Goal: Task Accomplishment & Management: Contribute content

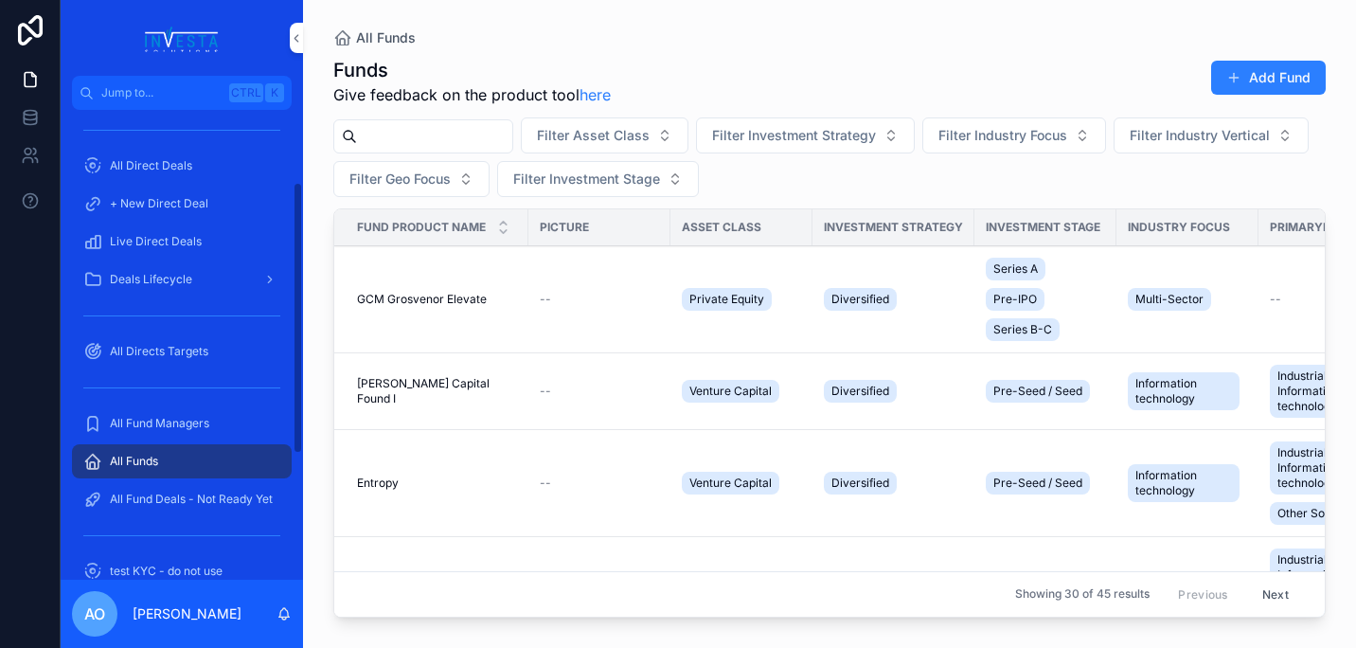
scroll to position [237, 0]
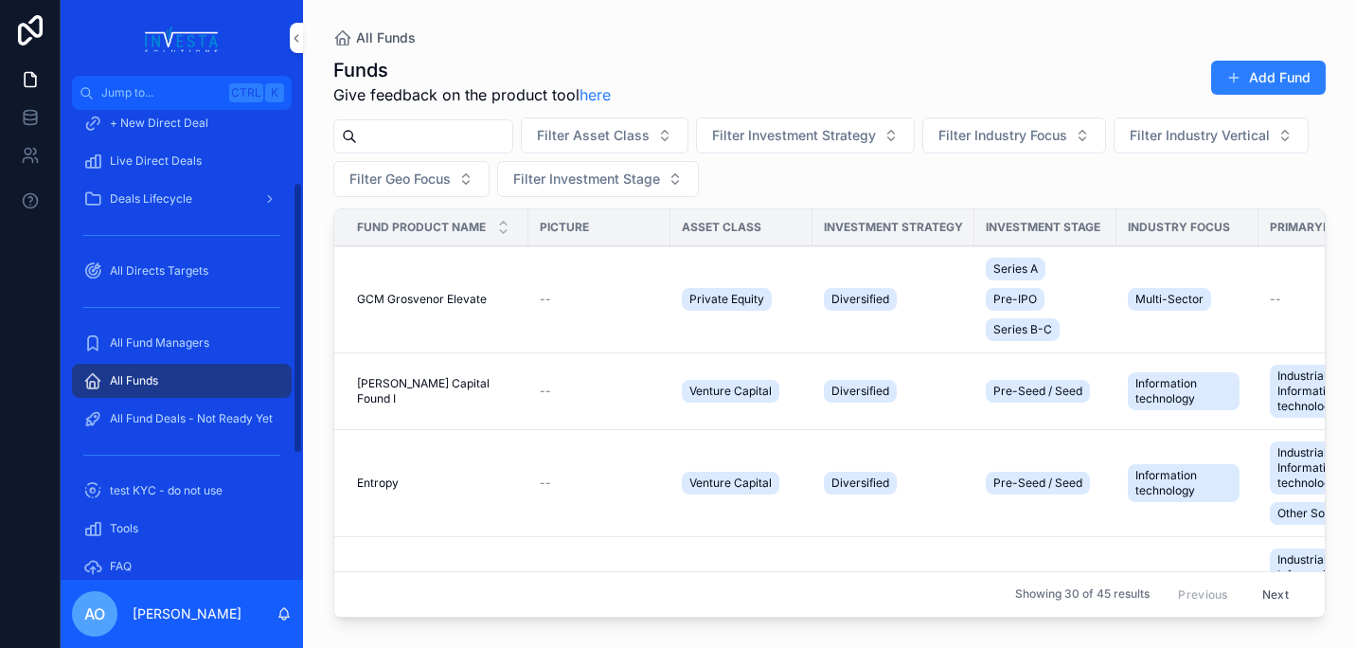
drag, startPoint x: 298, startPoint y: 330, endPoint x: 286, endPoint y: 467, distance: 137.8
click at [286, 467] on div "Home All Direct Products + New Direct Product All Direct Deals + New Direct Dea…" at bounding box center [182, 345] width 242 height 470
click at [161, 335] on span "All Fund Managers" at bounding box center [159, 342] width 99 height 15
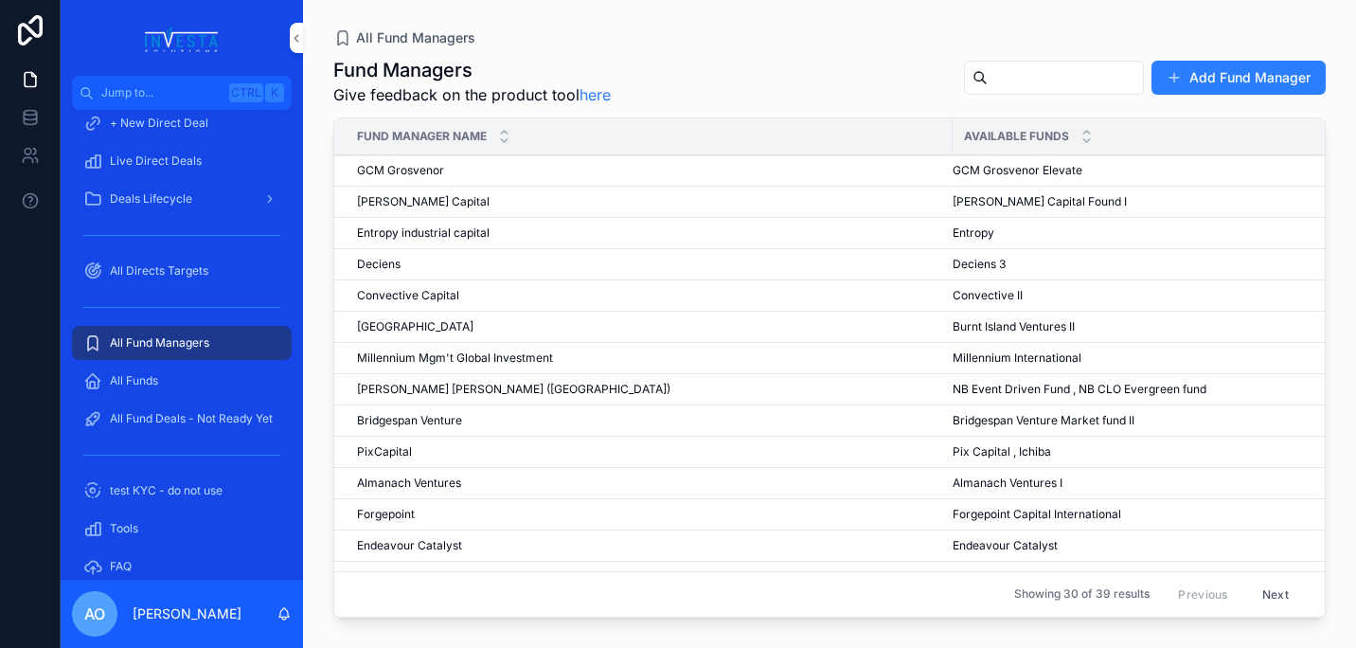
click at [417, 134] on span "Fund Manager Name" at bounding box center [422, 136] width 130 height 15
click at [498, 145] on div "Fund Manager Name" at bounding box center [643, 136] width 618 height 36
click at [507, 137] on div "scrollable content" at bounding box center [504, 136] width 12 height 21
click at [426, 134] on span "Fund Manager Name" at bounding box center [422, 136] width 130 height 15
click at [507, 135] on div "scrollable content" at bounding box center [504, 136] width 12 height 21
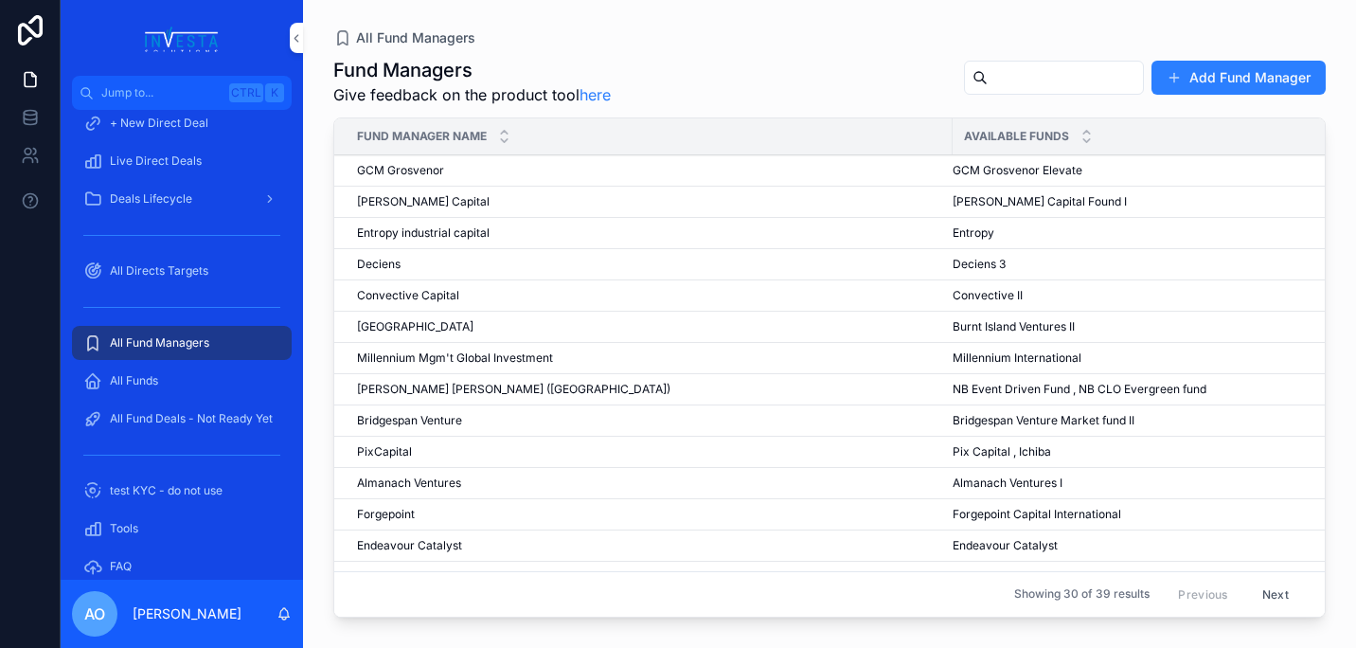
click at [503, 139] on icon "scrollable content" at bounding box center [504, 140] width 12 height 12
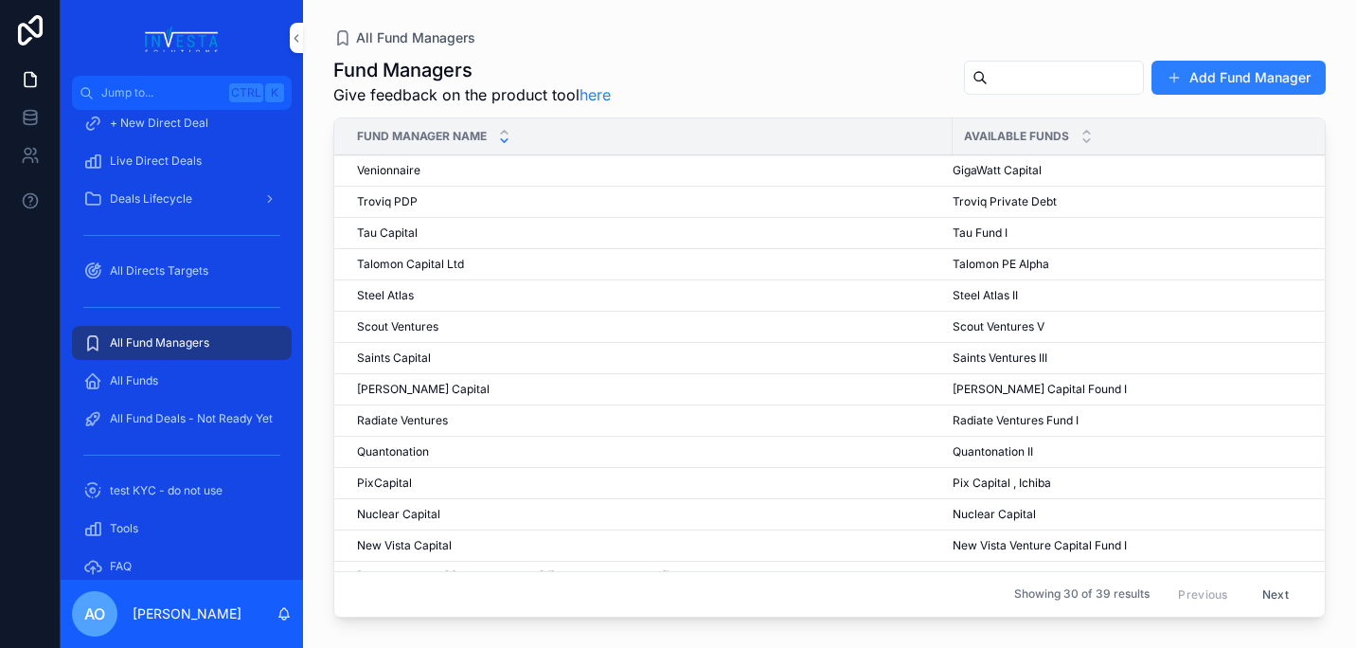
scroll to position [31, 0]
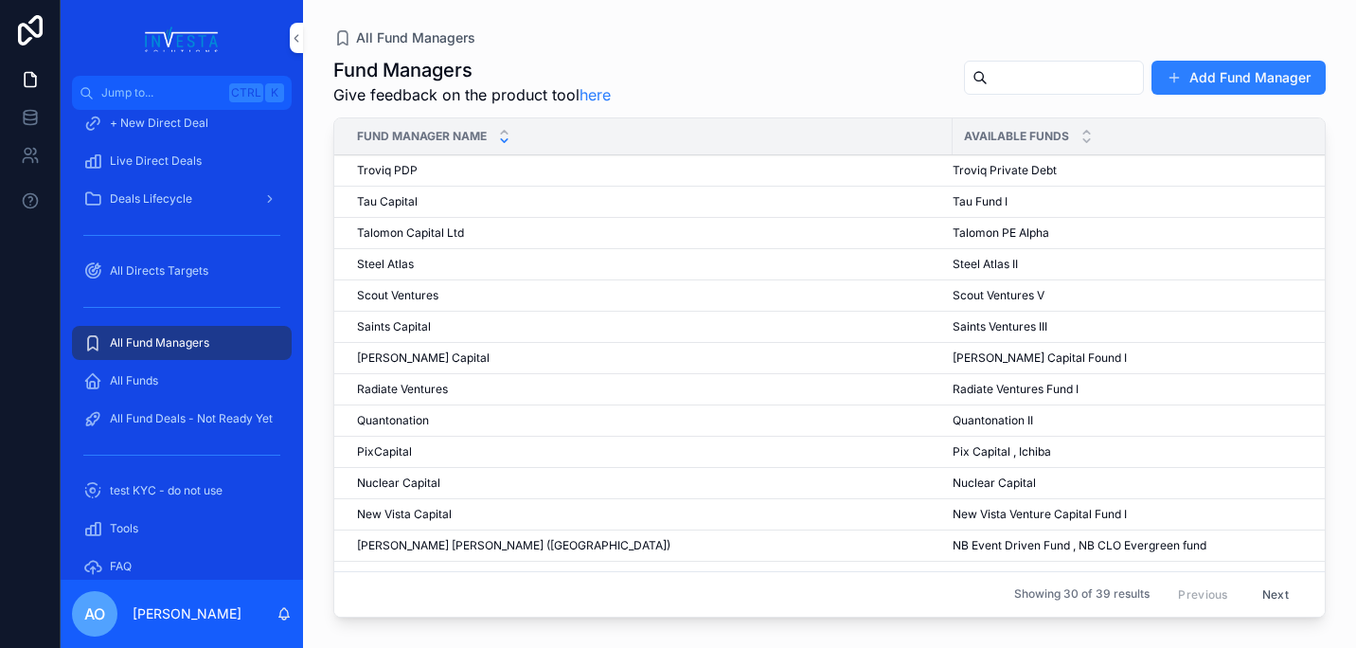
click at [1026, 230] on span "Talomon PE Alpha" at bounding box center [1001, 232] width 97 height 15
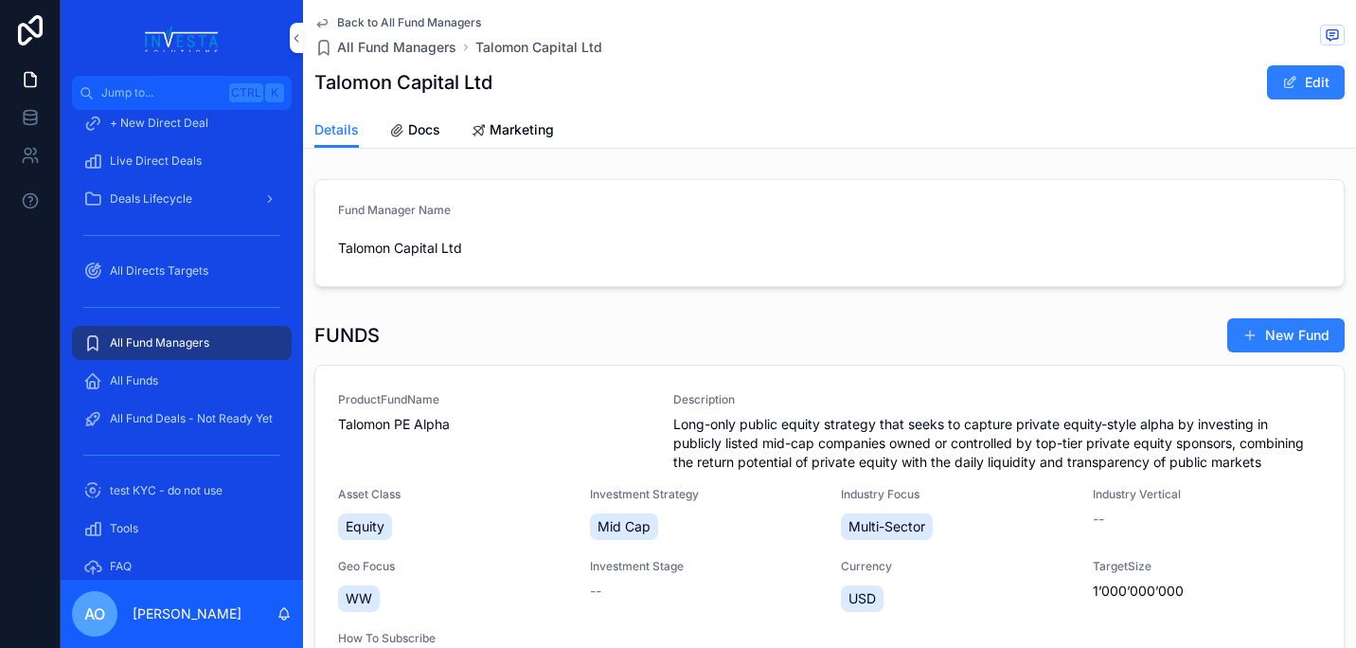
click at [416, 124] on span "Docs" at bounding box center [424, 129] width 32 height 19
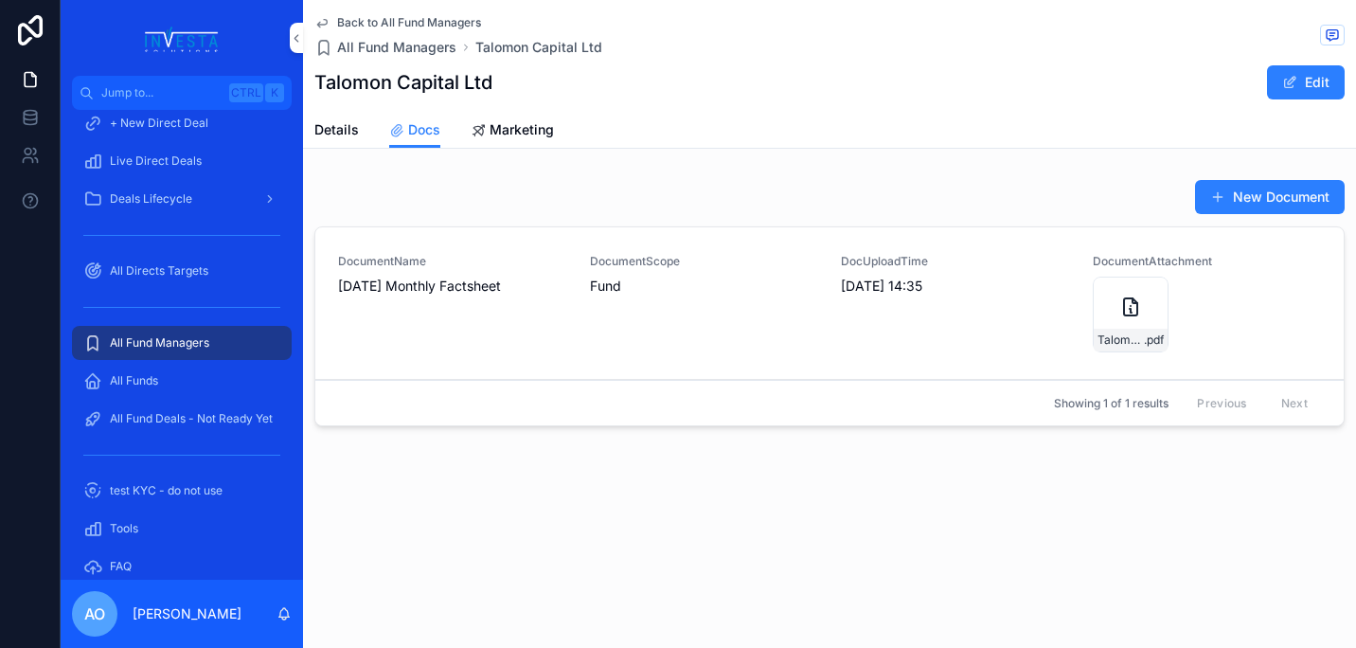
click at [1289, 201] on button "New Document" at bounding box center [1270, 197] width 150 height 34
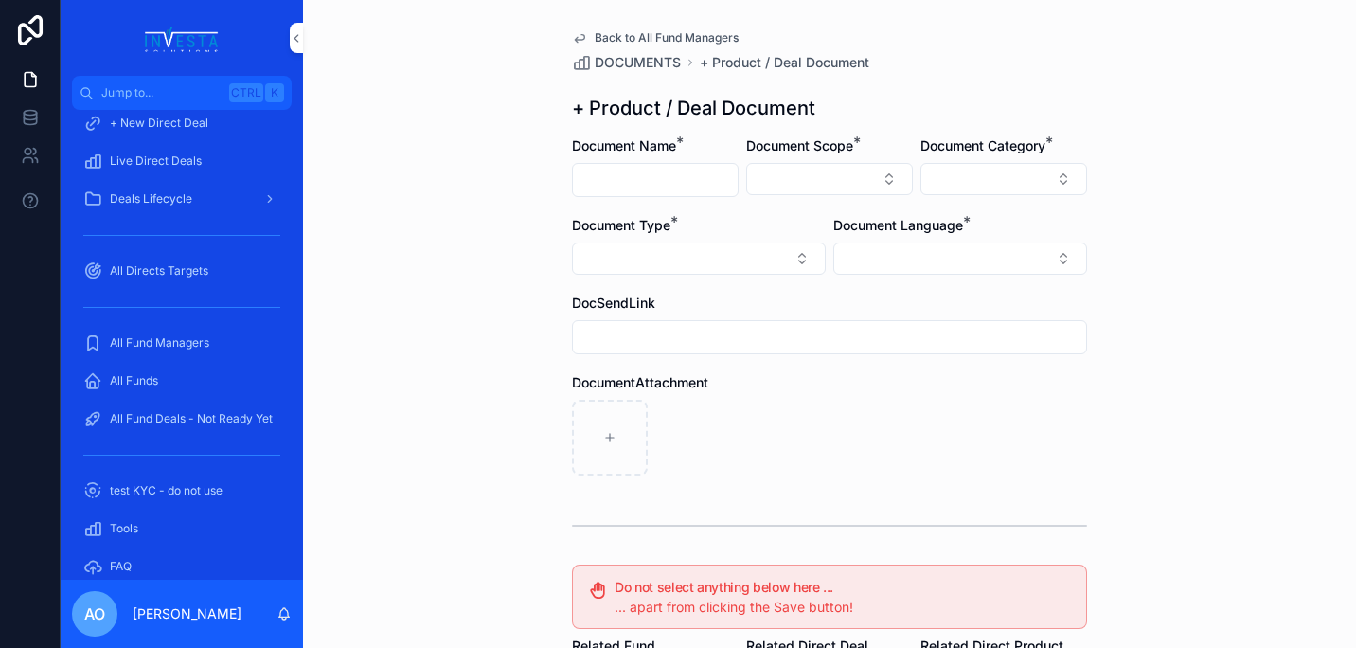
click at [685, 181] on input "scrollable content" at bounding box center [655, 180] width 165 height 27
click at [601, 178] on input "**********" at bounding box center [655, 180] width 165 height 27
type input "**********"
click at [889, 181] on button "Select Button" at bounding box center [829, 179] width 167 height 32
click at [781, 282] on div "Fund" at bounding box center [822, 284] width 263 height 30
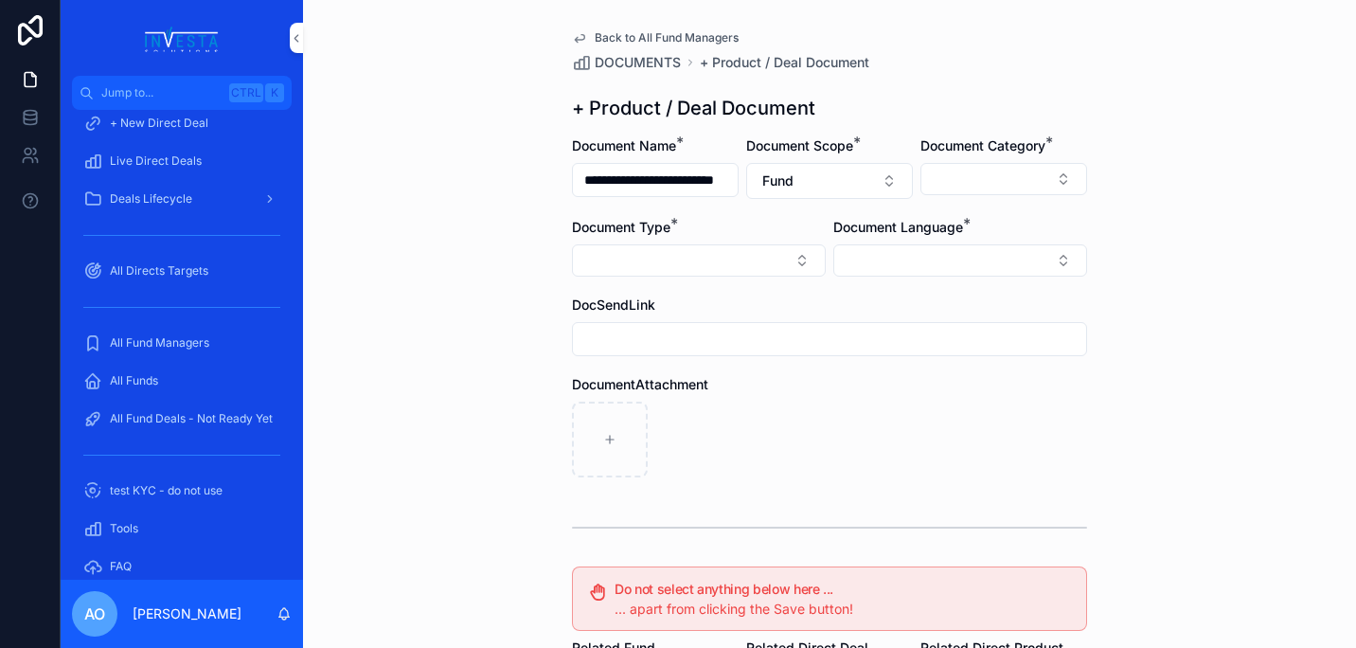
click at [1047, 175] on button "Select Button" at bounding box center [1003, 179] width 167 height 32
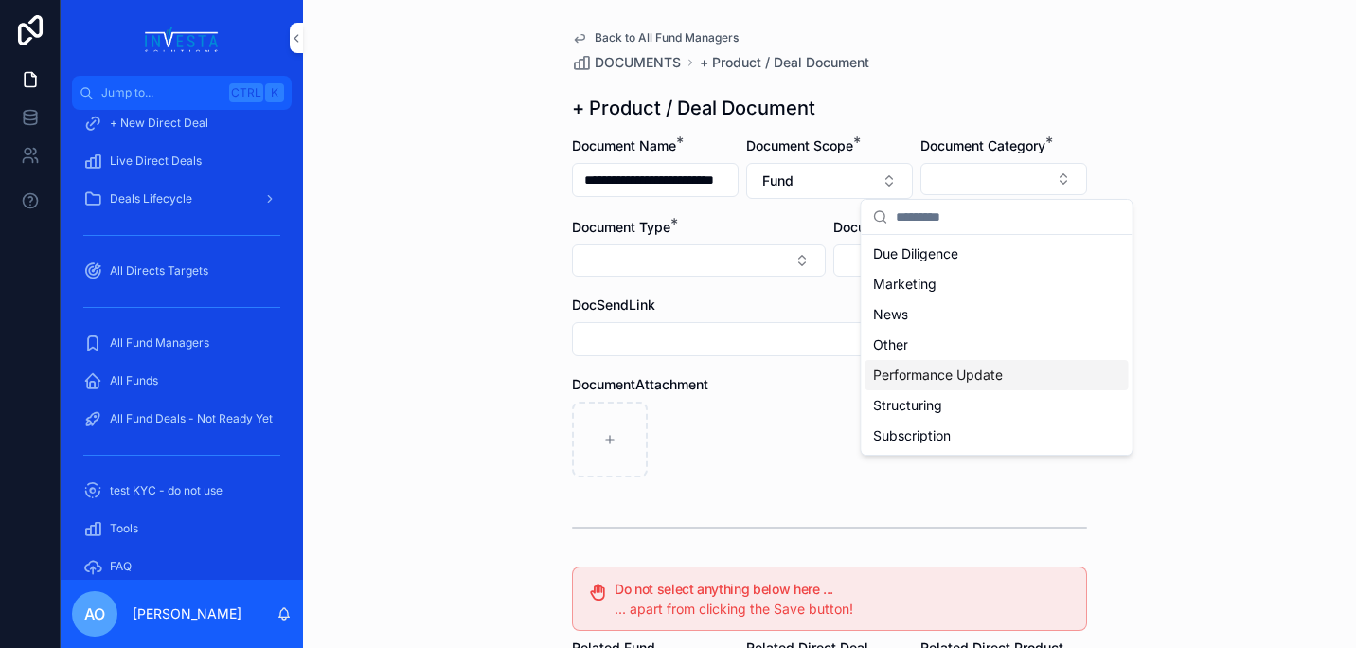
click at [970, 360] on div "Performance Update" at bounding box center [996, 375] width 263 height 30
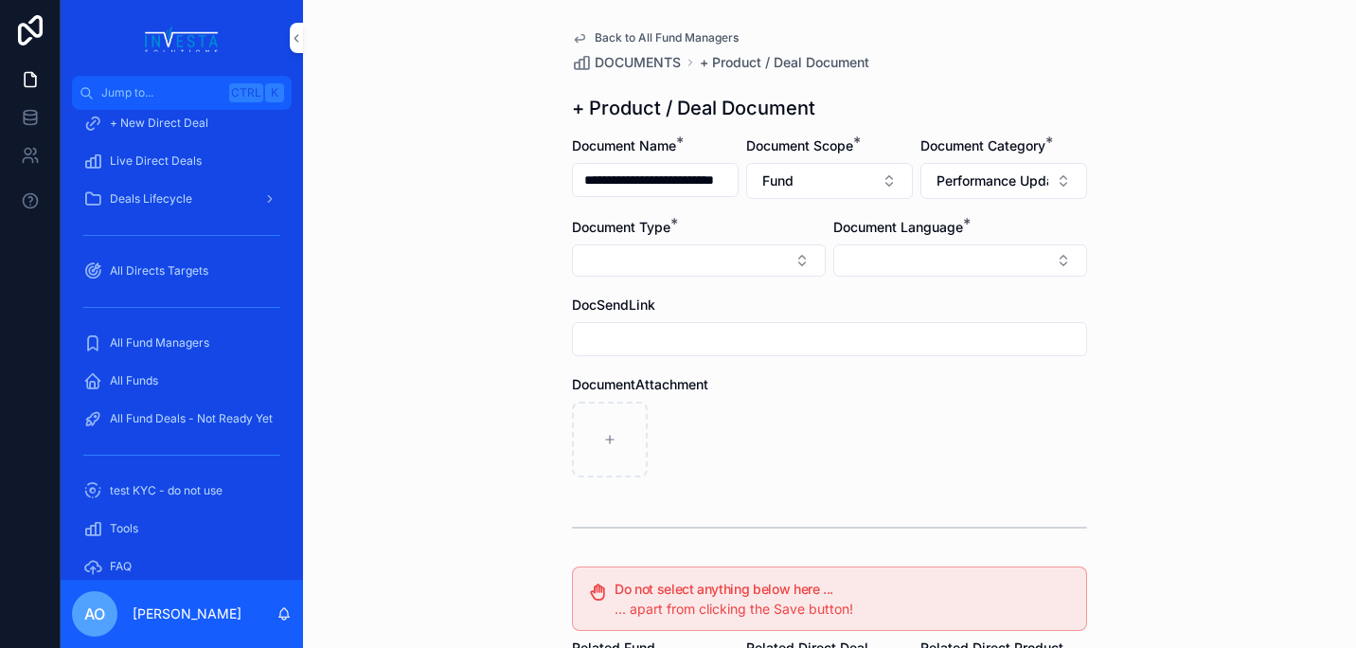
click at [793, 255] on button "Select Button" at bounding box center [699, 260] width 254 height 32
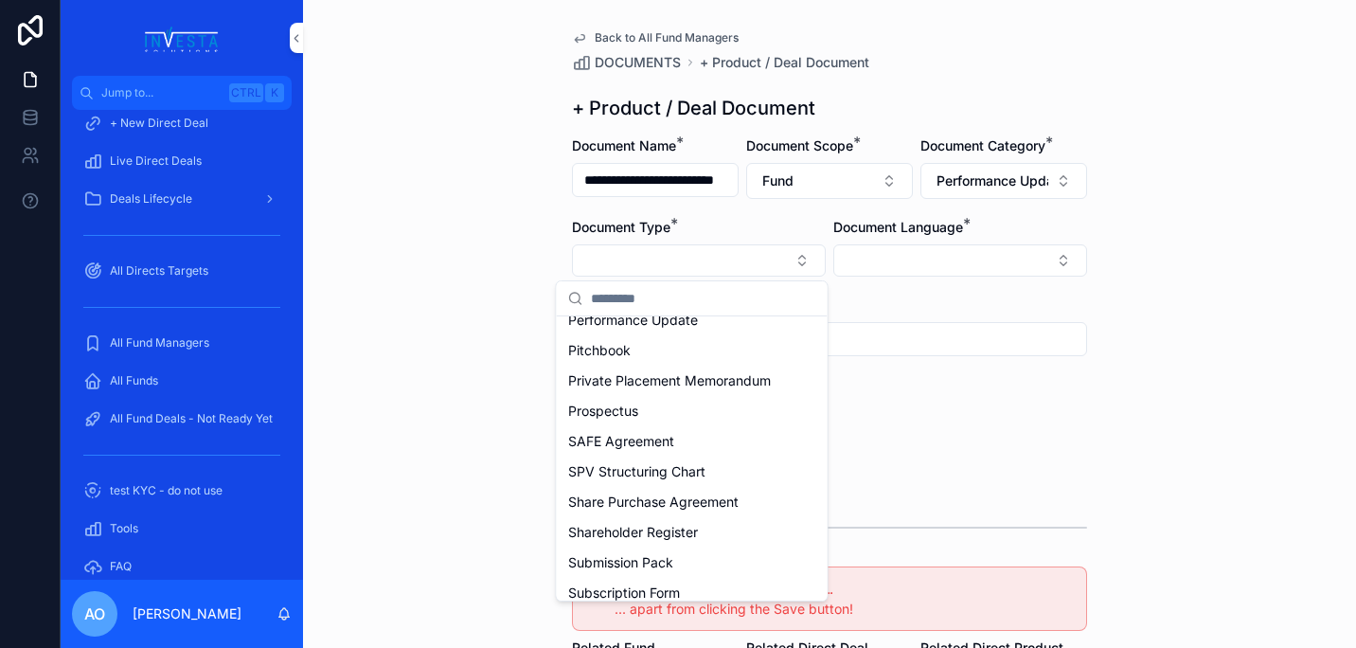
scroll to position [642, 0]
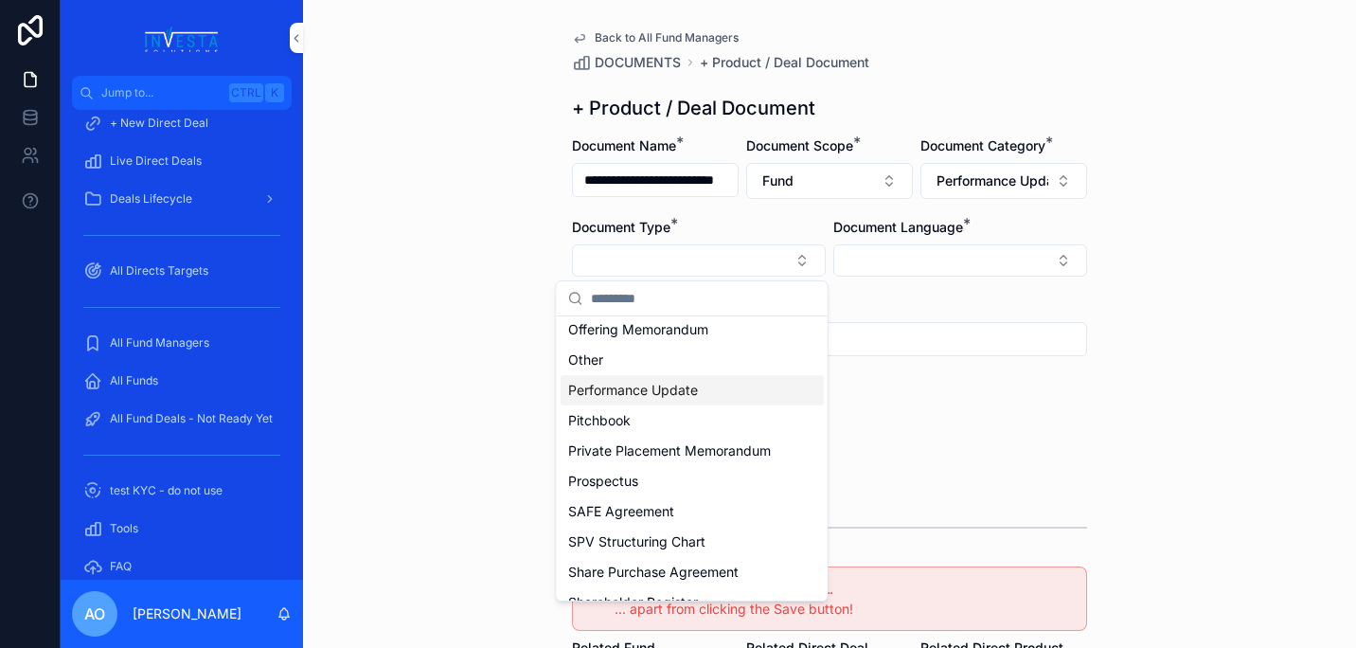
click at [655, 377] on div "Performance Update" at bounding box center [692, 390] width 263 height 30
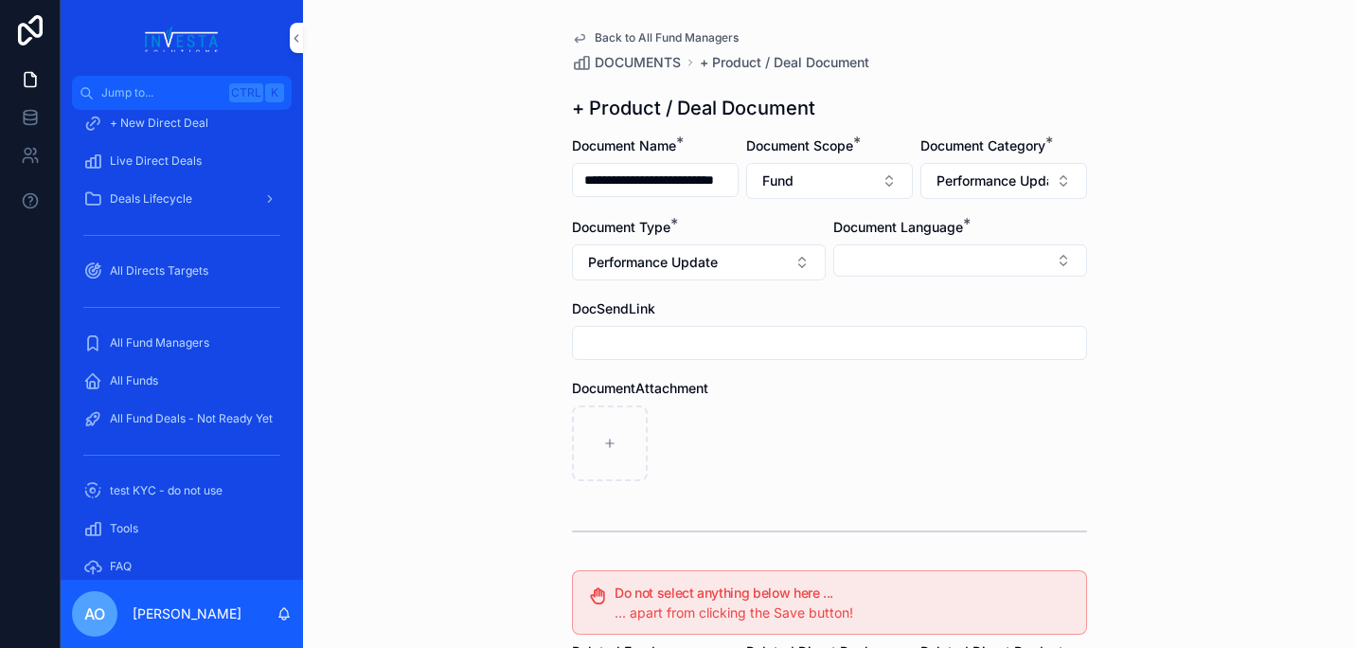
click at [1053, 257] on button "Select Button" at bounding box center [960, 260] width 254 height 32
click at [911, 401] on div "English" at bounding box center [953, 396] width 263 height 30
click at [833, 481] on div "scrollable content" at bounding box center [829, 445] width 515 height 76
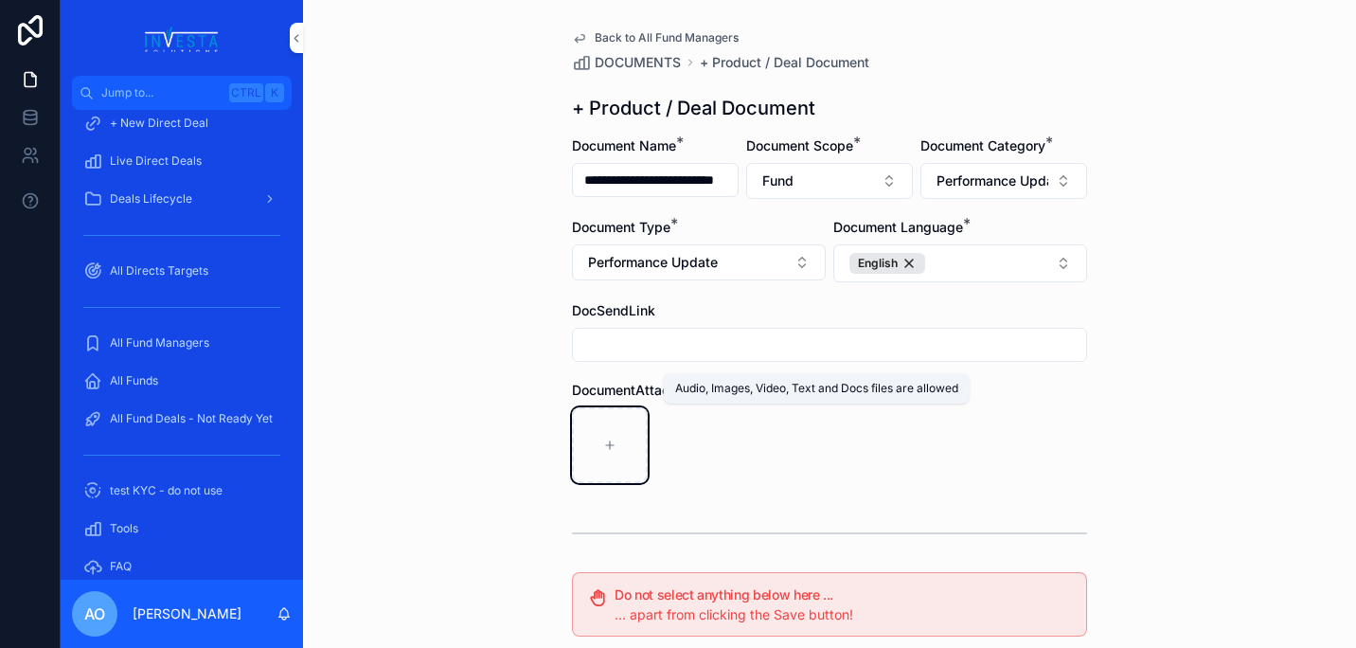
click at [603, 440] on icon "scrollable content" at bounding box center [609, 444] width 13 height 13
type input "**********"
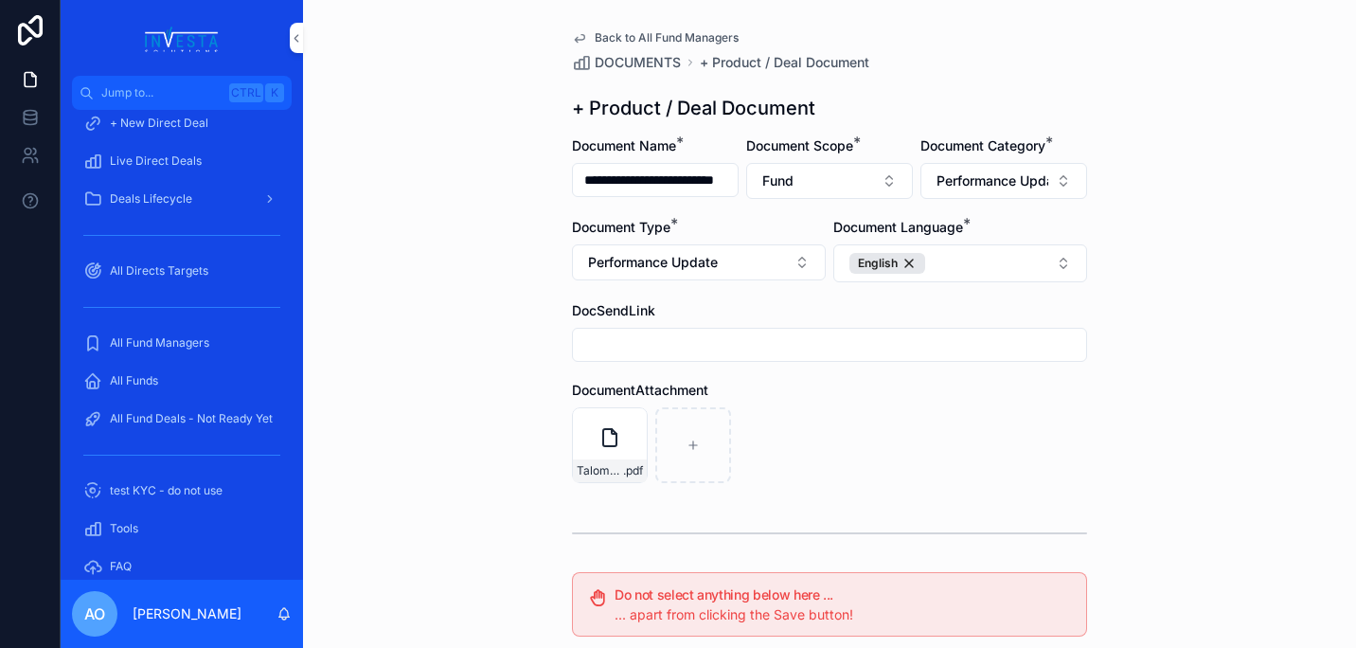
click at [148, 340] on span "All Fund Managers" at bounding box center [159, 342] width 99 height 15
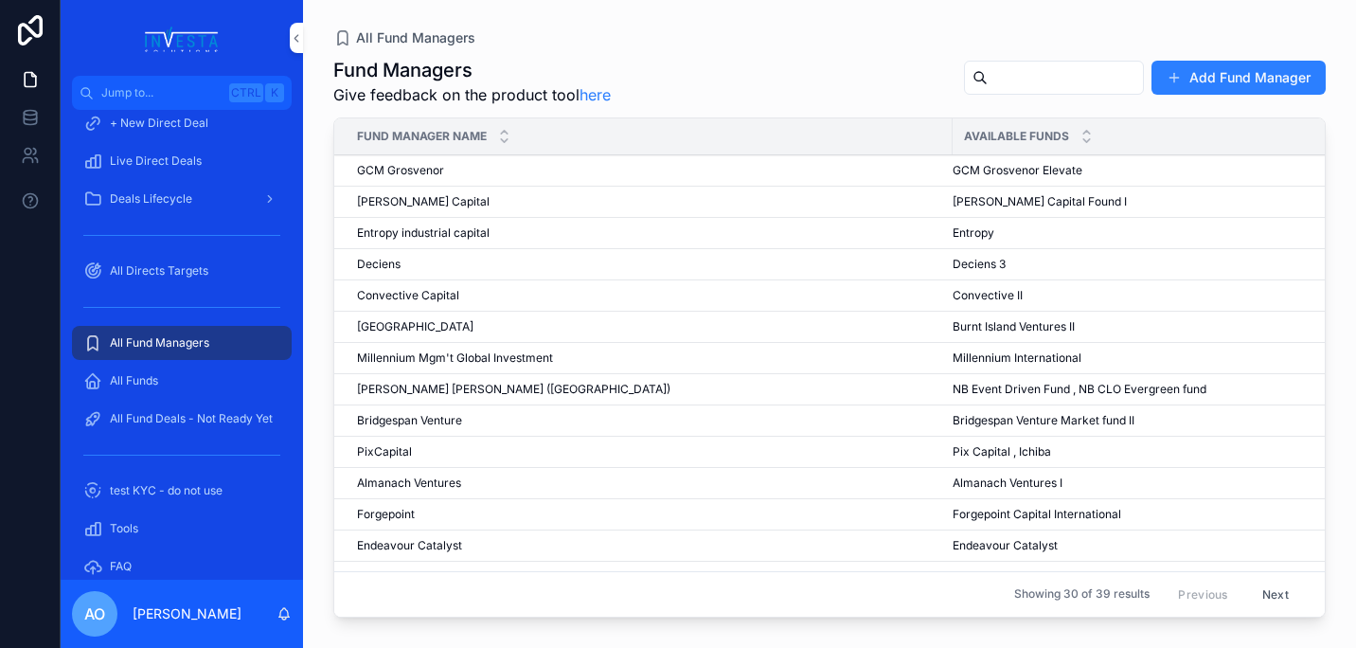
click at [507, 135] on div "scrollable content" at bounding box center [504, 136] width 12 height 21
click at [386, 266] on span "Deciens" at bounding box center [379, 264] width 44 height 15
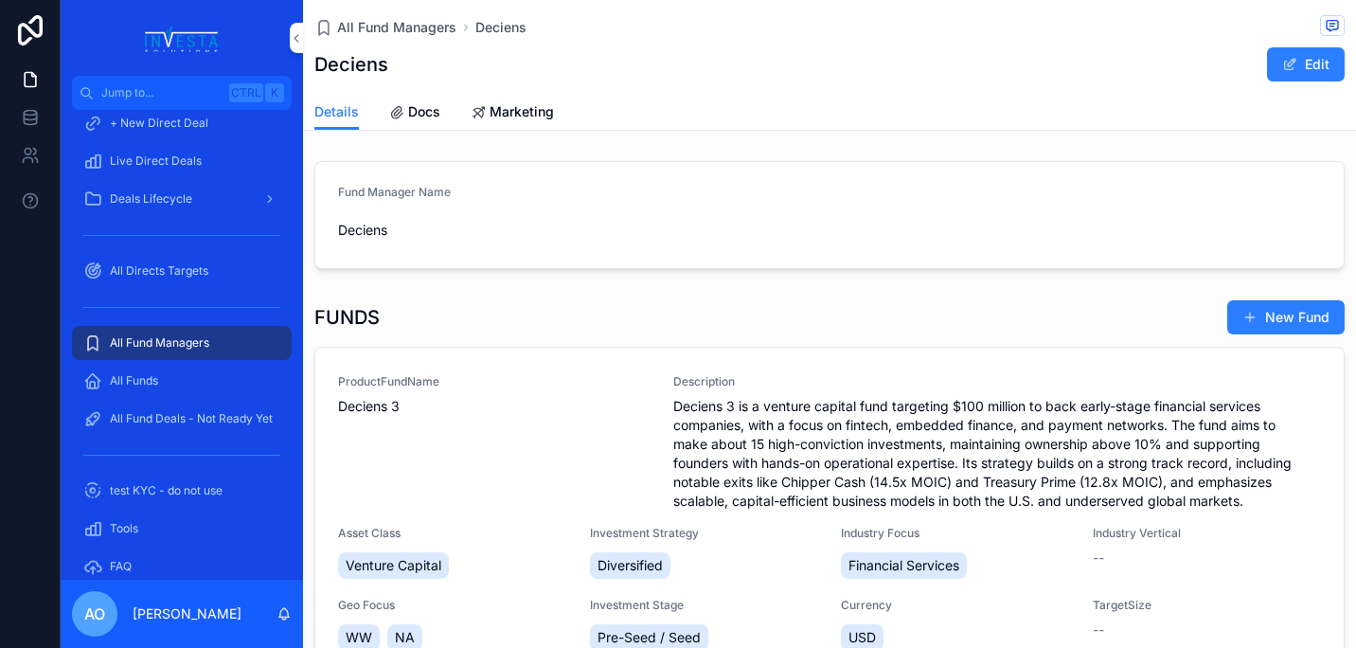
click at [374, 404] on span "Deciens 3" at bounding box center [494, 406] width 312 height 19
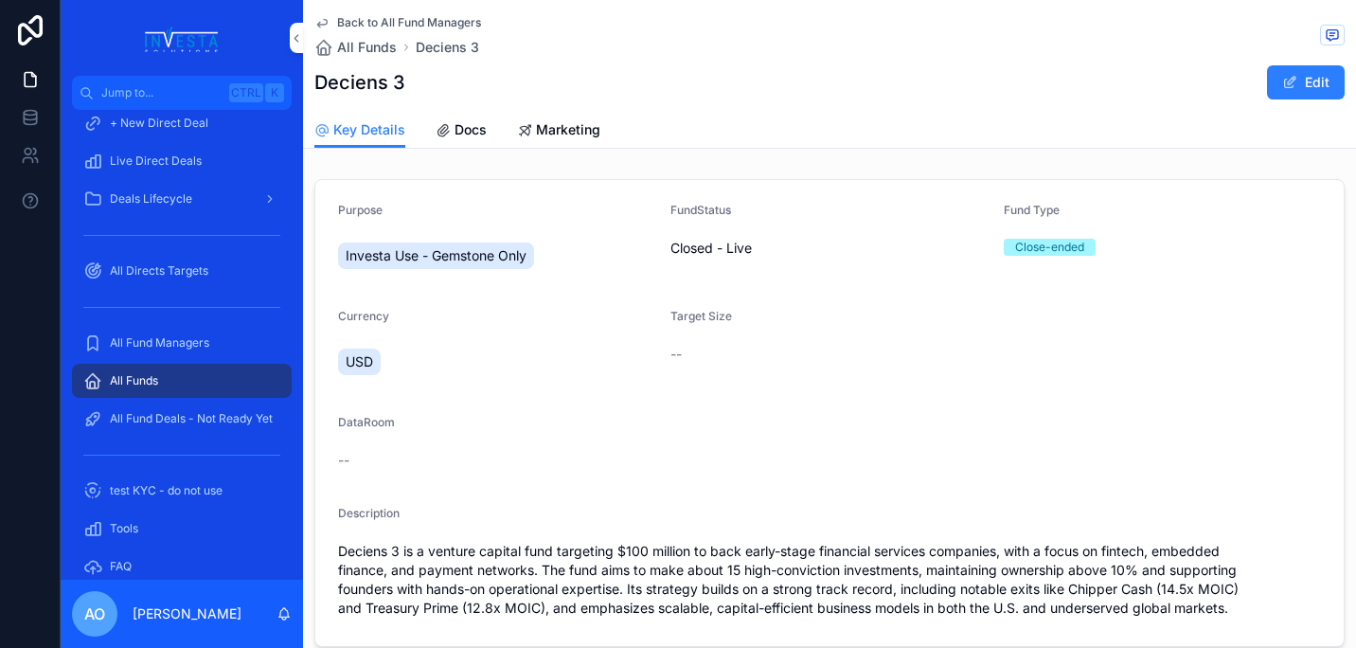
click at [1286, 87] on button "Edit" at bounding box center [1306, 82] width 78 height 34
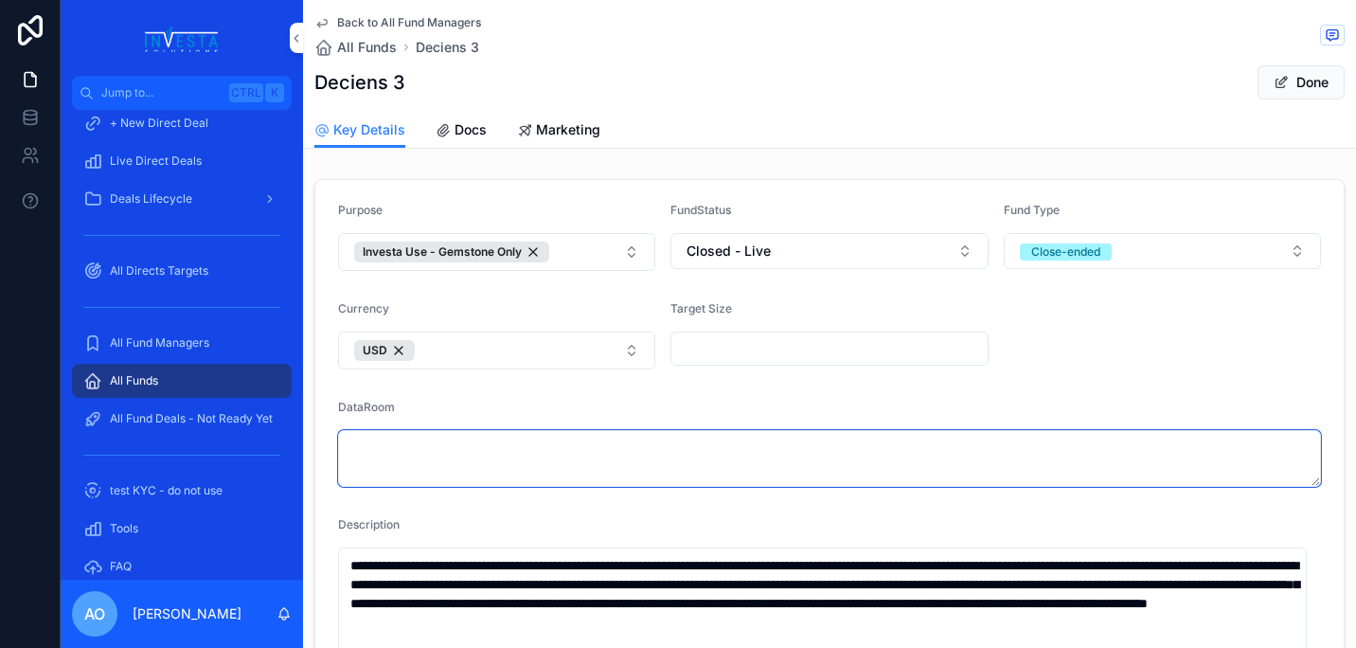
click at [411, 471] on textarea "scrollable content" at bounding box center [829, 458] width 983 height 57
paste textarea "**********"
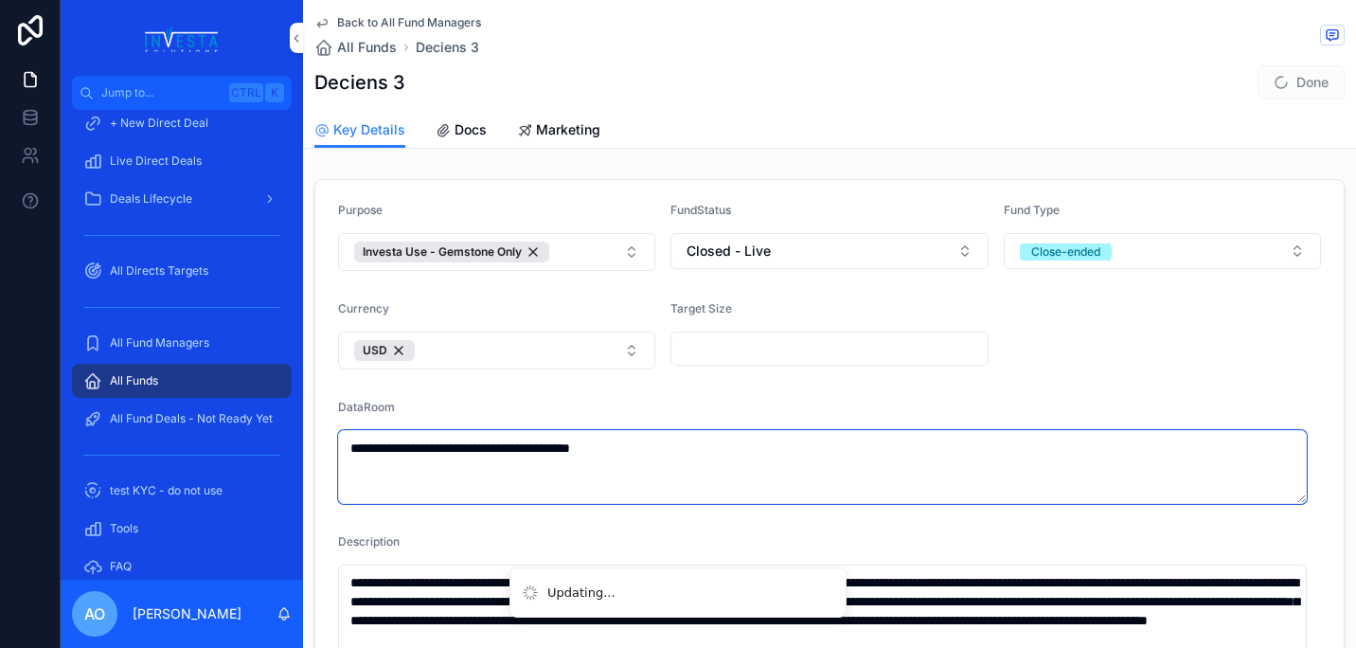
type textarea "**********"
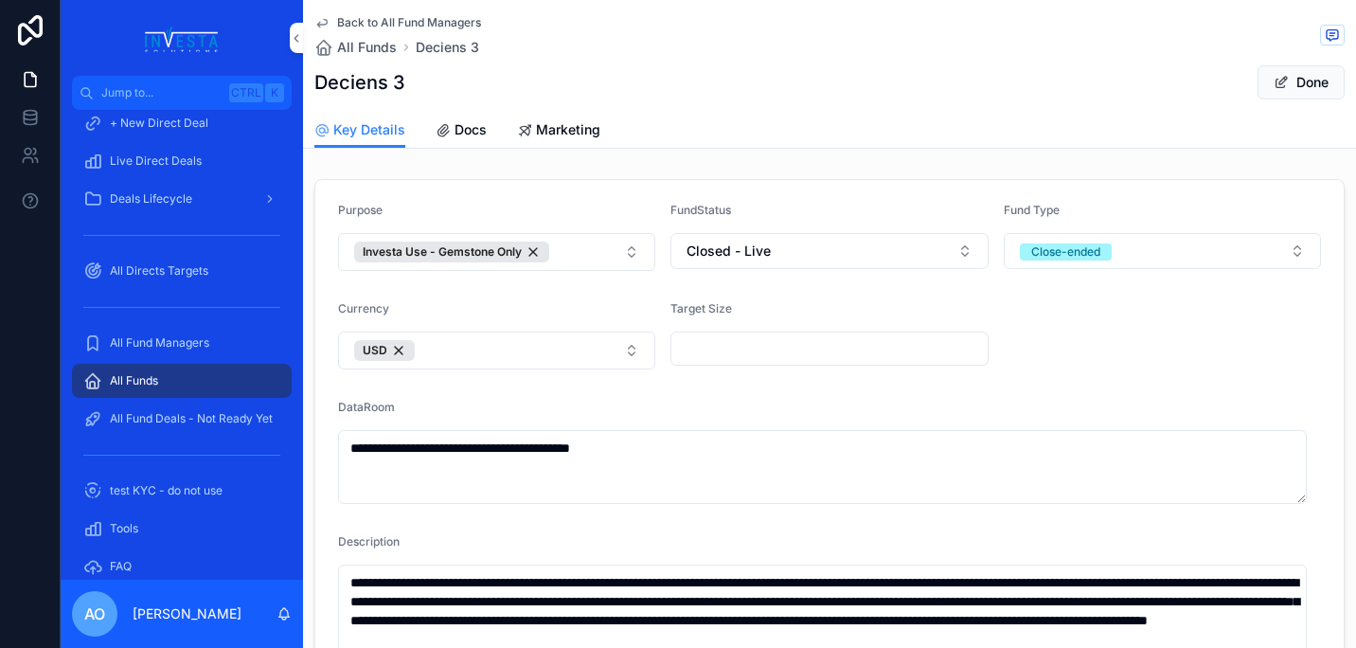
click at [1297, 81] on button "Done" at bounding box center [1300, 82] width 87 height 34
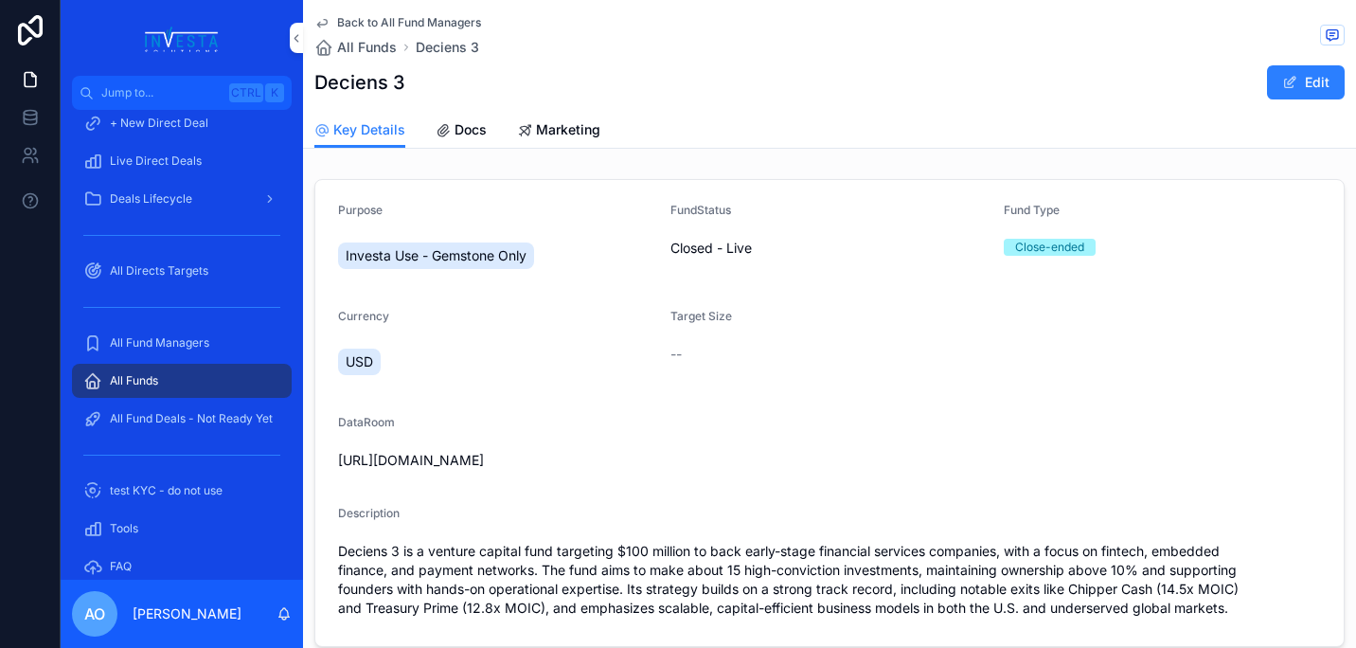
click at [462, 132] on span "Docs" at bounding box center [471, 129] width 32 height 19
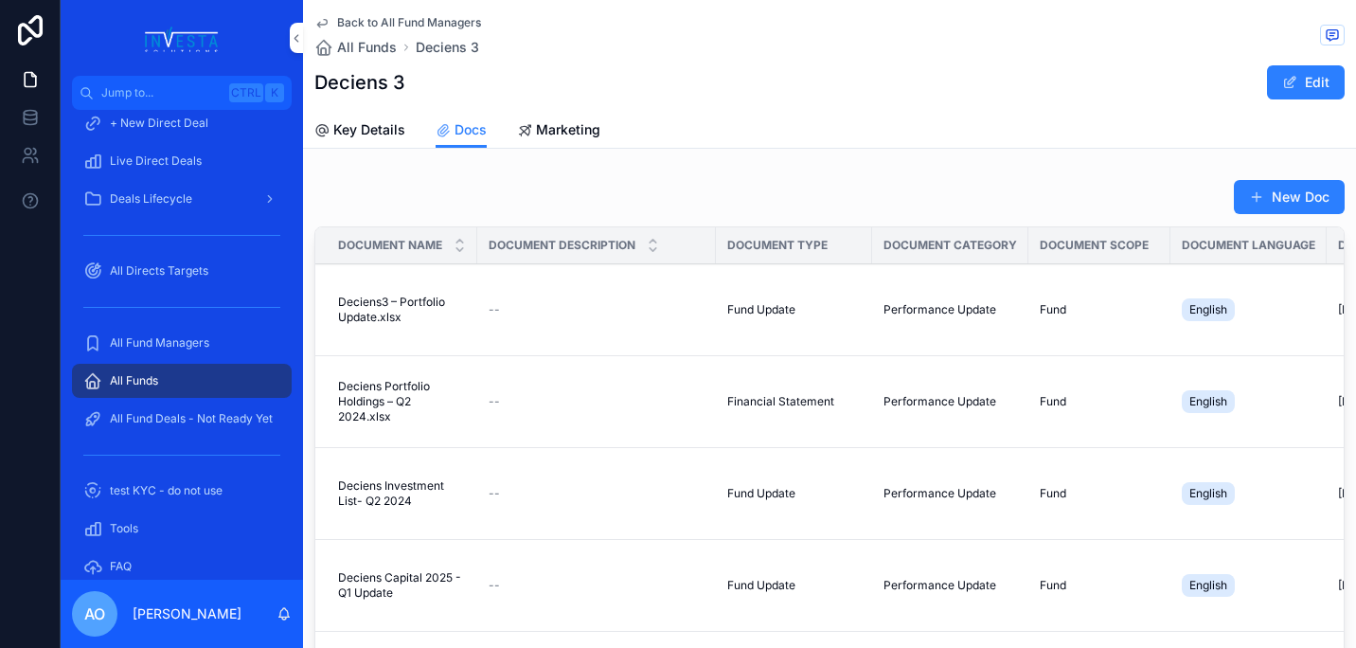
click at [572, 129] on span "Marketing" at bounding box center [568, 129] width 64 height 19
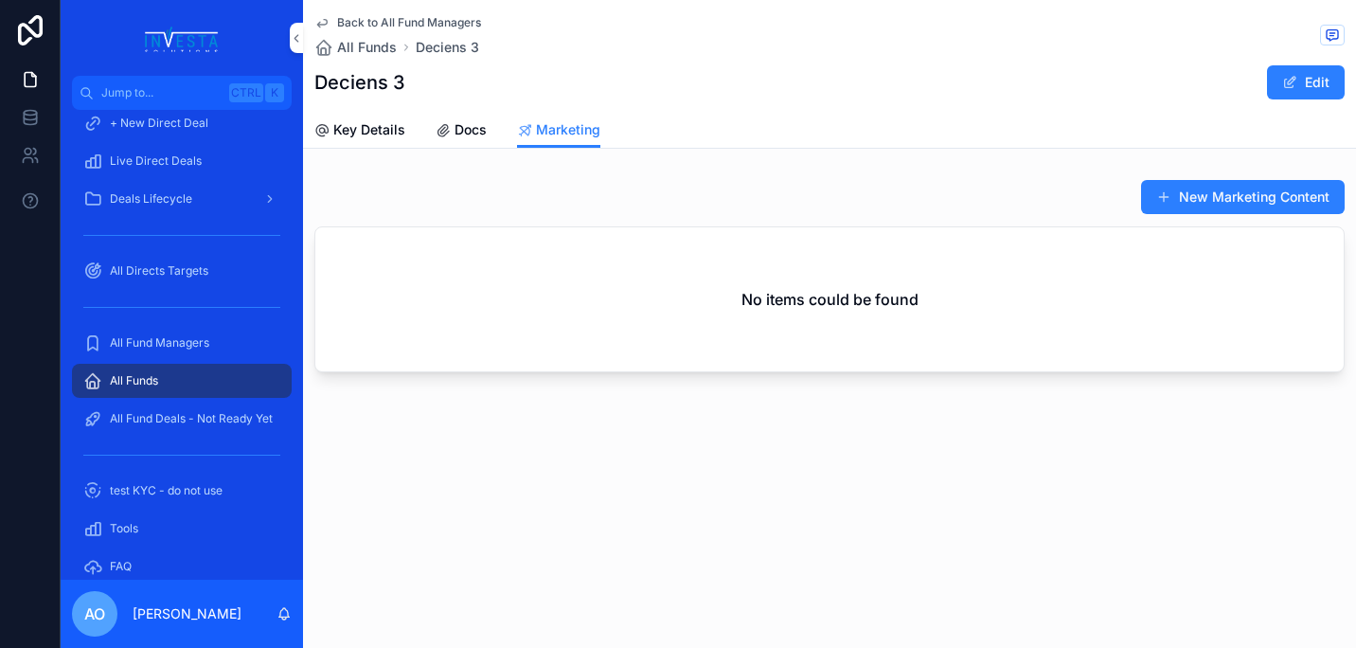
click at [447, 130] on icon "scrollable content" at bounding box center [443, 130] width 15 height 15
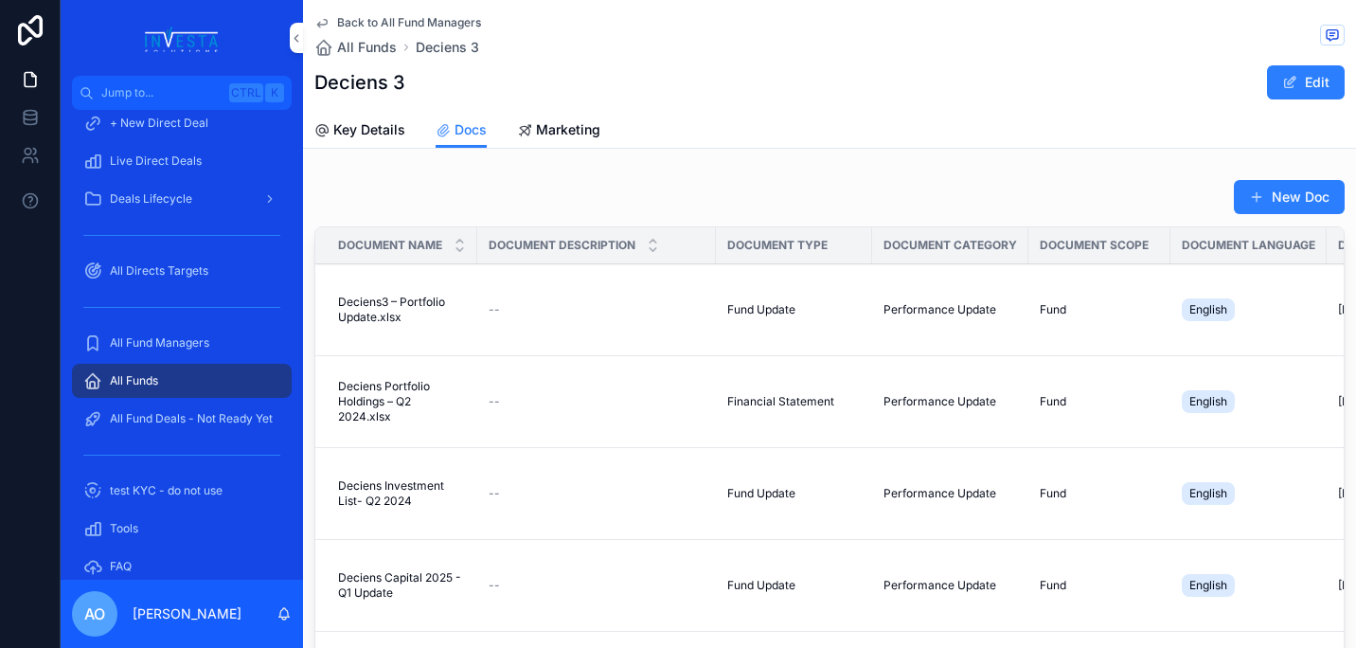
click at [558, 116] on link "Marketing" at bounding box center [558, 132] width 83 height 38
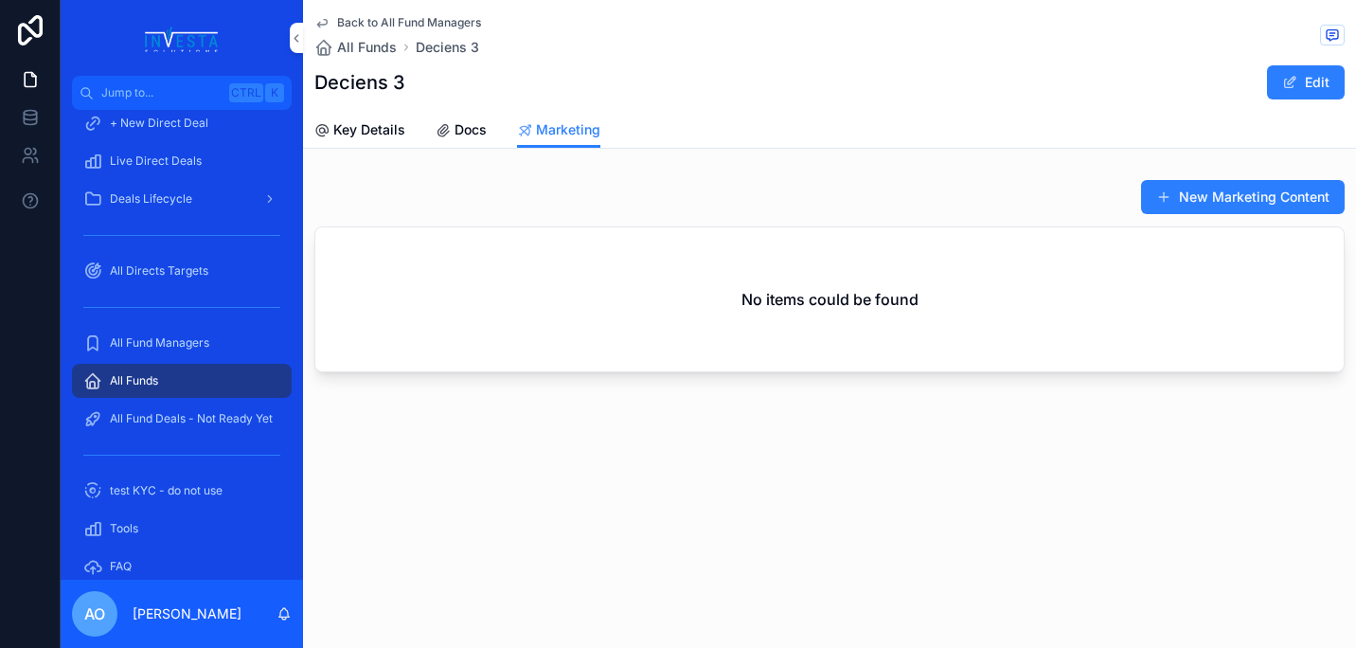
click at [472, 132] on span "Docs" at bounding box center [471, 129] width 32 height 19
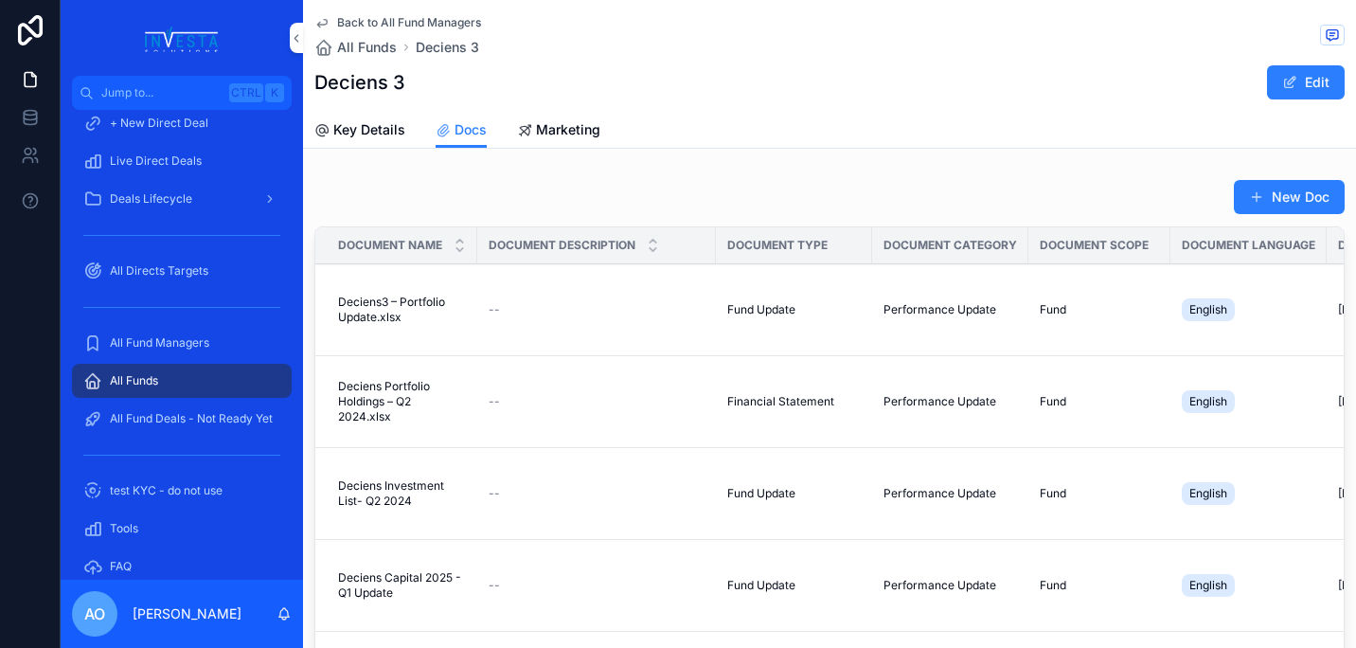
click at [365, 129] on span "Key Details" at bounding box center [369, 129] width 72 height 19
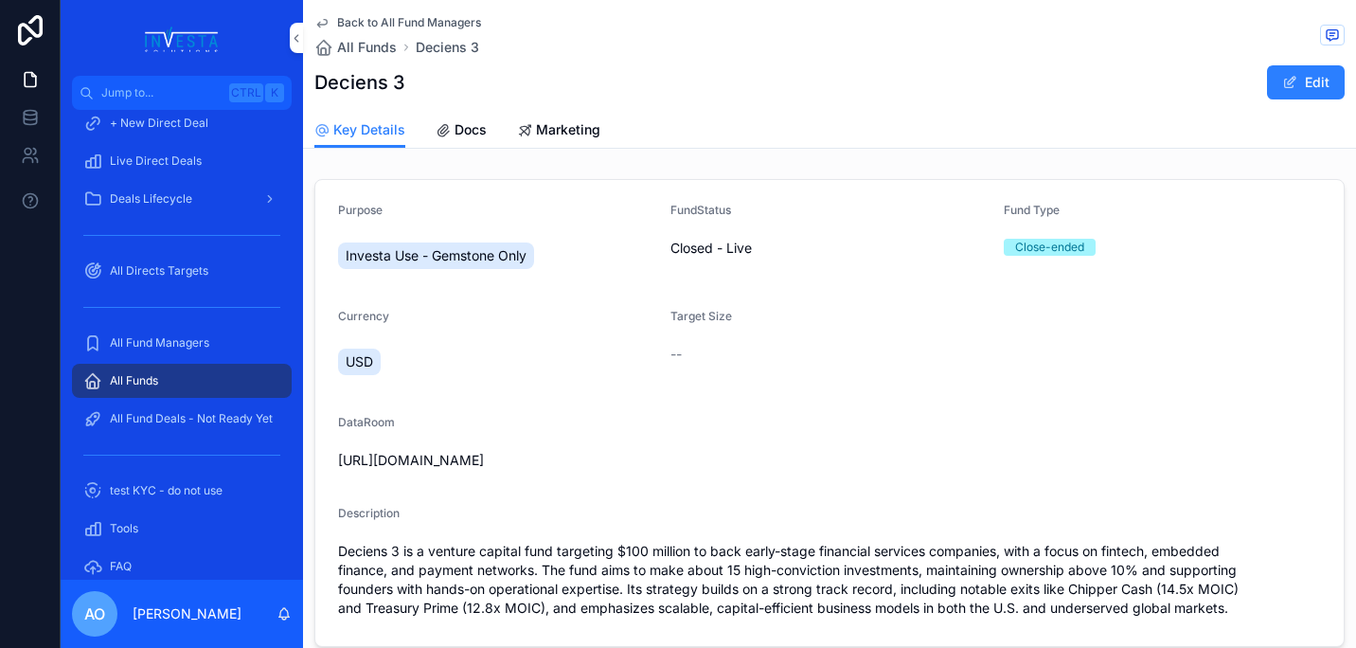
click at [372, 50] on span "All Funds" at bounding box center [367, 47] width 60 height 19
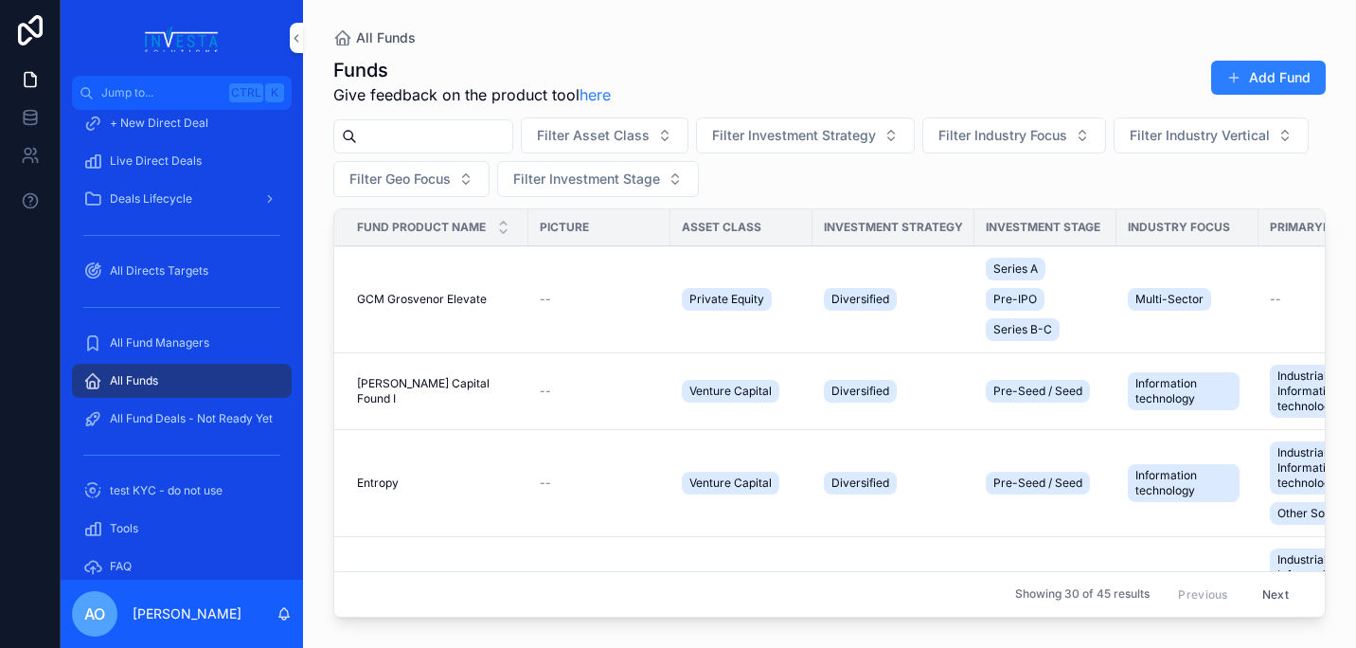
click at [384, 485] on span "Entropy" at bounding box center [378, 482] width 42 height 15
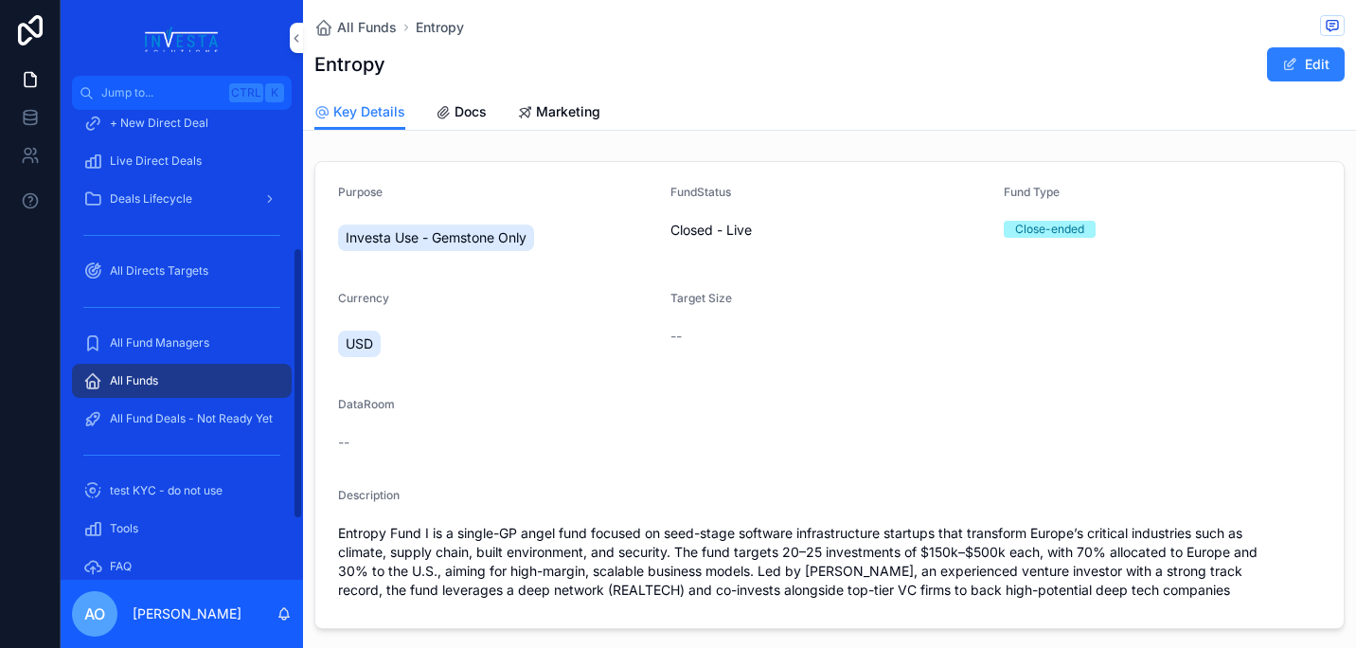
click at [168, 342] on span "All Fund Managers" at bounding box center [159, 342] width 99 height 15
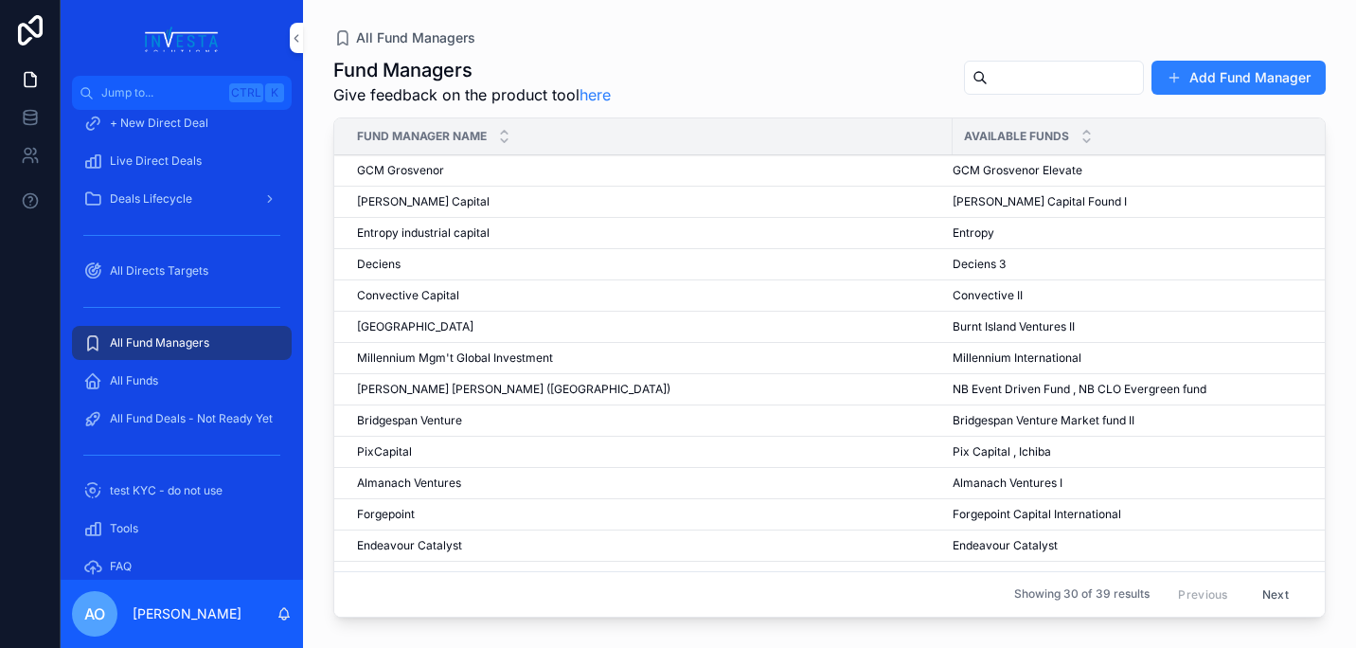
click at [977, 232] on span "Entropy" at bounding box center [974, 232] width 42 height 15
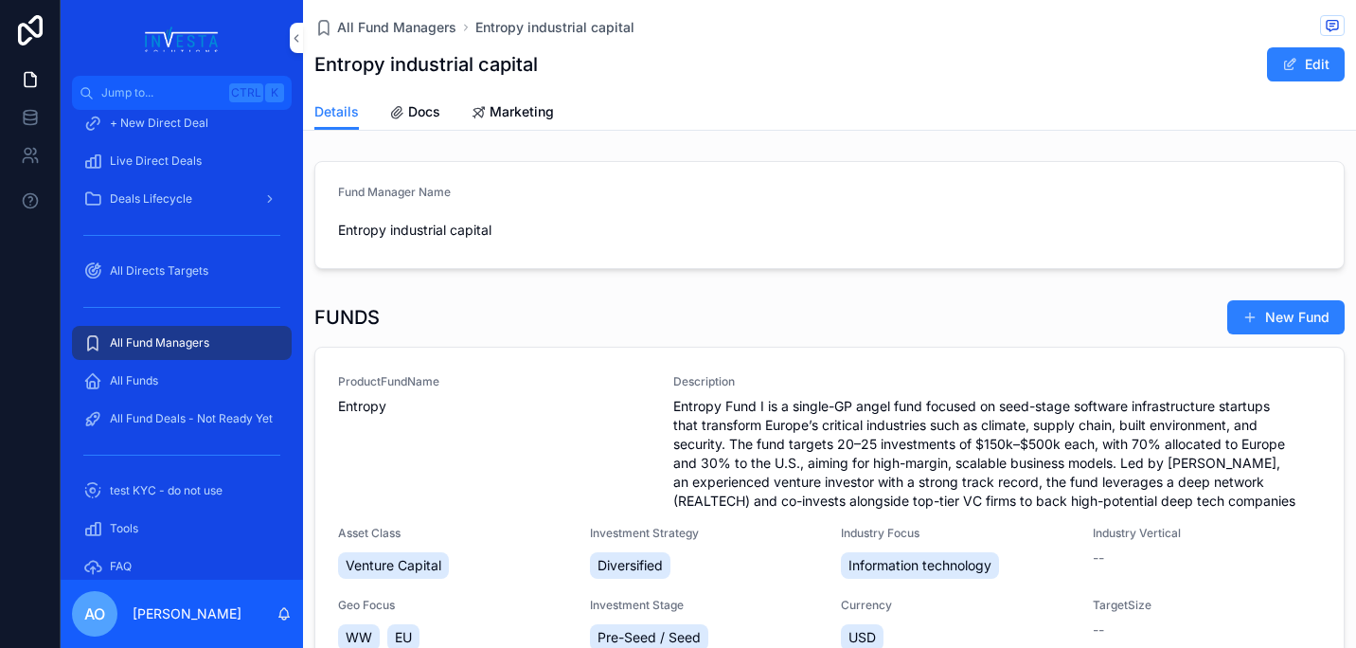
click at [1296, 61] on button "Edit" at bounding box center [1306, 64] width 78 height 34
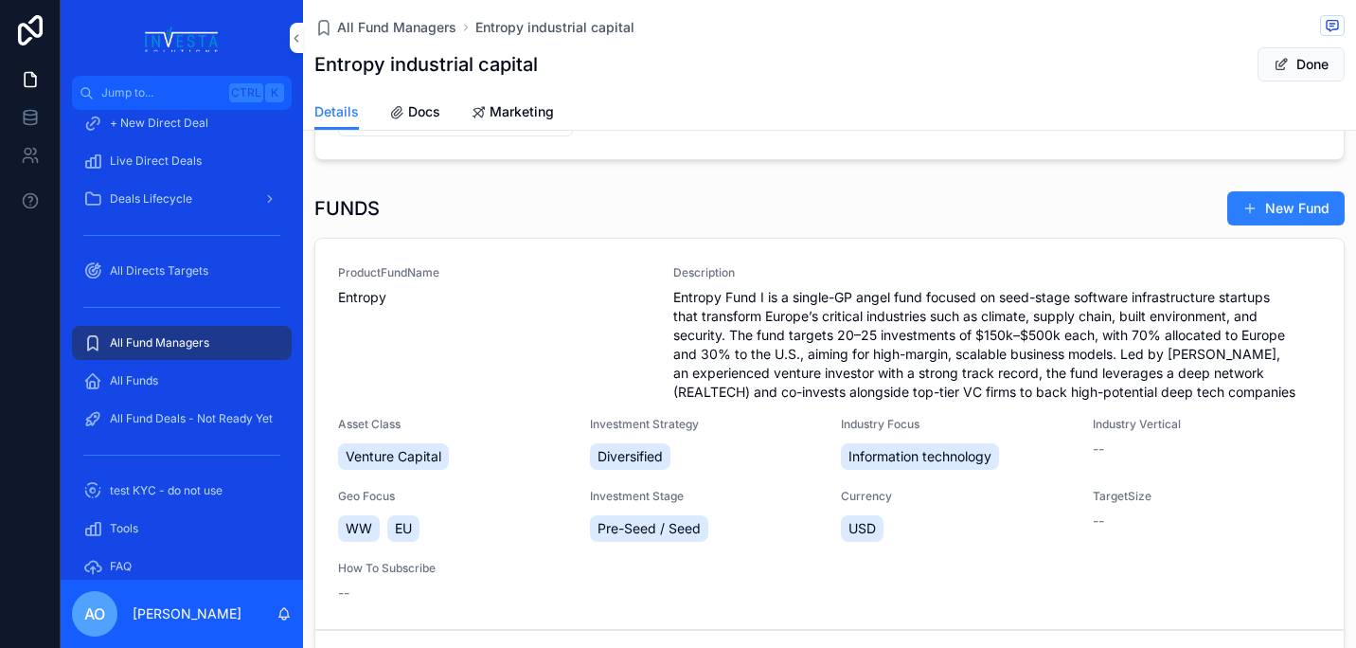
scroll to position [98, 0]
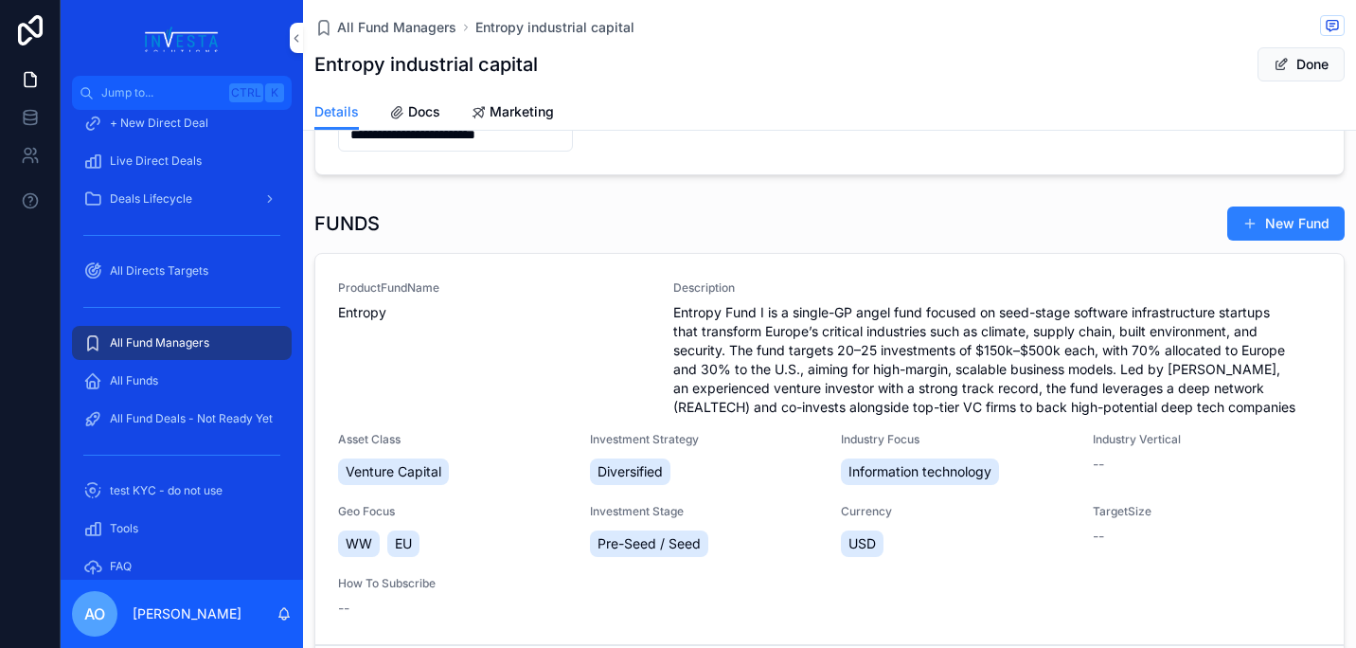
click at [354, 314] on span "Entropy" at bounding box center [494, 312] width 312 height 19
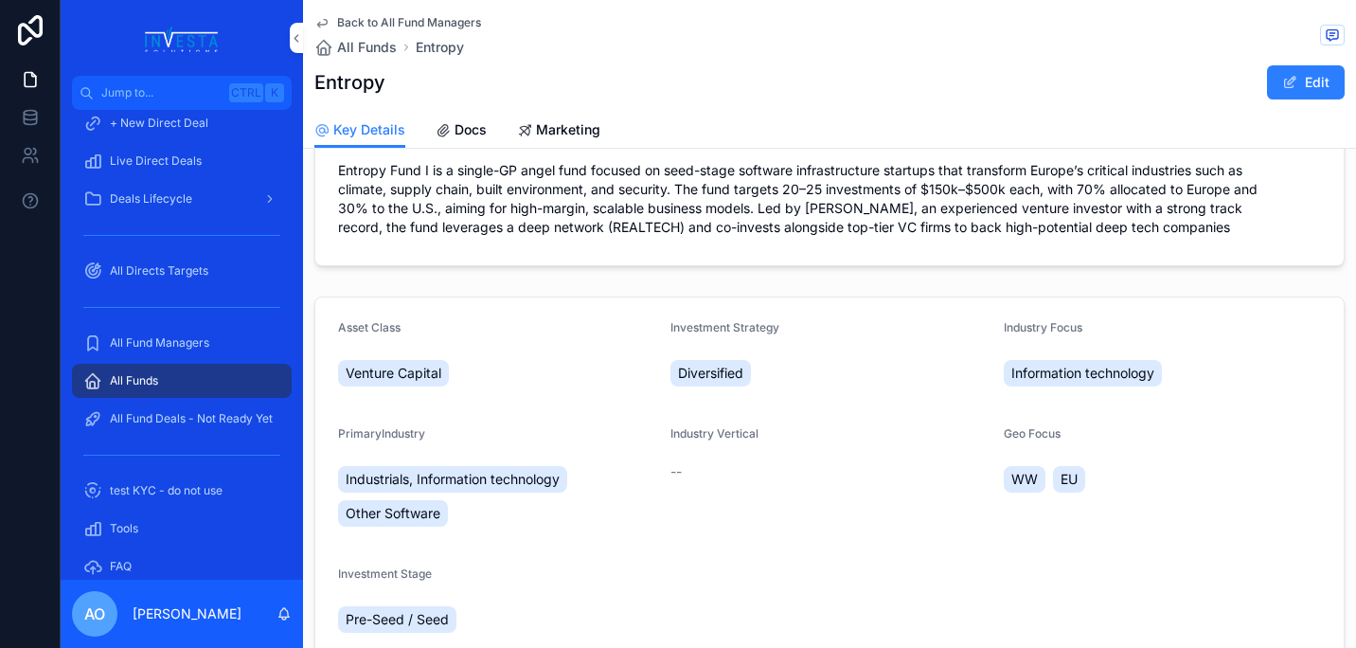
scroll to position [319, 0]
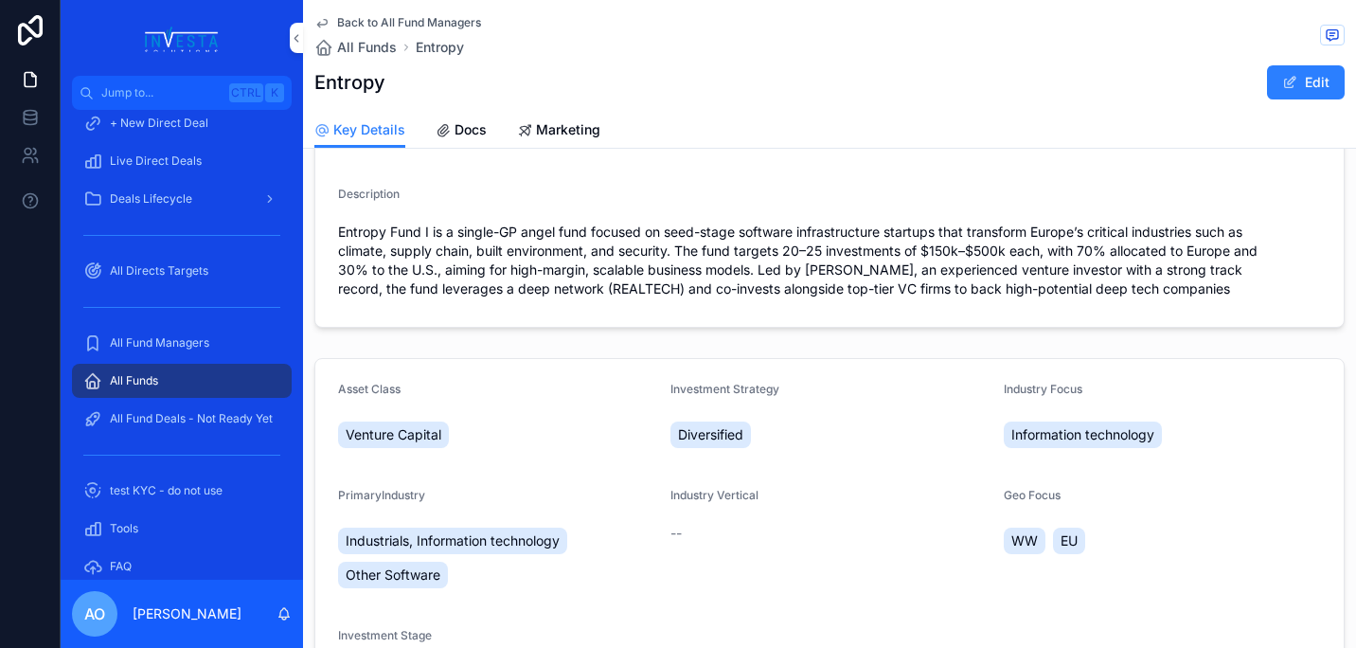
click at [1290, 78] on button "Edit" at bounding box center [1306, 82] width 78 height 34
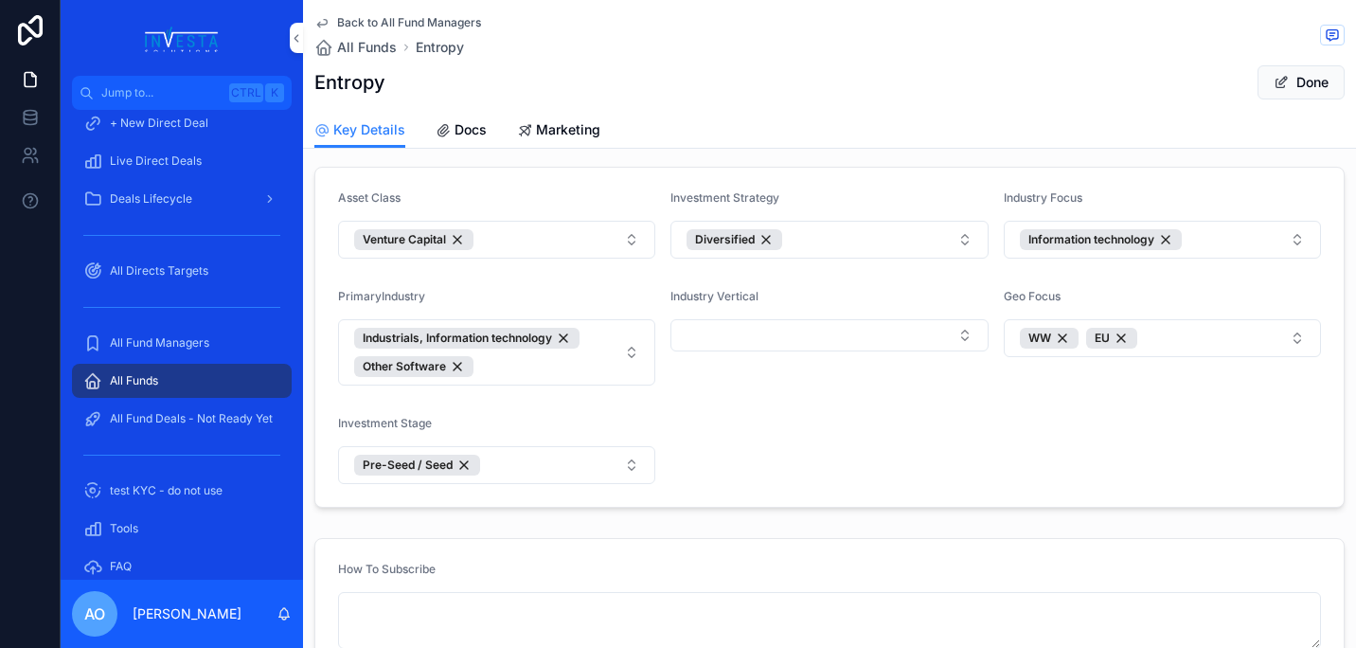
scroll to position [989, 0]
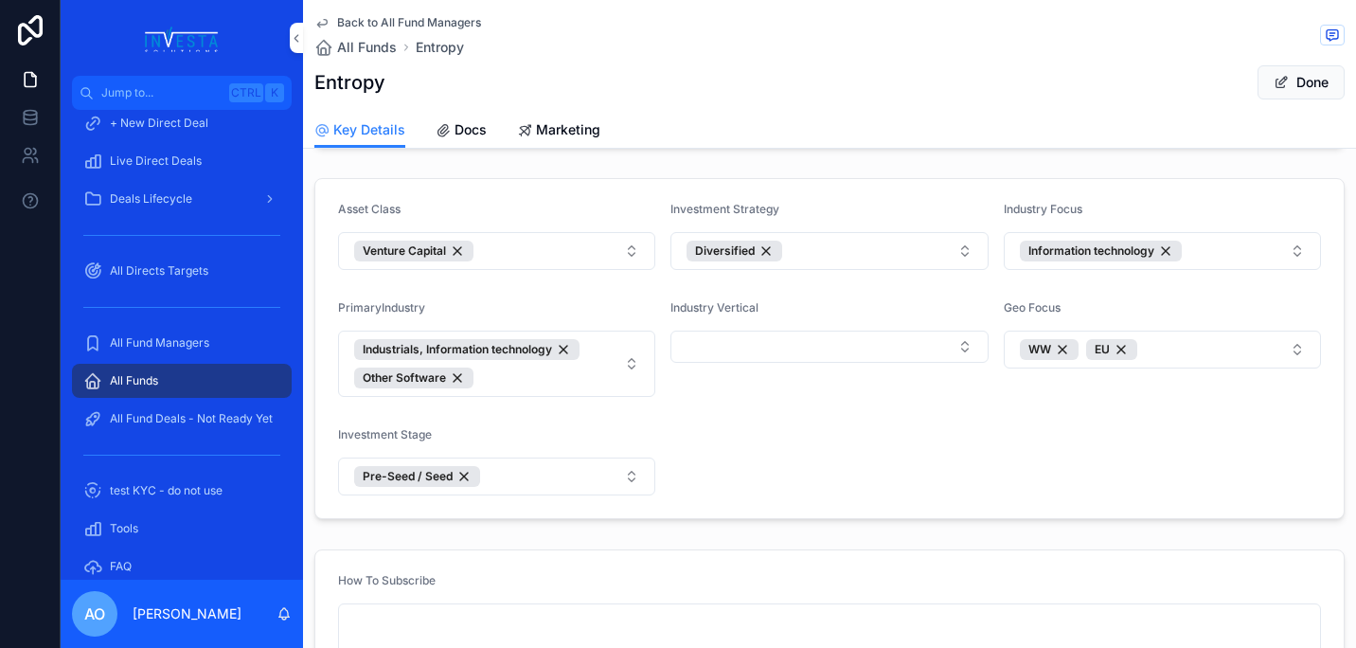
click at [1281, 258] on button "Information technology" at bounding box center [1162, 251] width 317 height 38
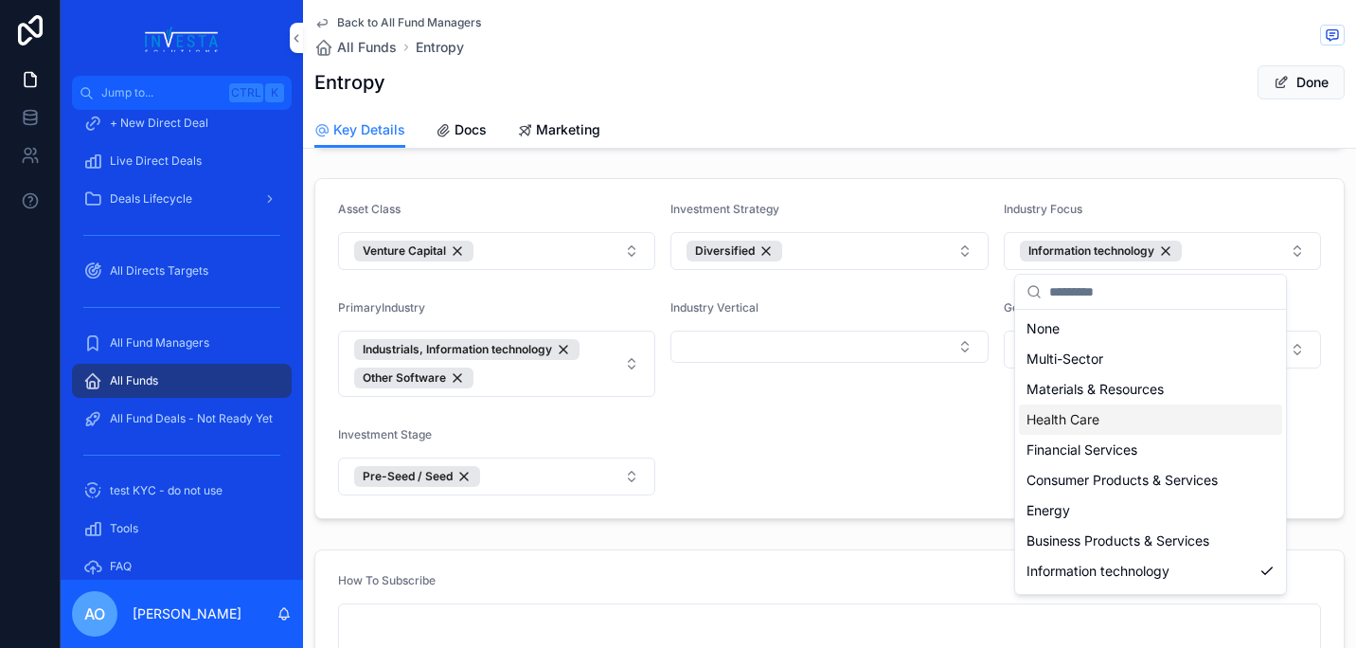
scroll to position [27, 0]
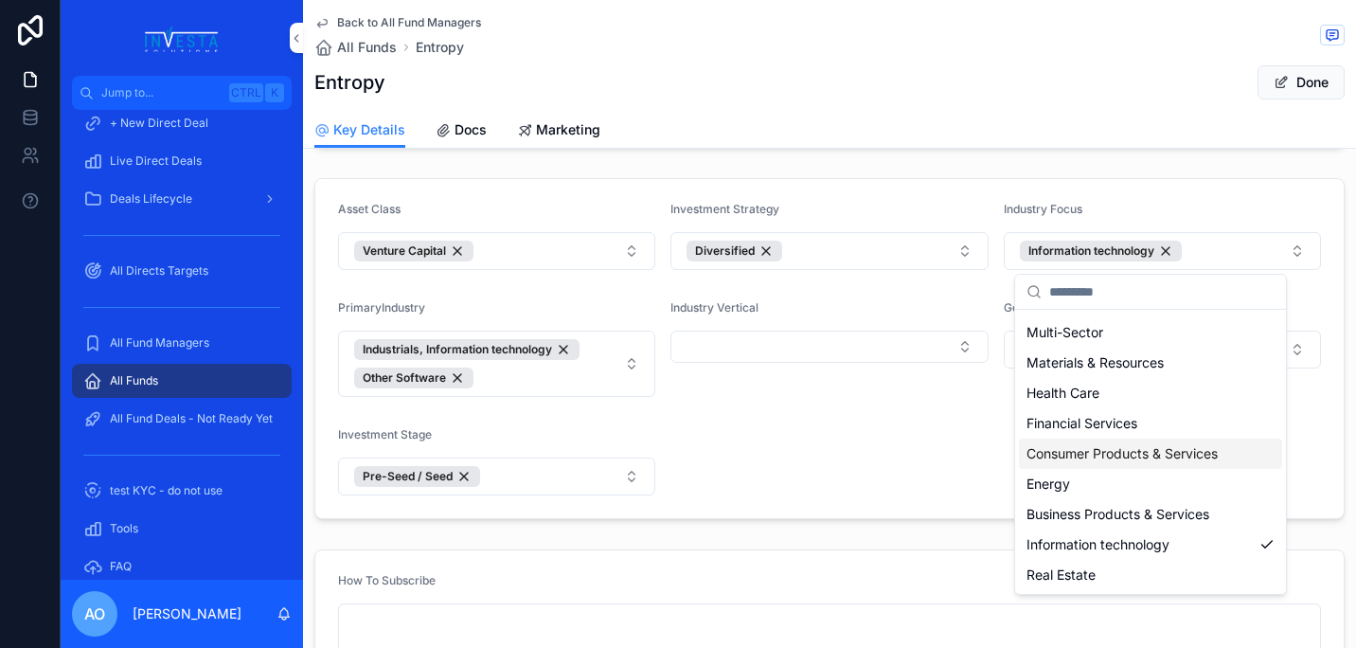
click at [800, 464] on form "Asset Class Venture Capital Investment Strategy Diversified Industry Focus Info…" at bounding box center [829, 348] width 1028 height 339
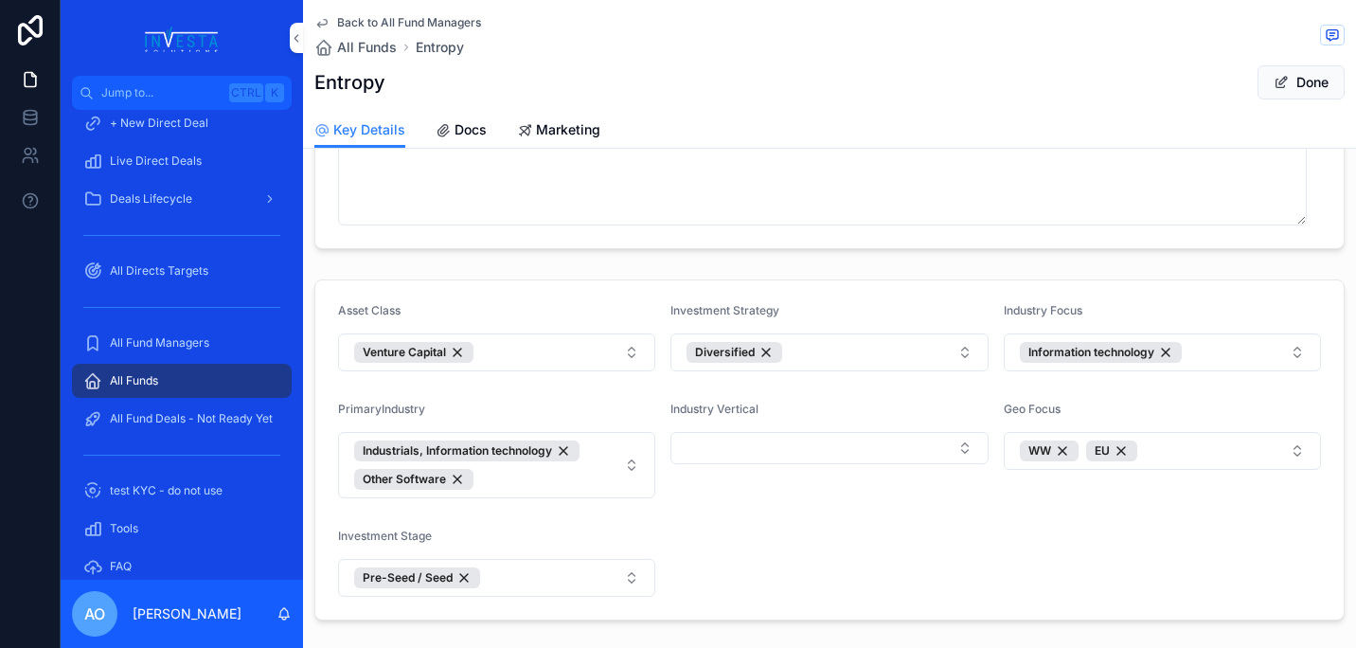
scroll to position [925, 0]
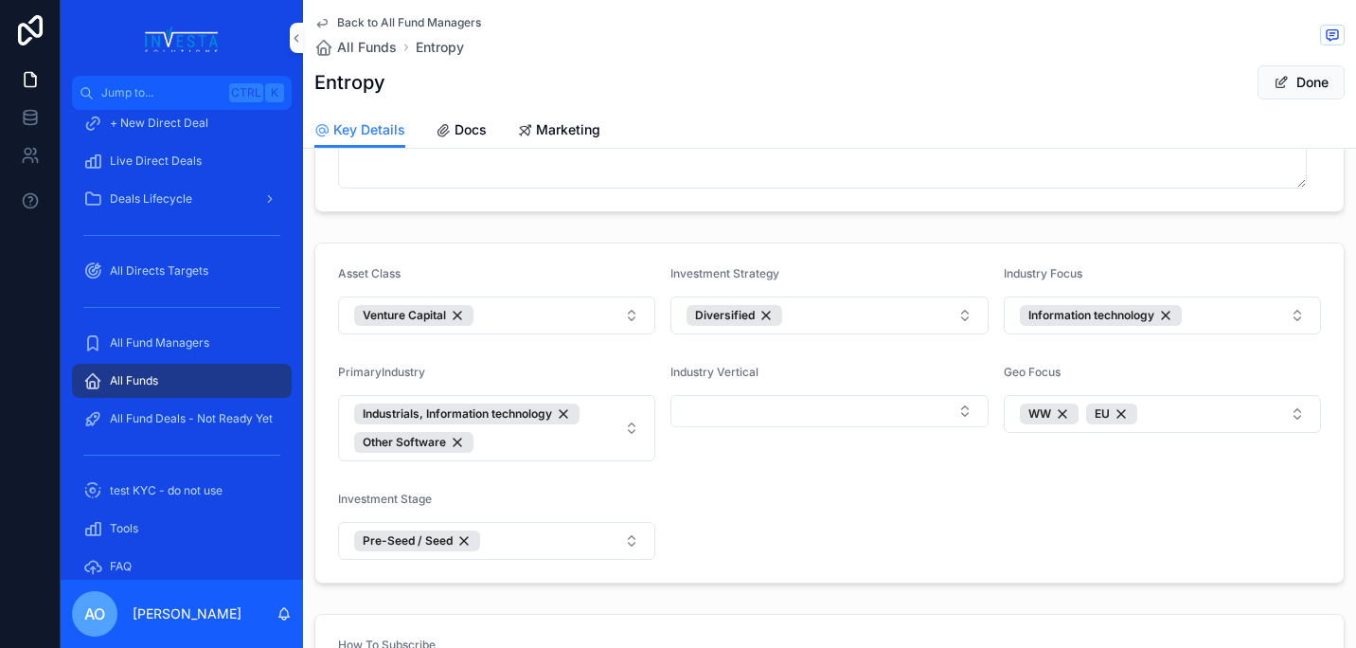
click at [958, 413] on button "Select Button" at bounding box center [828, 411] width 317 height 32
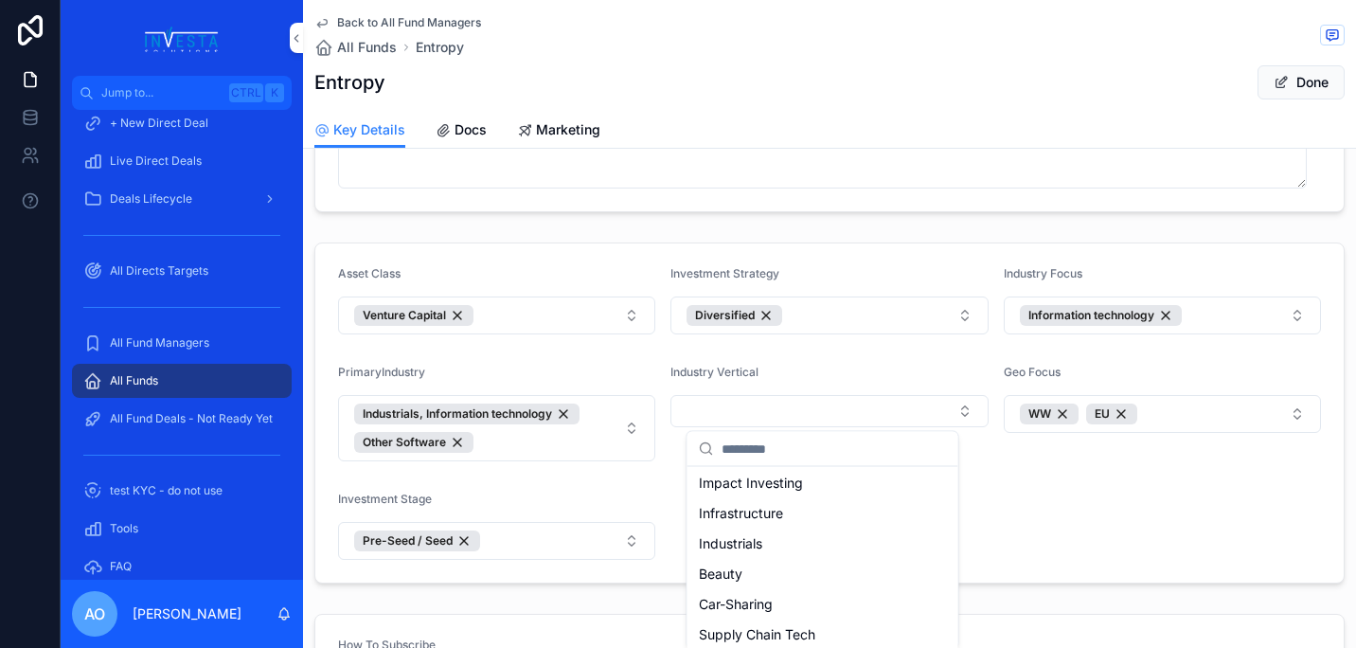
scroll to position [528, 0]
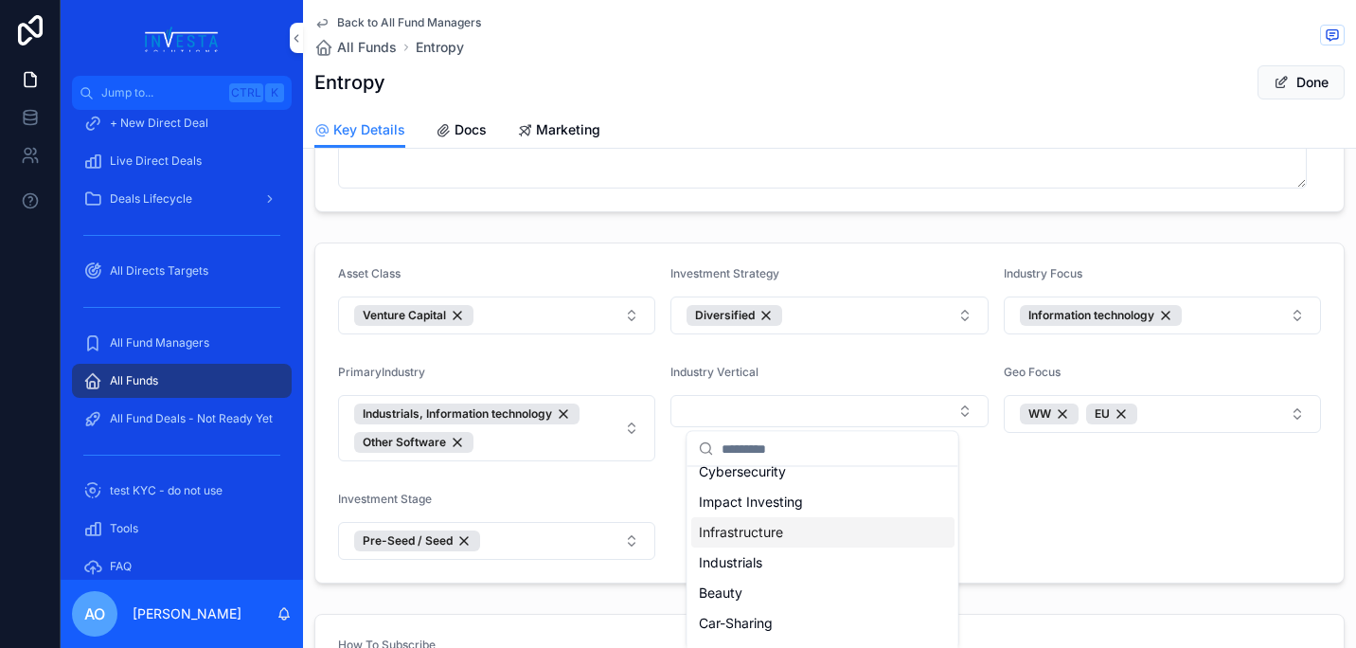
click at [793, 529] on div "Infrastructure" at bounding box center [822, 533] width 263 height 30
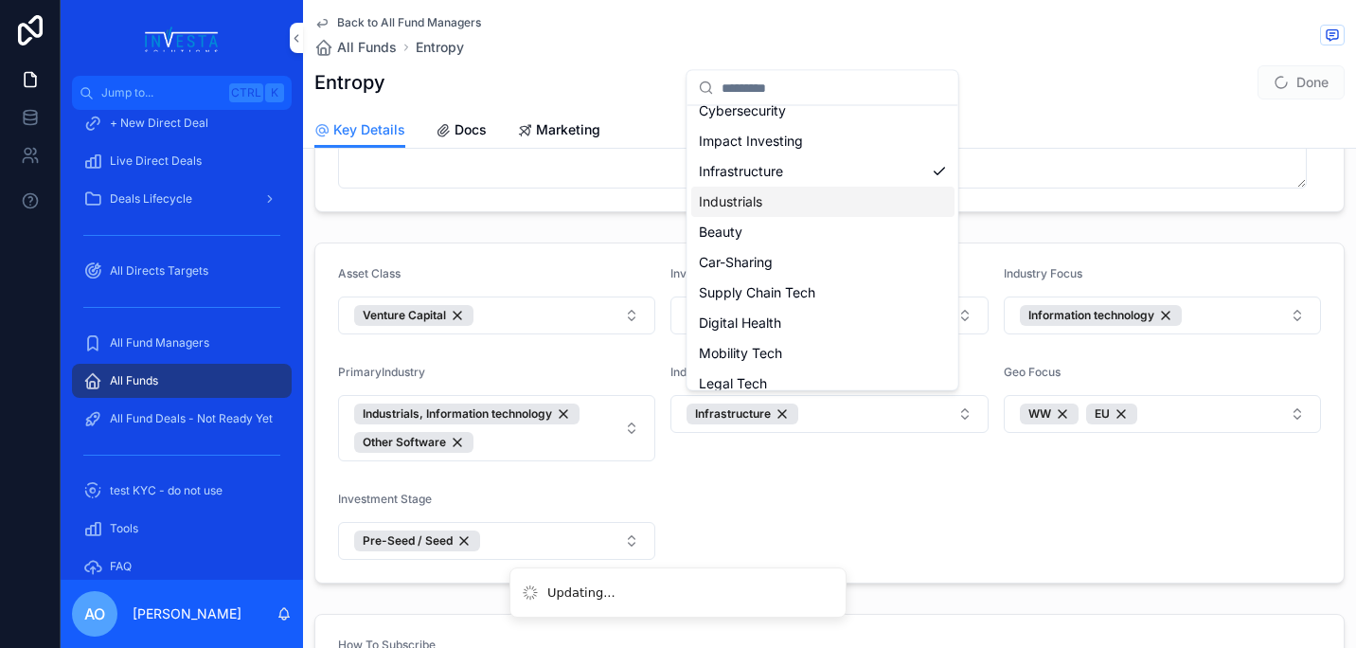
click at [774, 211] on div "Industrials" at bounding box center [822, 202] width 263 height 30
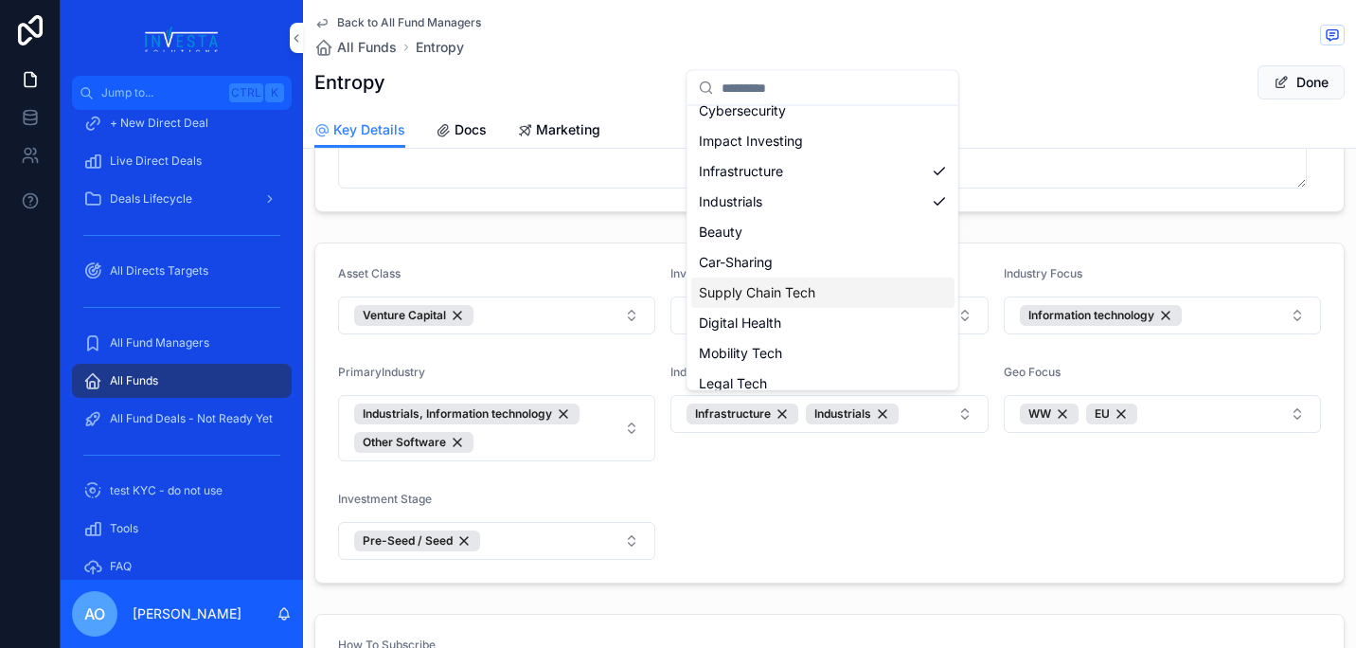
click at [784, 302] on div "Supply Chain Tech" at bounding box center [822, 293] width 263 height 30
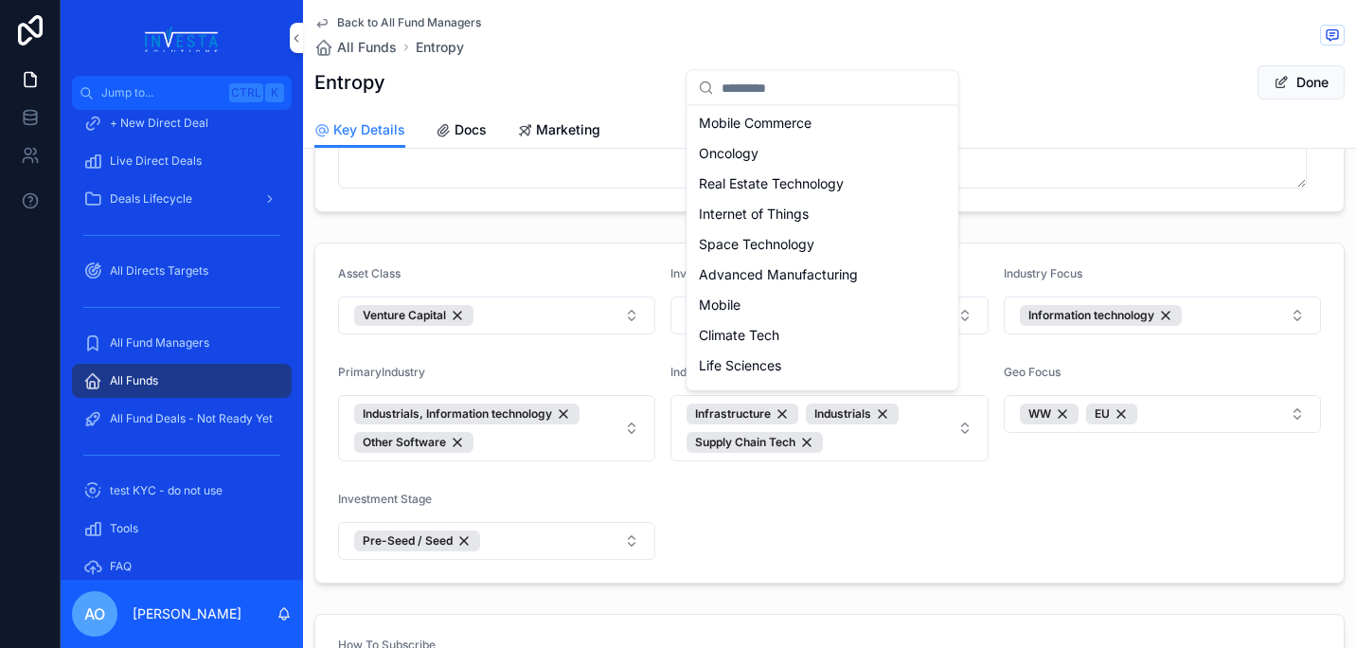
scroll to position [1523, 0]
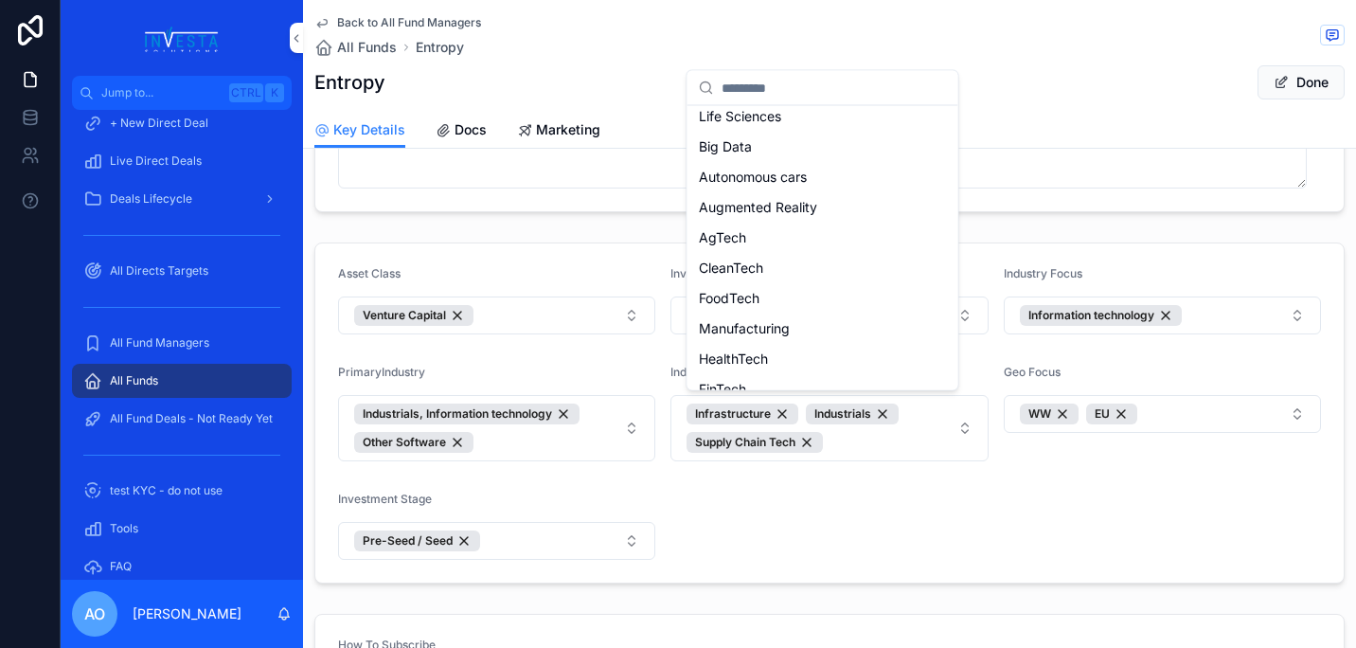
click at [947, 515] on div "Jump to... Ctrl K Home All Direct Products + New Direct Product All Direct Deal…" at bounding box center [708, 324] width 1295 height 648
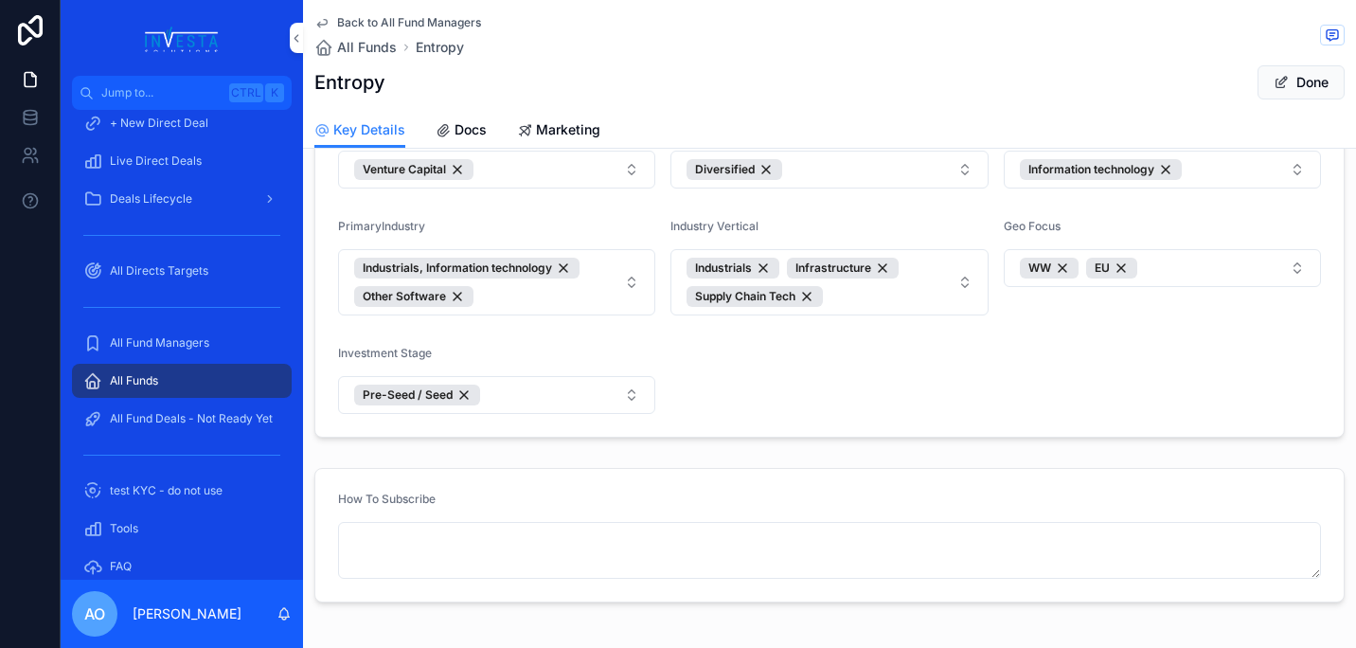
scroll to position [1154, 0]
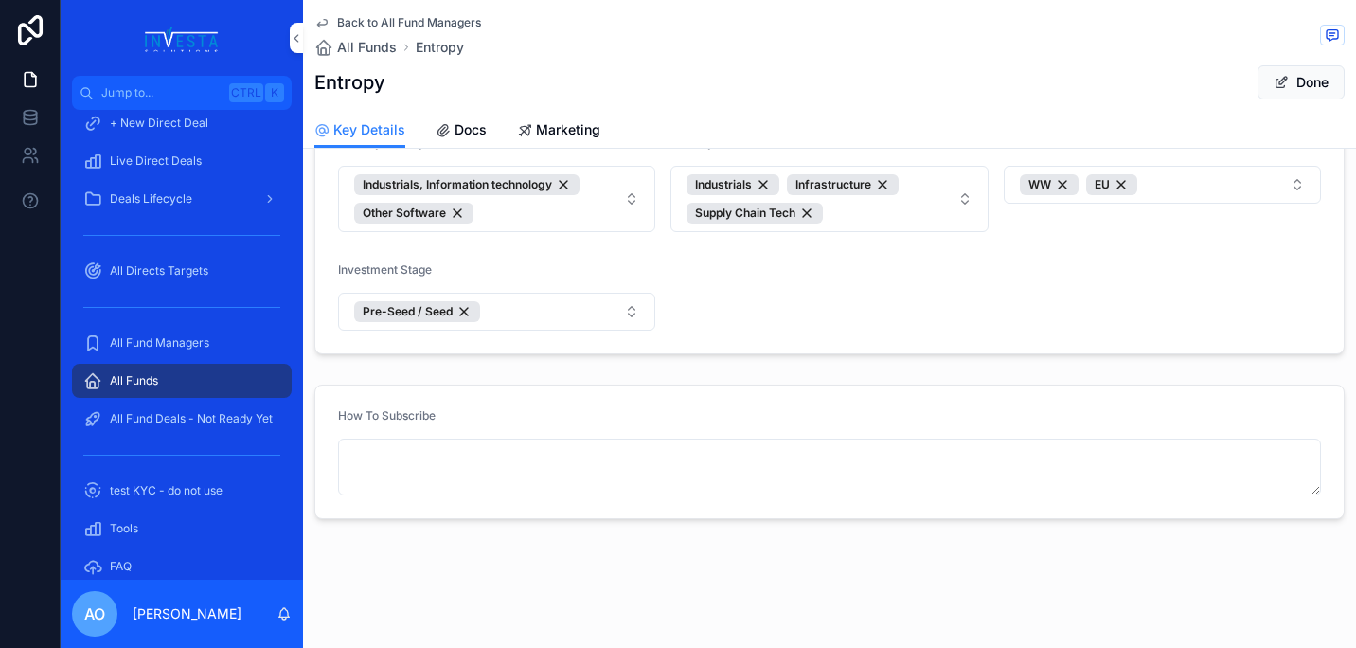
click at [1296, 80] on button "Done" at bounding box center [1300, 82] width 87 height 34
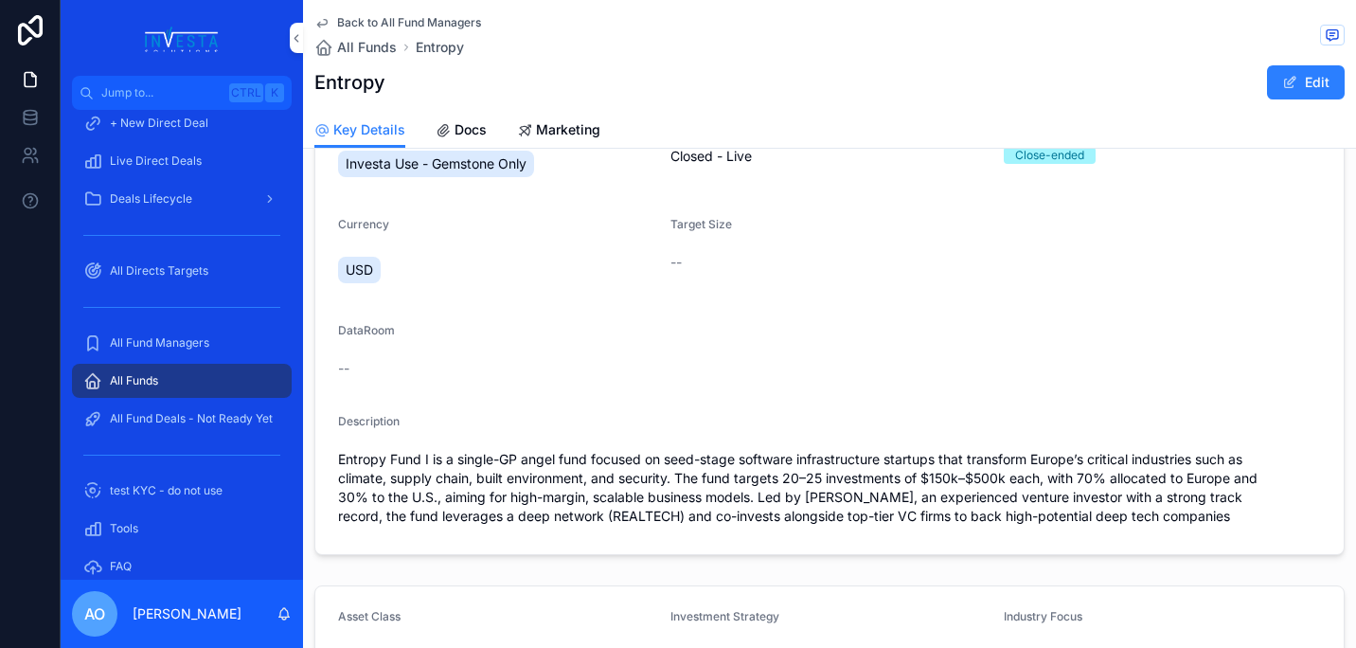
scroll to position [91, 0]
click at [1305, 73] on button "Edit" at bounding box center [1306, 82] width 78 height 34
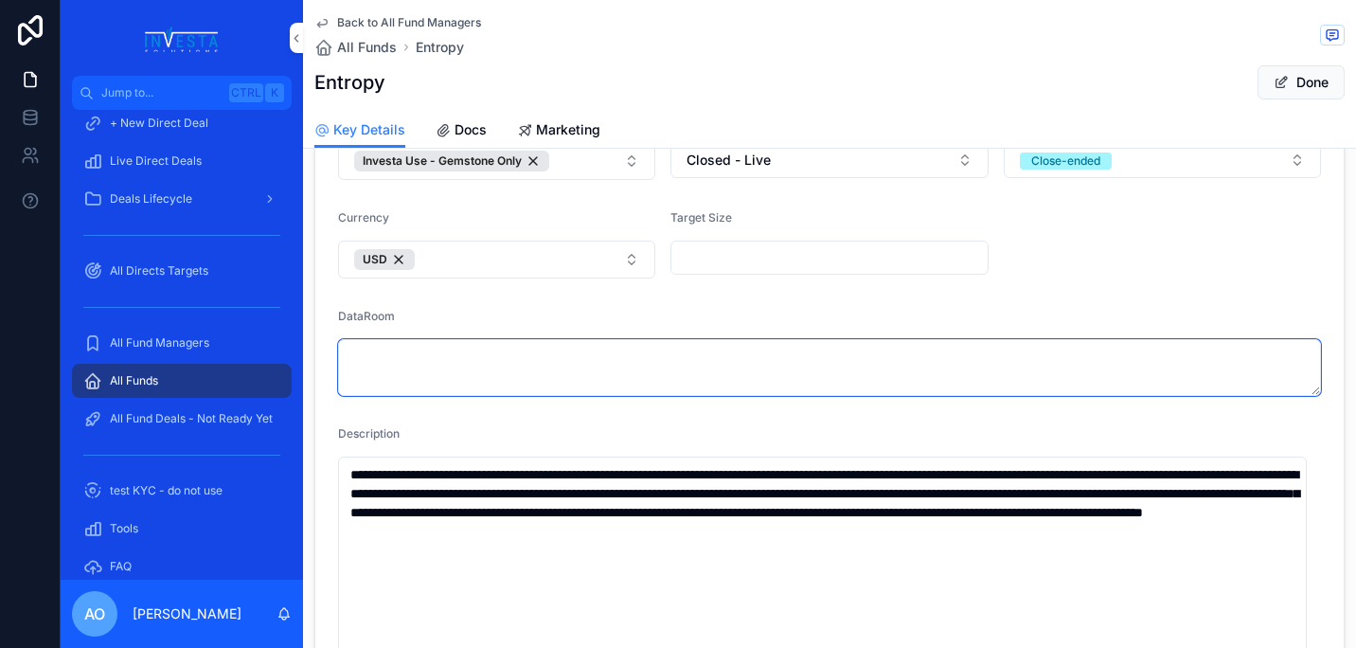
click at [399, 358] on textarea "scrollable content" at bounding box center [829, 367] width 983 height 57
paste textarea "**********"
type textarea "**********"
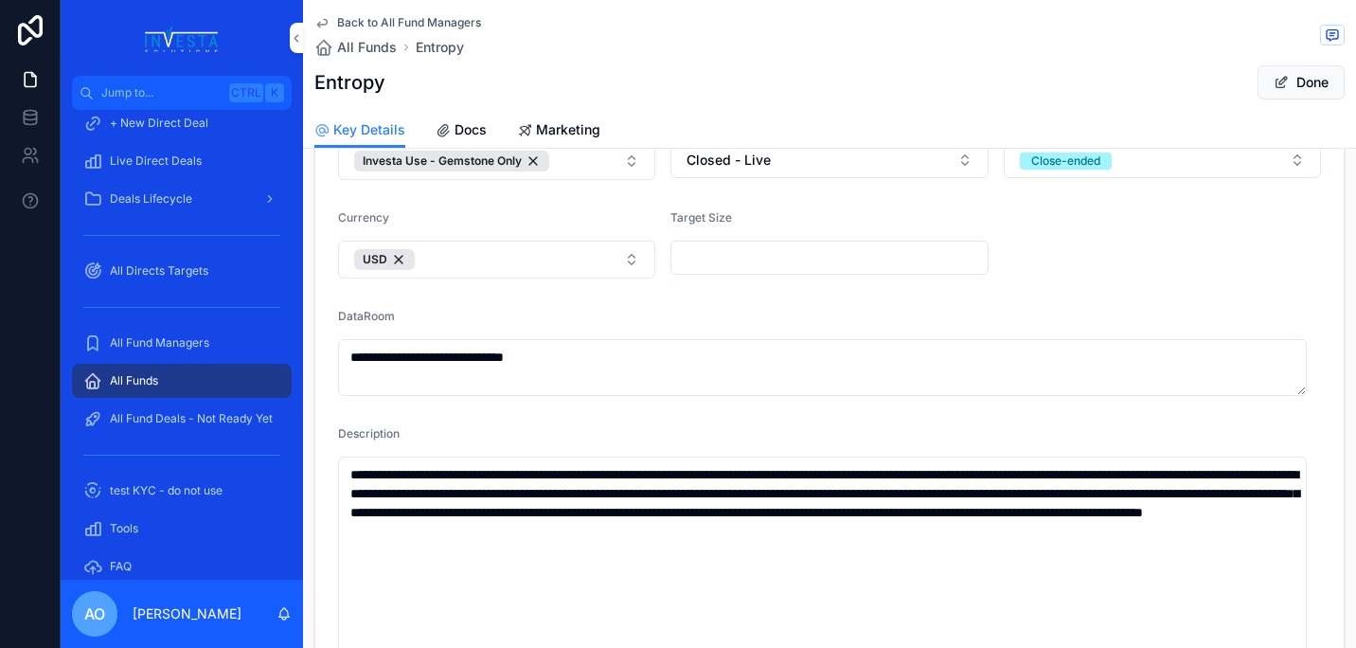
click at [1303, 84] on button "Done" at bounding box center [1300, 82] width 87 height 34
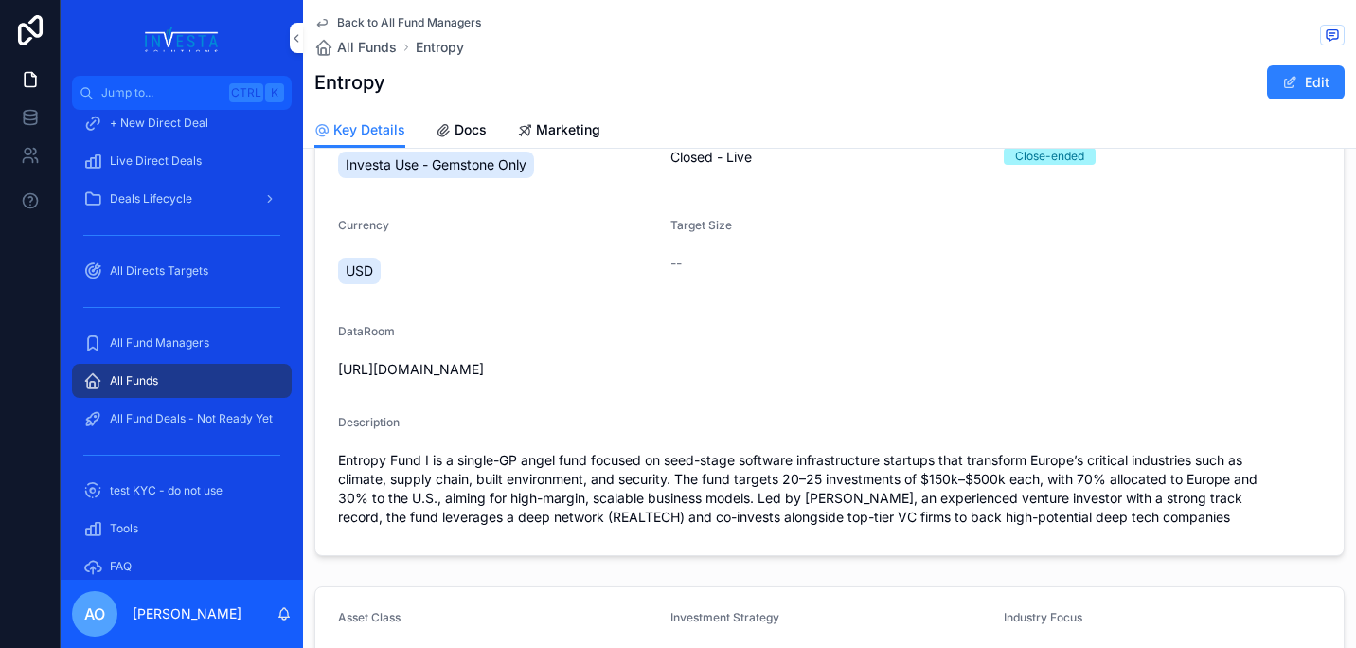
click at [457, 129] on span "Docs" at bounding box center [471, 129] width 32 height 19
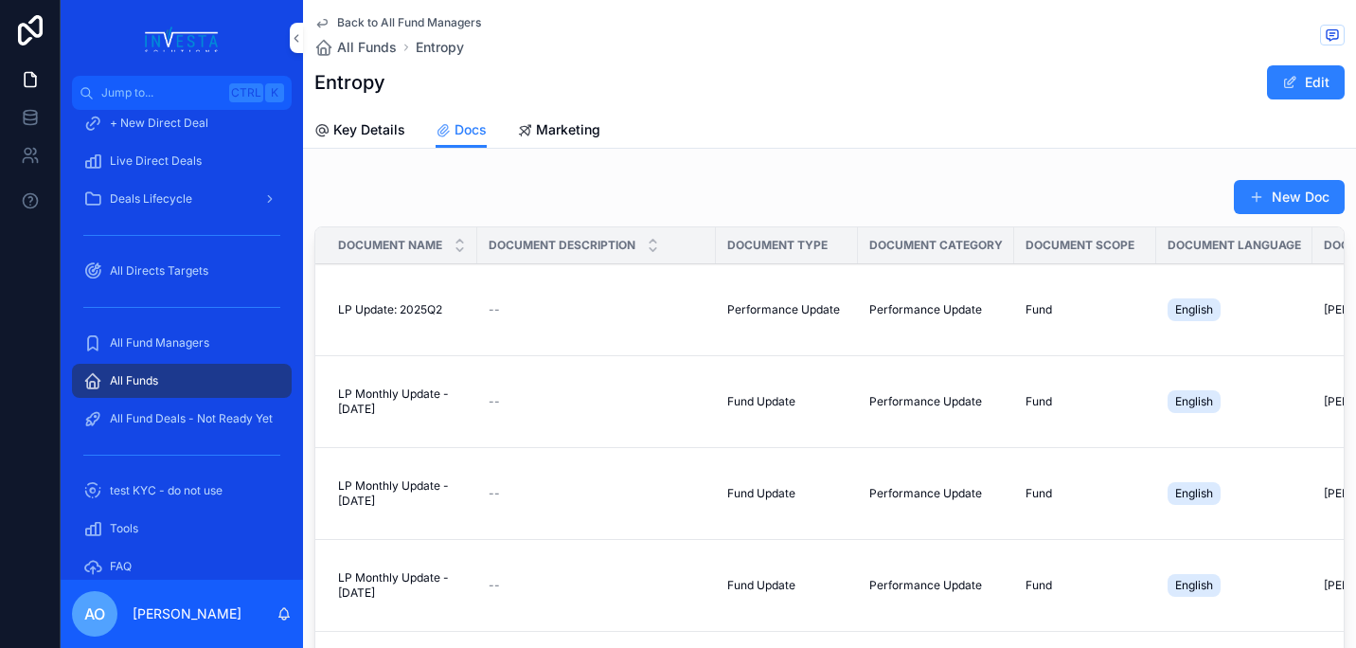
click at [419, 309] on span "LP Update: 2025Q2" at bounding box center [390, 309] width 104 height 15
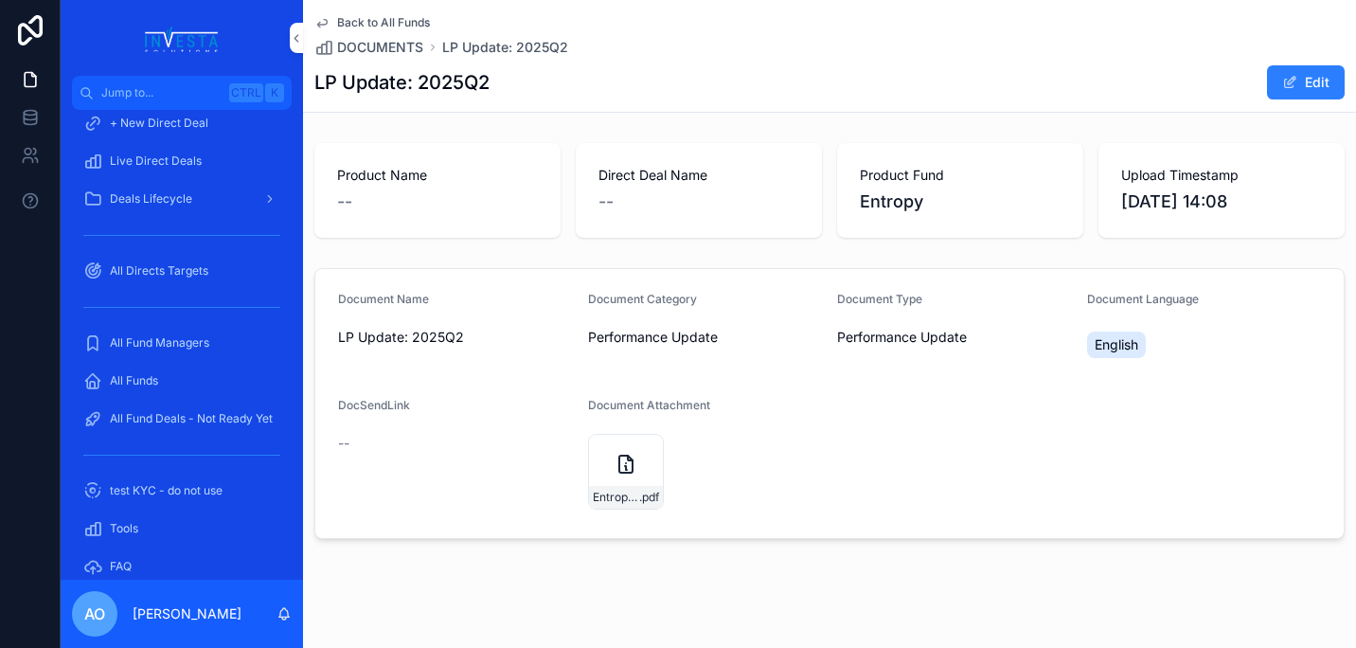
click at [619, 472] on icon "scrollable content" at bounding box center [625, 463] width 13 height 17
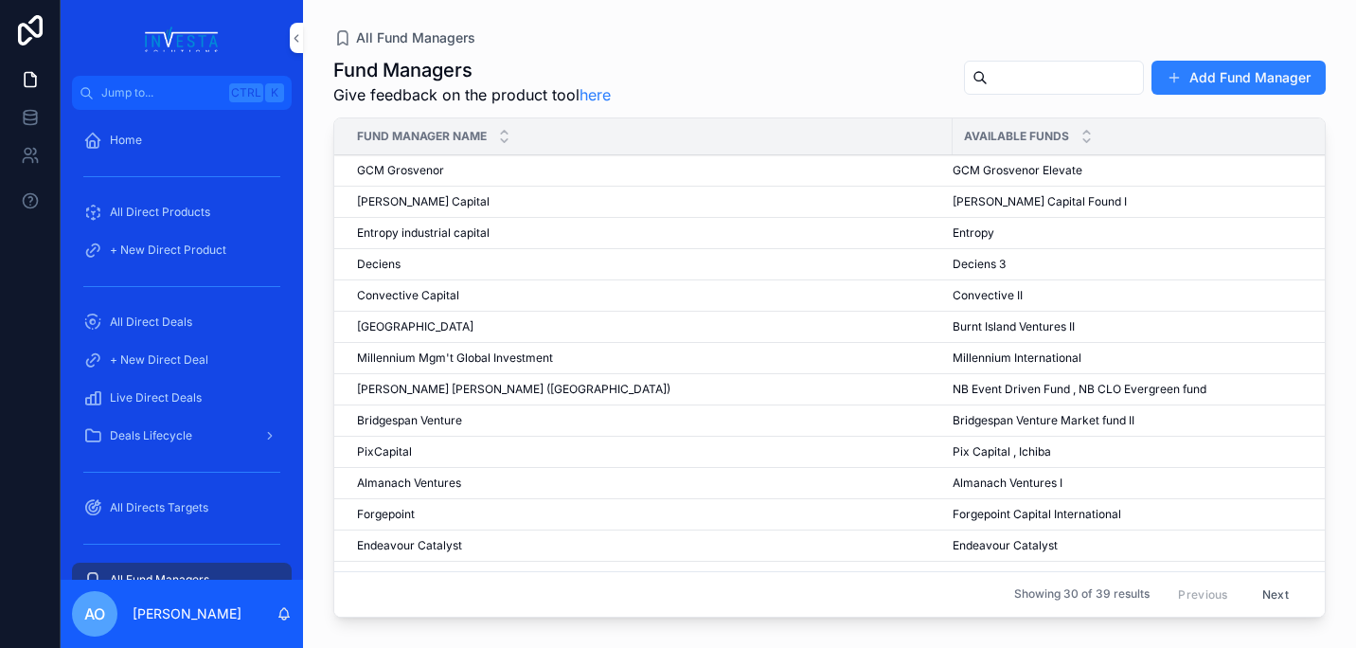
click at [985, 228] on span "Entropy" at bounding box center [974, 232] width 42 height 15
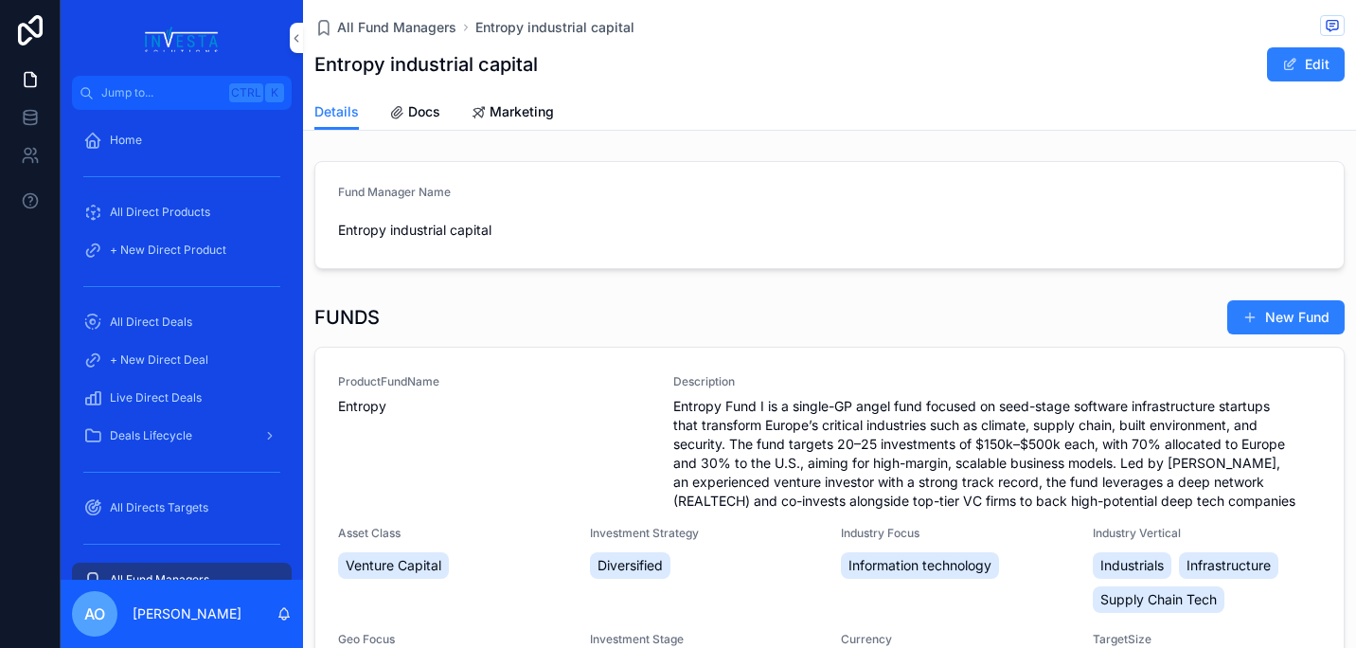
click at [429, 107] on span "Docs" at bounding box center [424, 111] width 32 height 19
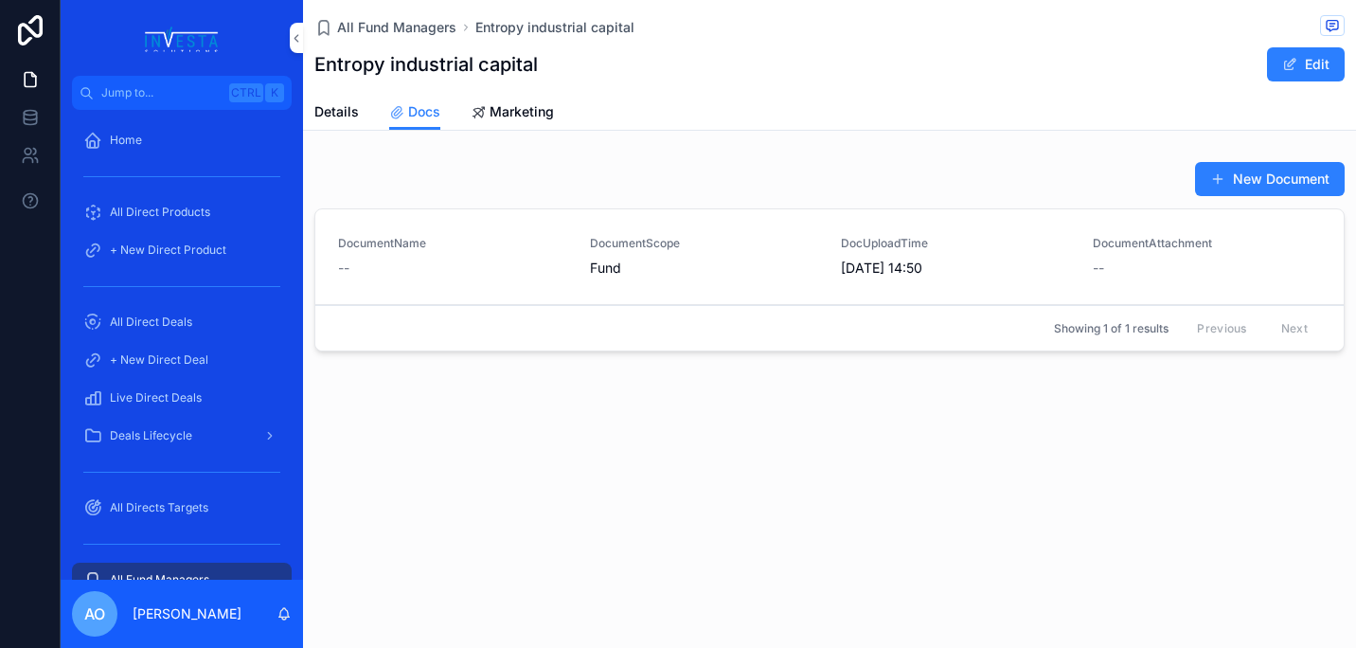
click at [1093, 267] on span "--" at bounding box center [1098, 267] width 11 height 19
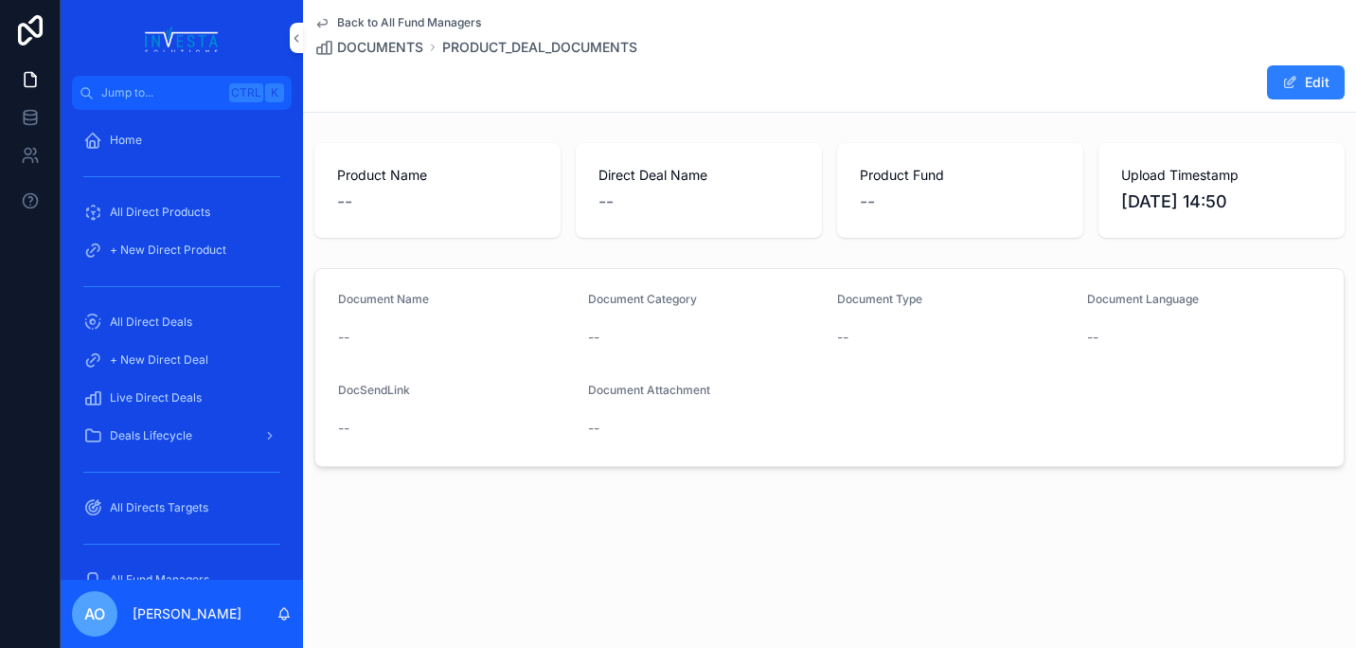
click at [372, 47] on span "DOCUMENTS" at bounding box center [380, 47] width 86 height 19
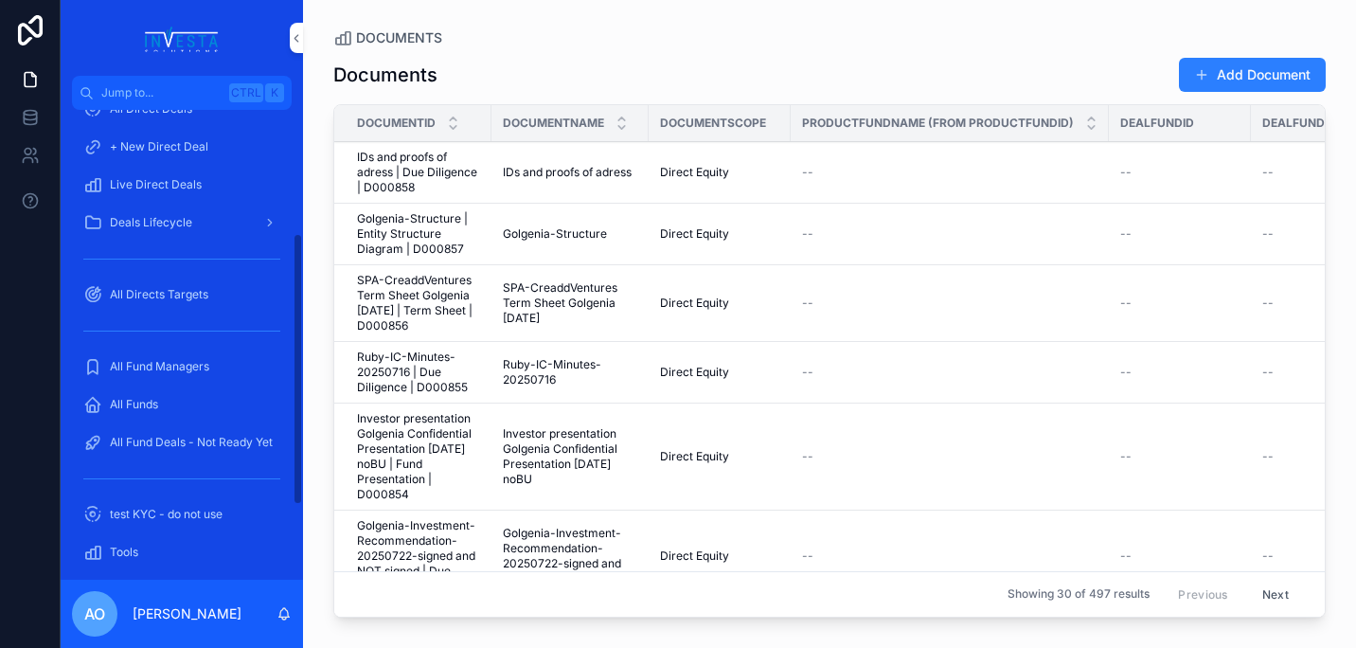
scroll to position [238, 0]
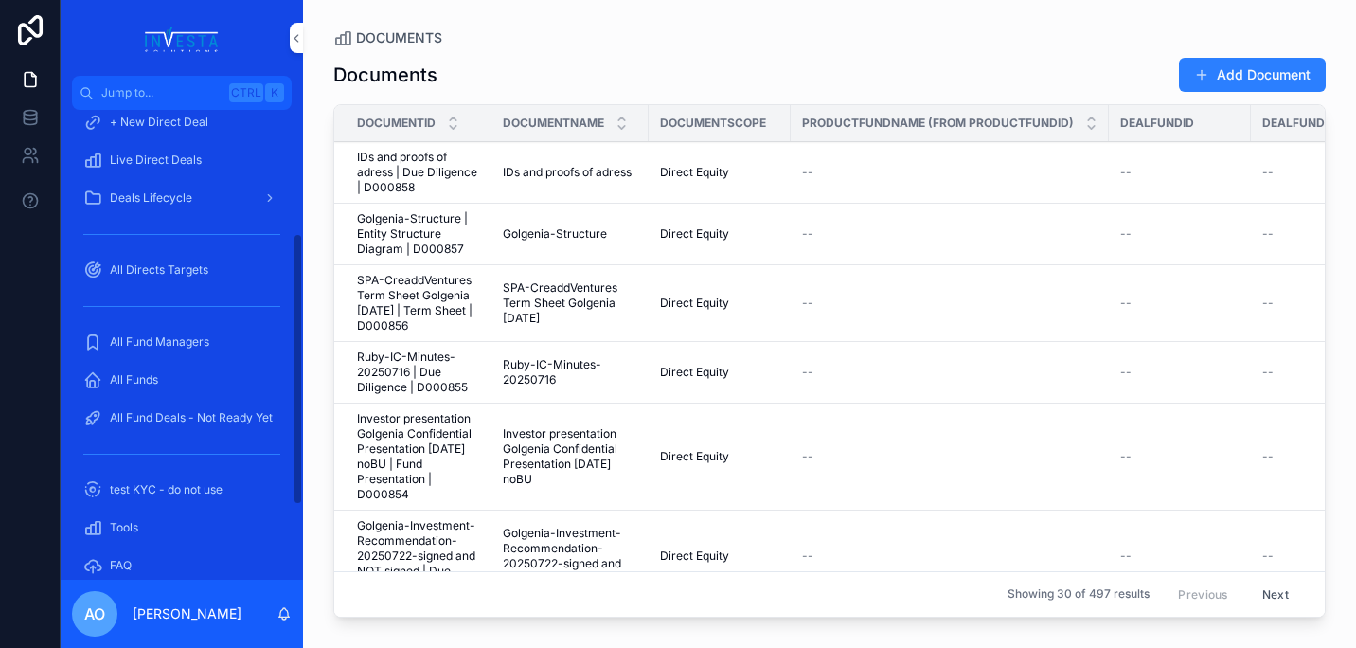
drag, startPoint x: 300, startPoint y: 356, endPoint x: 296, endPoint y: 493, distance: 137.3
click at [296, 493] on div "Home All Direct Products + New Direct Product All Direct Deals + New Direct Dea…" at bounding box center [182, 345] width 242 height 470
click at [144, 387] on div "All Funds" at bounding box center [181, 380] width 197 height 30
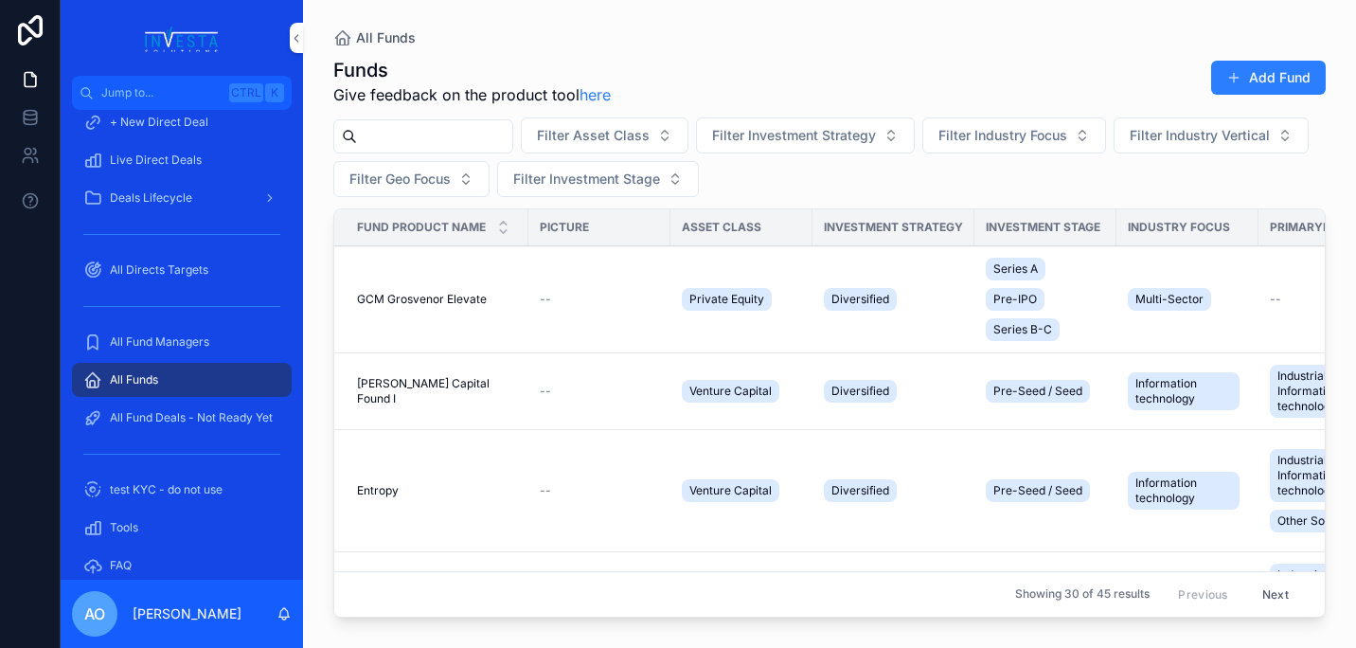
click at [383, 490] on span "Entropy" at bounding box center [378, 490] width 42 height 15
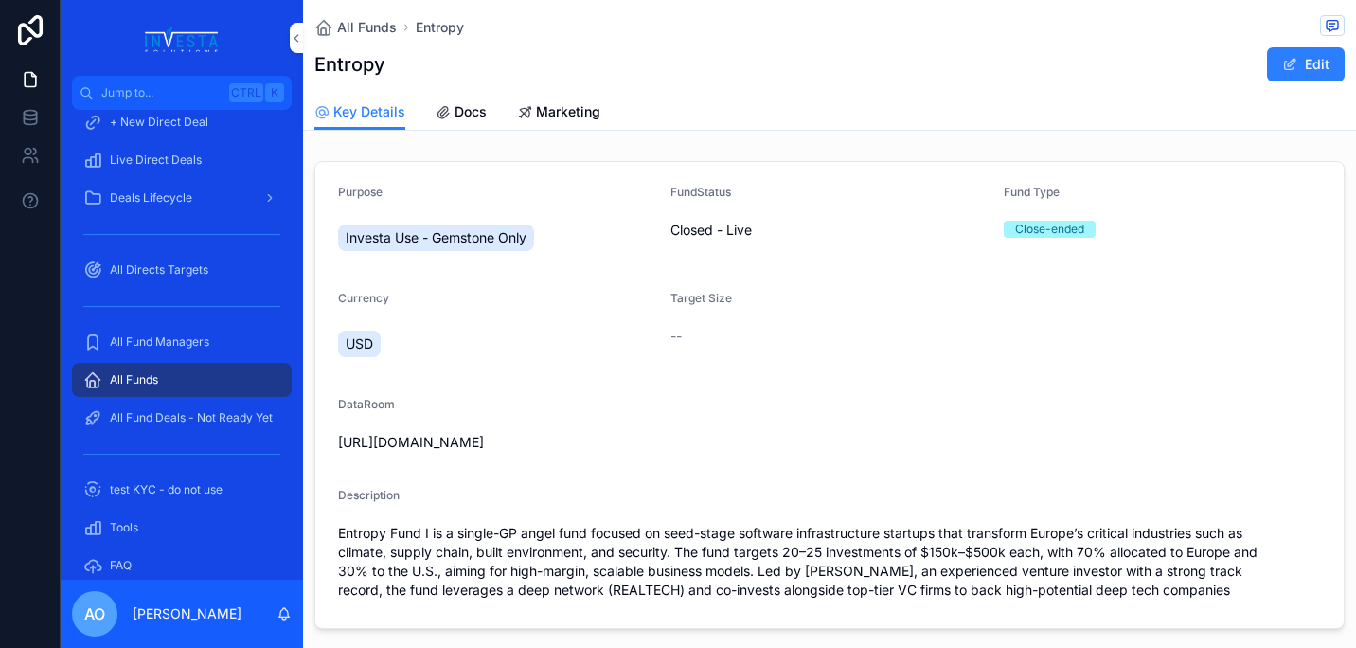
click at [457, 110] on span "Docs" at bounding box center [471, 111] width 32 height 19
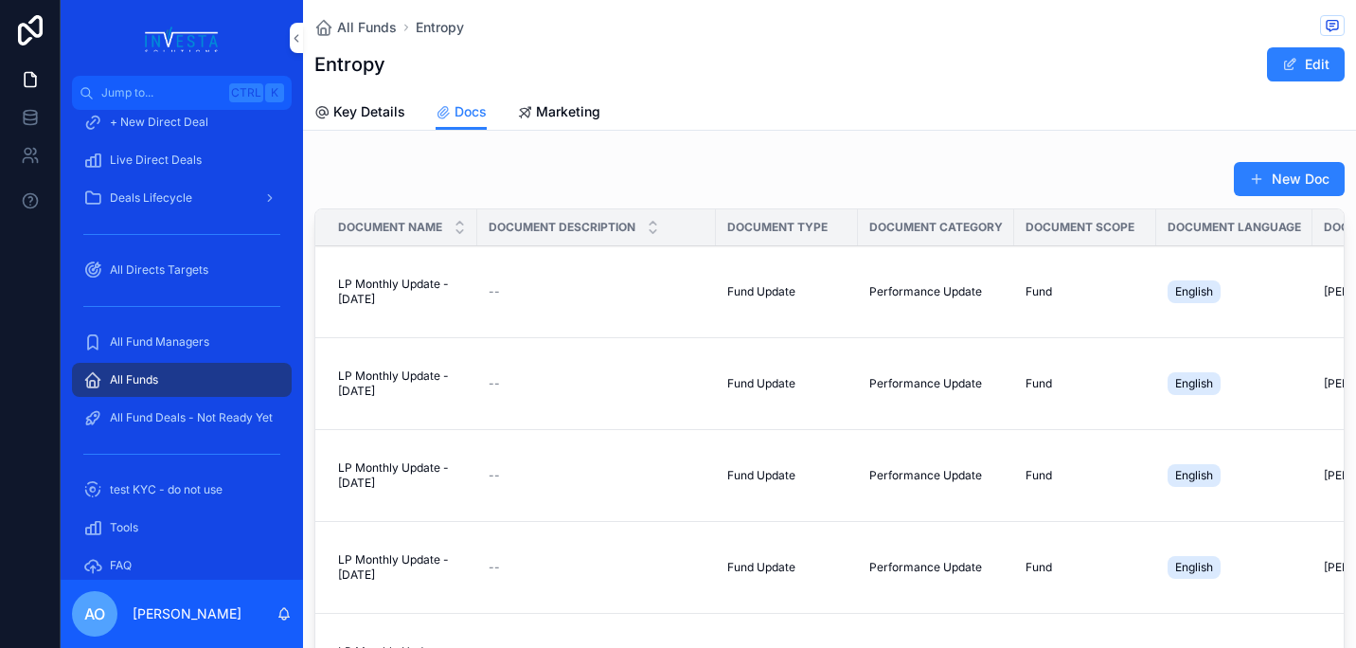
click at [457, 231] on icon "scrollable content" at bounding box center [459, 231] width 7 height 3
click at [1280, 180] on button "New Doc" at bounding box center [1289, 179] width 111 height 34
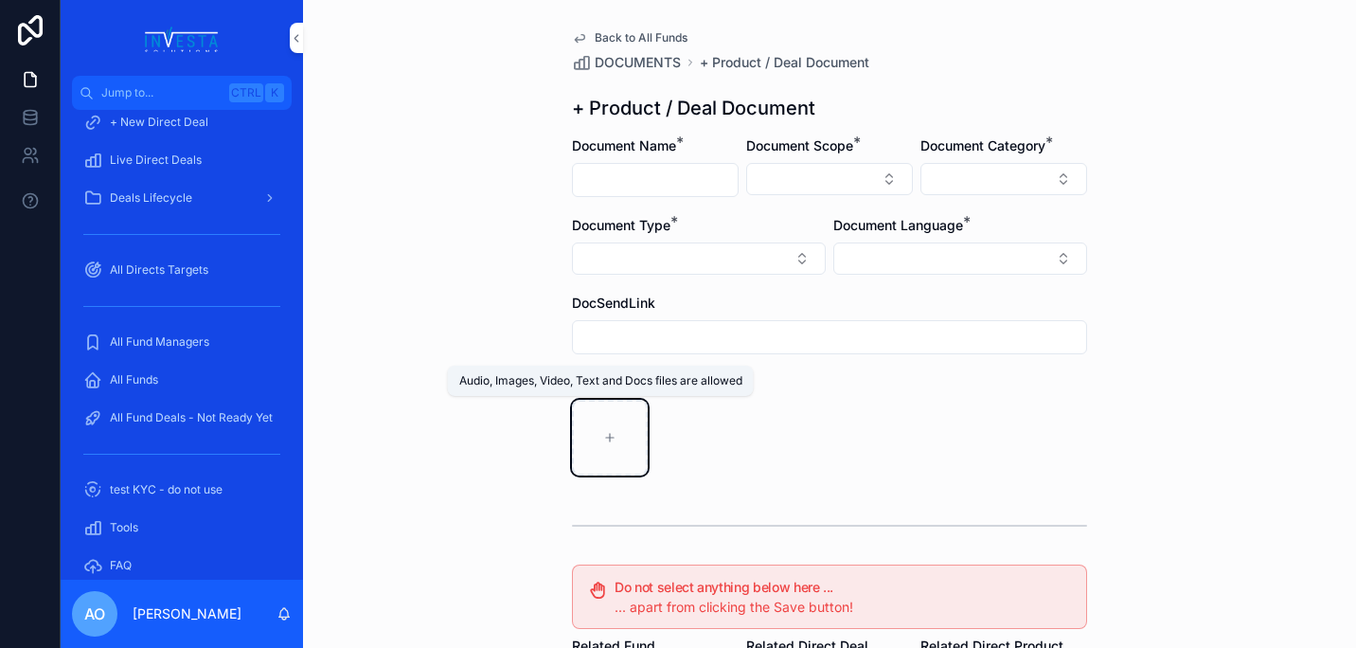
click at [603, 441] on icon "scrollable content" at bounding box center [609, 437] width 13 height 13
type input "**********"
click at [651, 175] on input "scrollable content" at bounding box center [655, 180] width 165 height 27
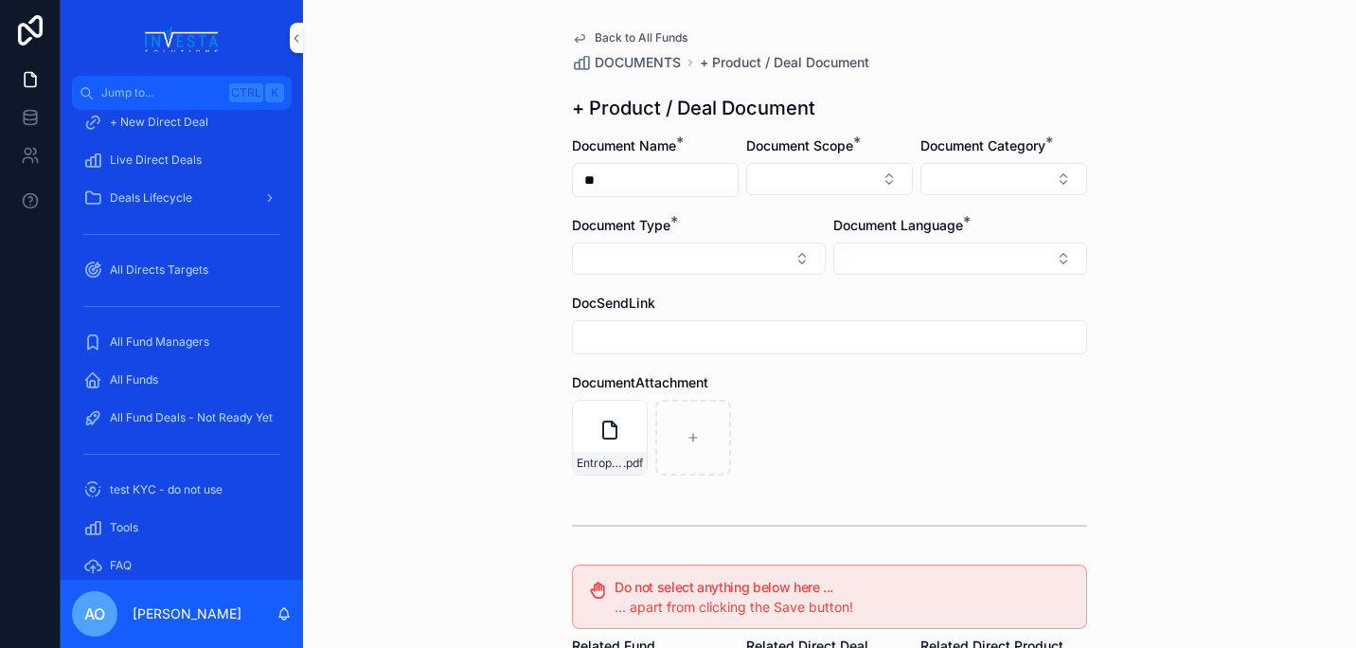
type input "**********"
click at [797, 261] on button "Select Button" at bounding box center [699, 258] width 254 height 32
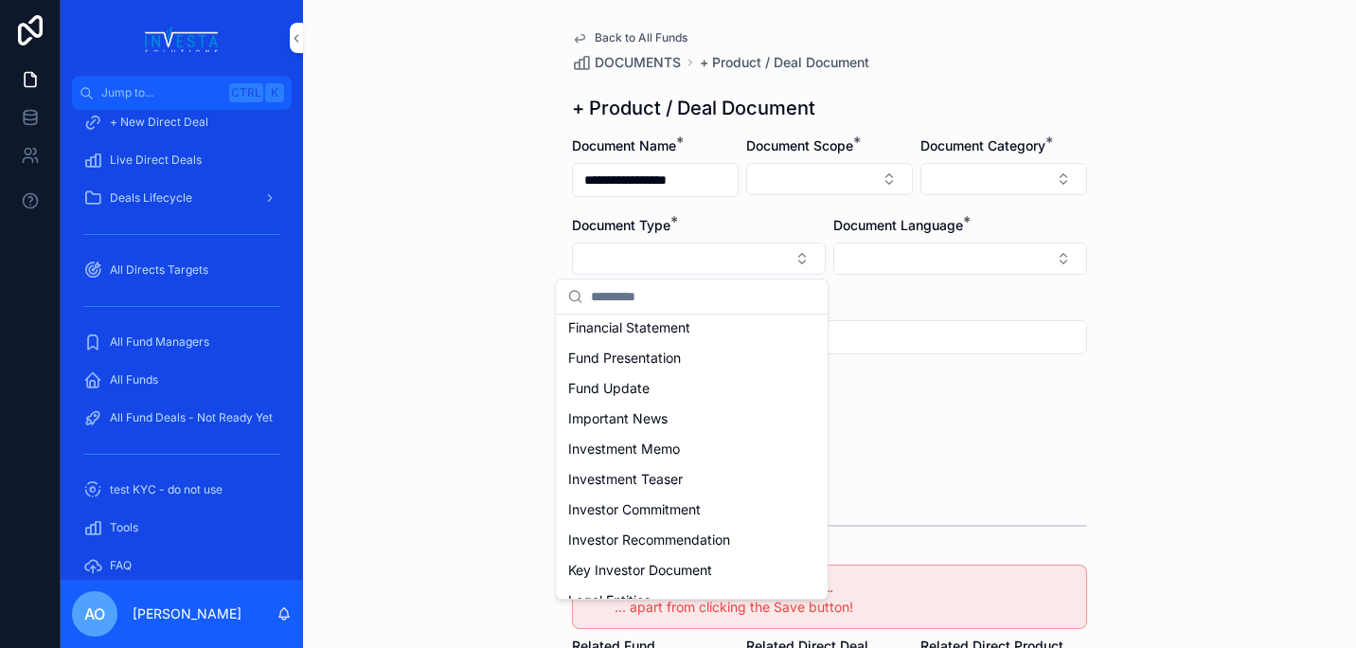
scroll to position [497, 0]
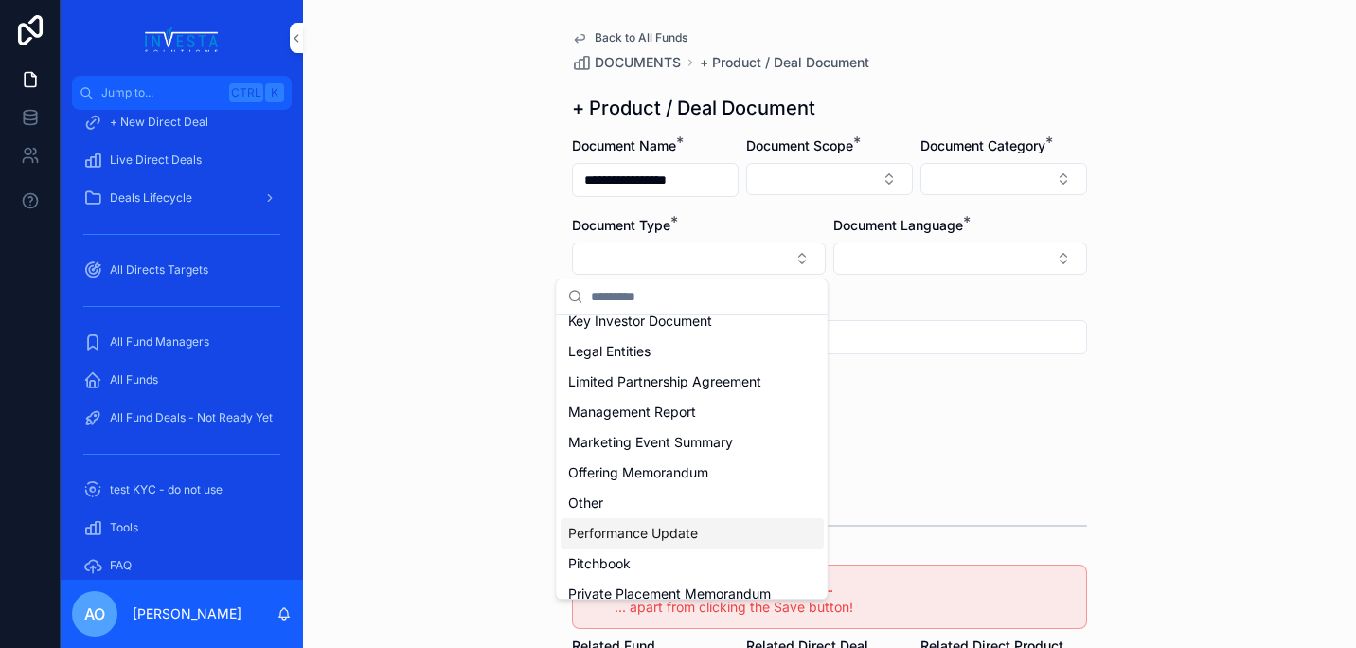
click at [739, 527] on div "Performance Update" at bounding box center [692, 533] width 263 height 30
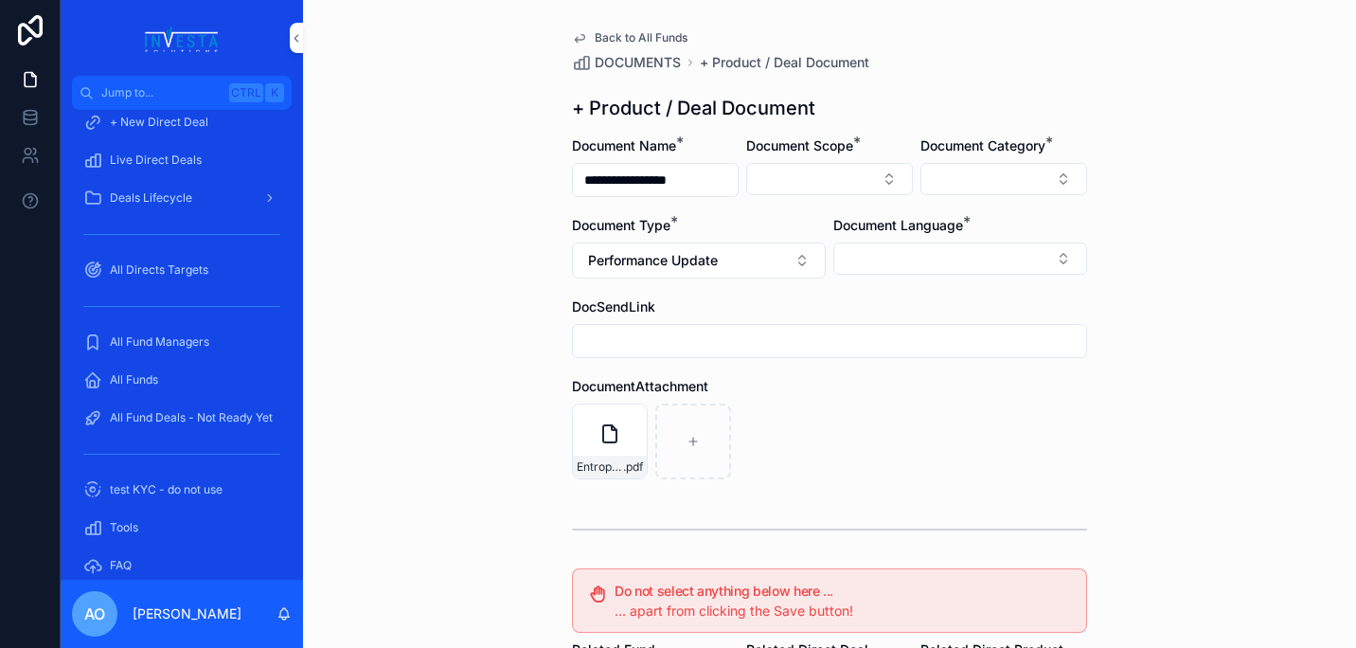
click at [875, 166] on button "Select Button" at bounding box center [829, 179] width 167 height 32
click at [879, 178] on button "Select Button" at bounding box center [829, 179] width 167 height 32
click at [883, 180] on button "Select Button" at bounding box center [829, 179] width 167 height 32
click at [740, 276] on div "Fund" at bounding box center [822, 284] width 263 height 30
click at [1064, 171] on button "Select Button" at bounding box center [1003, 179] width 167 height 32
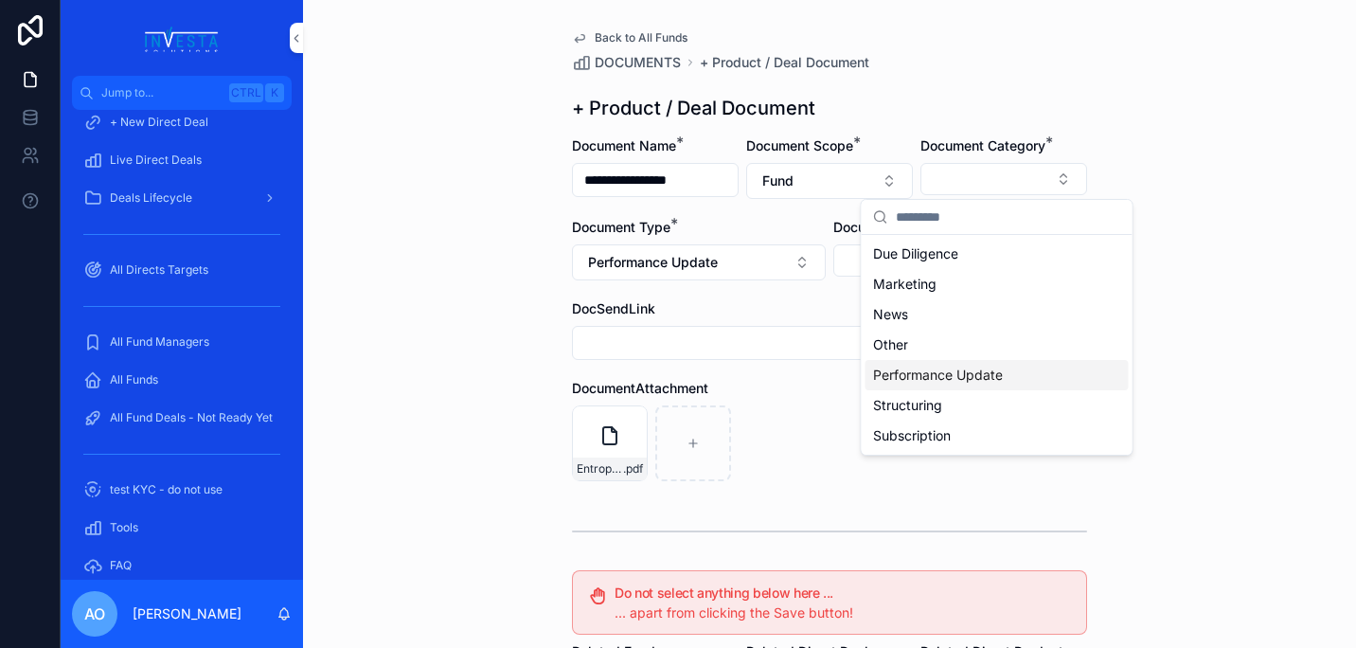
click at [980, 380] on span "Performance Update" at bounding box center [938, 374] width 130 height 19
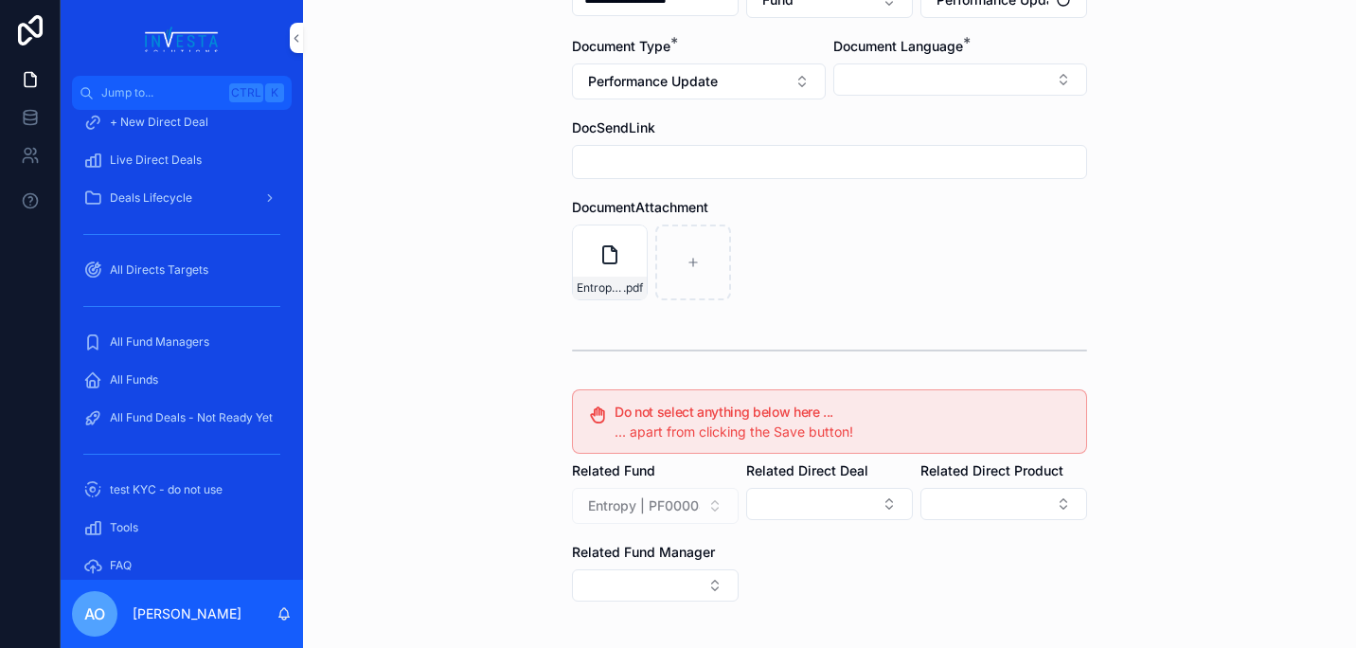
scroll to position [383, 0]
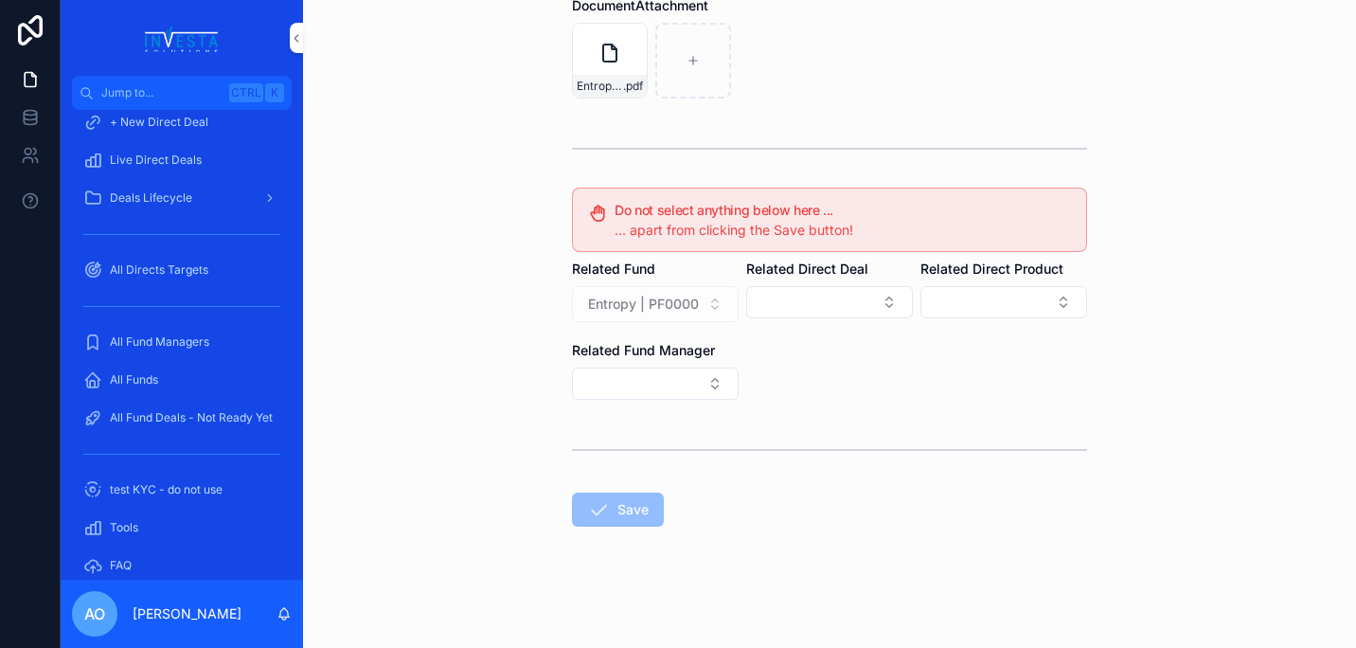
click at [1071, 472] on form "**********" at bounding box center [829, 201] width 515 height 894
click at [642, 508] on span "Save" at bounding box center [618, 509] width 92 height 34
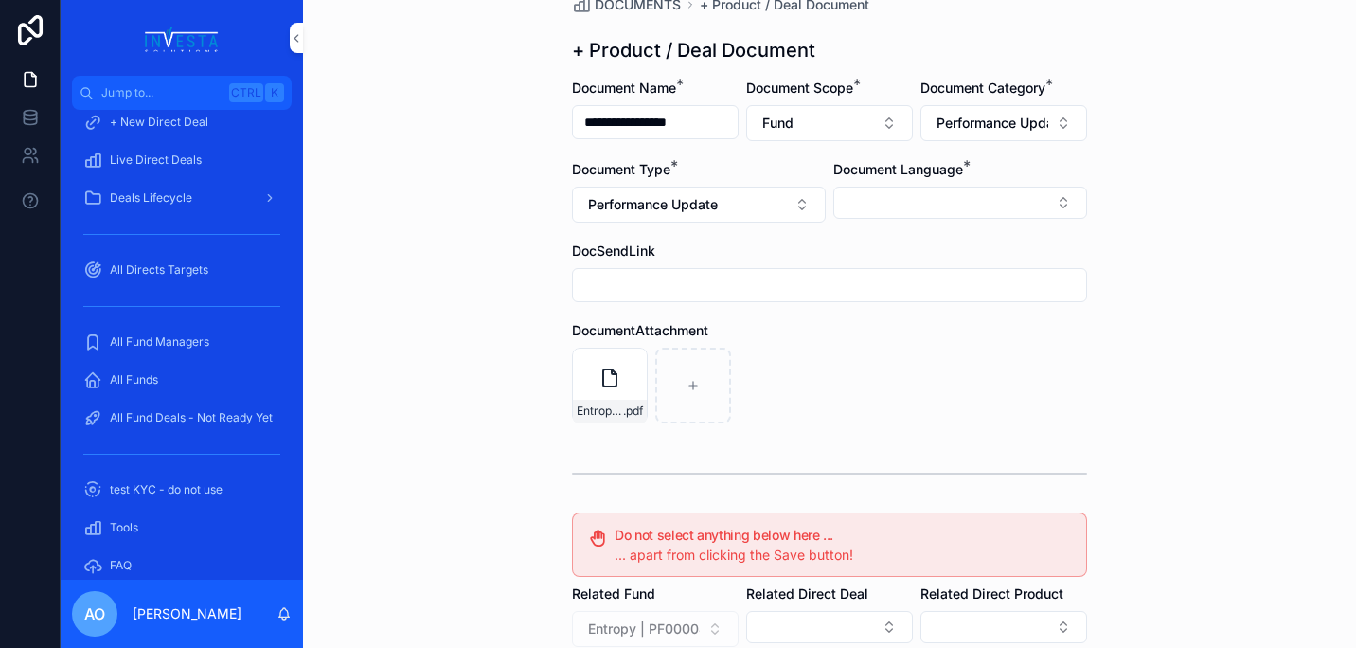
scroll to position [0, 0]
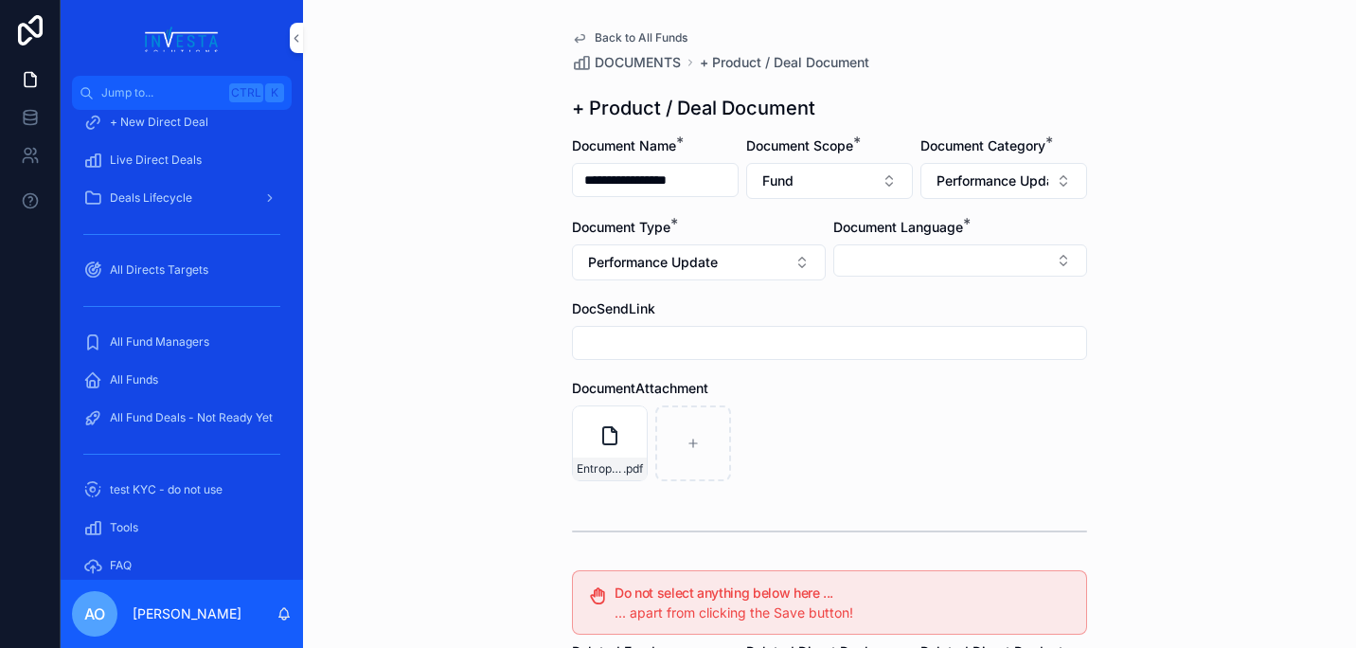
click at [1059, 262] on button "Select Button" at bounding box center [960, 260] width 254 height 32
click at [900, 396] on div "English" at bounding box center [953, 396] width 263 height 30
click at [1235, 370] on div "**********" at bounding box center [829, 324] width 1053 height 648
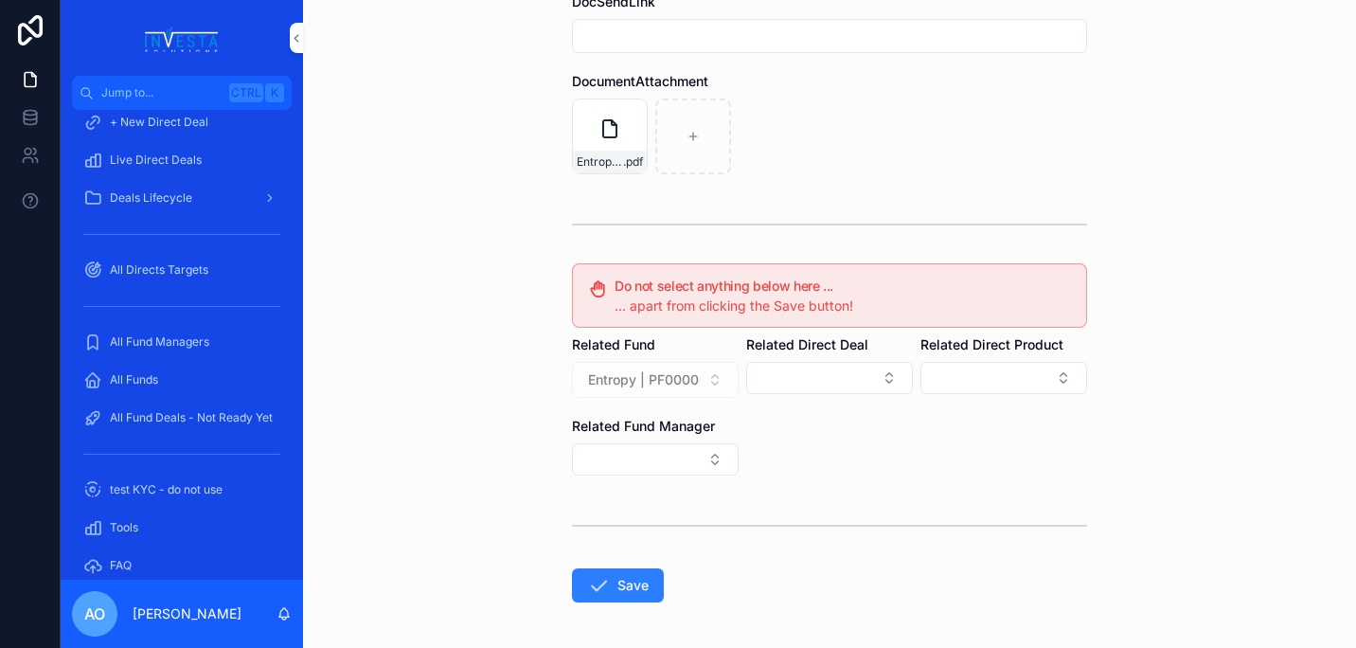
scroll to position [384, 0]
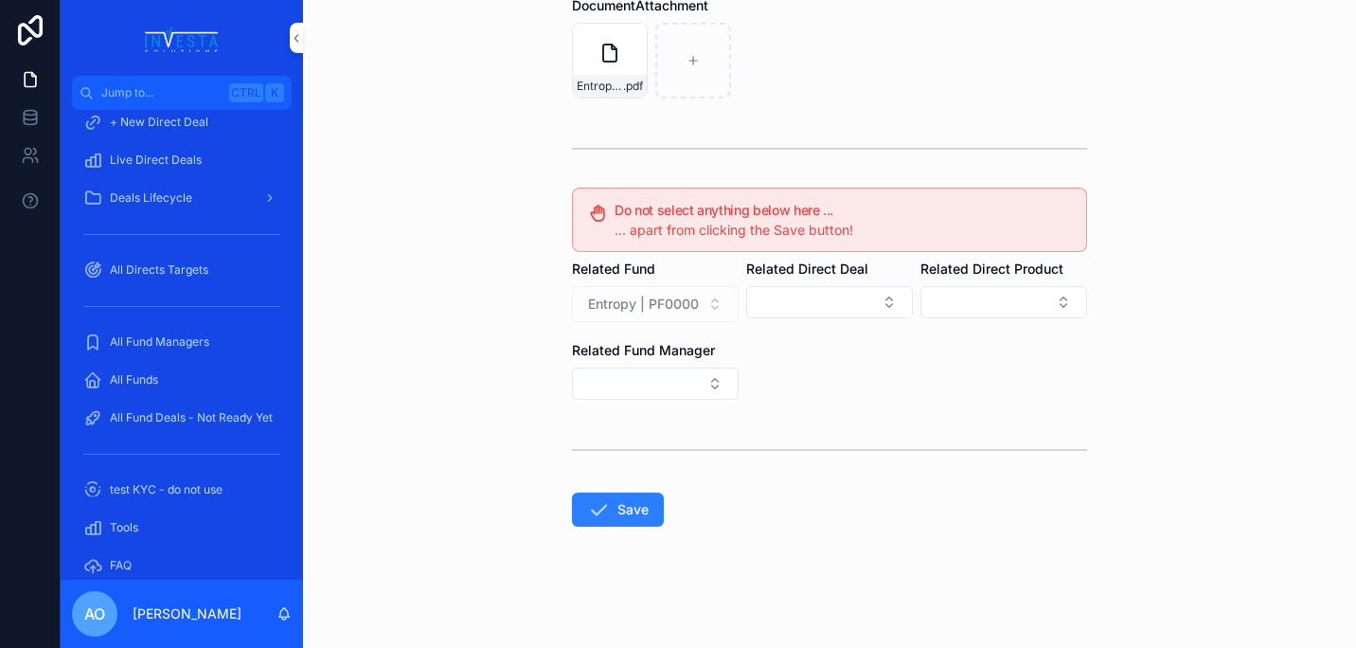
click at [615, 512] on button "Save" at bounding box center [618, 509] width 92 height 34
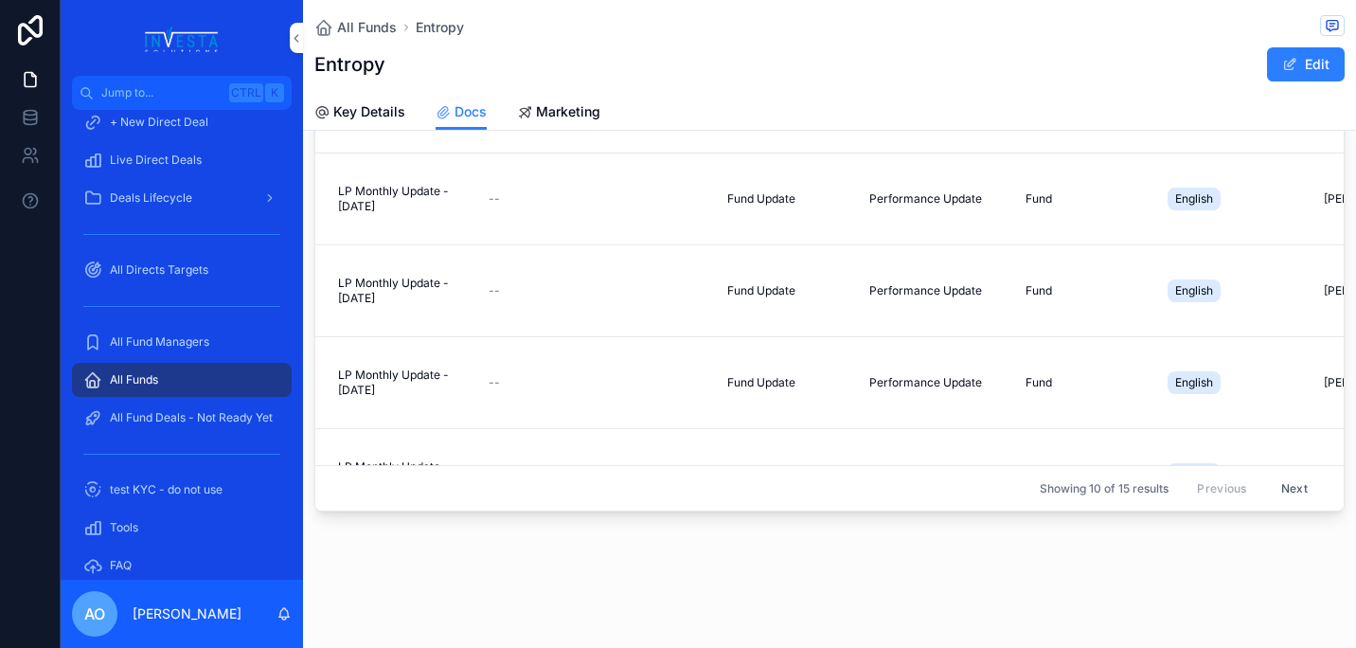
click at [353, 106] on span "Key Details" at bounding box center [369, 111] width 72 height 19
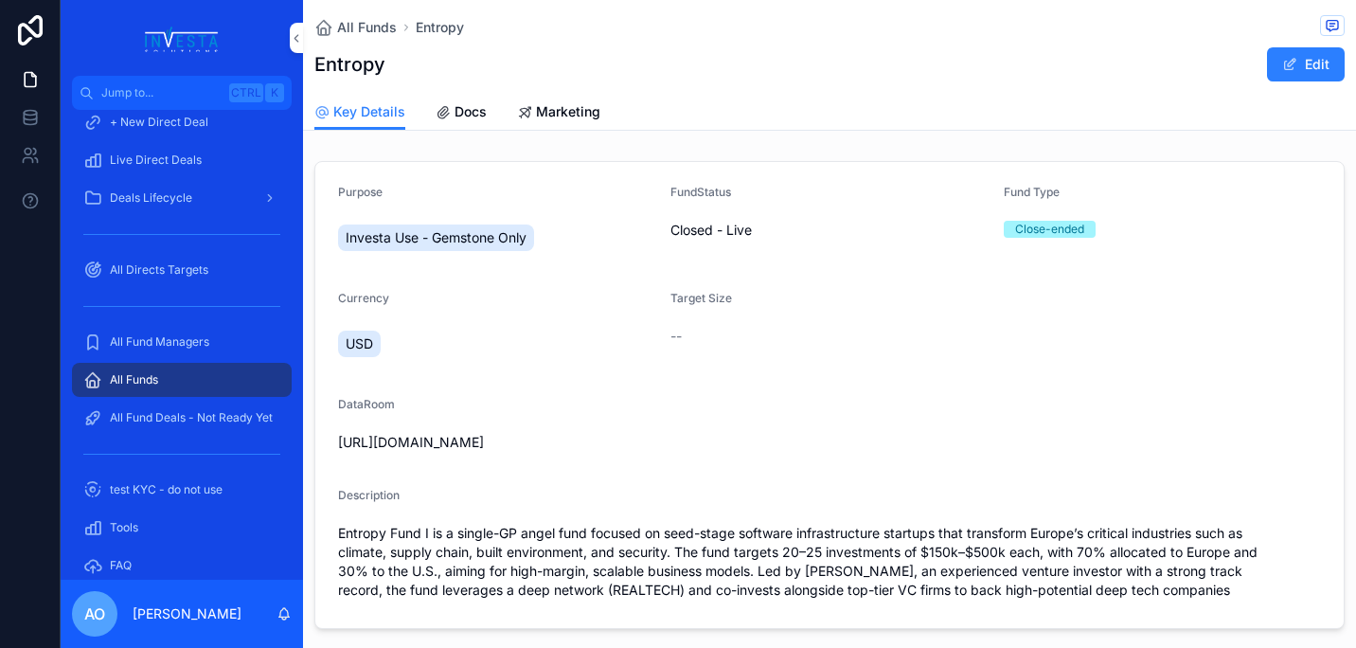
click at [477, 118] on span "Docs" at bounding box center [471, 111] width 32 height 19
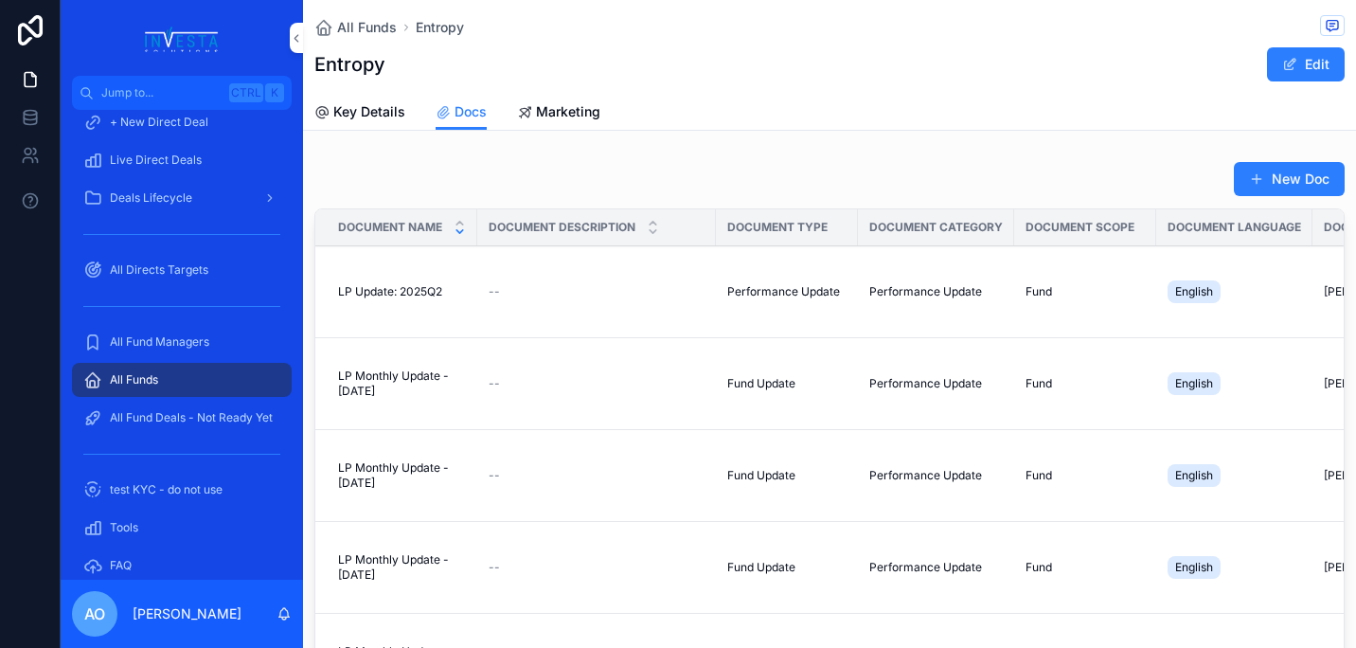
click at [426, 288] on span "LP Update: 2025Q2" at bounding box center [390, 291] width 104 height 15
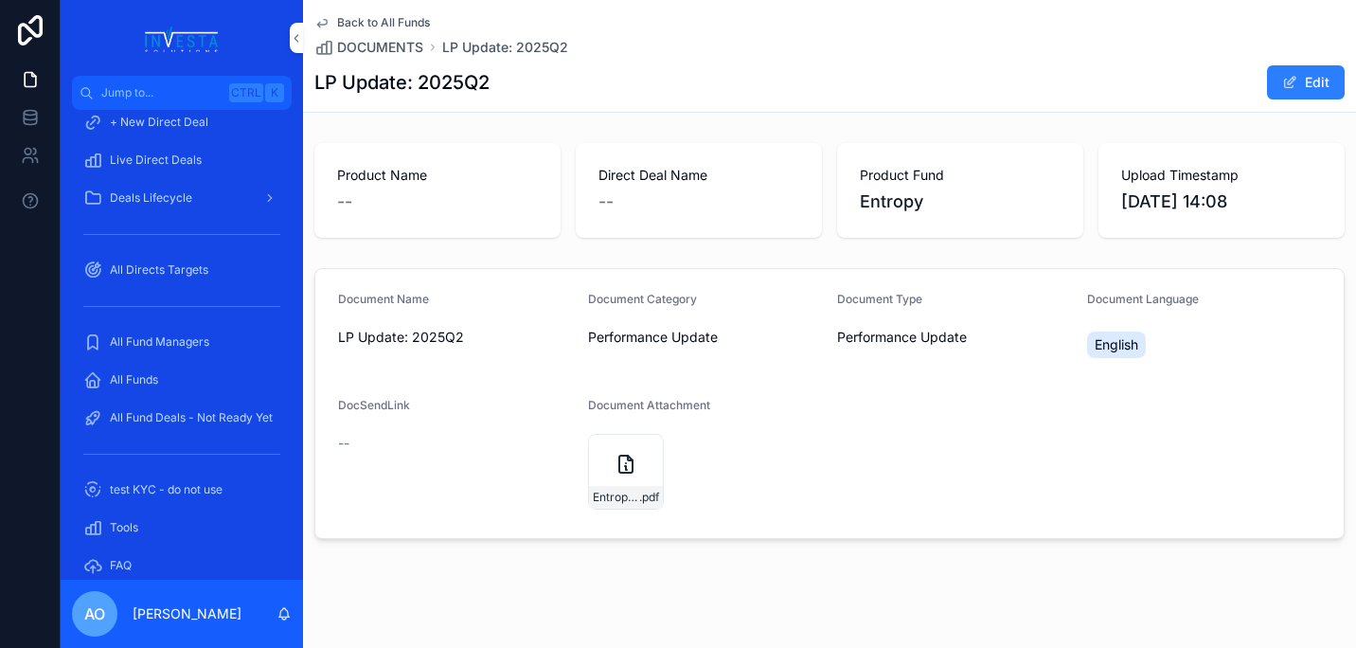
click at [621, 462] on icon "scrollable content" at bounding box center [626, 464] width 23 height 23
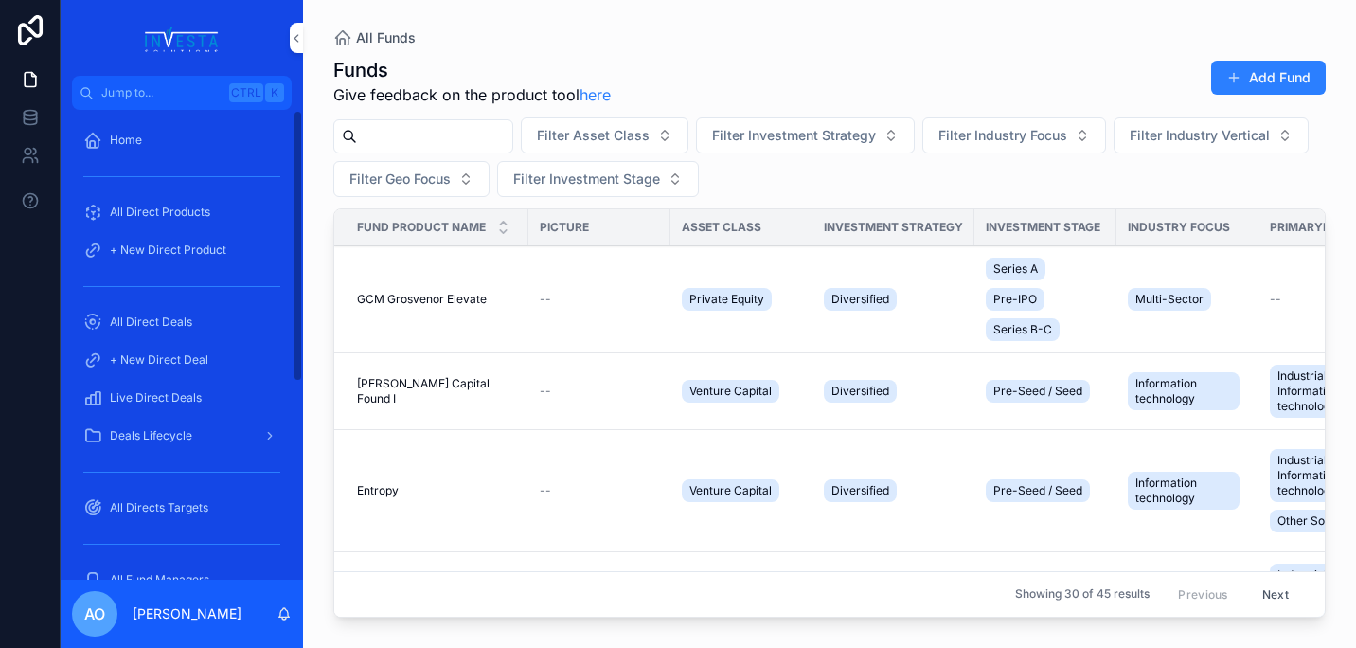
click at [182, 326] on span "All Direct Deals" at bounding box center [151, 321] width 82 height 15
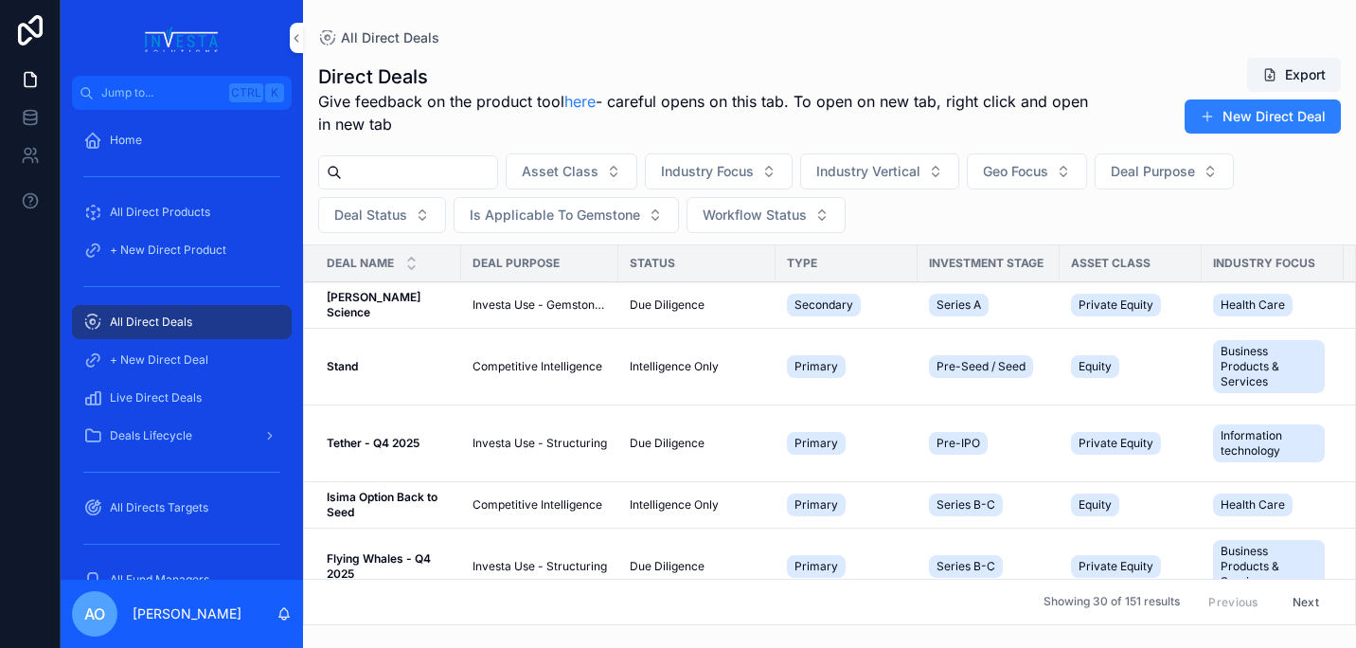
click at [404, 266] on div "Deal Name" at bounding box center [382, 263] width 157 height 36
click at [411, 266] on icon "scrollable content" at bounding box center [411, 267] width 12 height 12
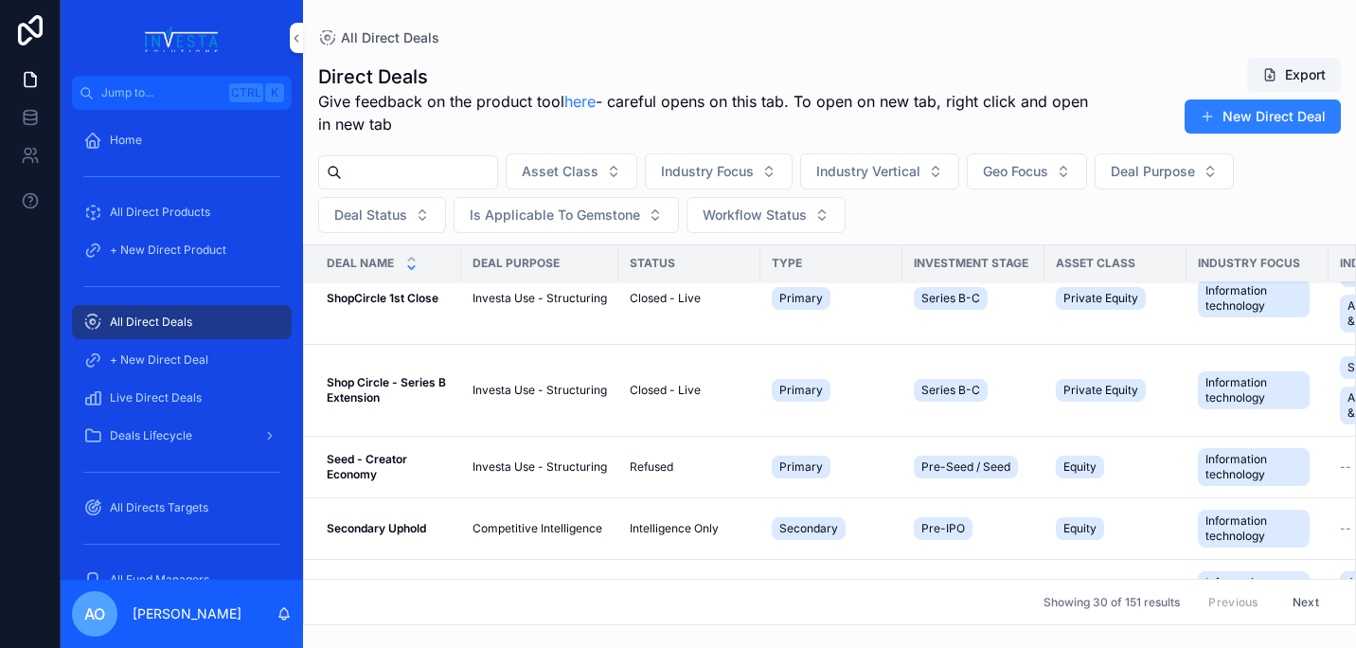
scroll to position [1775, 0]
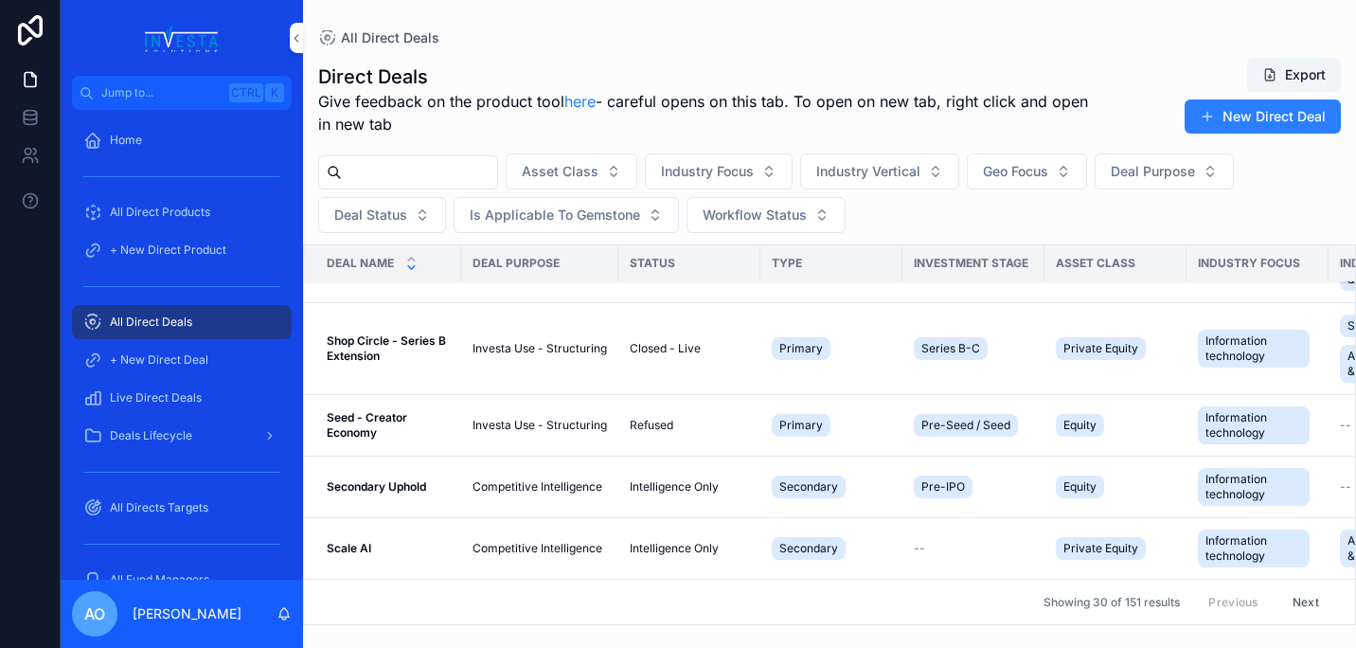
click at [1303, 587] on button "Next" at bounding box center [1305, 601] width 53 height 29
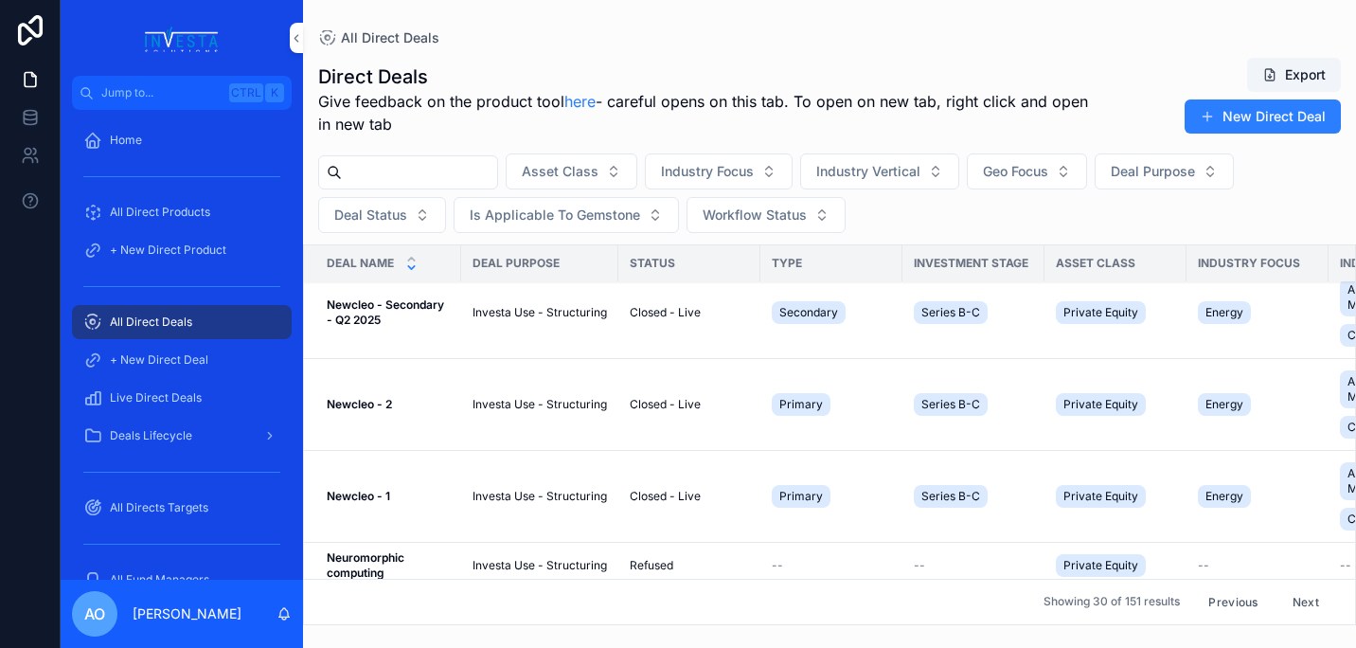
scroll to position [1480, 0]
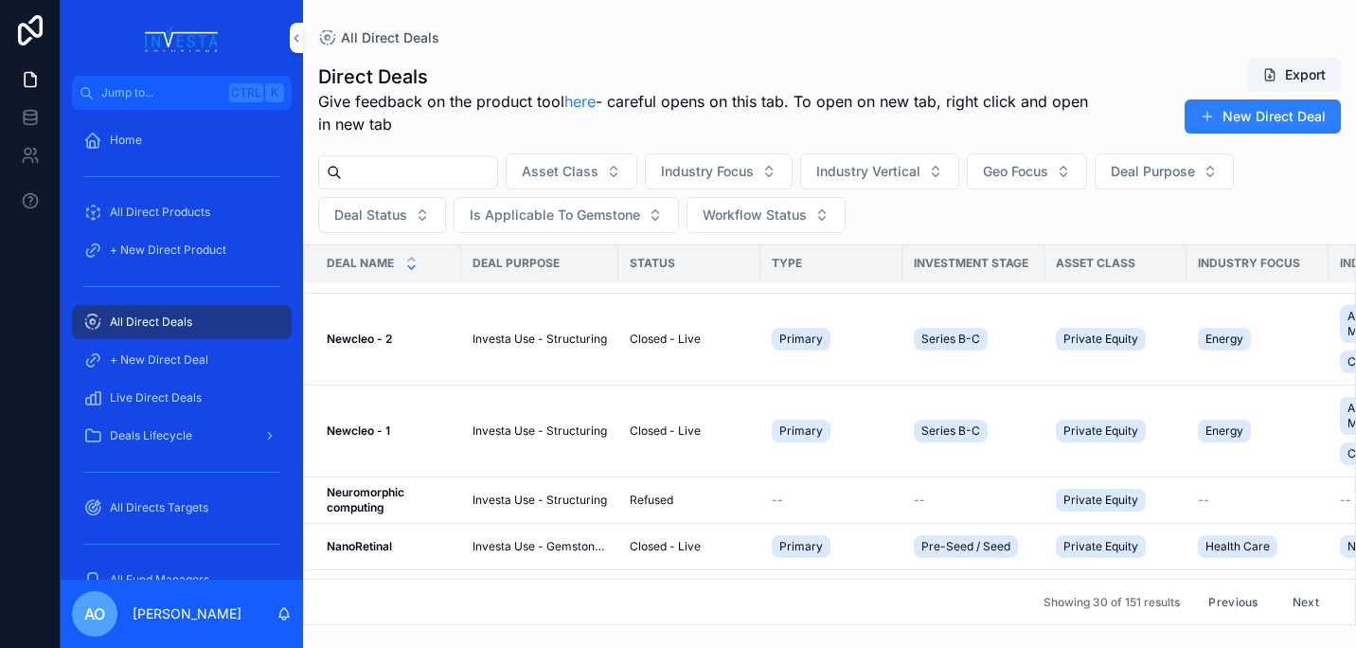
click at [393, 178] on input "scrollable content" at bounding box center [419, 172] width 155 height 27
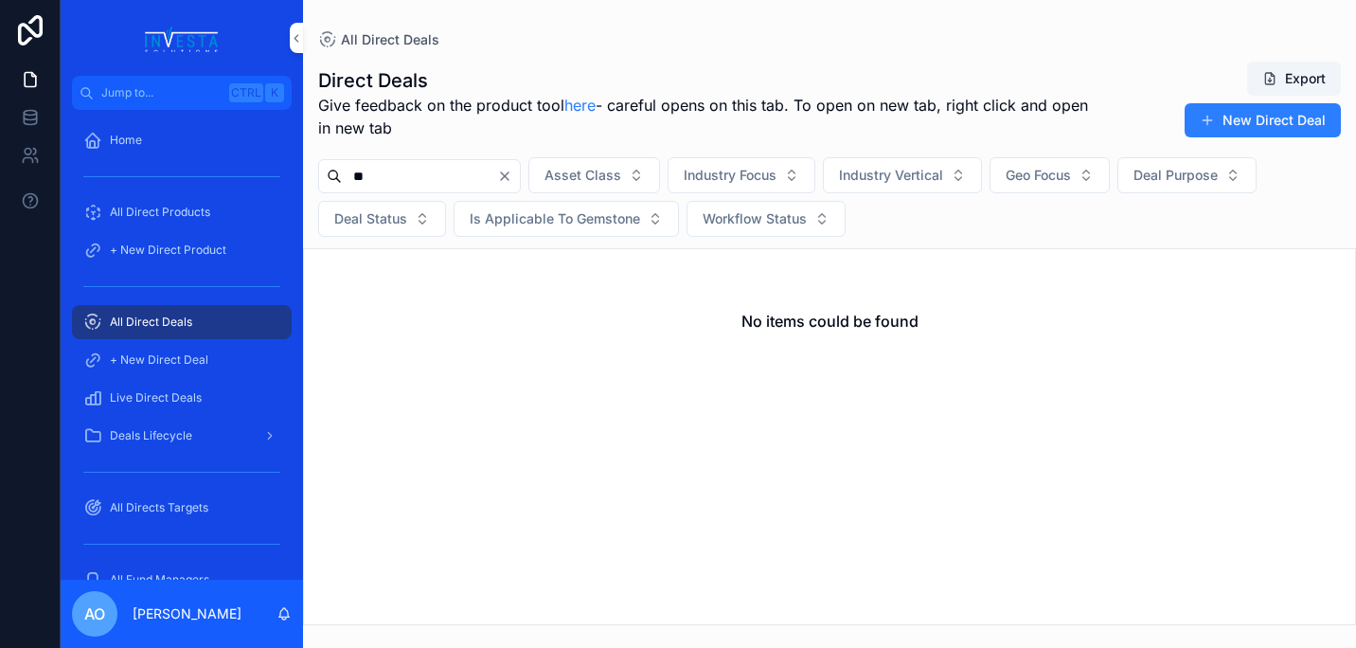
type input "*"
type input "****"
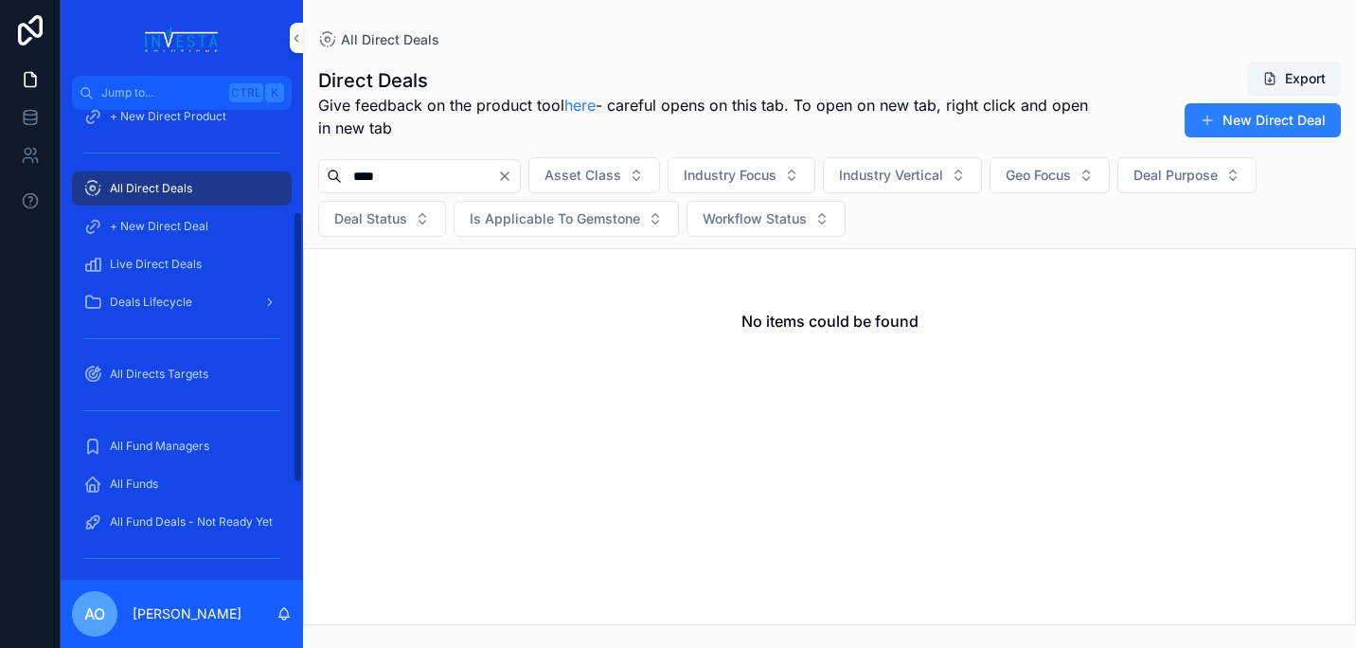
scroll to position [176, 0]
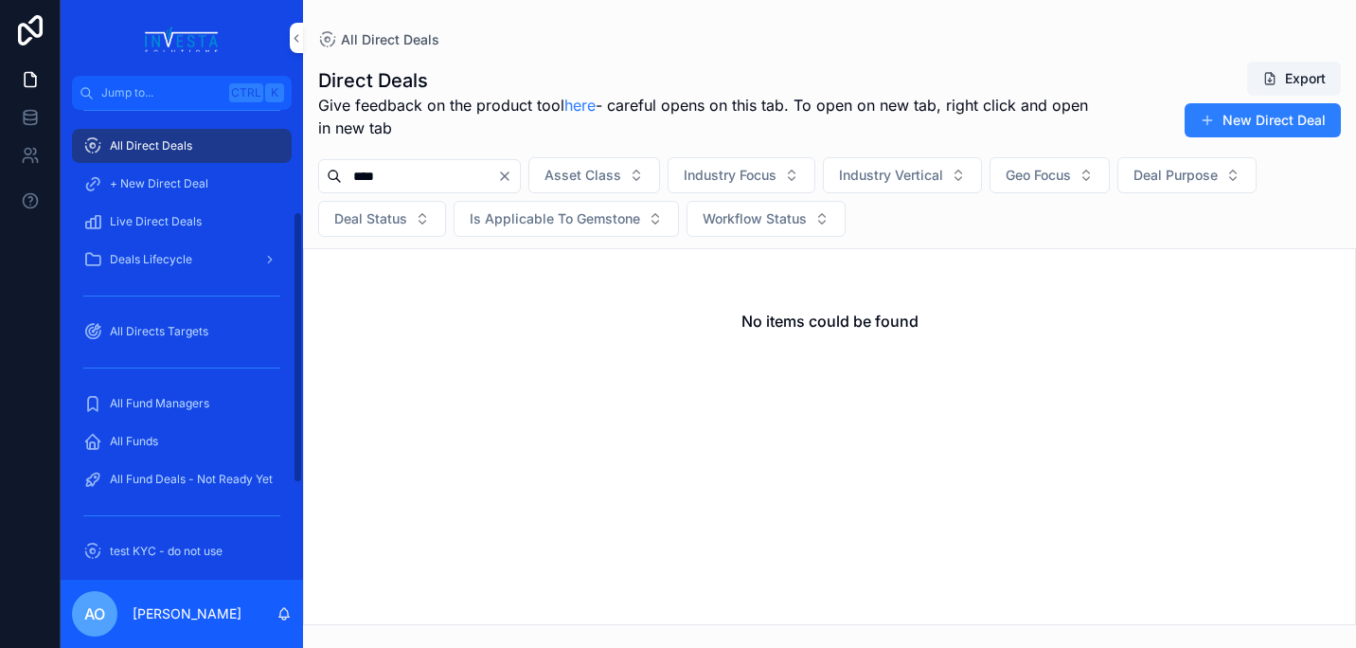
drag, startPoint x: 301, startPoint y: 353, endPoint x: 238, endPoint y: 425, distance: 95.9
click at [294, 437] on div "Home All Direct Products + New Direct Product All Direct Deals + New Direct Dea…" at bounding box center [182, 345] width 242 height 470
click at [159, 411] on div "All Fund Managers" at bounding box center [181, 403] width 197 height 30
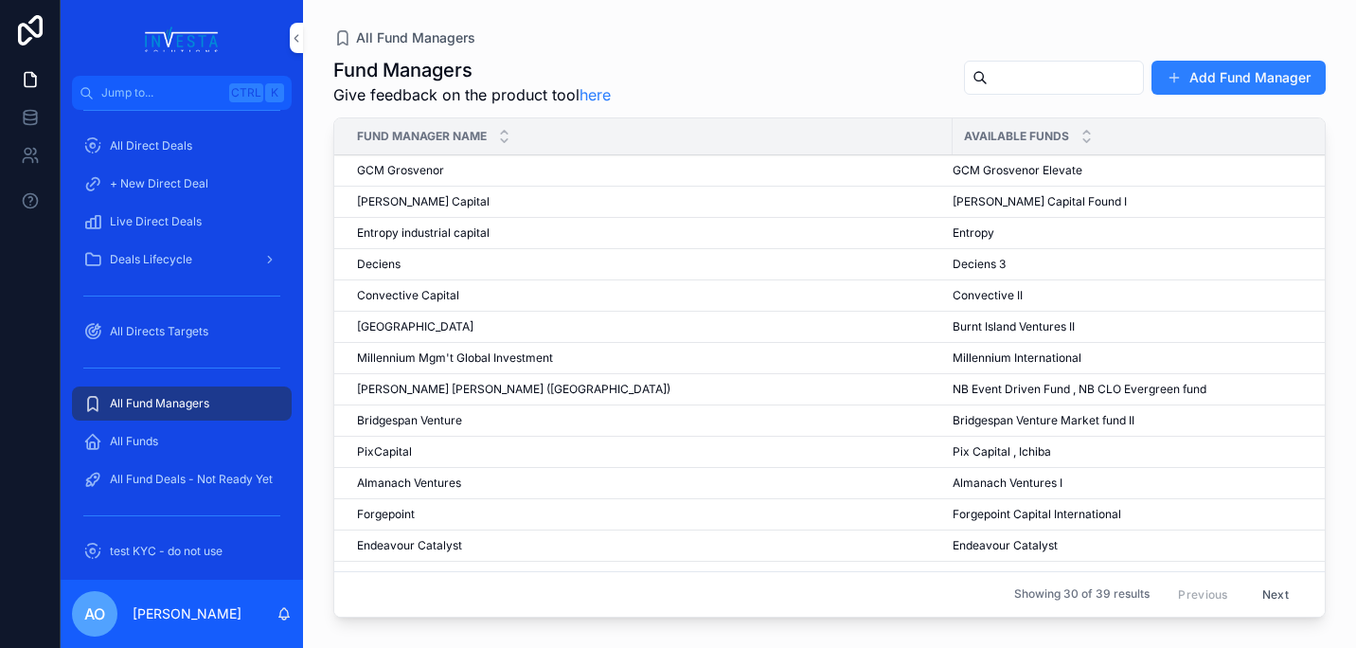
click at [997, 292] on span "Convective II" at bounding box center [988, 295] width 70 height 15
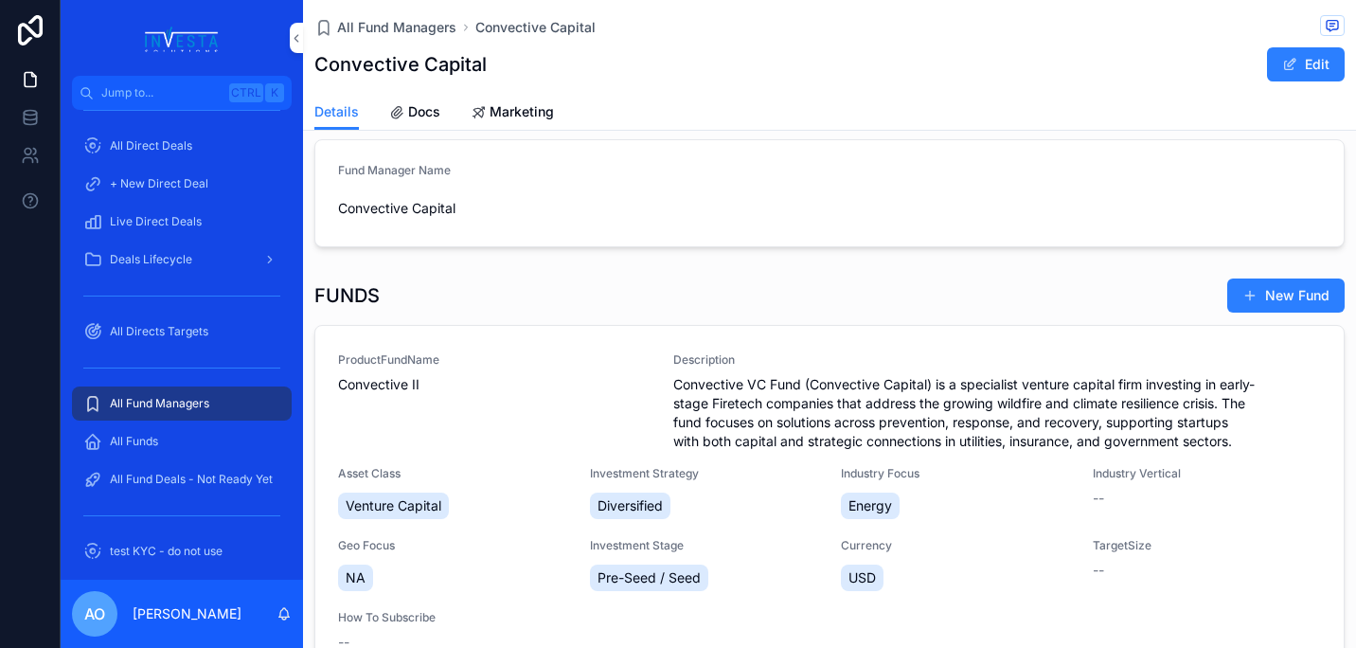
scroll to position [31, 0]
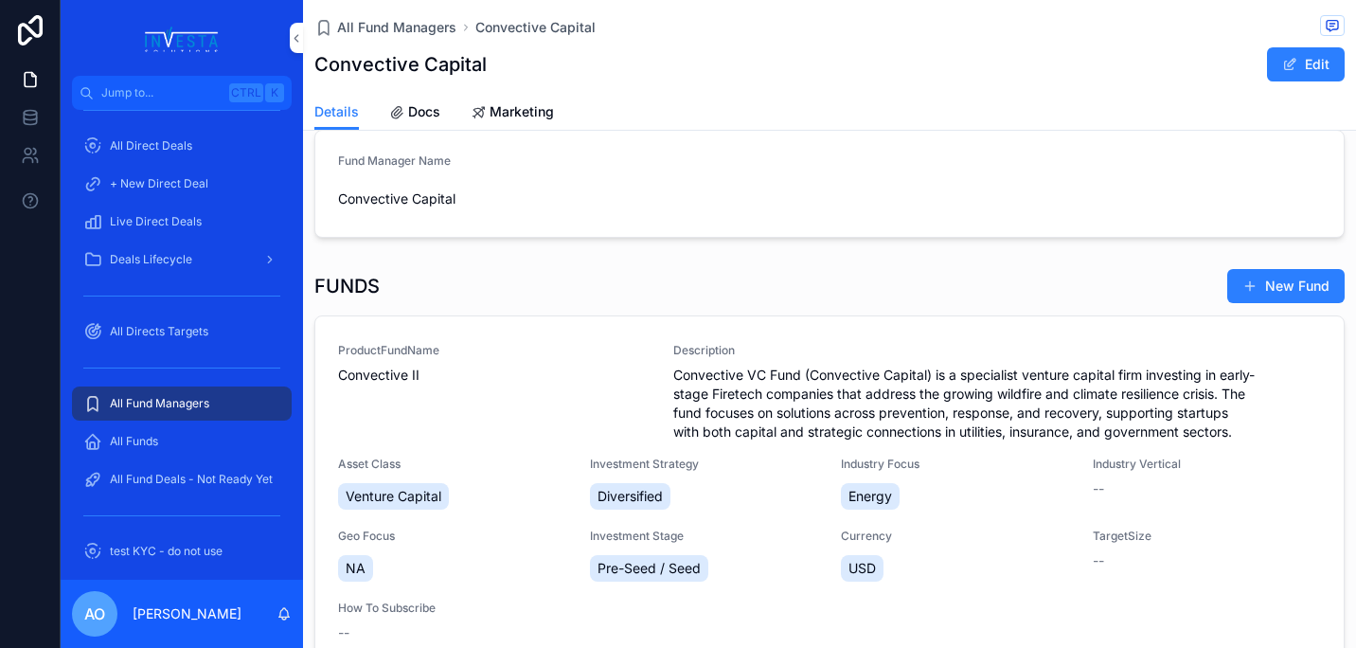
click at [390, 374] on span "Convective II" at bounding box center [494, 374] width 312 height 19
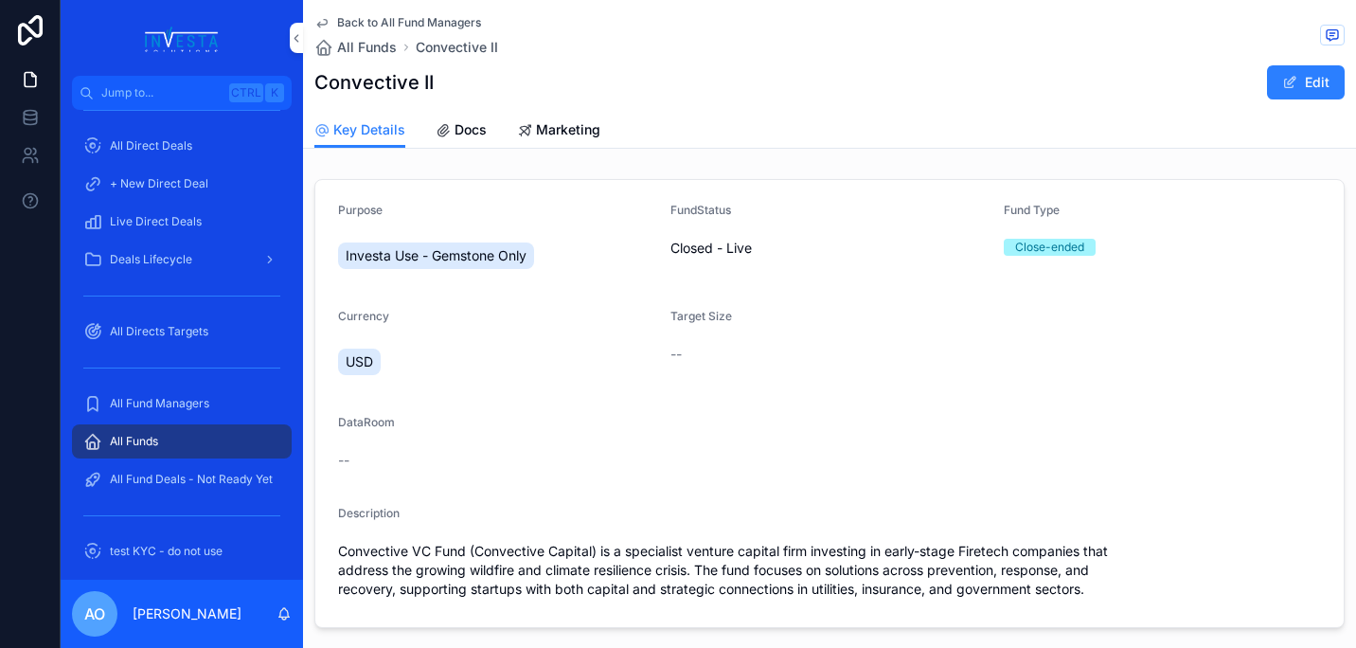
click at [468, 125] on span "Docs" at bounding box center [471, 129] width 32 height 19
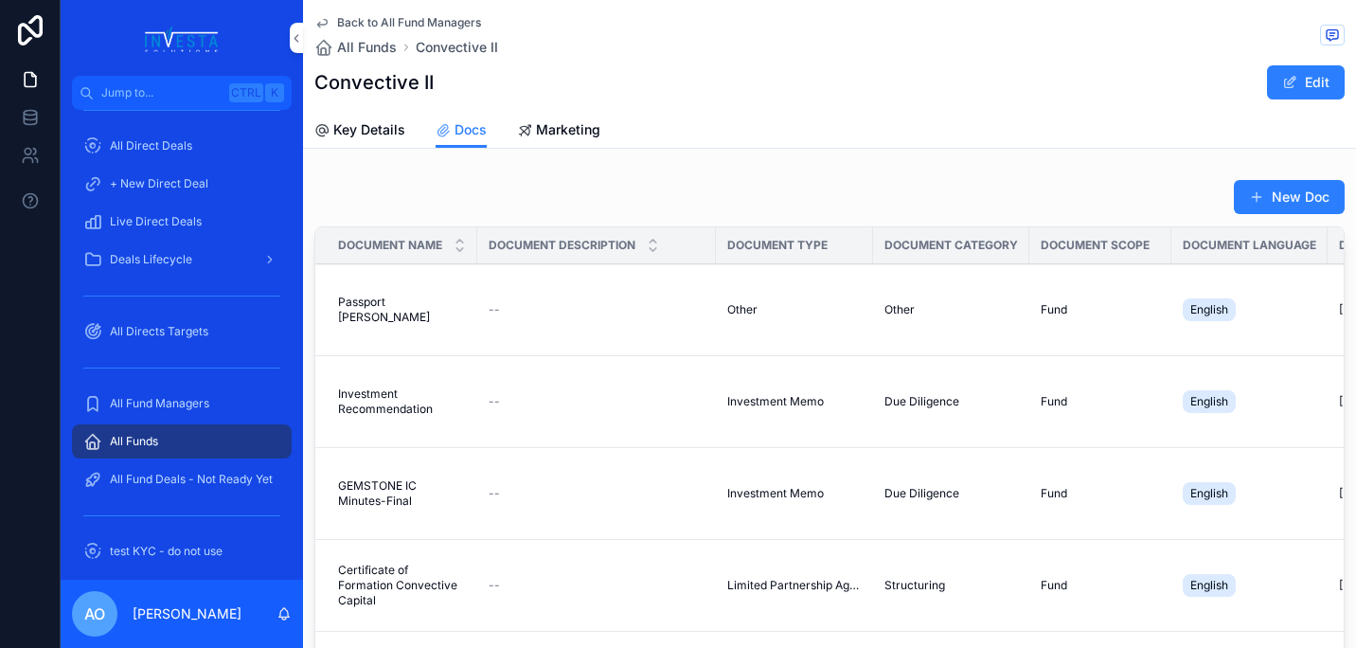
click at [475, 130] on span "Docs" at bounding box center [471, 129] width 32 height 19
click at [362, 125] on span "Key Details" at bounding box center [369, 129] width 72 height 19
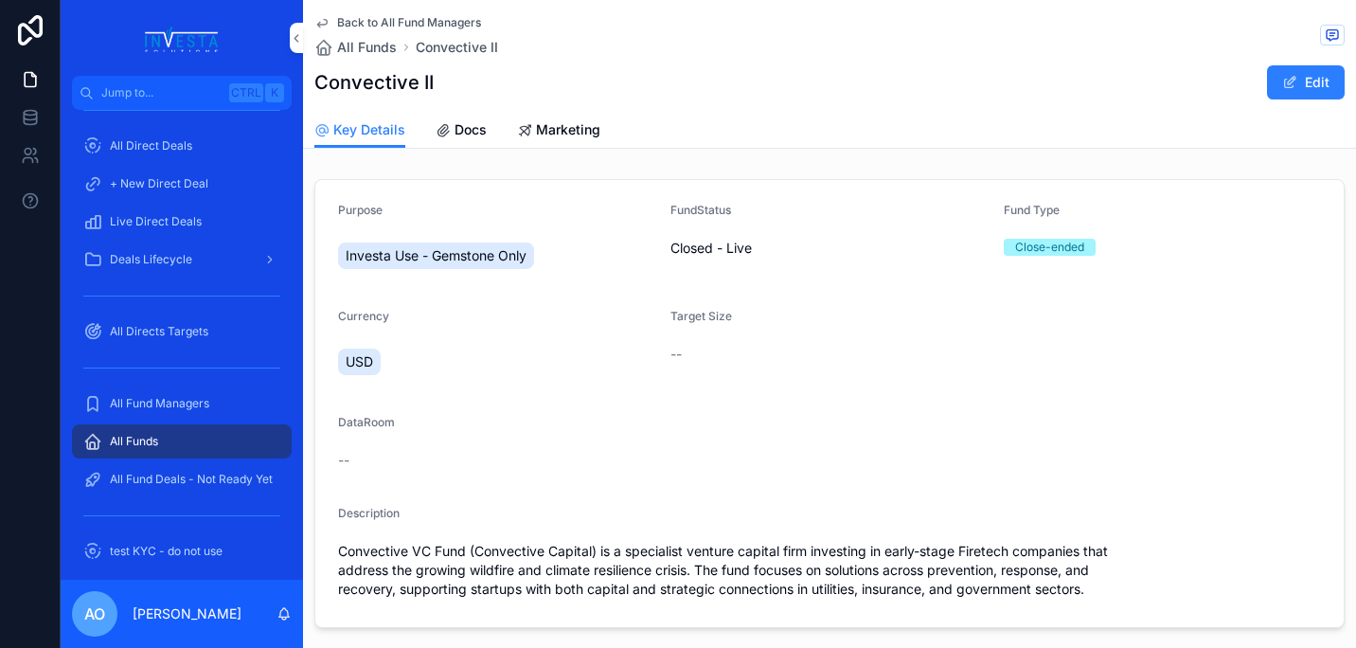
click at [1317, 83] on button "Edit" at bounding box center [1306, 82] width 78 height 34
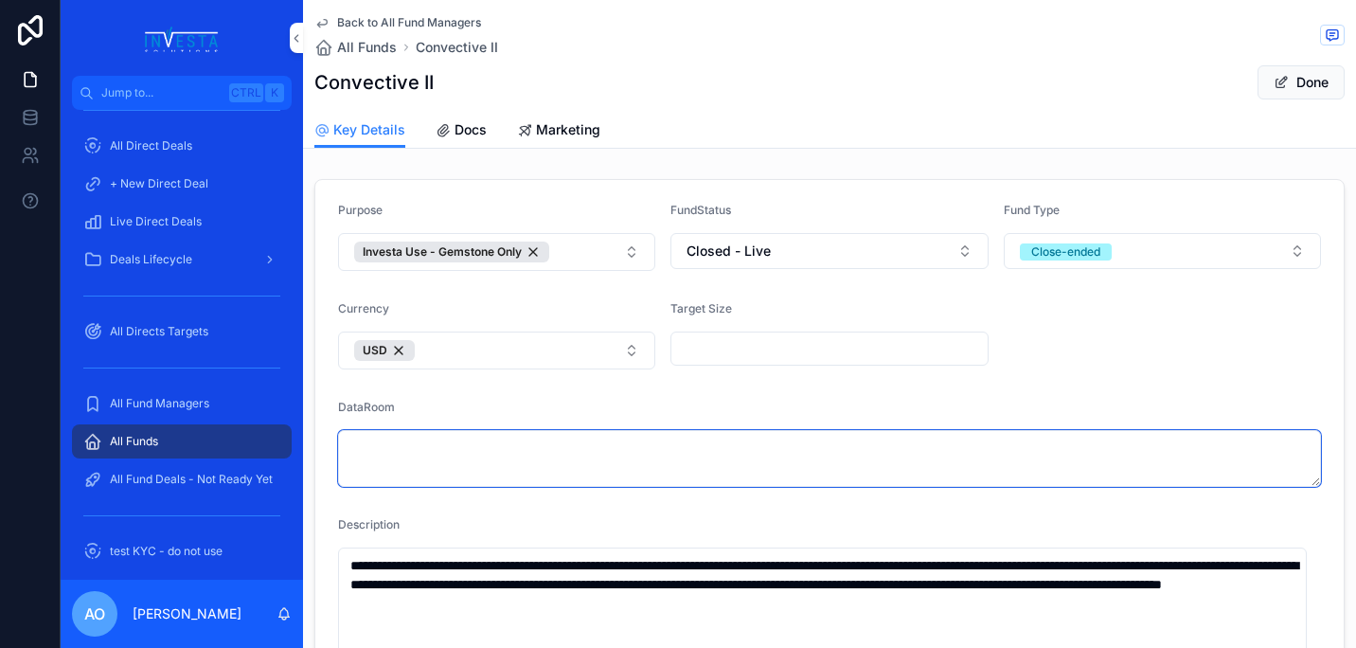
click at [429, 457] on textarea "scrollable content" at bounding box center [829, 458] width 983 height 57
click at [381, 447] on textarea "scrollable content" at bounding box center [829, 458] width 983 height 57
paste textarea "**********"
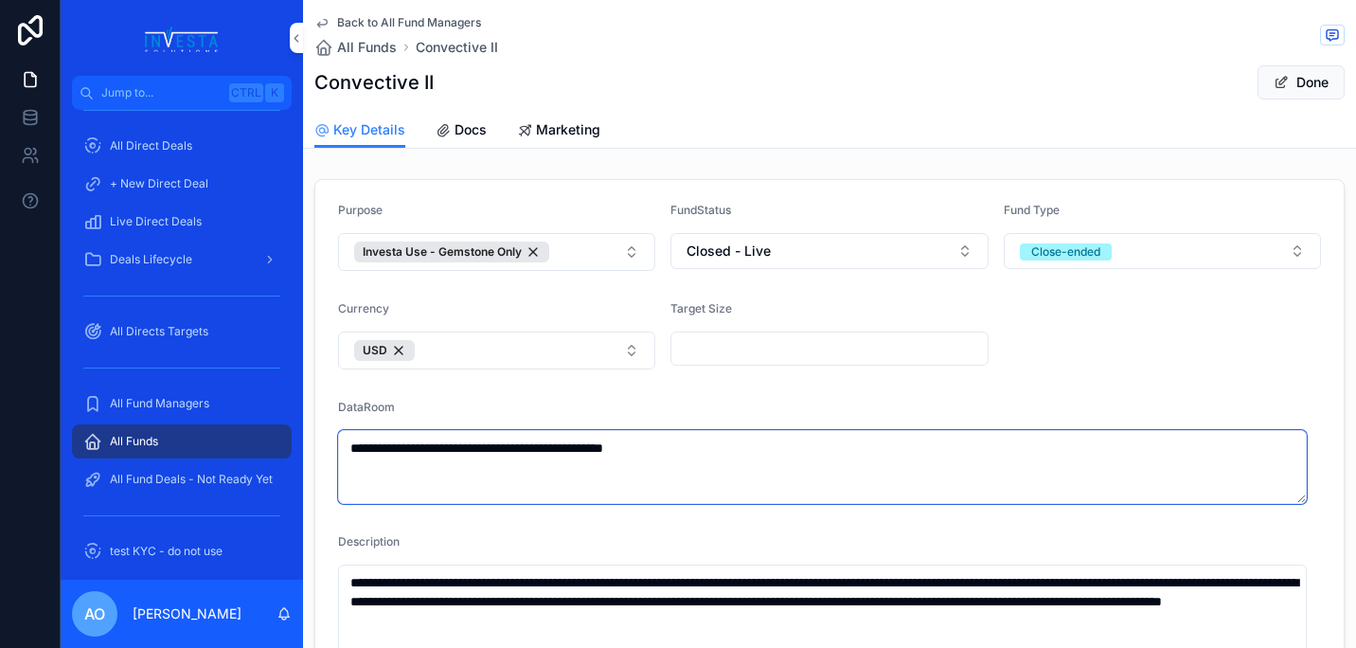
type textarea "**********"
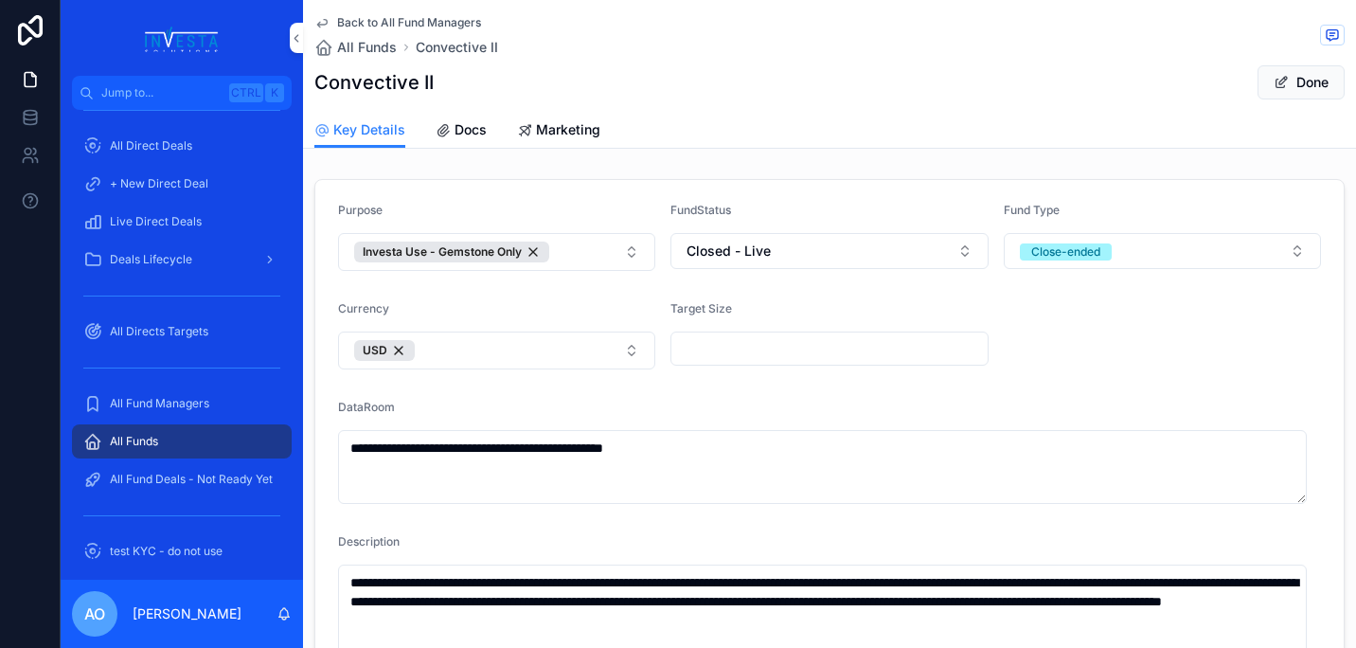
click at [1299, 89] on button "Done" at bounding box center [1300, 82] width 87 height 34
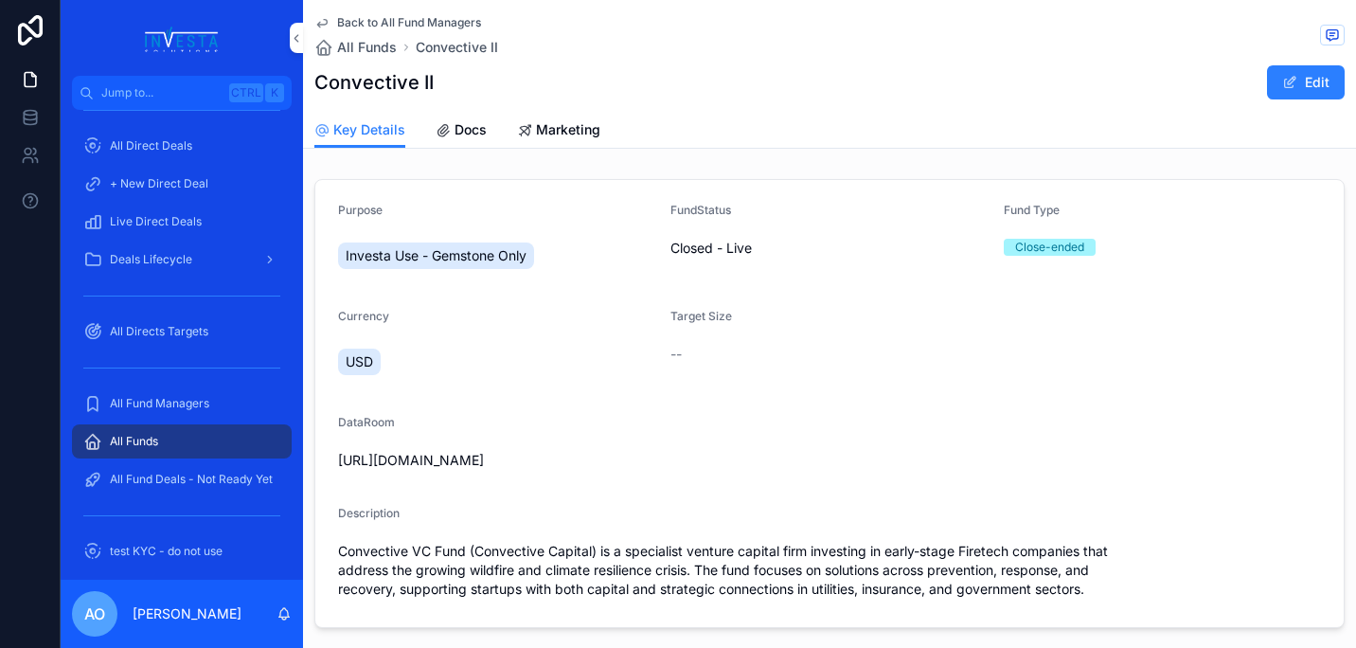
click at [466, 130] on span "Docs" at bounding box center [471, 129] width 32 height 19
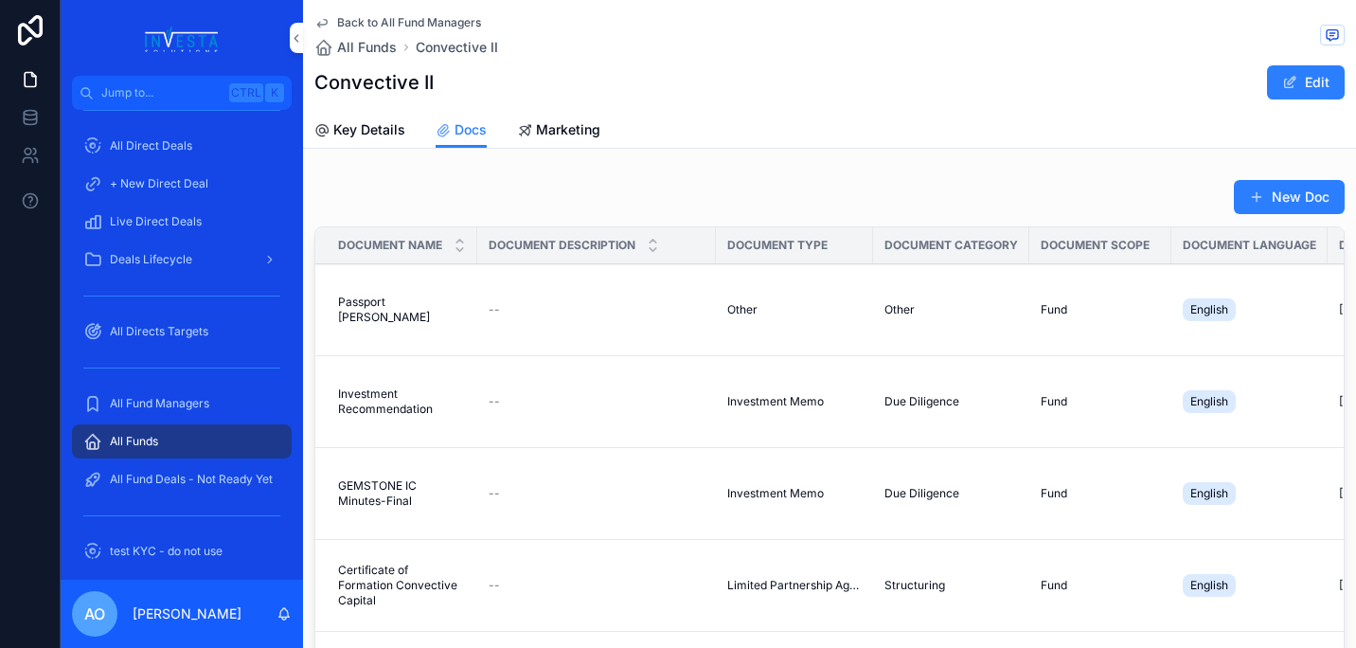
click at [1278, 190] on button "New Doc" at bounding box center [1289, 197] width 111 height 34
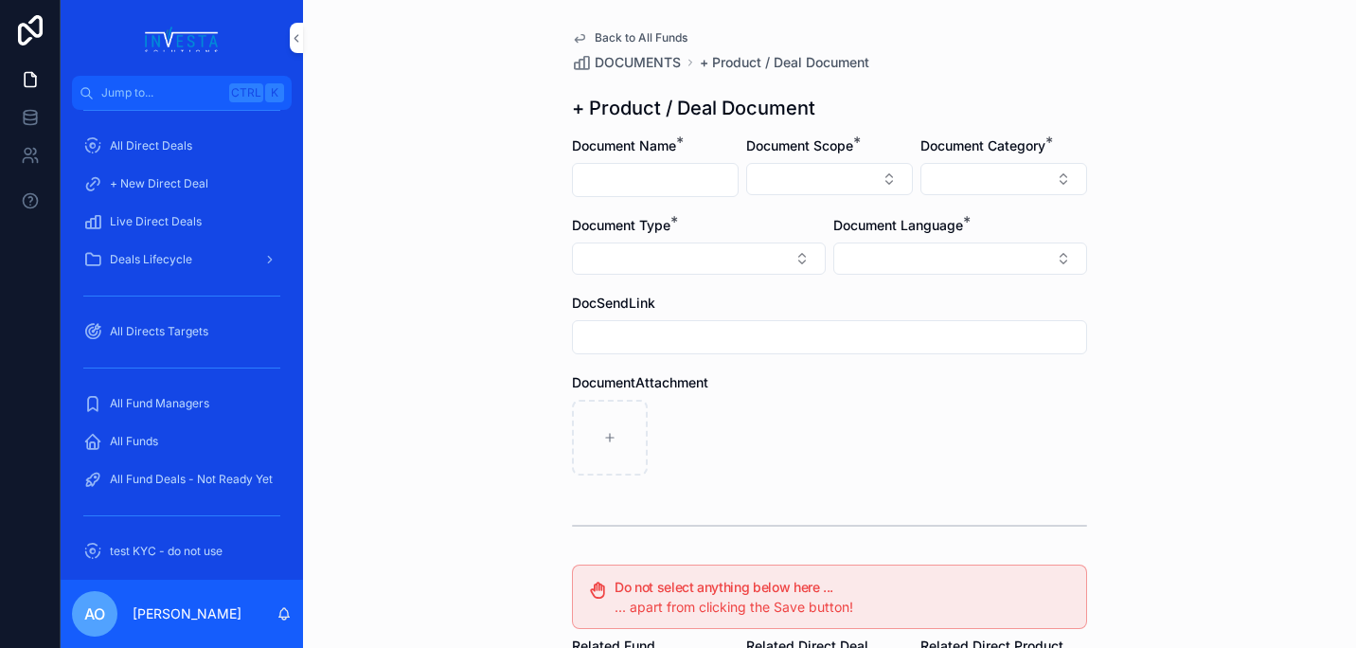
click at [667, 178] on input "scrollable content" at bounding box center [655, 180] width 165 height 27
type input "**********"
click at [878, 182] on button "Select Button" at bounding box center [829, 179] width 167 height 32
click at [823, 278] on div "Fund" at bounding box center [822, 284] width 263 height 30
click at [1061, 184] on button "Select Button" at bounding box center [1003, 179] width 167 height 32
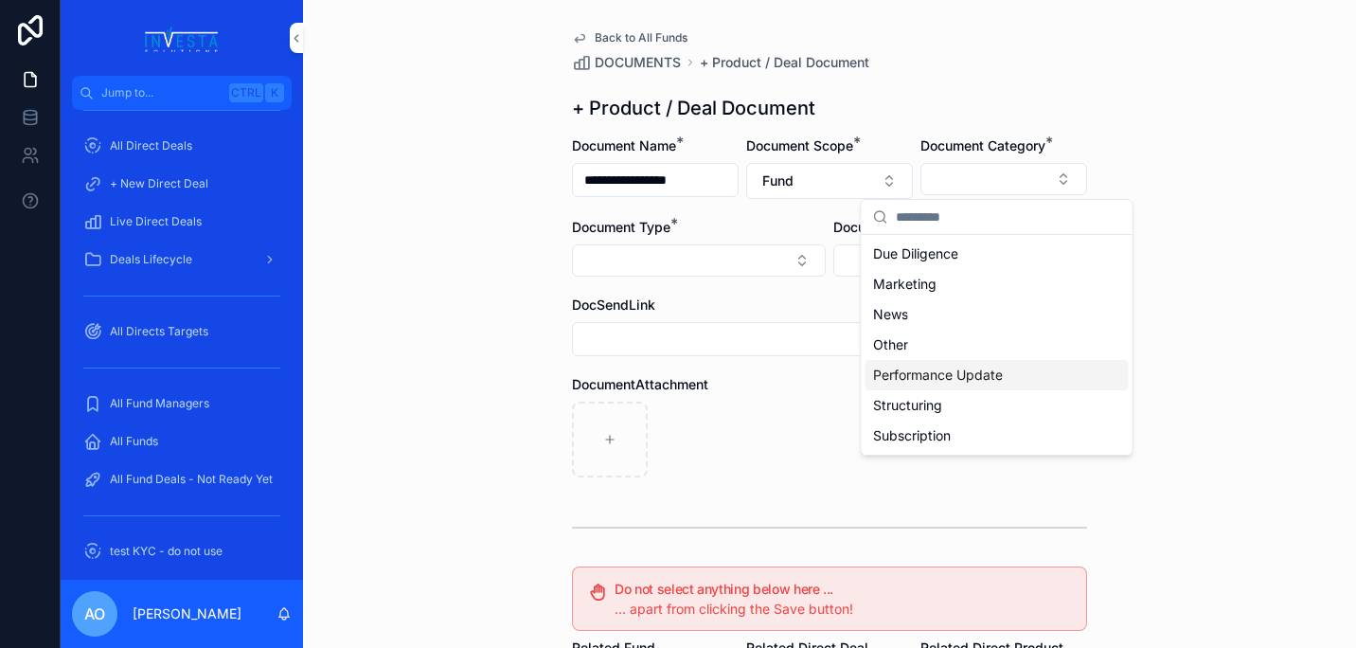
click at [984, 371] on span "Performance Update" at bounding box center [938, 374] width 130 height 19
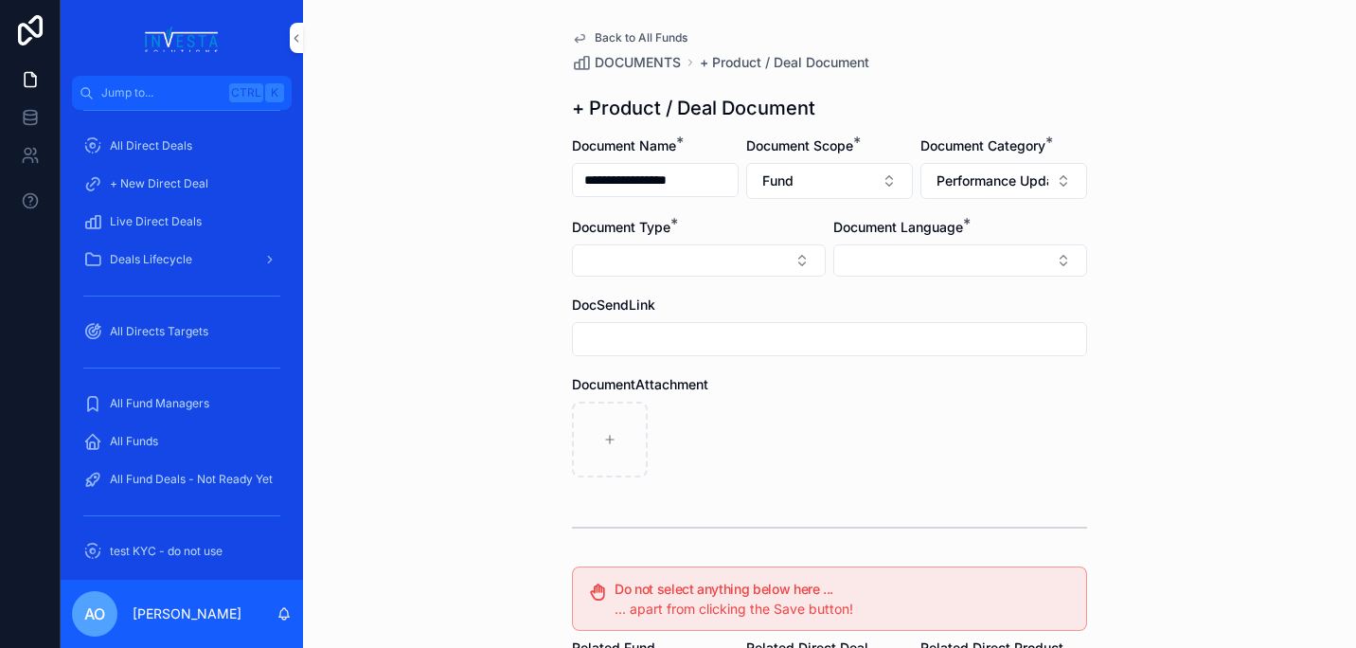
click at [787, 265] on button "Select Button" at bounding box center [699, 260] width 254 height 32
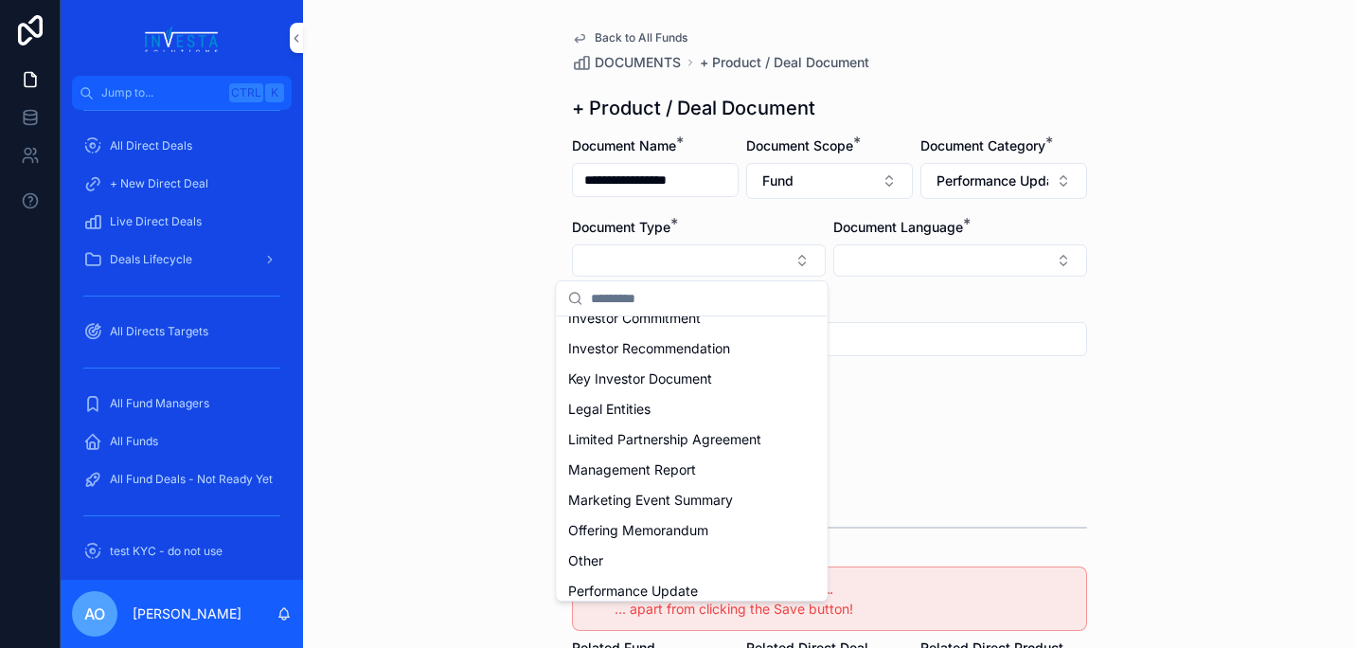
scroll to position [526, 0]
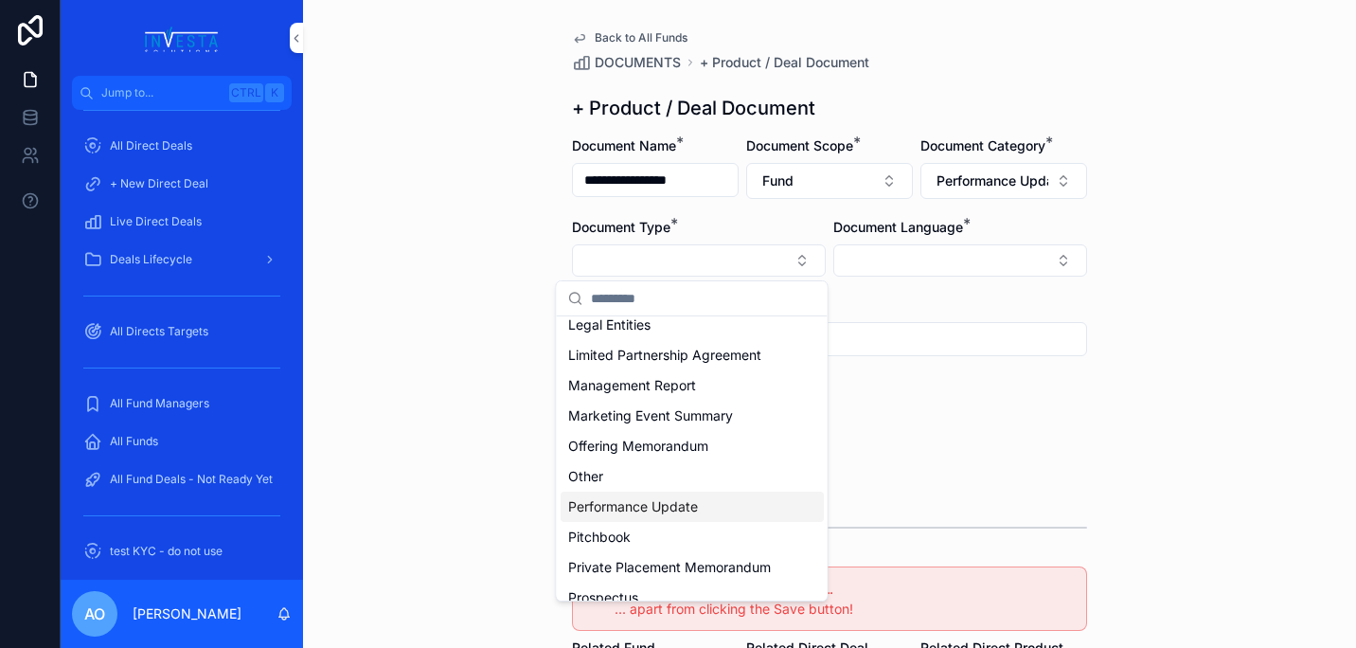
click at [707, 503] on div "Performance Update" at bounding box center [692, 506] width 263 height 30
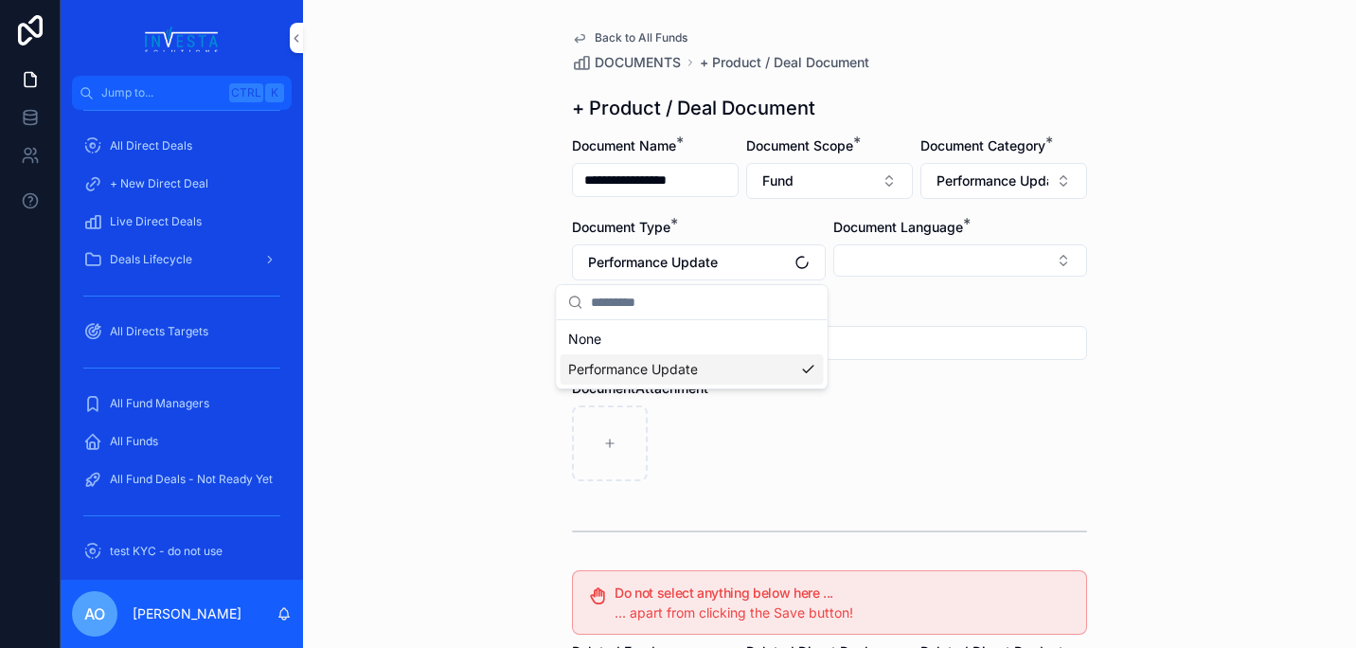
scroll to position [0, 0]
click at [1059, 263] on button "Select Button" at bounding box center [960, 260] width 254 height 32
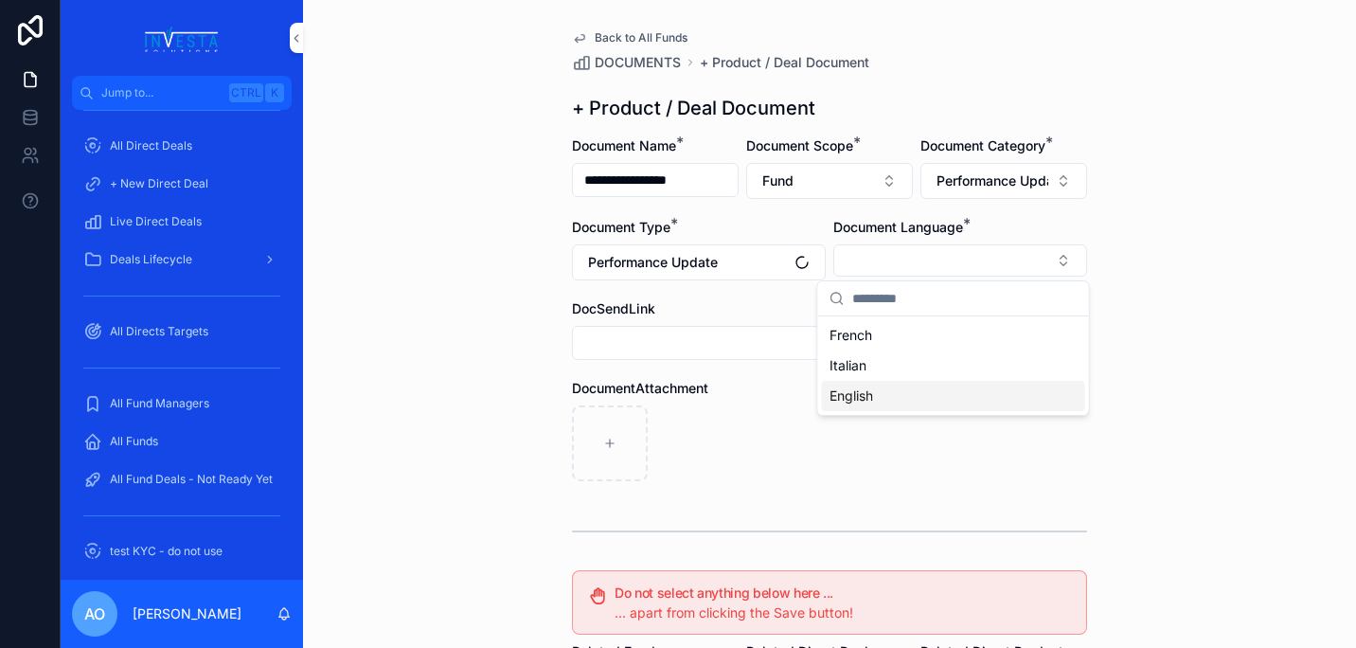
click at [889, 400] on div "English" at bounding box center [953, 396] width 263 height 30
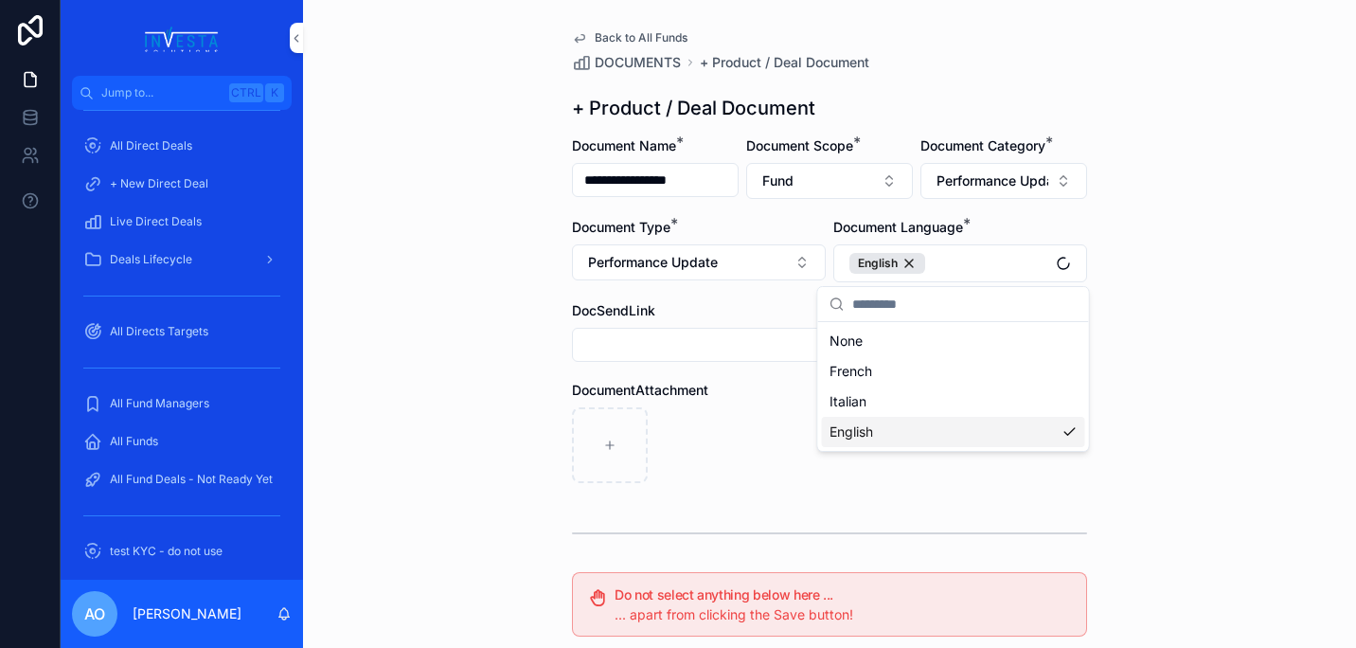
click at [1128, 463] on div "**********" at bounding box center [829, 324] width 1053 height 648
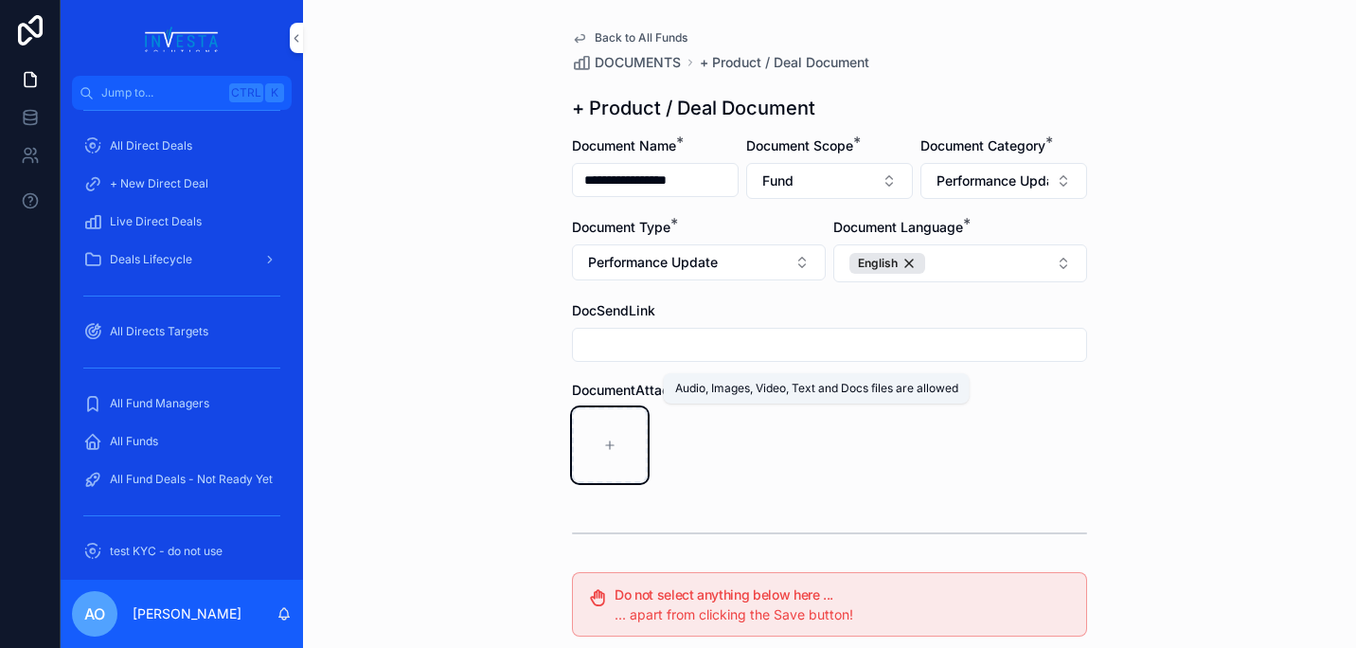
click at [603, 444] on icon "scrollable content" at bounding box center [609, 444] width 13 height 13
type input "**********"
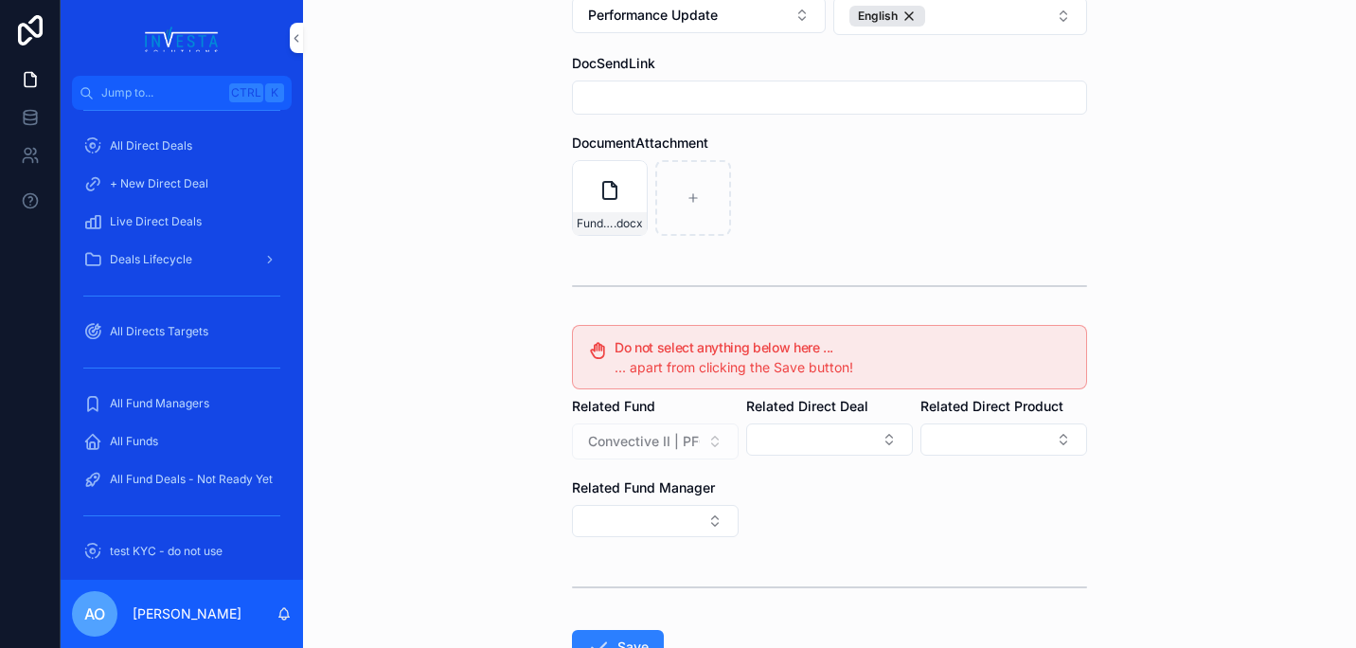
scroll to position [384, 0]
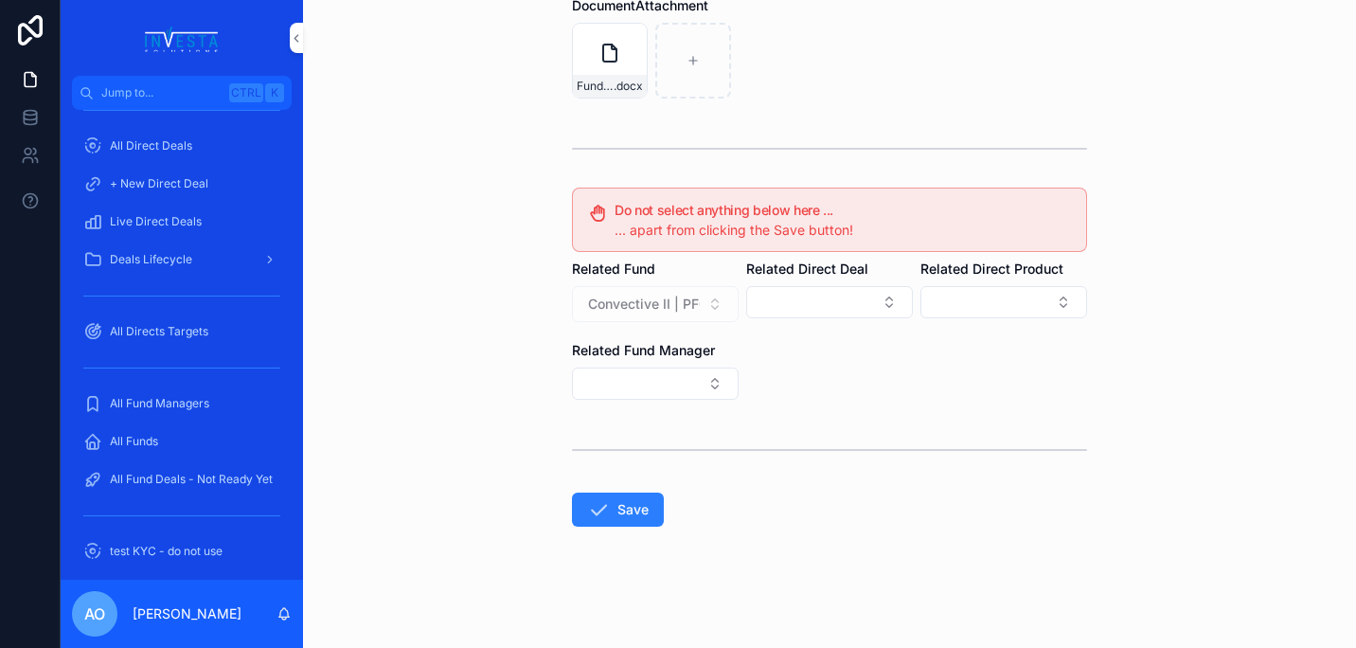
click at [615, 509] on button "Save" at bounding box center [618, 509] width 92 height 34
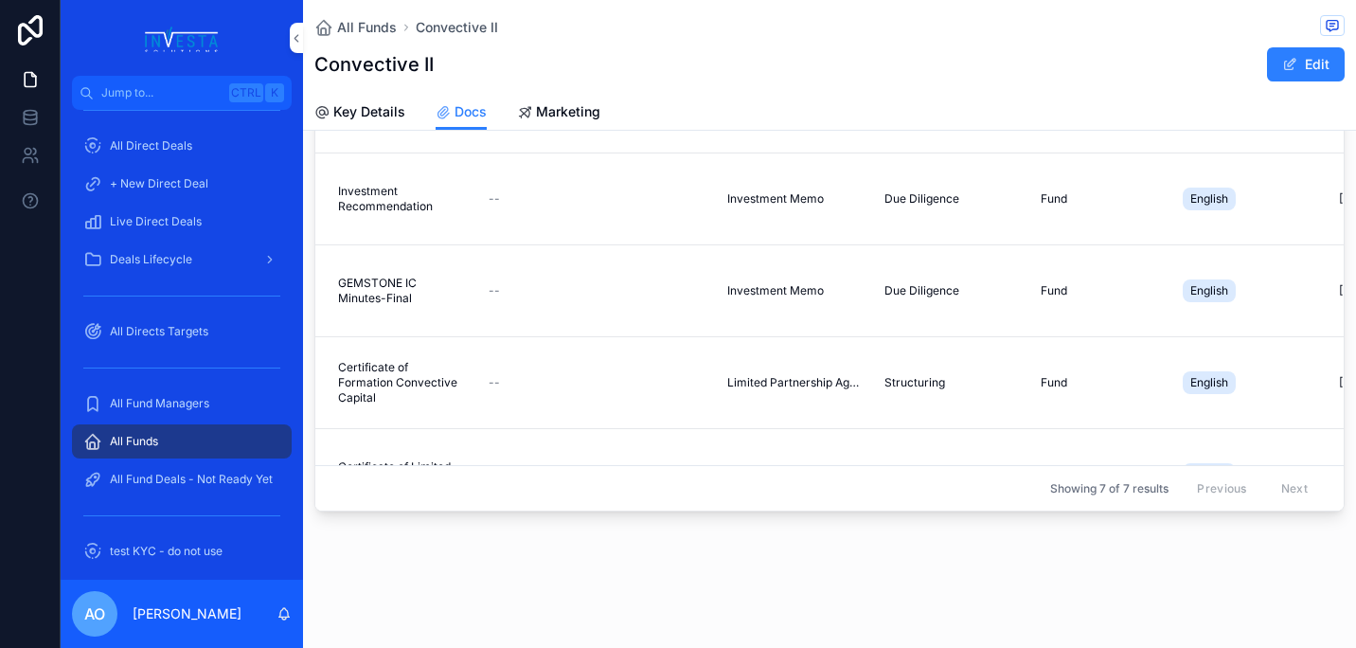
scroll to position [185, 0]
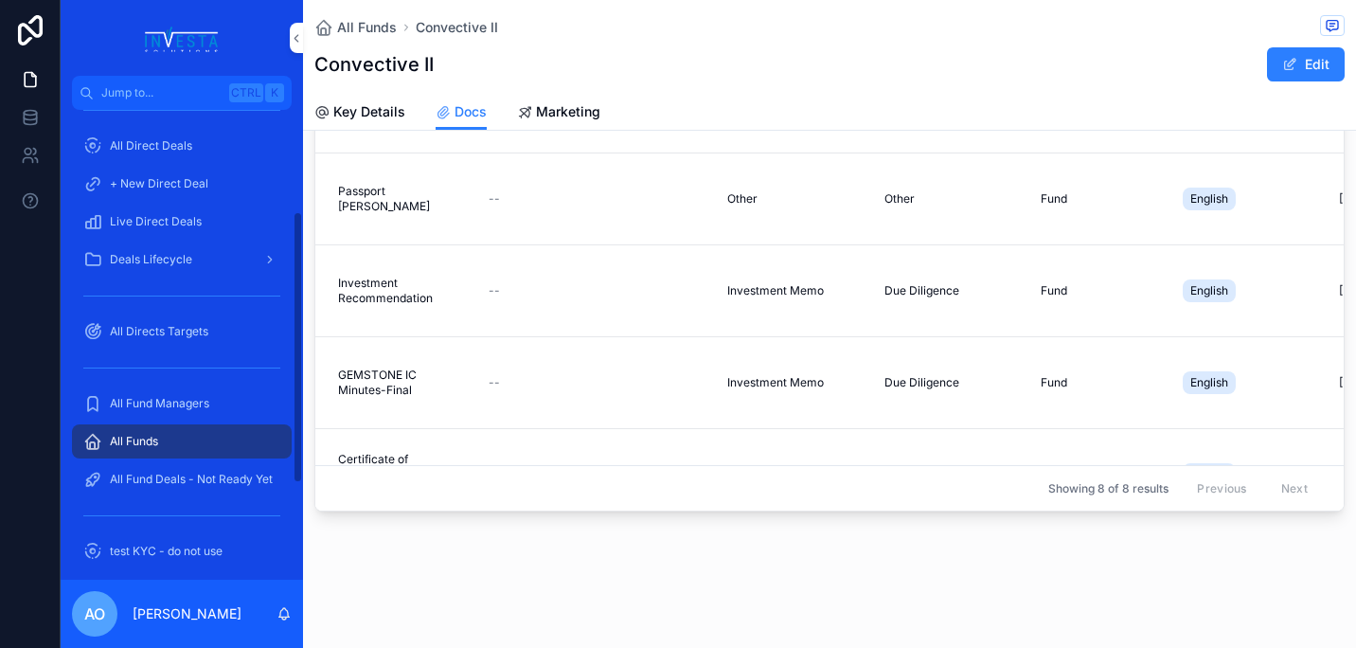
click at [157, 406] on span "All Fund Managers" at bounding box center [159, 403] width 99 height 15
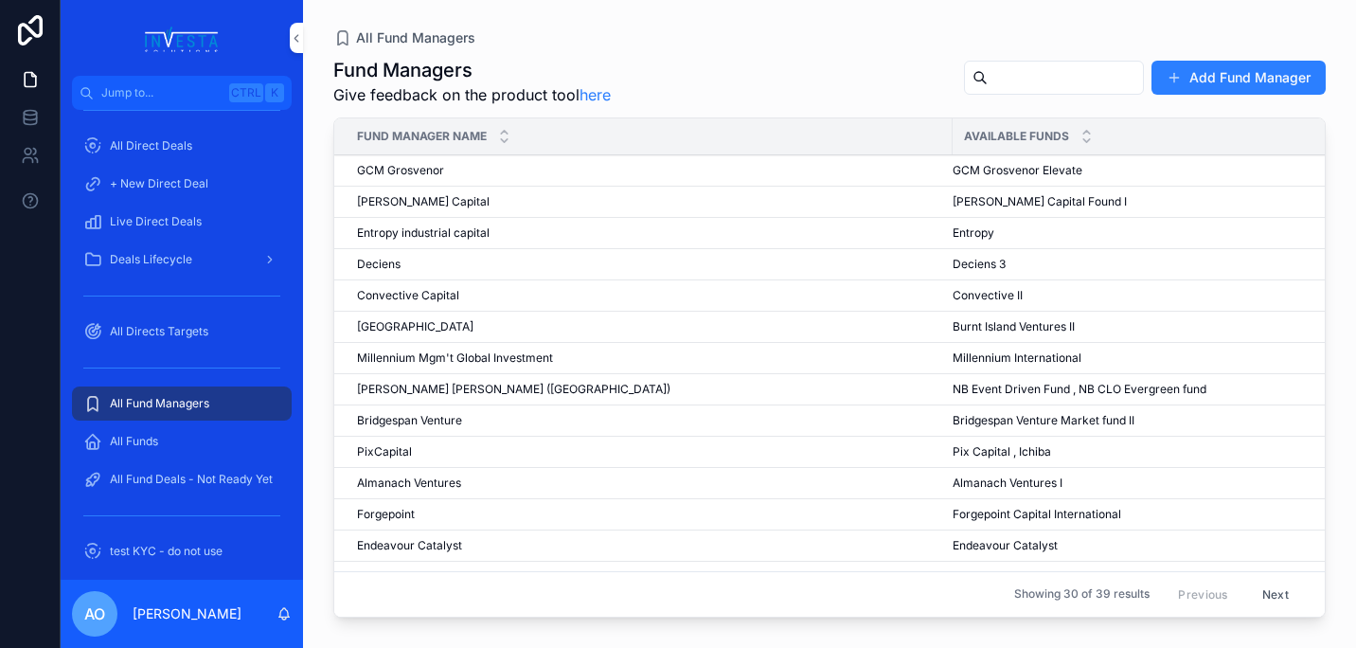
click at [501, 140] on icon "scrollable content" at bounding box center [504, 140] width 12 height 12
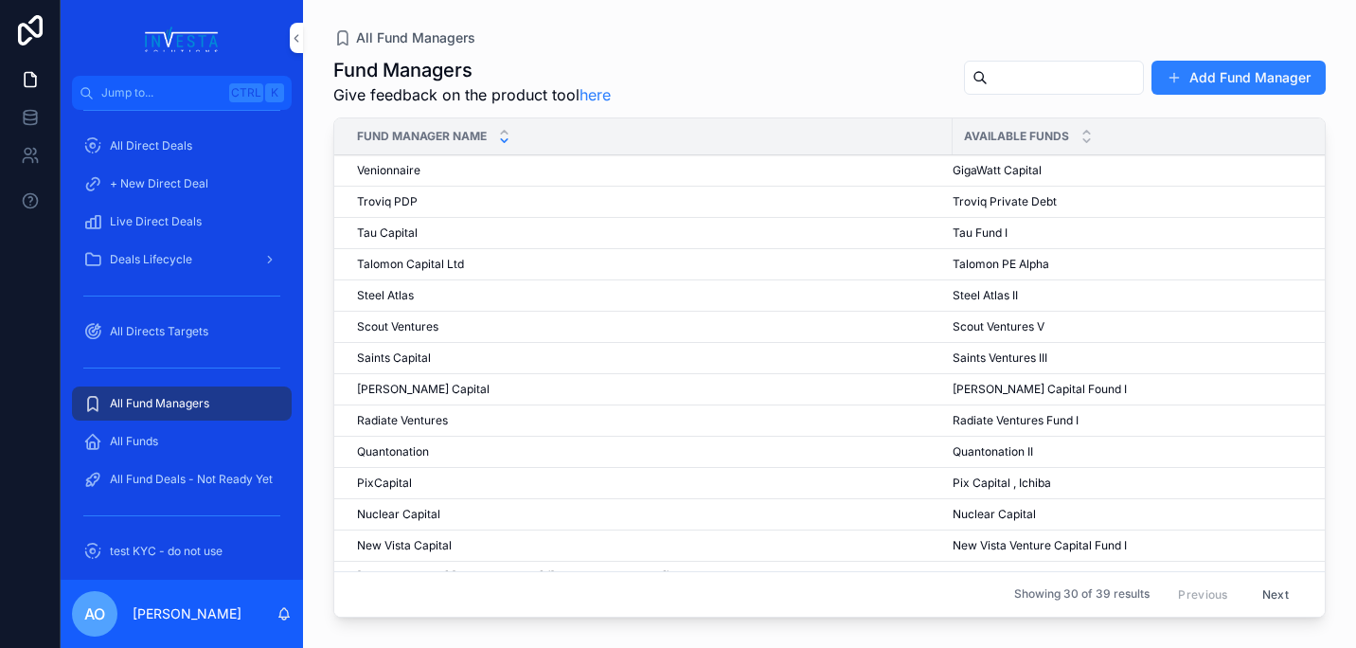
click at [387, 390] on span "[PERSON_NAME] Capital" at bounding box center [423, 389] width 133 height 15
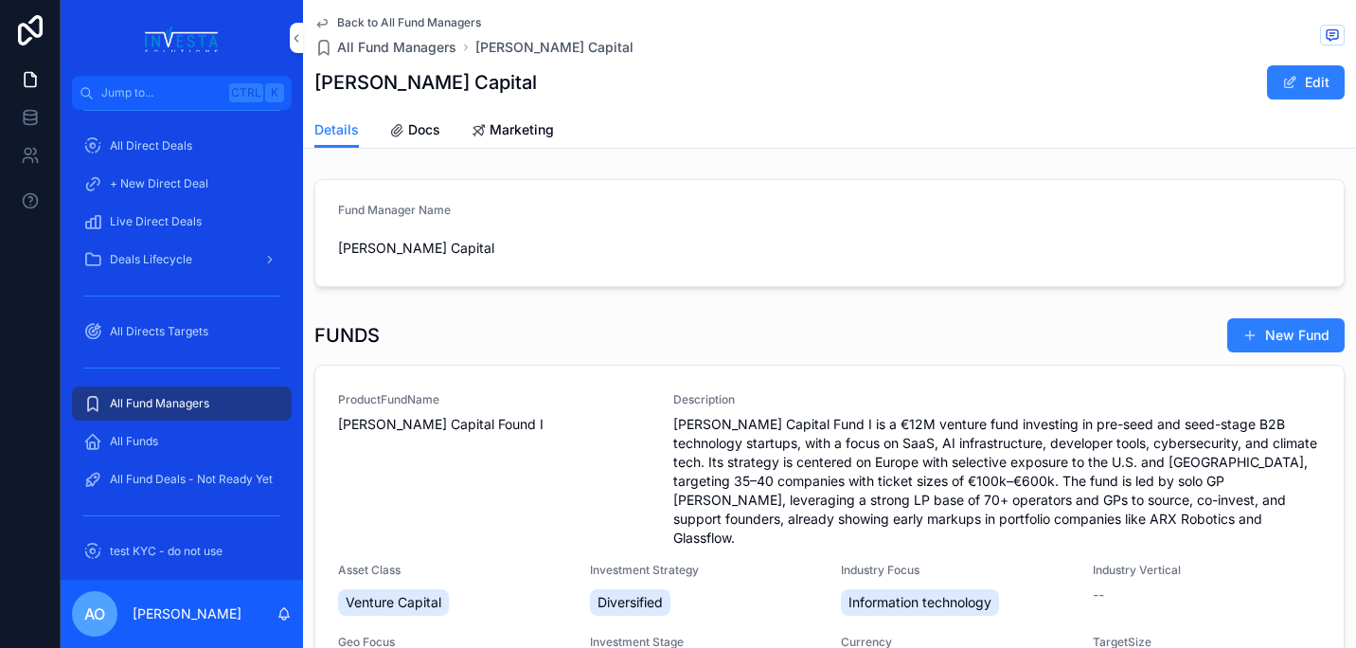
click at [365, 244] on span "[PERSON_NAME] Capital" at bounding box center [455, 248] width 235 height 19
click at [417, 419] on span "[PERSON_NAME] Capital Found I" at bounding box center [494, 424] width 312 height 19
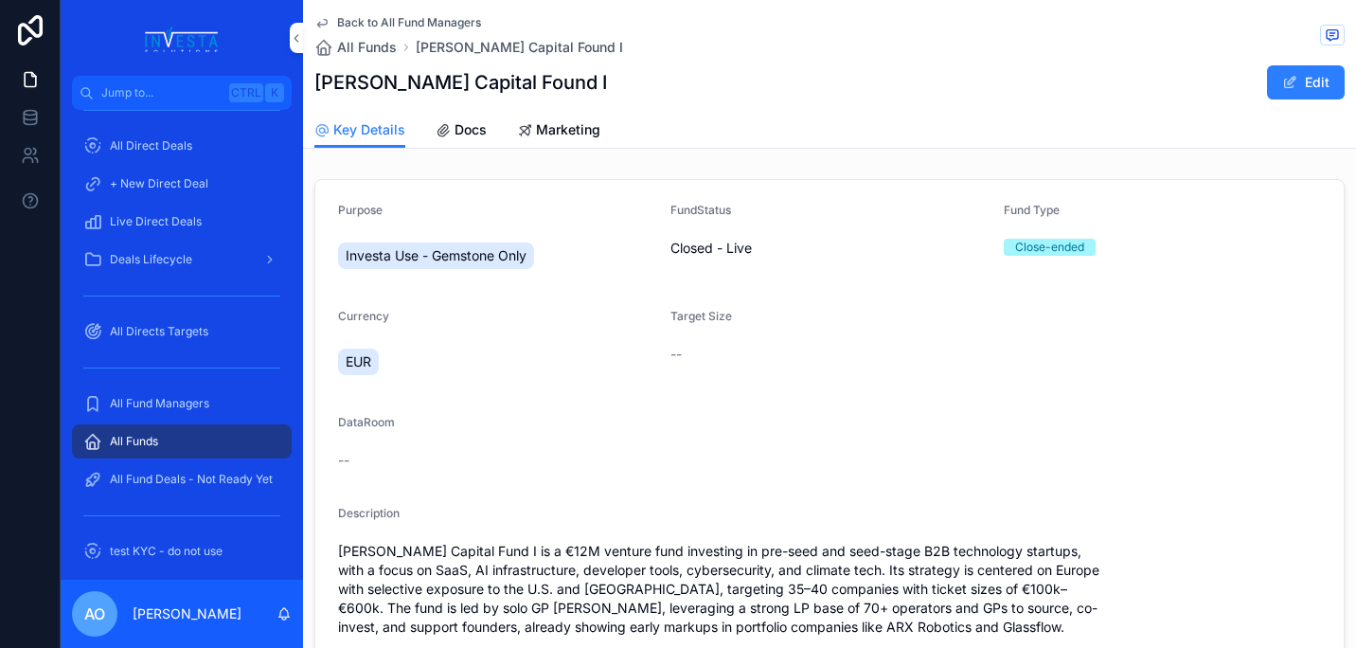
click at [474, 127] on span "Docs" at bounding box center [471, 129] width 32 height 19
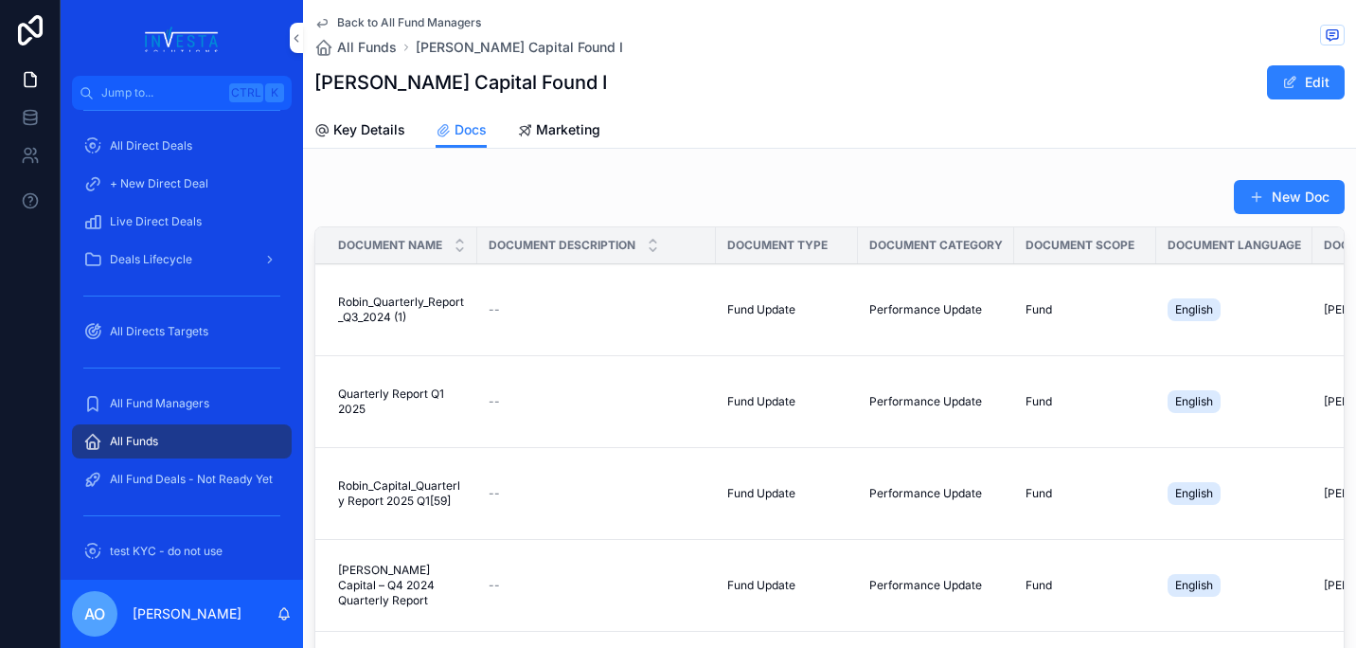
click at [1286, 198] on button "New Doc" at bounding box center [1289, 197] width 111 height 34
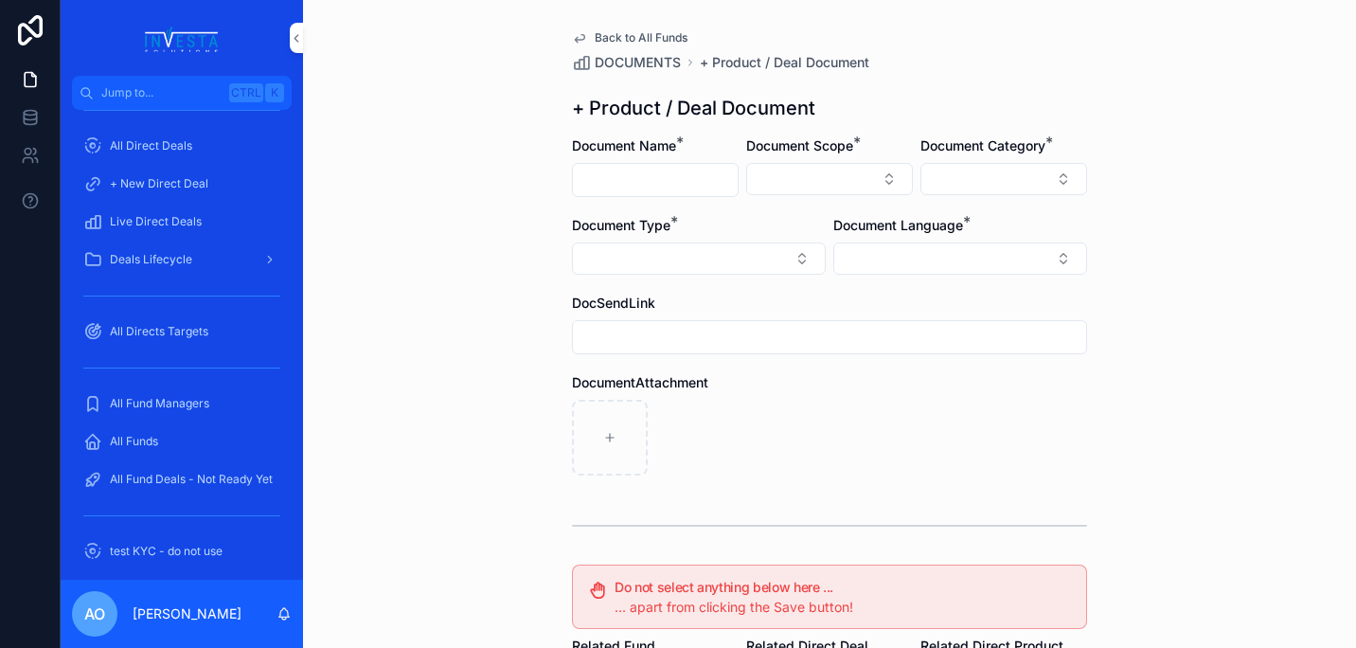
click at [625, 174] on input "scrollable content" at bounding box center [655, 180] width 165 height 27
type input "**********"
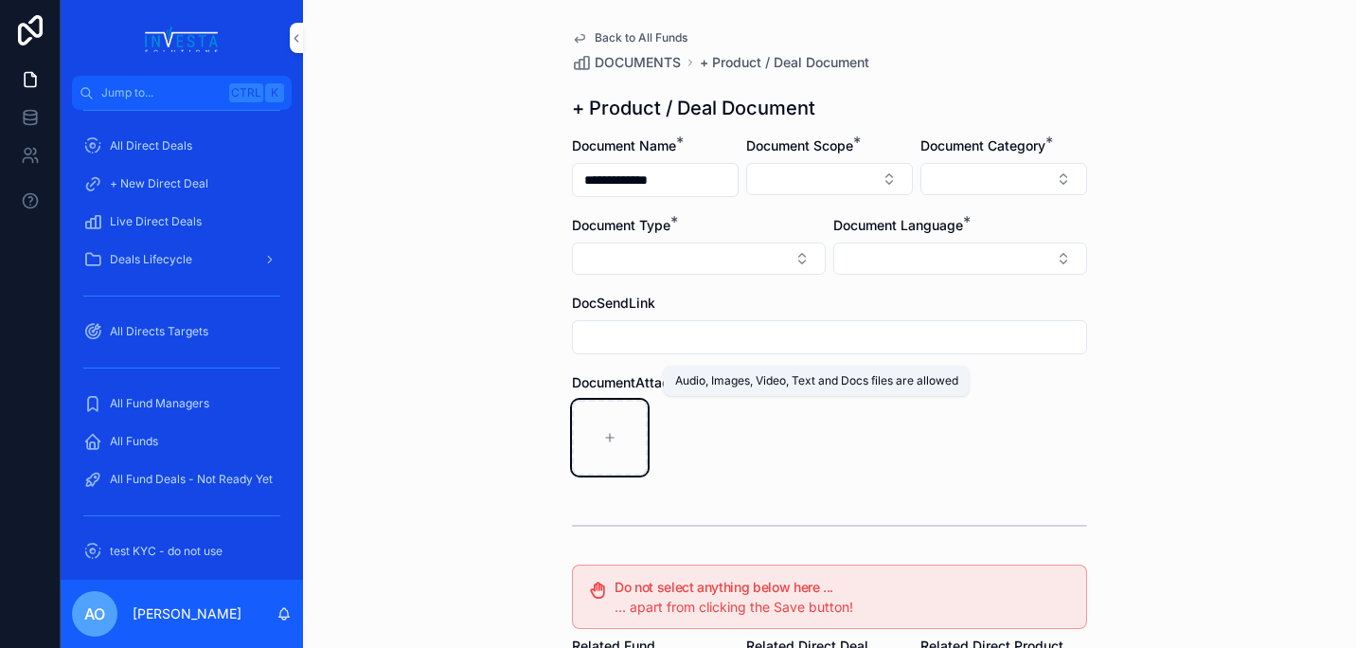
click at [601, 445] on div "scrollable content" at bounding box center [610, 438] width 76 height 76
type input "**********"
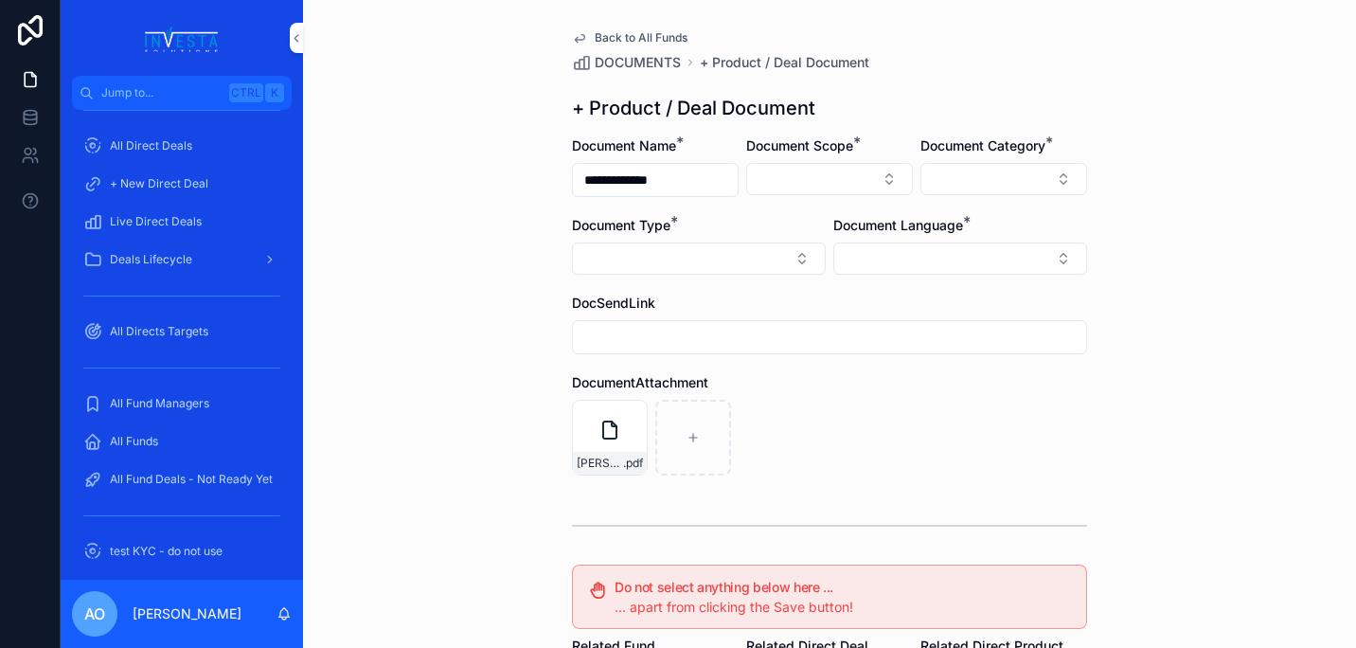
click at [668, 180] on input "**********" at bounding box center [655, 180] width 165 height 27
type input "**********"
click at [879, 183] on button "Select Button" at bounding box center [829, 179] width 167 height 32
click at [793, 283] on div "Fund" at bounding box center [822, 284] width 263 height 30
click at [1051, 185] on button "Select Button" at bounding box center [1003, 179] width 167 height 32
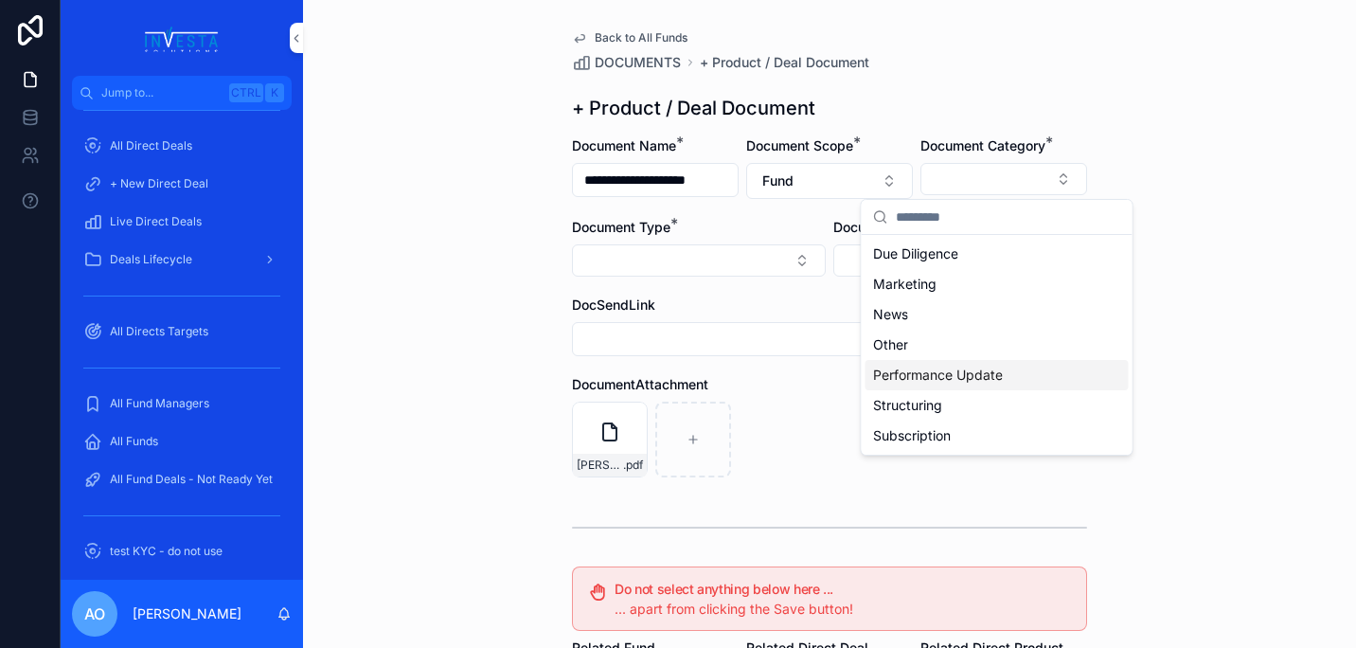
click at [1002, 378] on span "Performance Update" at bounding box center [938, 374] width 130 height 19
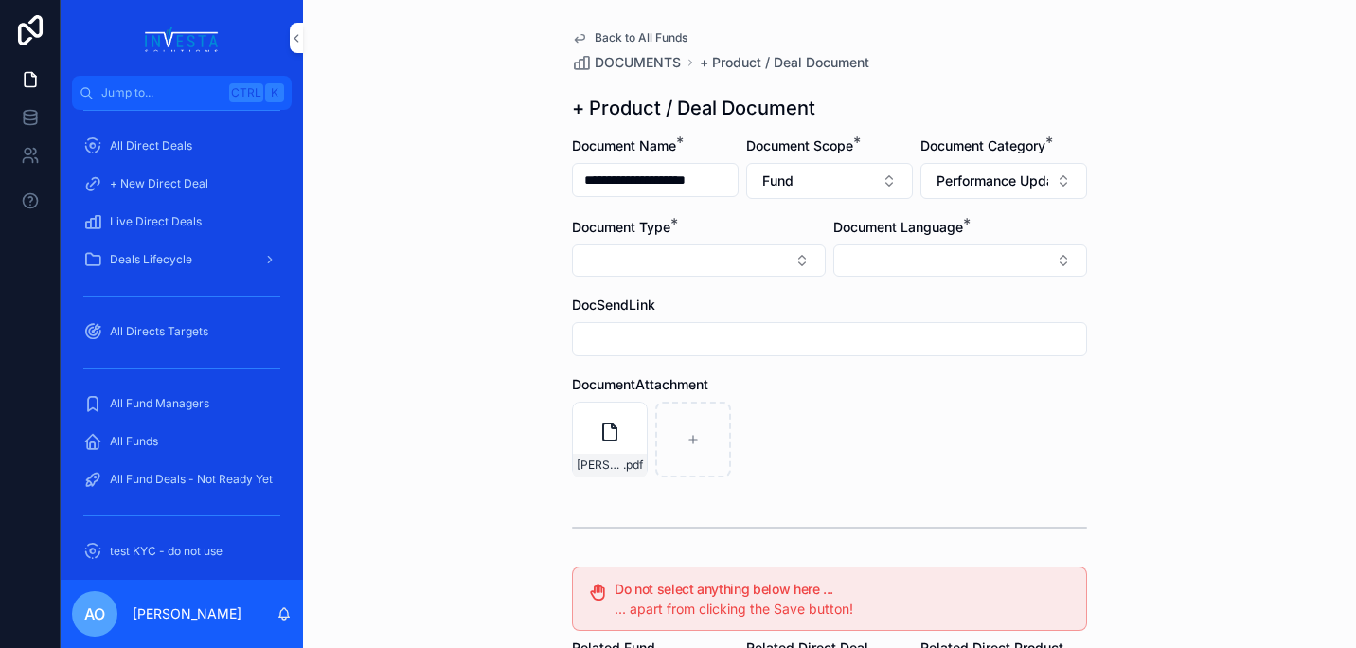
click at [798, 251] on button "Select Button" at bounding box center [699, 260] width 254 height 32
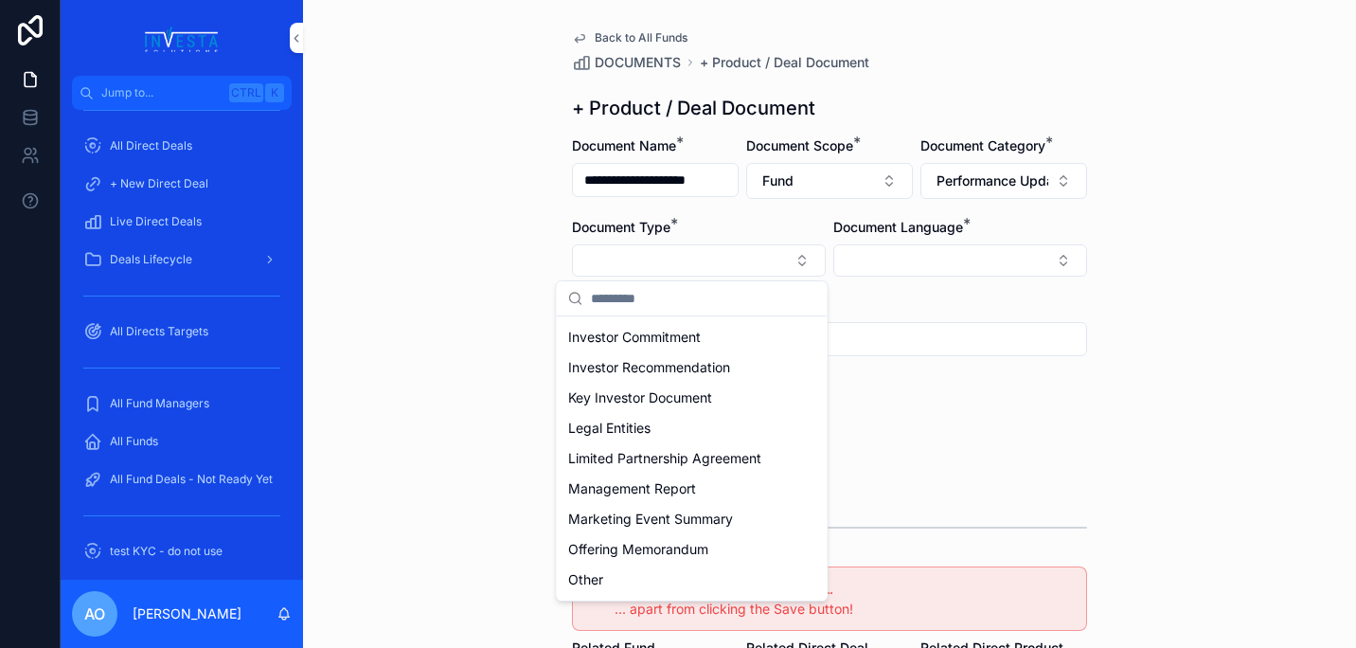
scroll to position [543, 0]
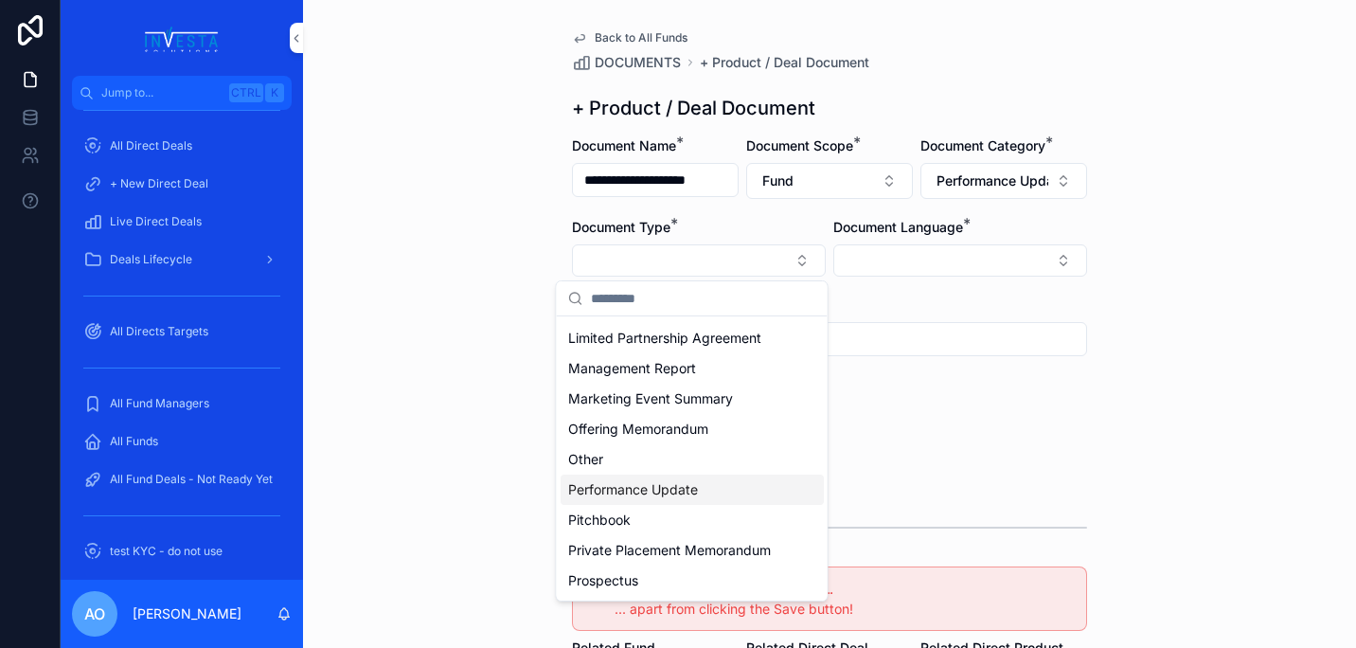
click at [658, 494] on span "Performance Update" at bounding box center [633, 489] width 130 height 19
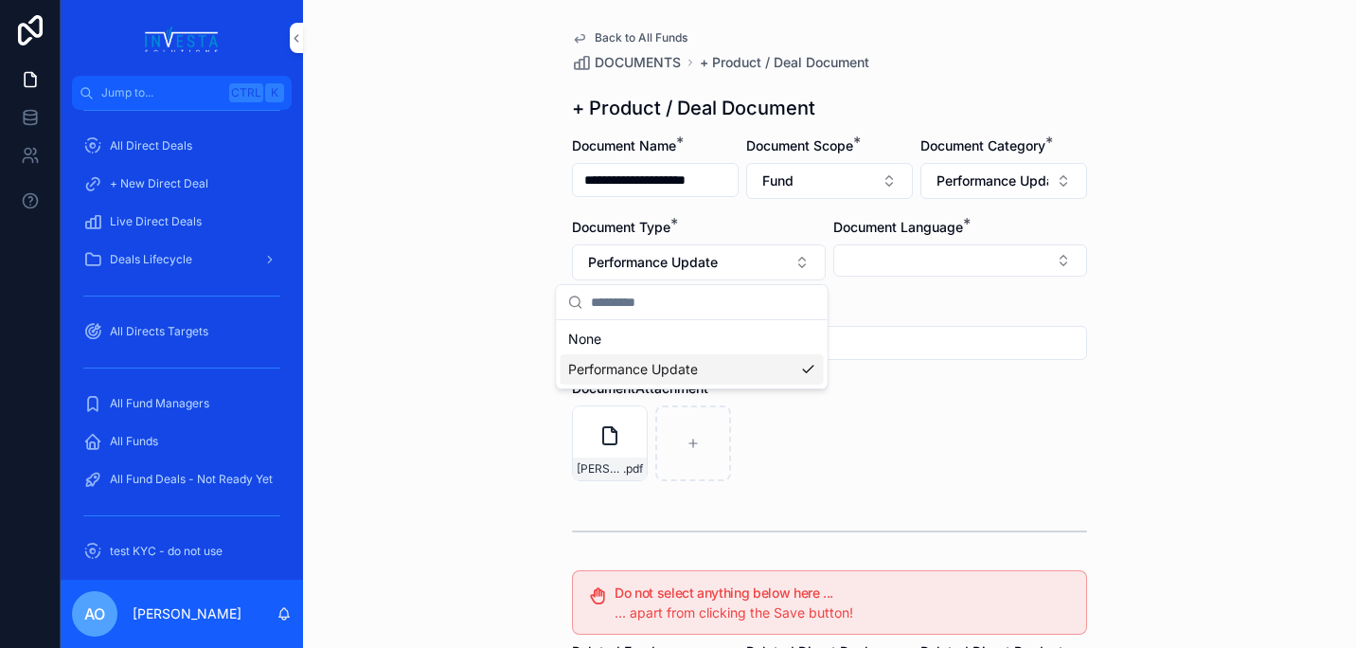
scroll to position [0, 0]
click at [1046, 257] on button "Select Button" at bounding box center [960, 260] width 254 height 32
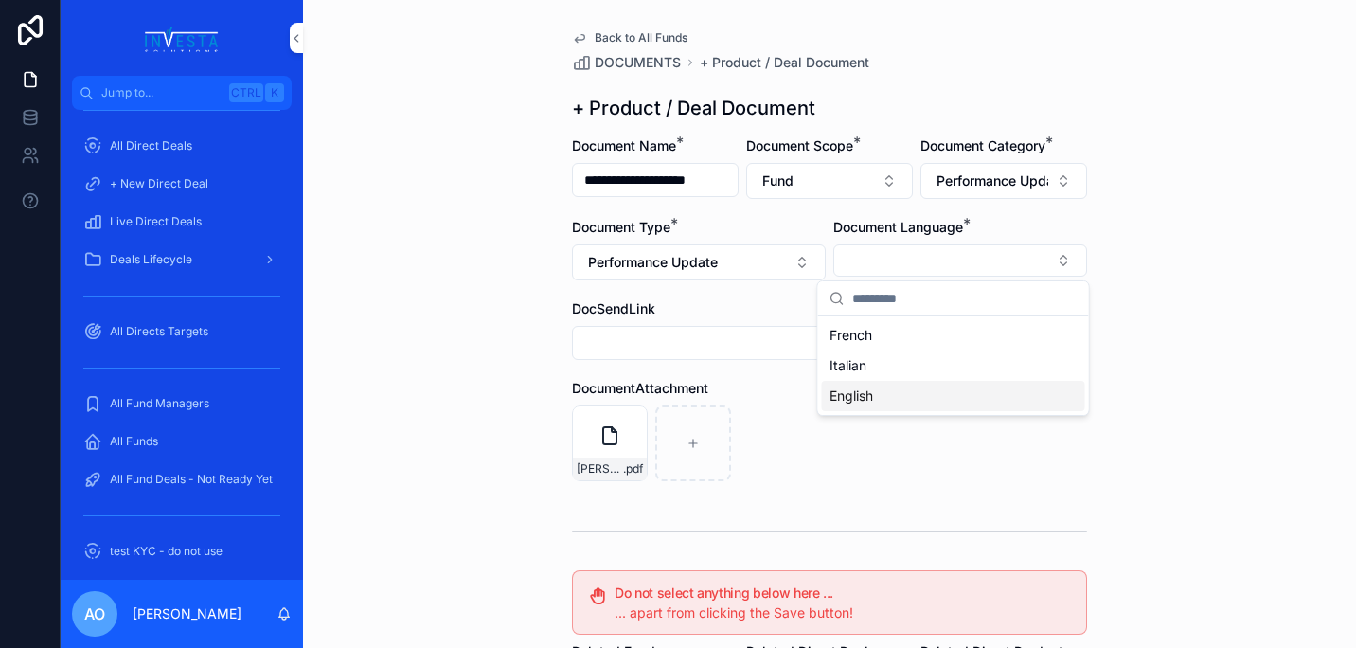
click at [918, 395] on div "English" at bounding box center [953, 396] width 263 height 30
click at [854, 470] on div "Robin Fund One Quarterly Report 2025 Q3 1 .pdf" at bounding box center [829, 445] width 515 height 76
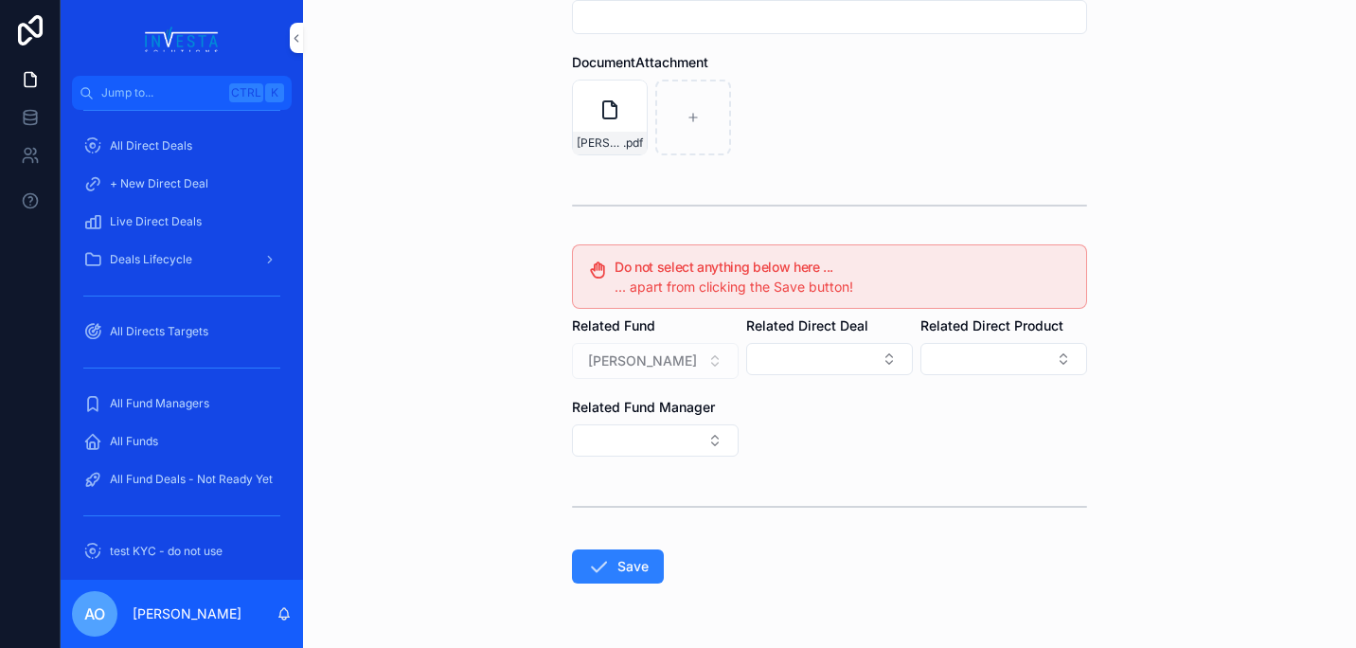
scroll to position [329, 0]
click at [588, 561] on icon "scrollable content" at bounding box center [598, 565] width 23 height 23
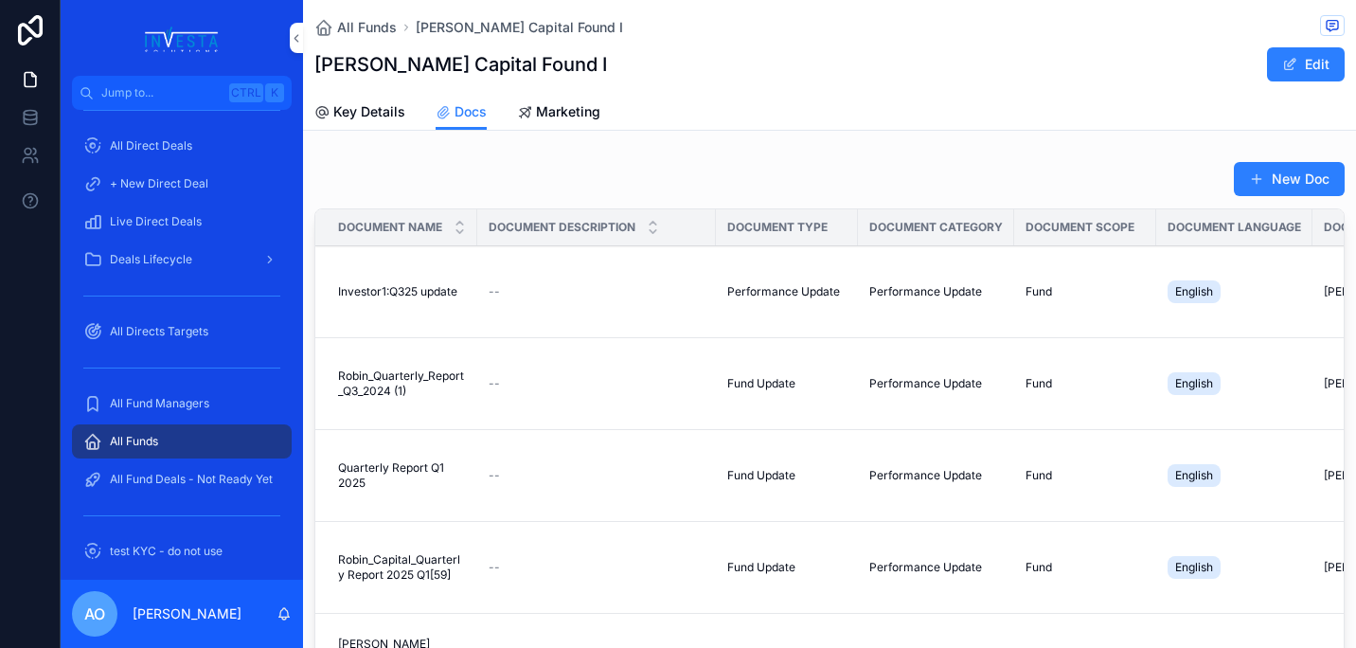
click at [1290, 175] on button "New Doc" at bounding box center [1289, 179] width 111 height 34
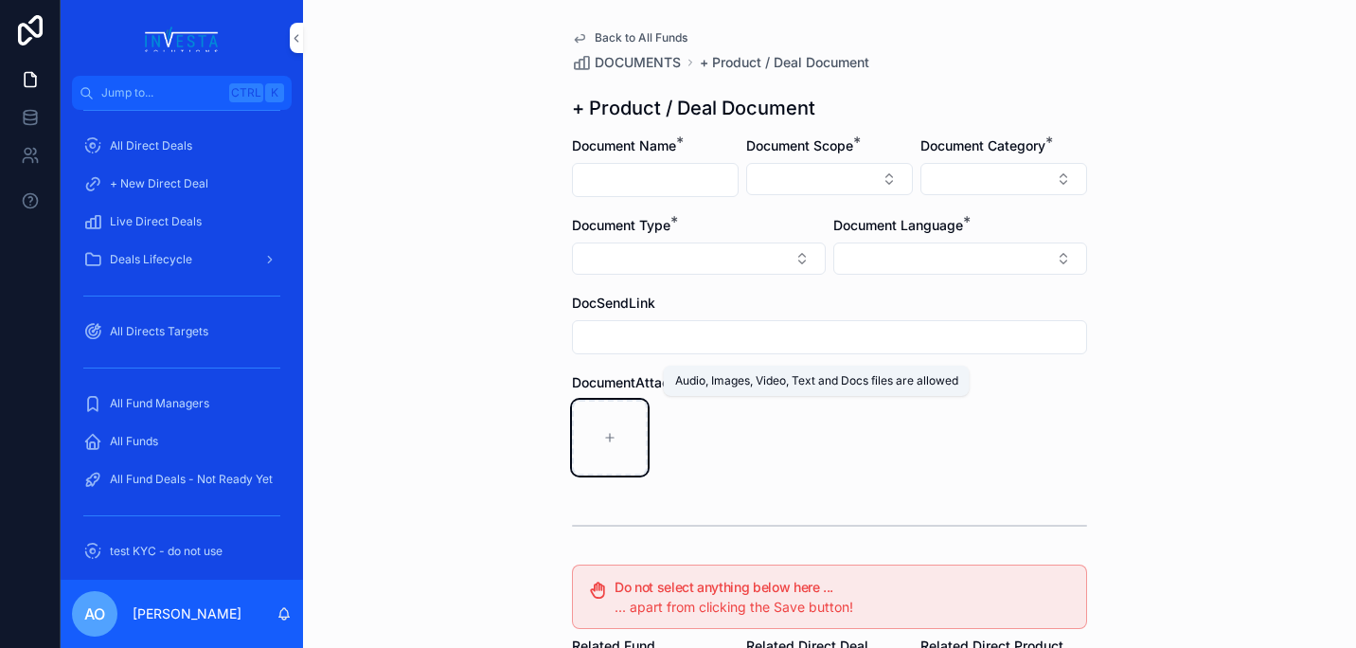
click at [610, 437] on icon "scrollable content" at bounding box center [610, 438] width 0 height 8
type input "**********"
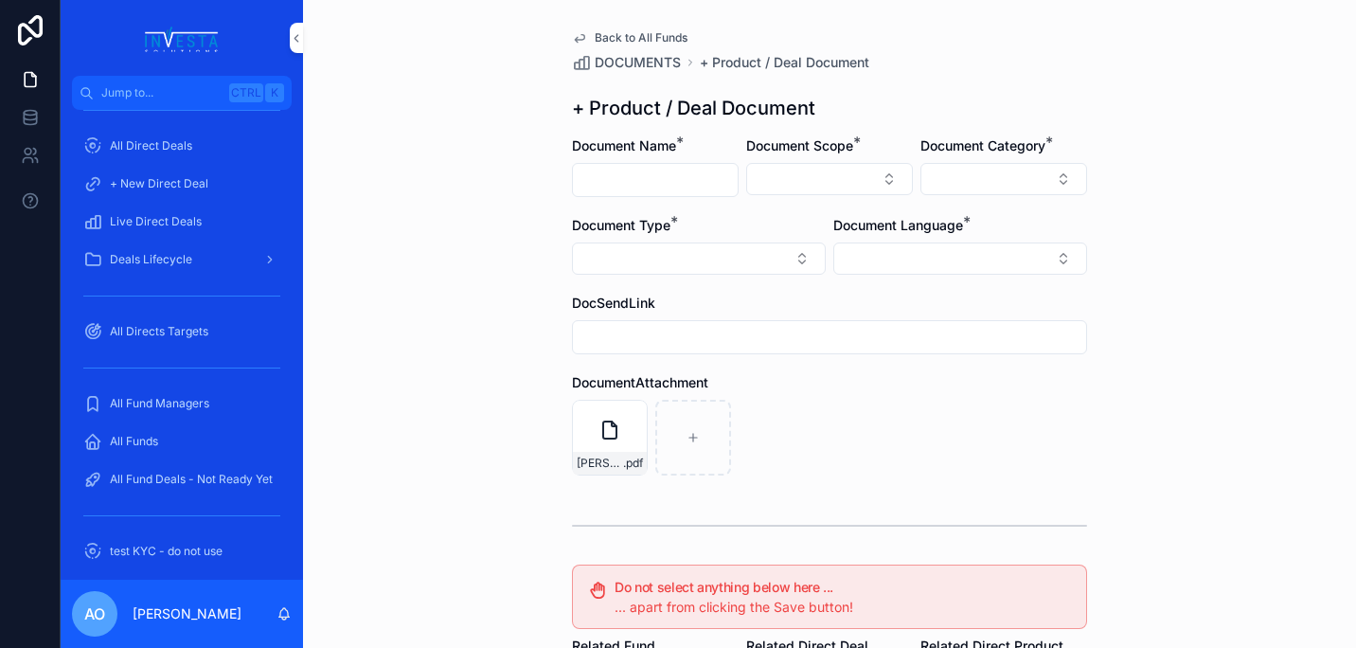
click at [661, 176] on input "scrollable content" at bounding box center [655, 180] width 165 height 27
click at [819, 163] on button "Select Button" at bounding box center [829, 179] width 167 height 32
drag, startPoint x: 600, startPoint y: 174, endPoint x: 628, endPoint y: 186, distance: 29.7
click at [600, 174] on input "scrollable content" at bounding box center [655, 180] width 165 height 27
click at [633, 180] on input "**********" at bounding box center [655, 180] width 165 height 27
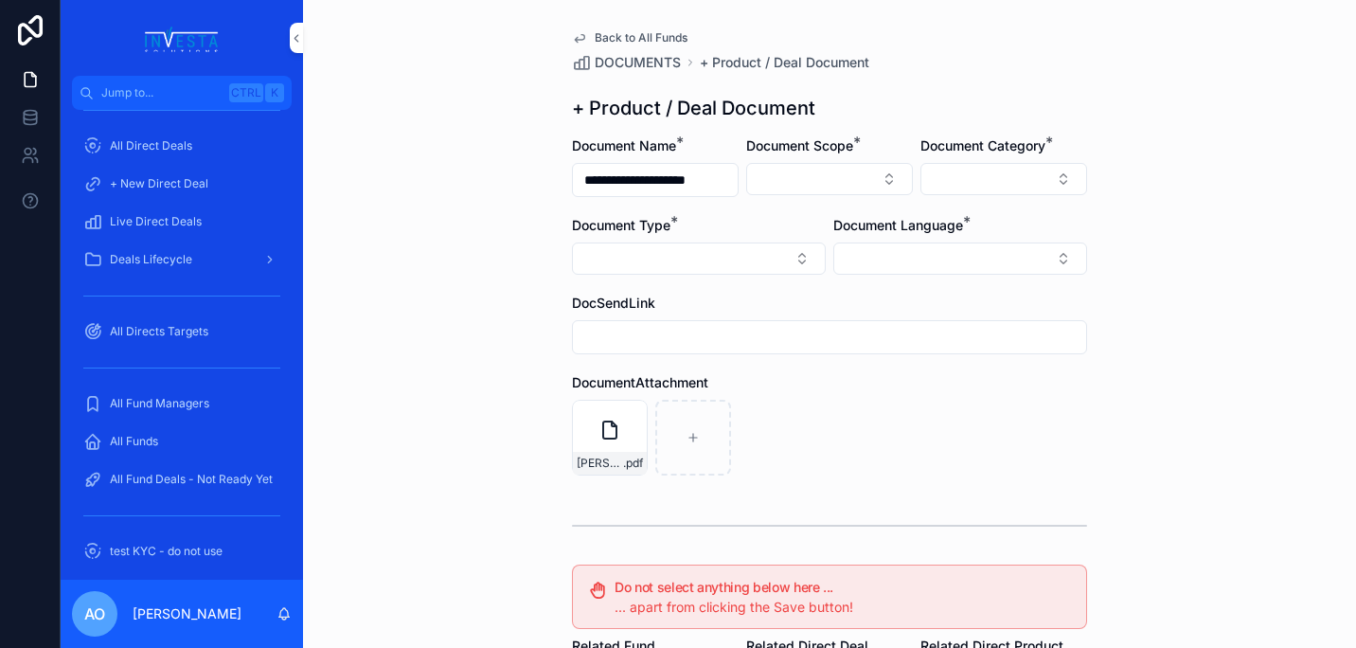
type input "**********"
click at [876, 185] on button "Select Button" at bounding box center [829, 179] width 167 height 32
click at [811, 289] on div "Fund" at bounding box center [822, 284] width 263 height 30
click at [1060, 184] on button "Select Button" at bounding box center [1003, 179] width 167 height 32
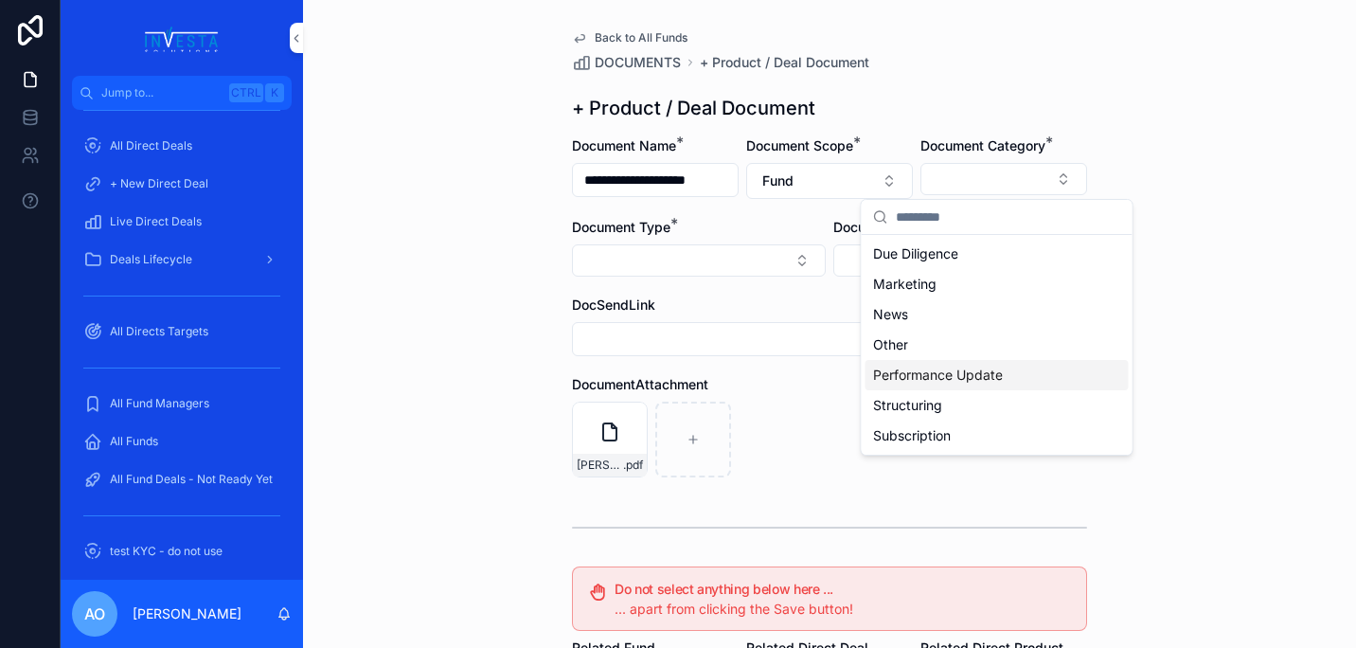
click at [1003, 383] on div "Performance Update" at bounding box center [996, 375] width 263 height 30
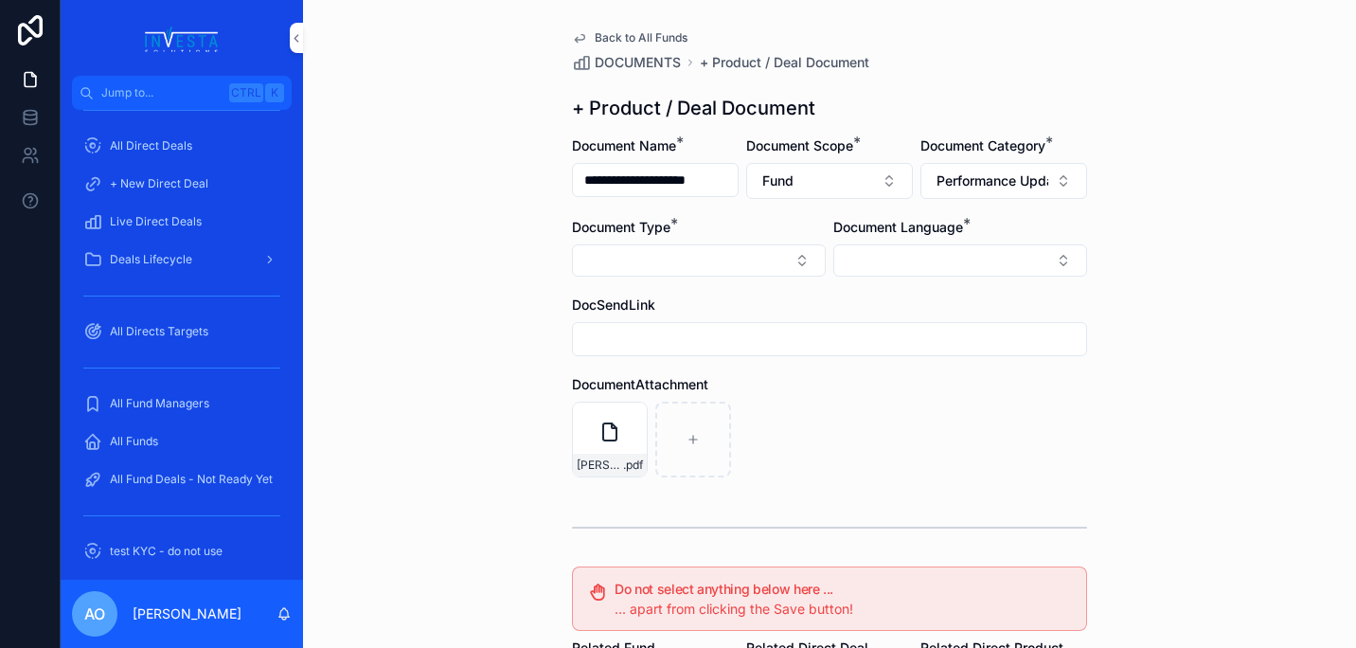
click at [792, 265] on button "Select Button" at bounding box center [699, 260] width 254 height 32
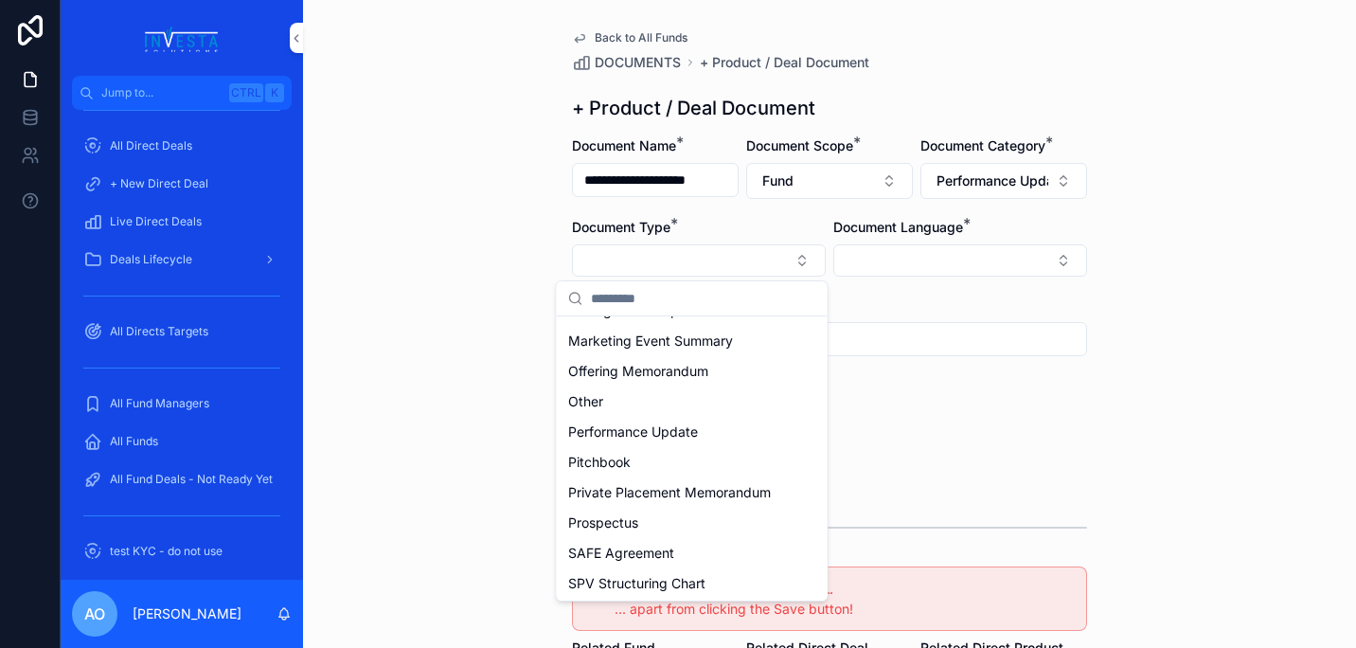
scroll to position [633, 0]
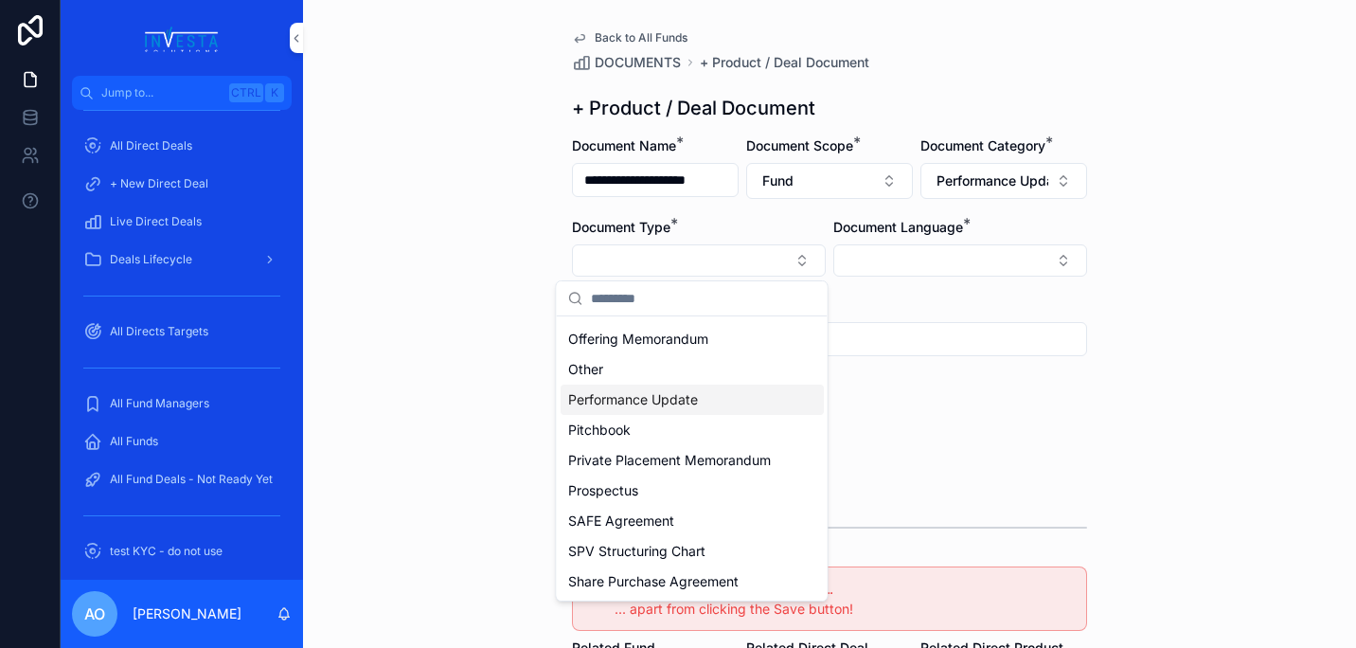
click at [667, 406] on span "Performance Update" at bounding box center [633, 399] width 130 height 19
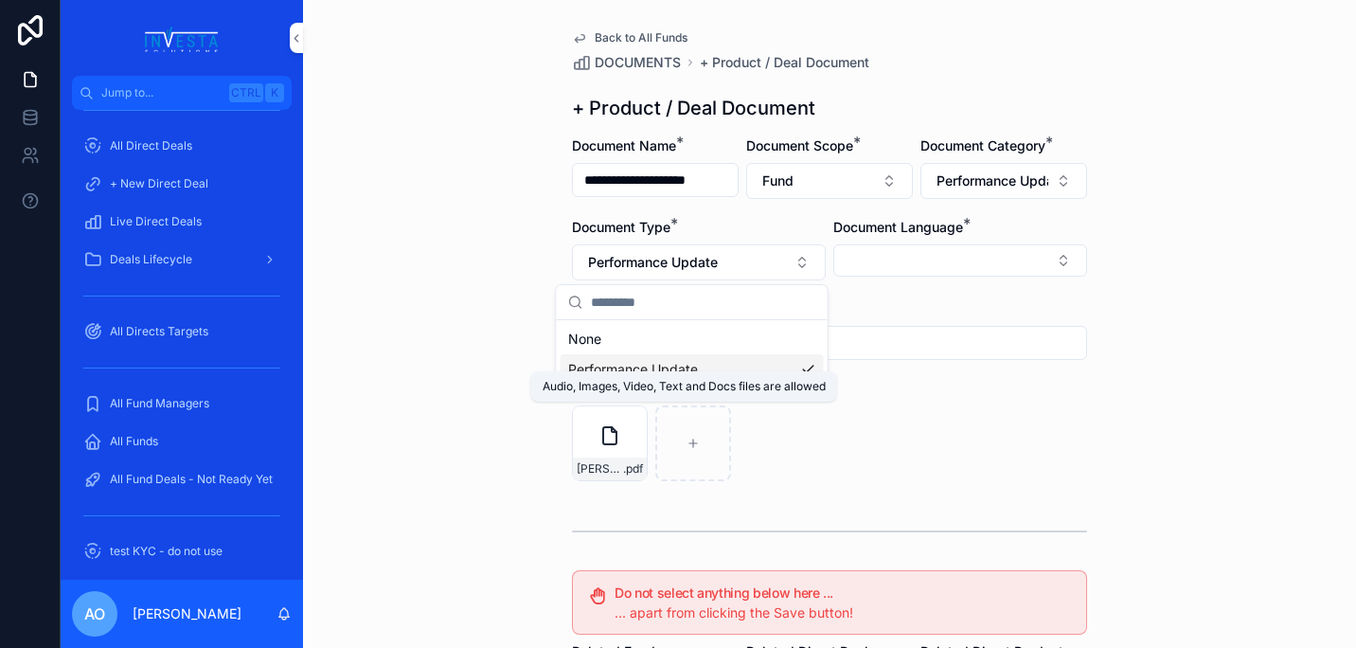
scroll to position [0, 0]
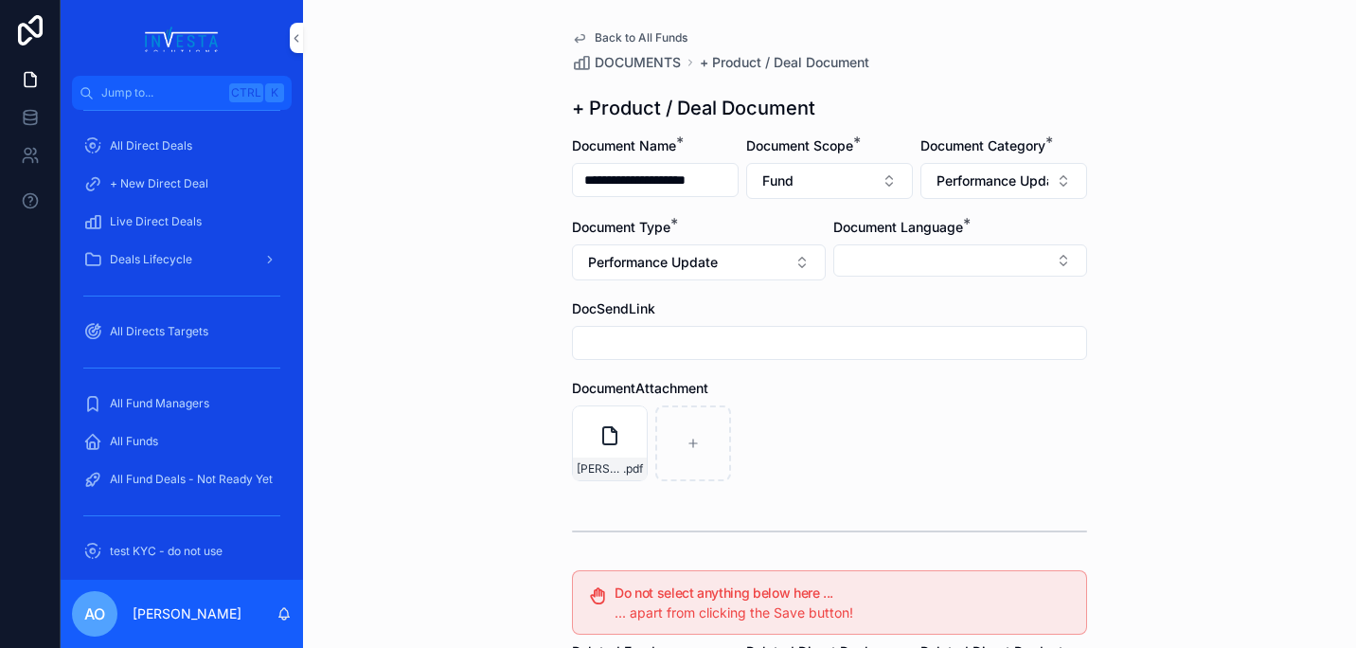
click at [1062, 250] on button "Select Button" at bounding box center [960, 260] width 254 height 32
click at [913, 404] on div "English" at bounding box center [953, 396] width 263 height 30
click at [879, 437] on div "English" at bounding box center [953, 432] width 263 height 30
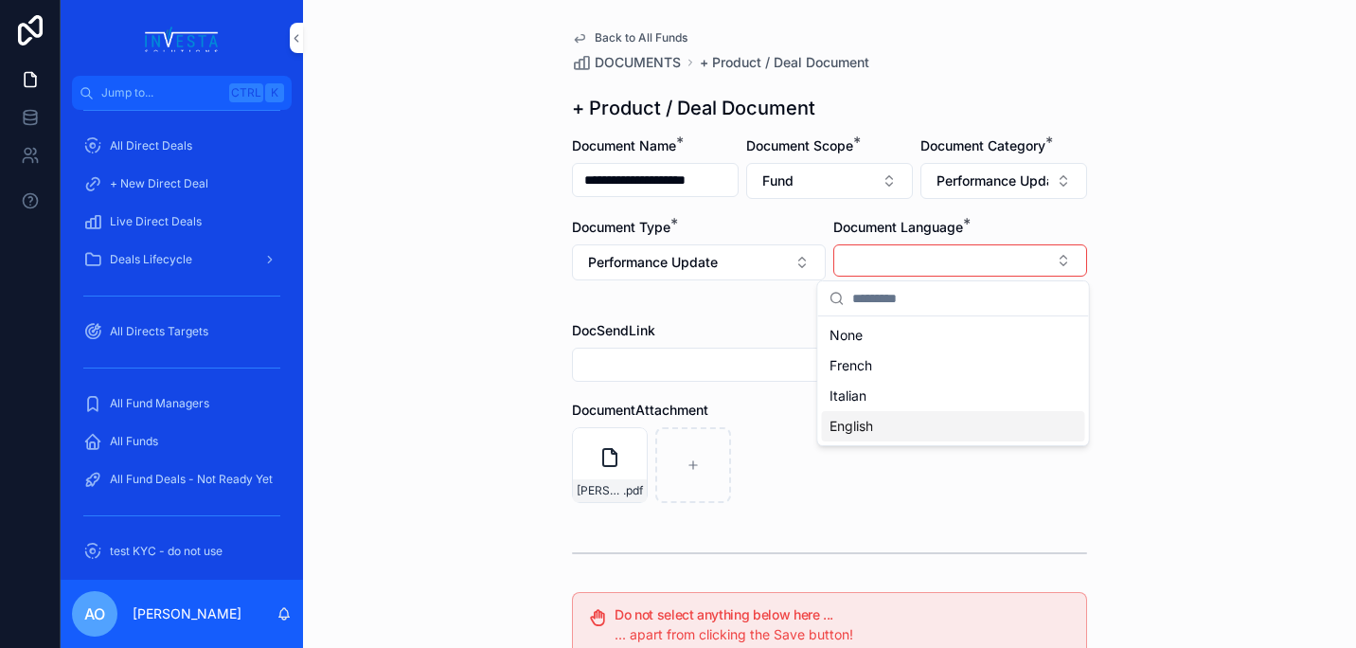
click at [983, 522] on form "**********" at bounding box center [829, 594] width 515 height 916
click at [1049, 265] on button "Select Button" at bounding box center [960, 260] width 254 height 32
click at [928, 418] on div "English" at bounding box center [953, 426] width 263 height 30
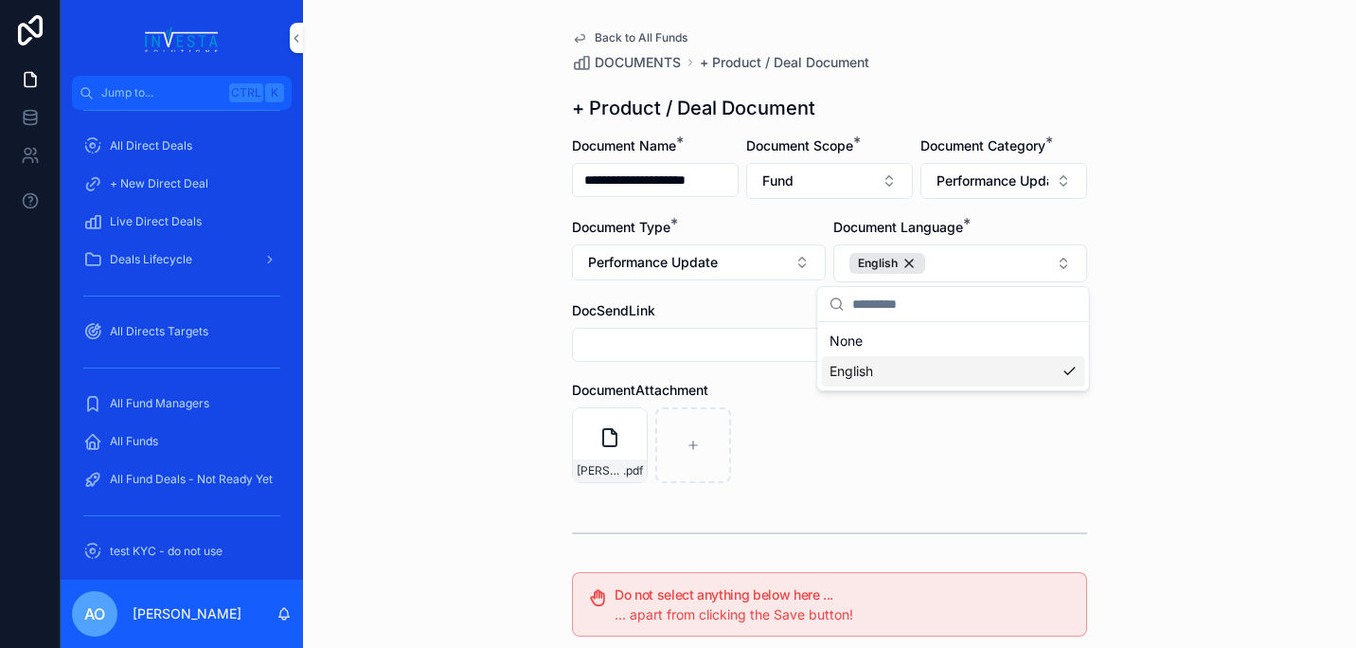
click at [985, 521] on div "scrollable content" at bounding box center [829, 532] width 515 height 47
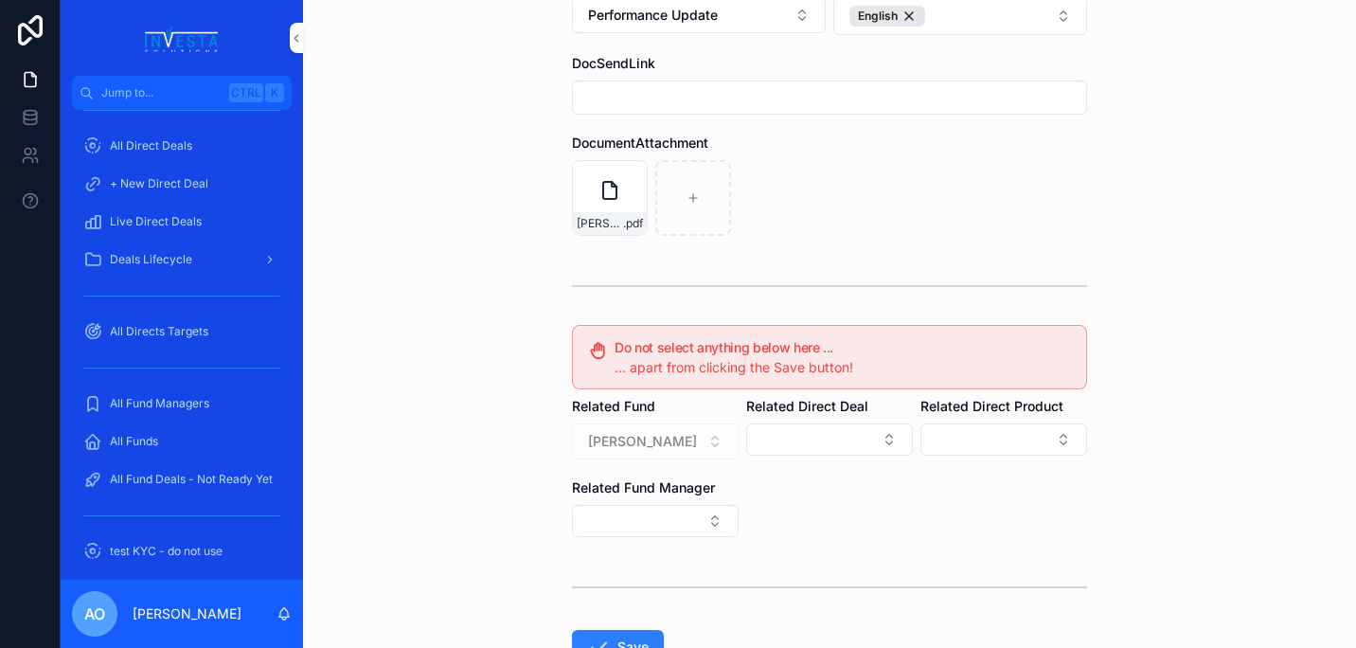
scroll to position [349, 0]
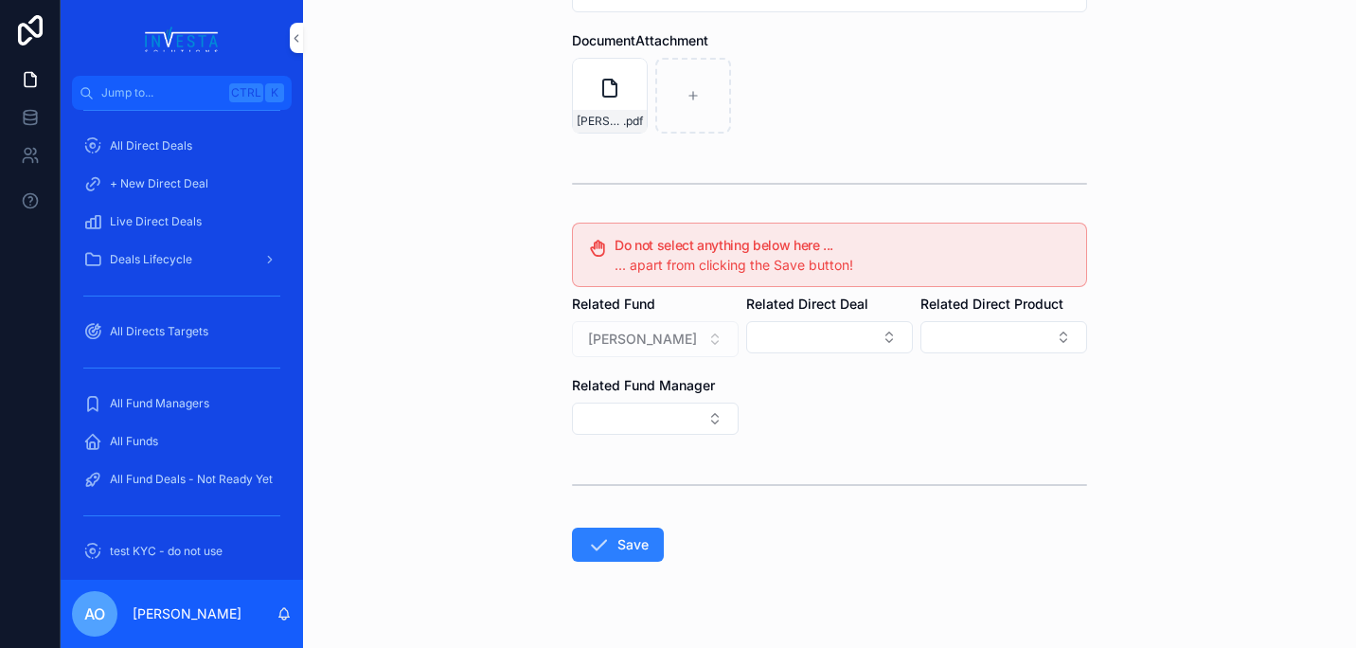
click at [619, 554] on button "Save" at bounding box center [618, 544] width 92 height 34
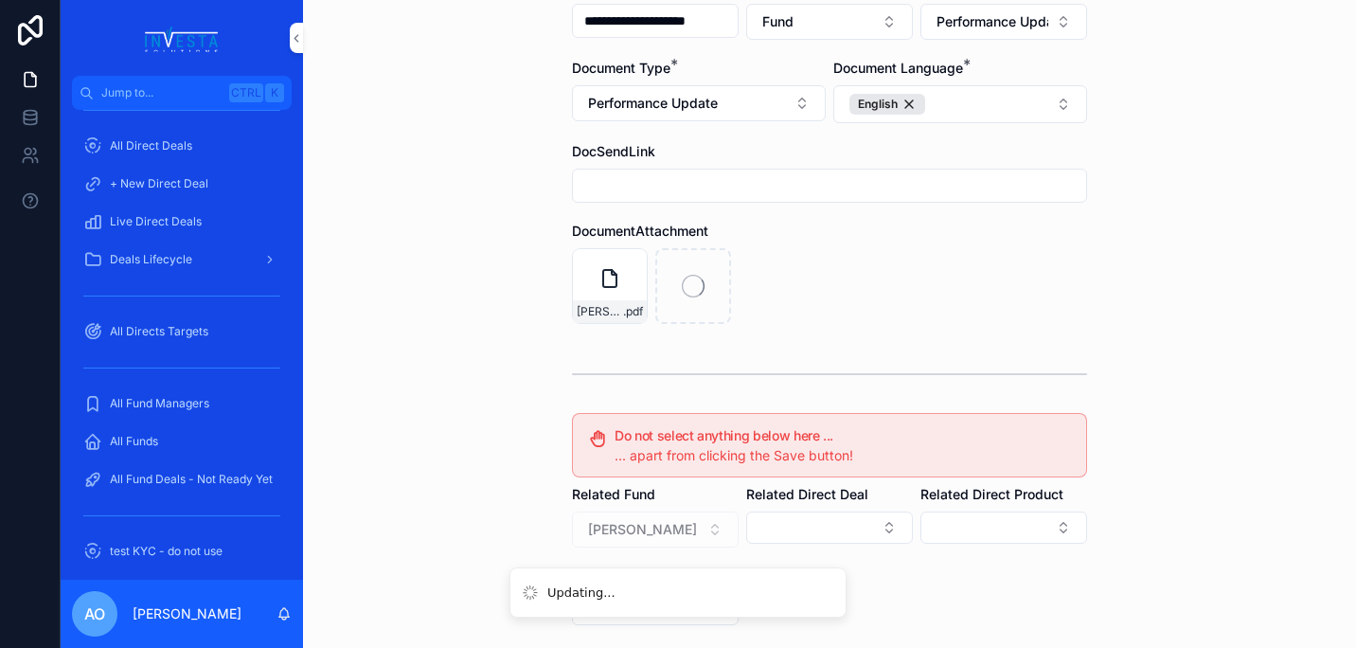
scroll to position [0, 0]
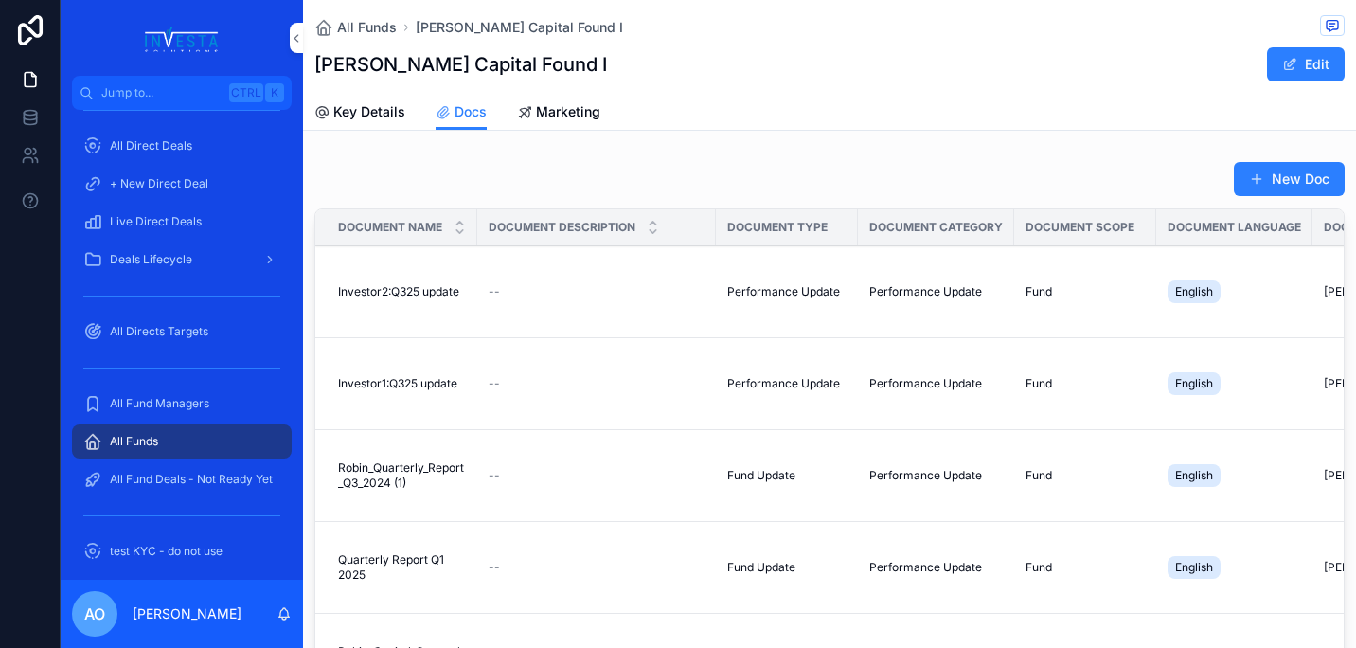
click at [1301, 177] on button "New Doc" at bounding box center [1289, 179] width 111 height 34
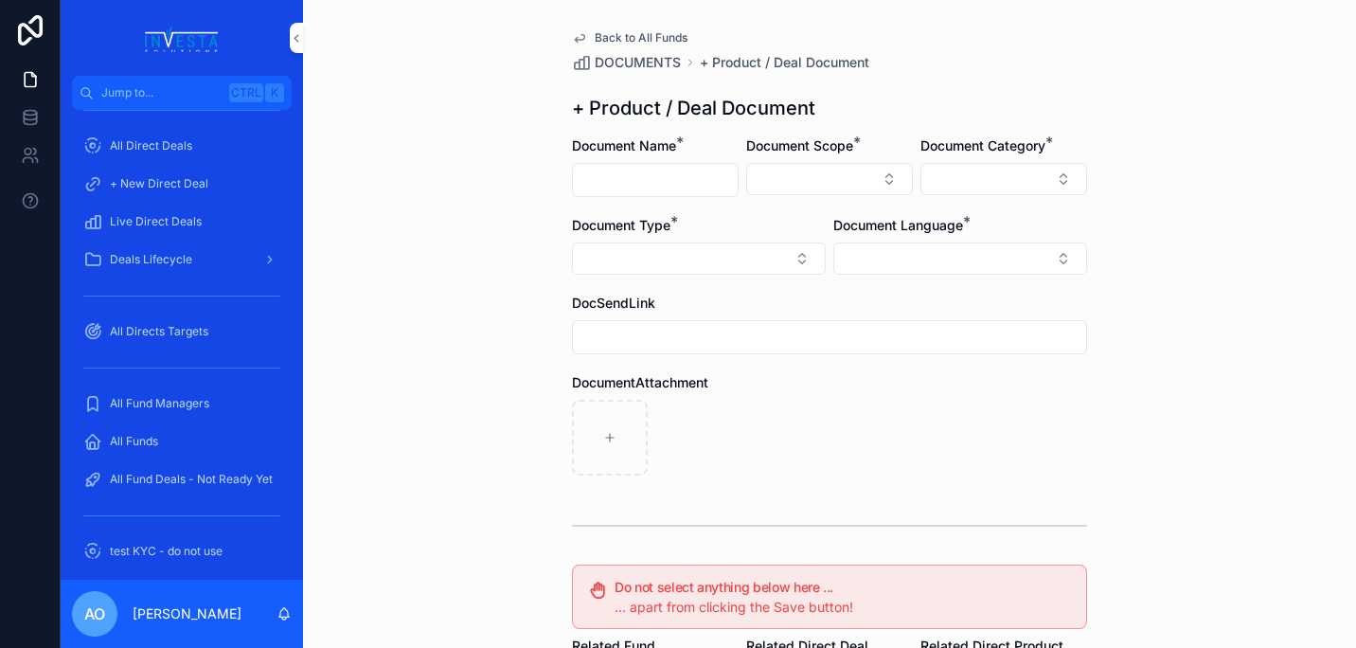
click at [663, 186] on input "scrollable content" at bounding box center [655, 180] width 165 height 27
click at [634, 178] on input "**********" at bounding box center [655, 180] width 165 height 27
type input "**********"
click at [883, 187] on button "Select Button" at bounding box center [829, 179] width 167 height 32
click at [793, 280] on div "Fund" at bounding box center [822, 284] width 263 height 30
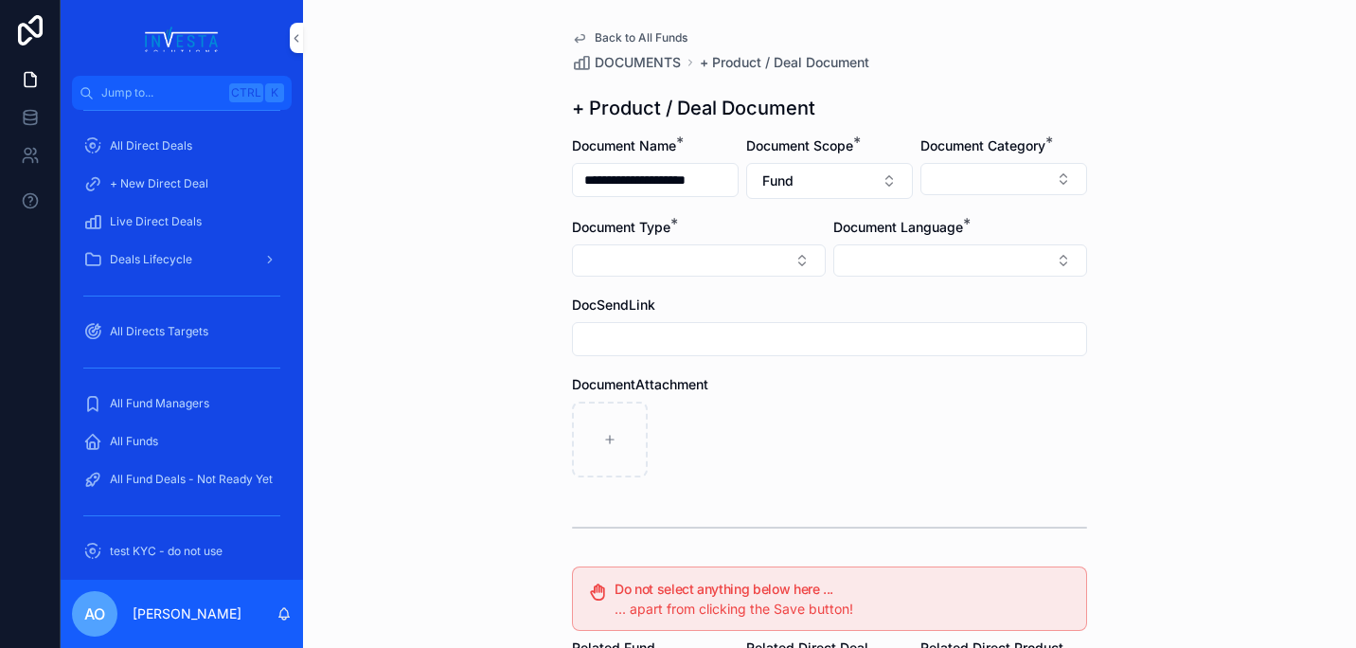
click at [1054, 182] on button "Select Button" at bounding box center [1003, 179] width 167 height 32
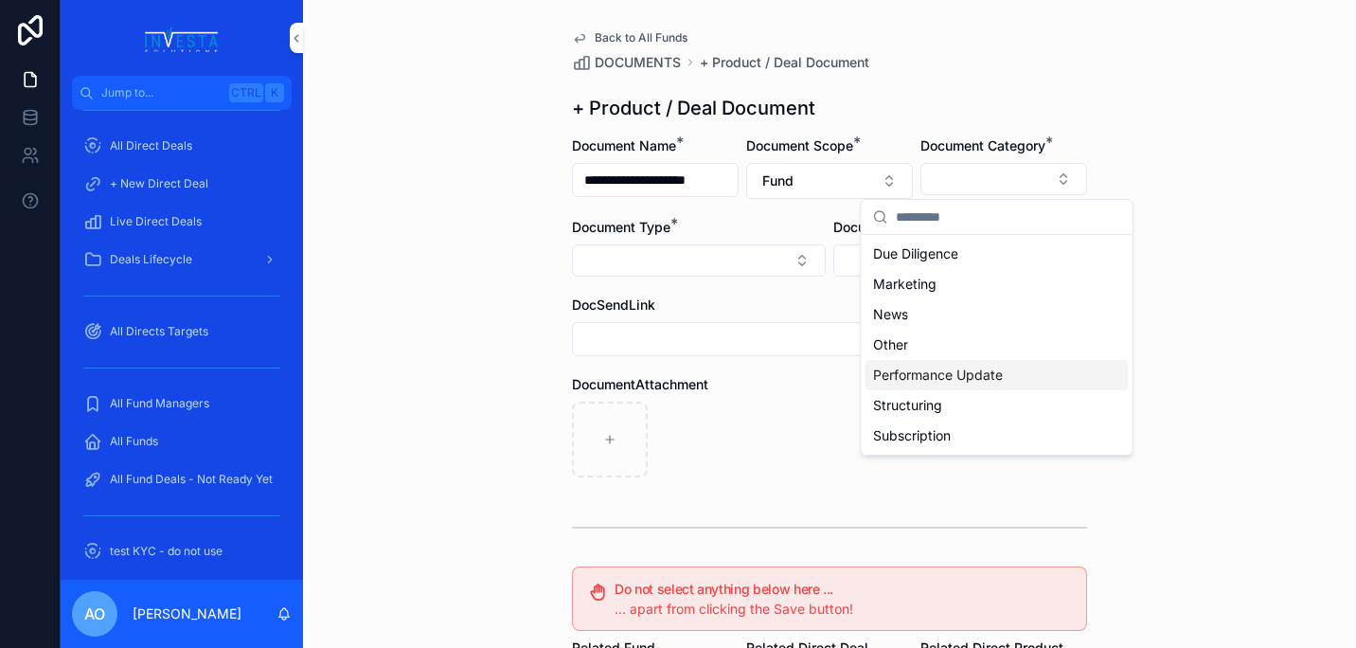
click at [985, 371] on span "Performance Update" at bounding box center [938, 374] width 130 height 19
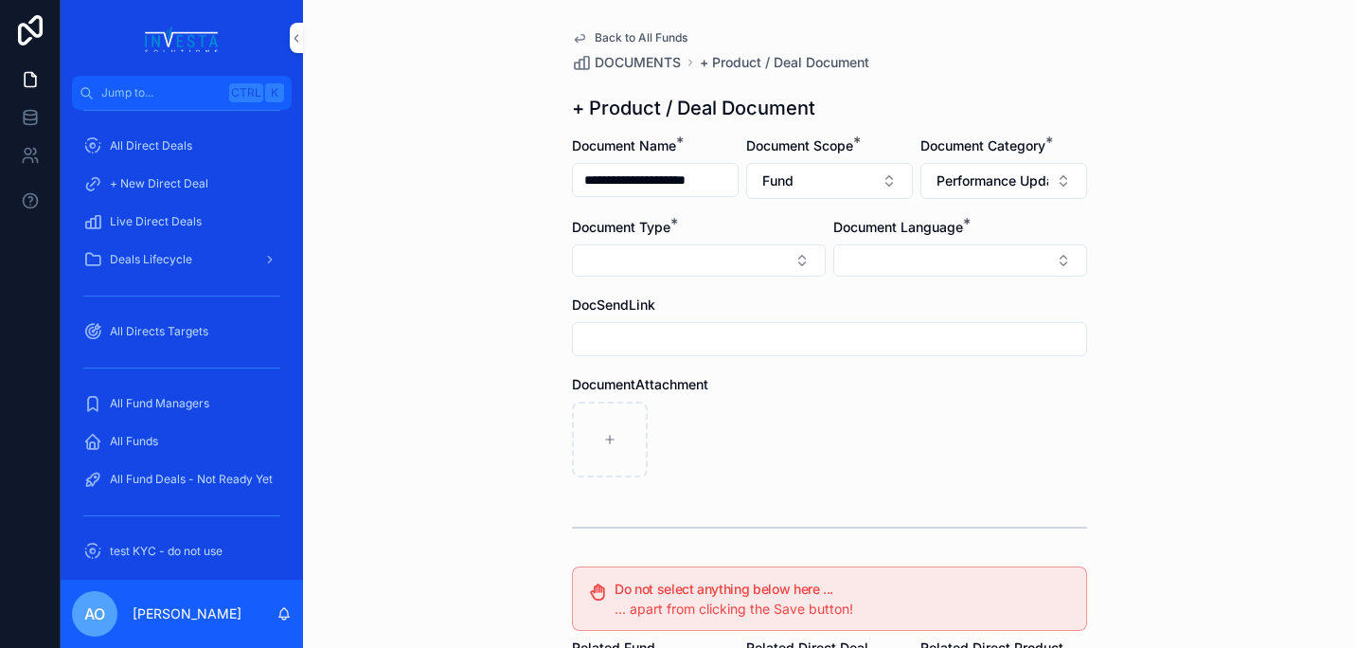
click at [793, 276] on button "Select Button" at bounding box center [699, 260] width 254 height 32
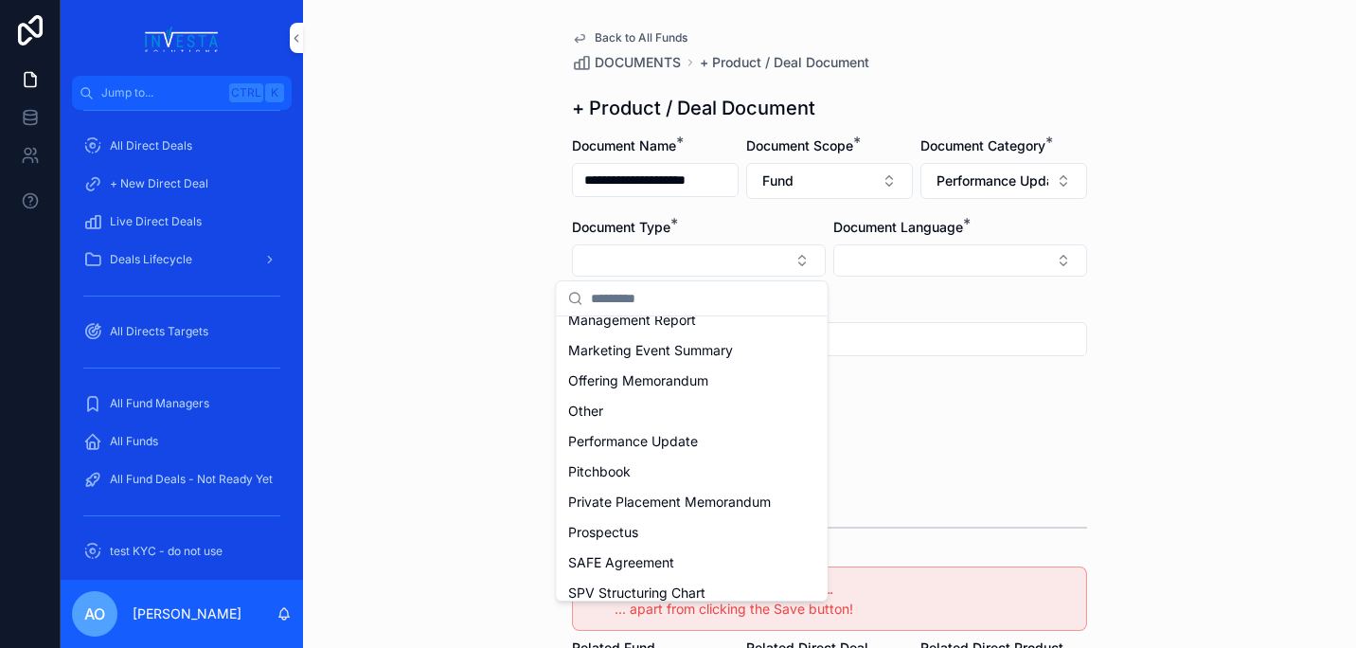
scroll to position [635, 0]
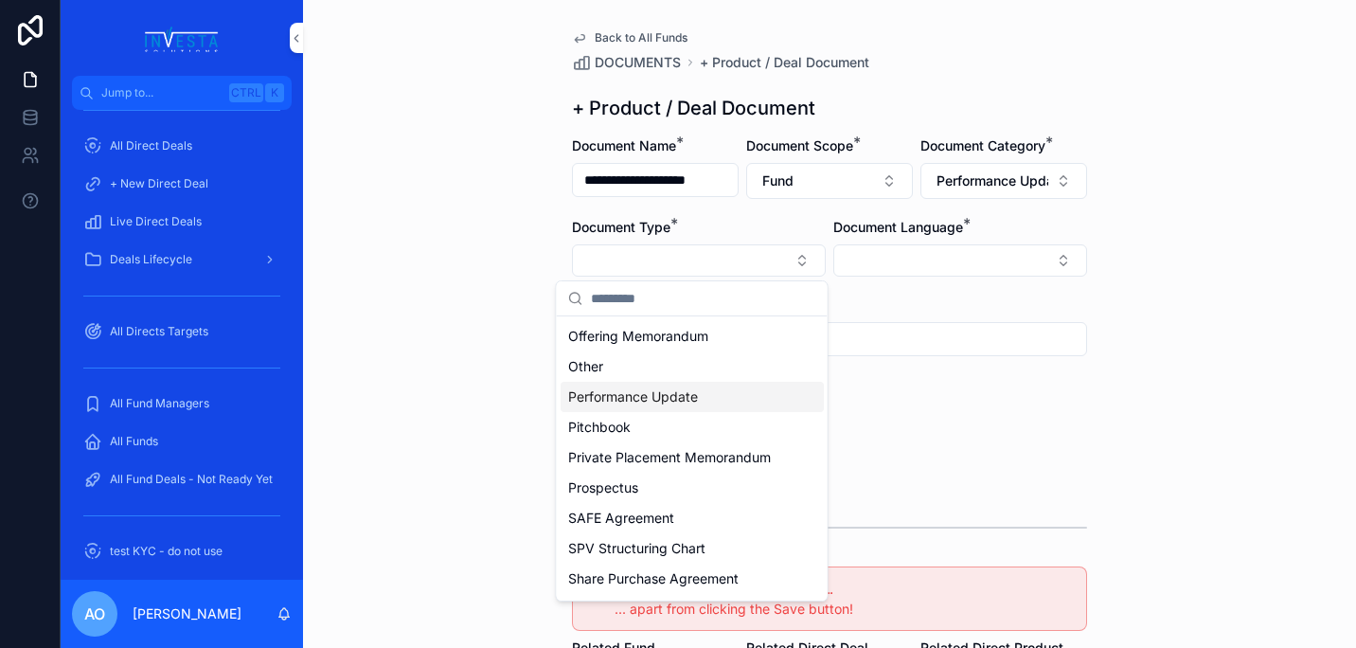
click at [637, 388] on span "Performance Update" at bounding box center [633, 396] width 130 height 19
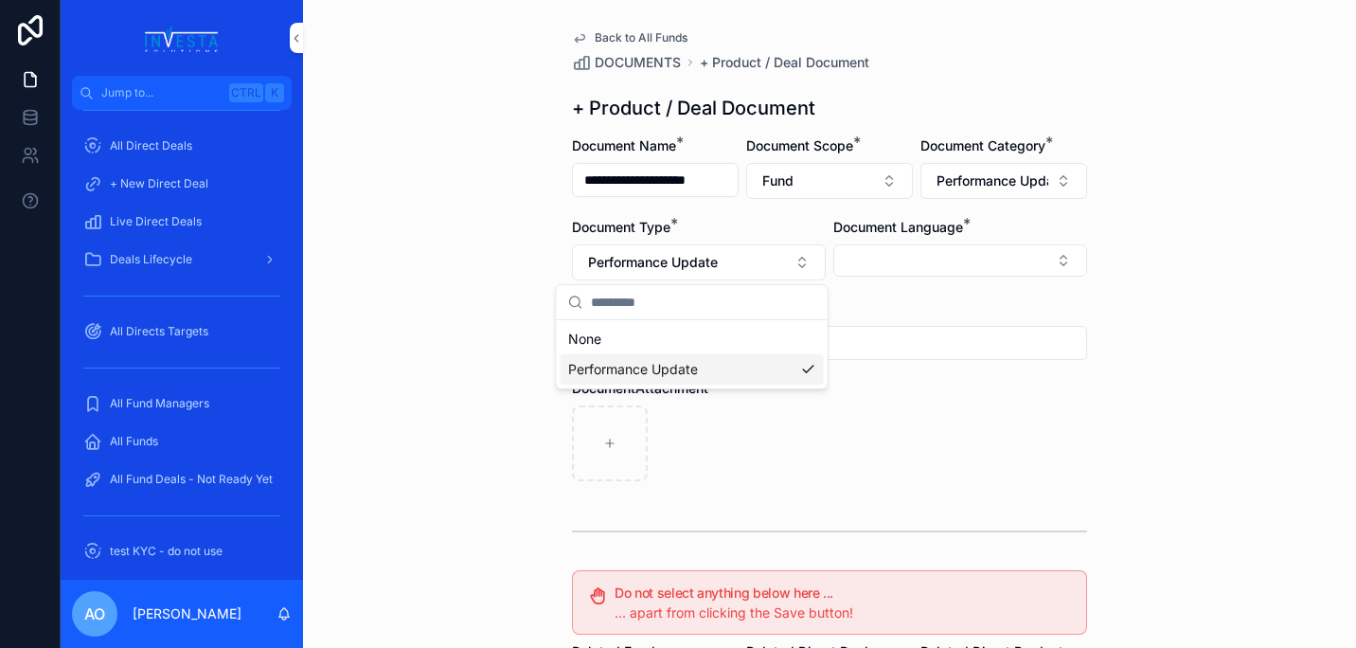
scroll to position [0, 0]
click at [1057, 259] on button "Select Button" at bounding box center [960, 260] width 254 height 32
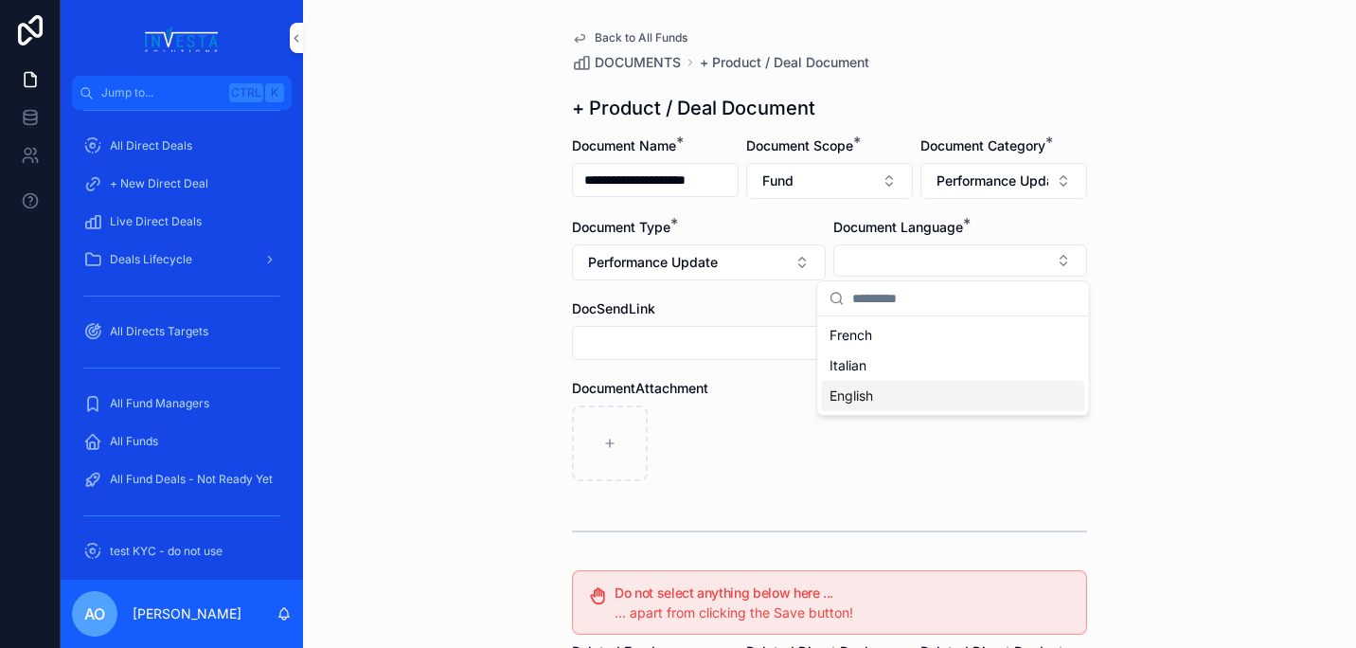
click at [910, 404] on div "English" at bounding box center [953, 396] width 263 height 30
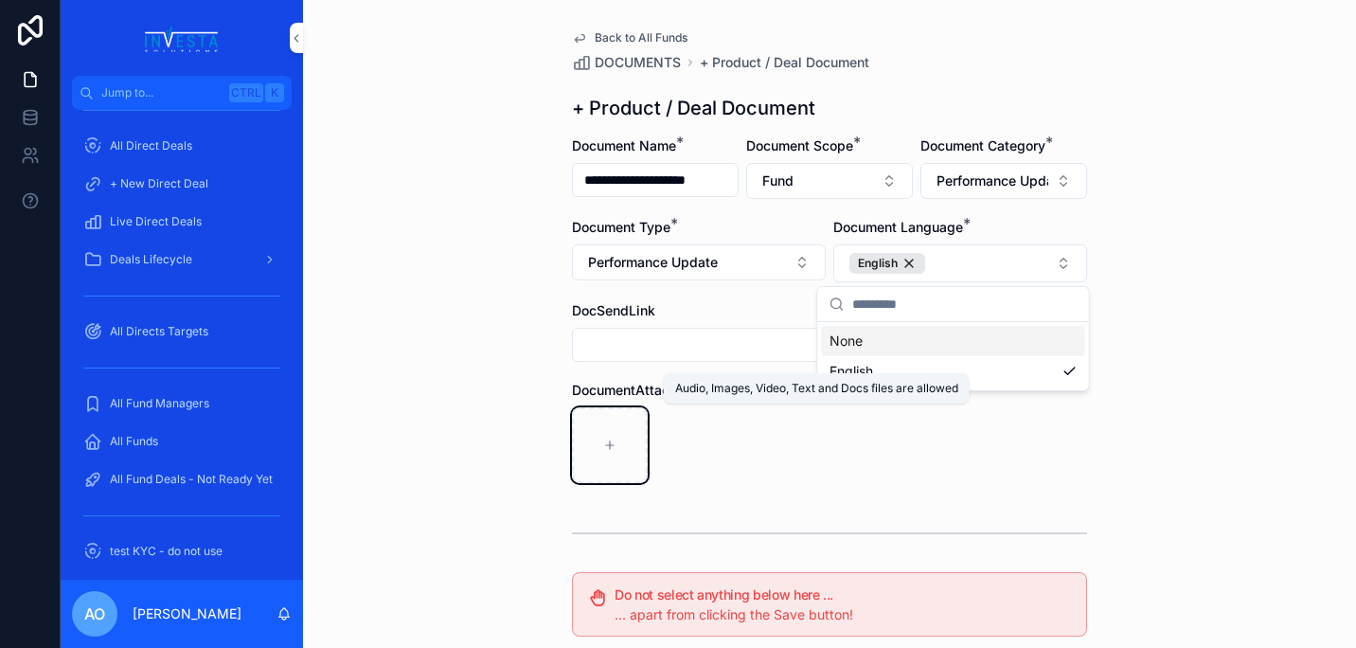
click at [603, 440] on icon "scrollable content" at bounding box center [609, 444] width 13 height 13
type input "**********"
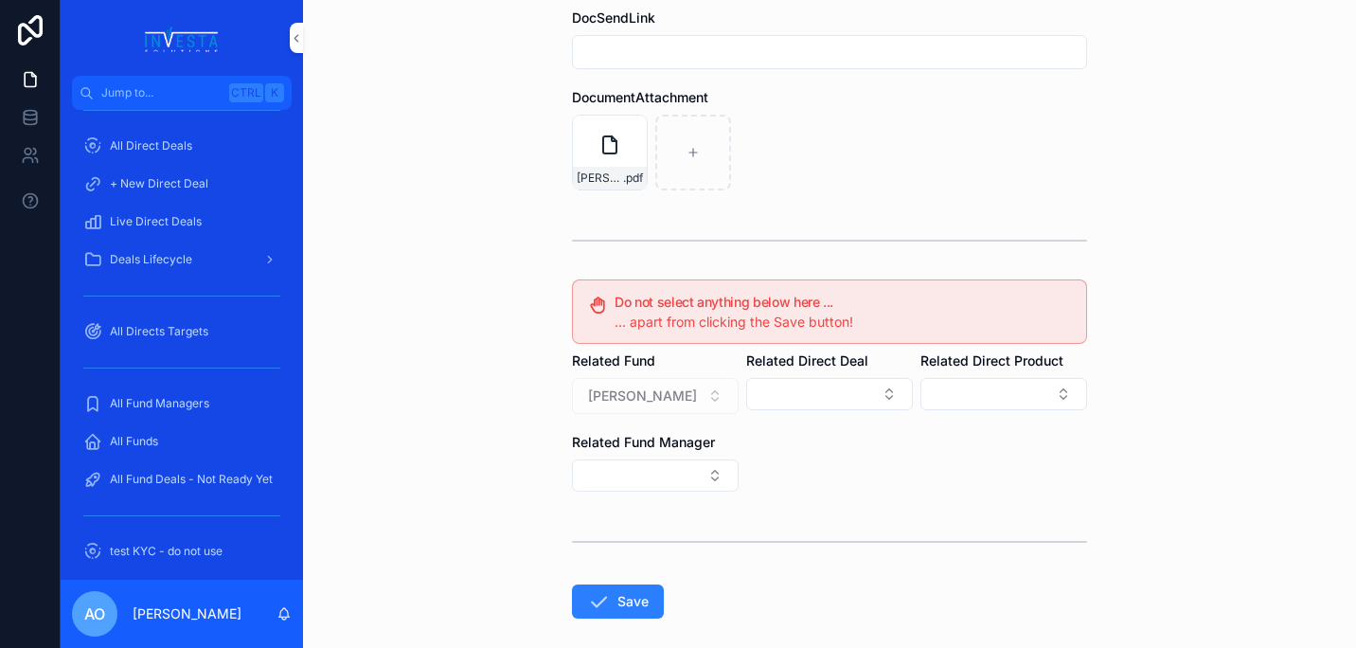
scroll to position [294, 0]
click at [602, 597] on button "Save" at bounding box center [618, 600] width 92 height 34
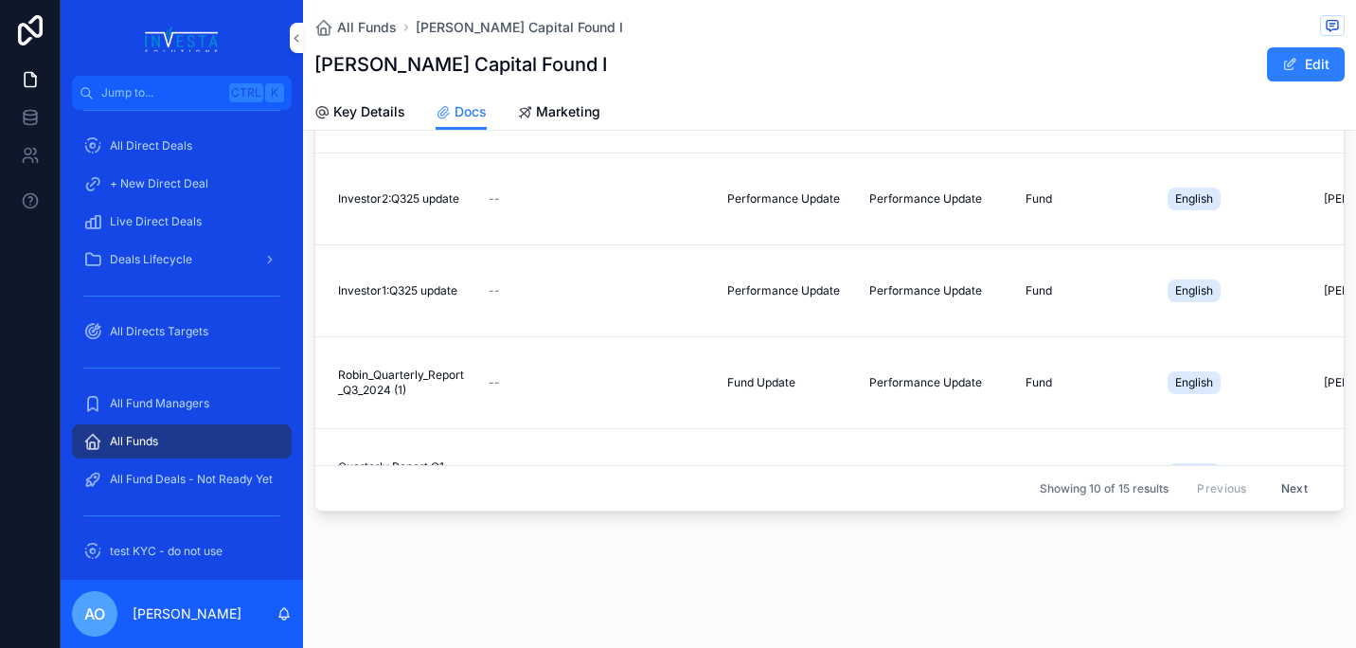
click at [372, 116] on span "Key Details" at bounding box center [369, 111] width 72 height 19
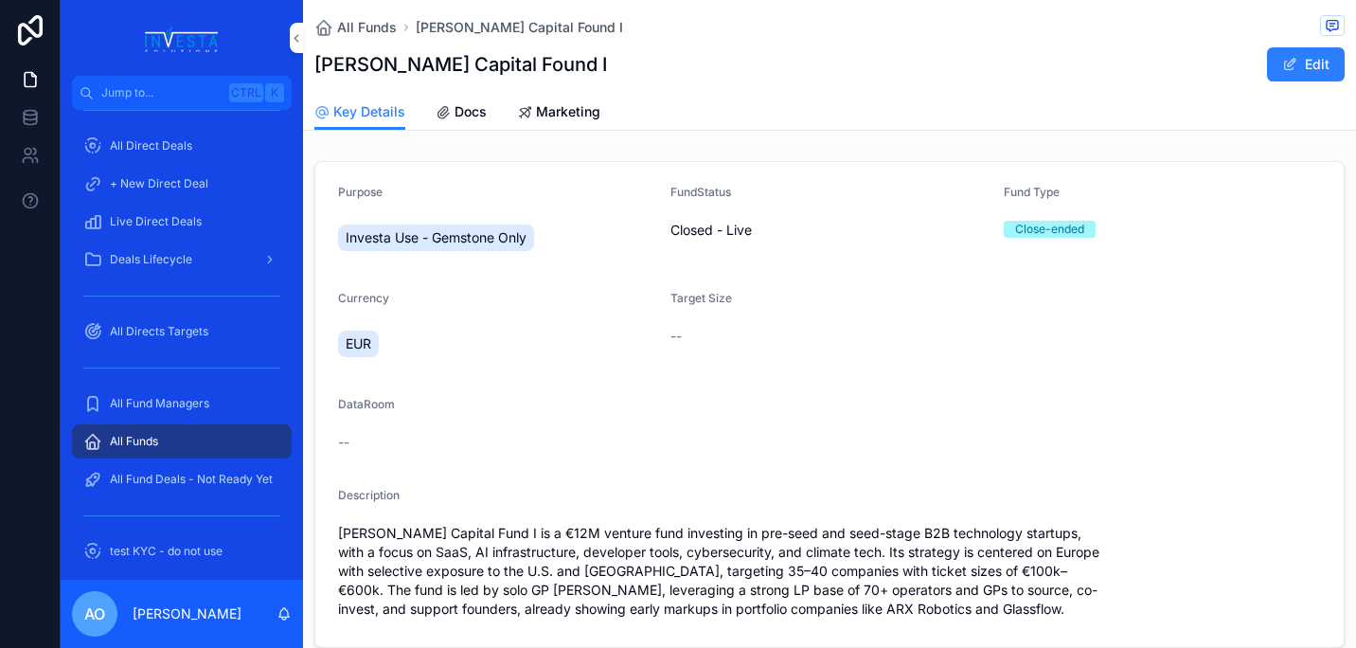
click at [461, 112] on span "Docs" at bounding box center [471, 111] width 32 height 19
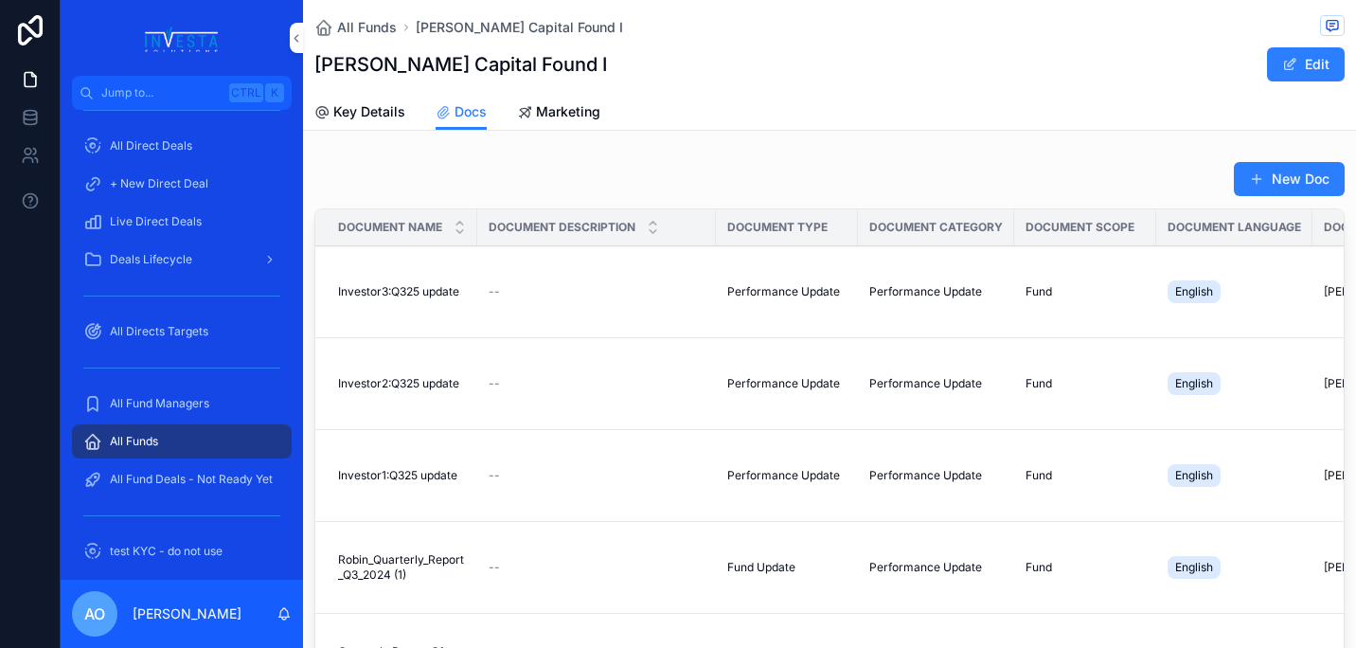
click at [1281, 178] on button "New Doc" at bounding box center [1289, 179] width 111 height 34
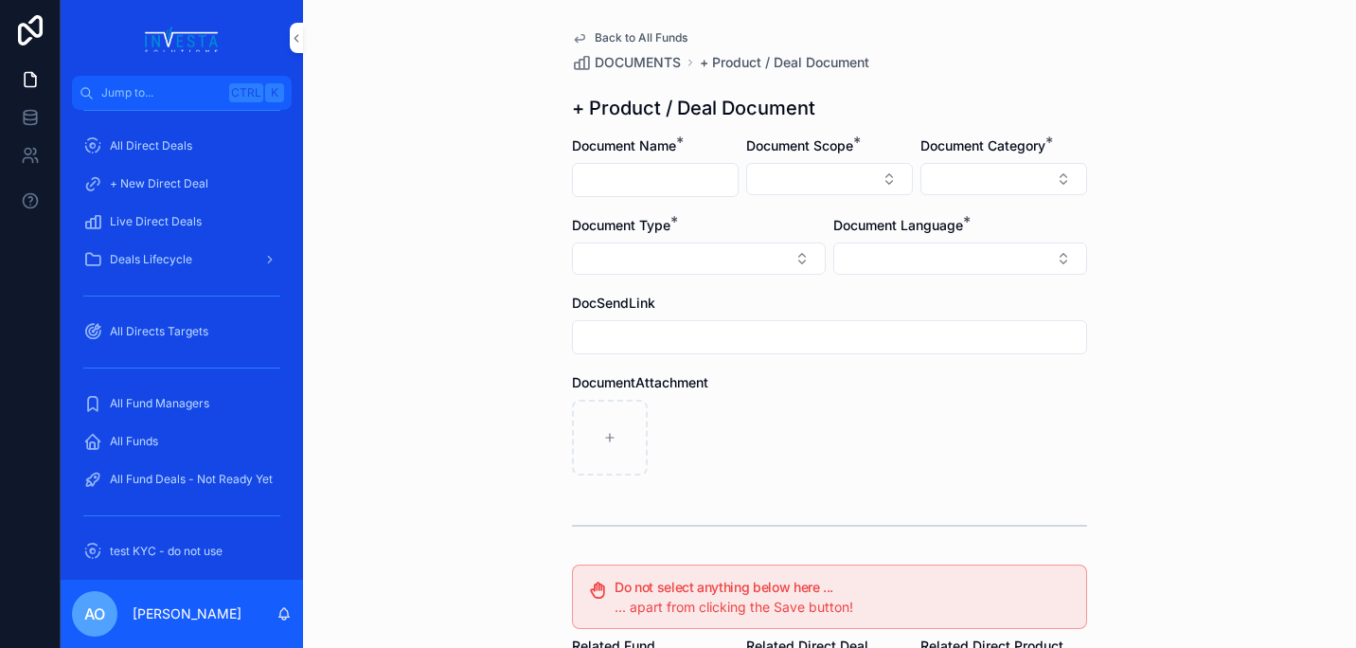
click at [704, 187] on input "scrollable content" at bounding box center [655, 180] width 165 height 27
type input "**********"
click at [887, 186] on button "Select Button" at bounding box center [829, 179] width 167 height 32
click at [805, 279] on div "Fund" at bounding box center [822, 284] width 263 height 30
click at [1057, 181] on button "Select Button" at bounding box center [1003, 179] width 167 height 32
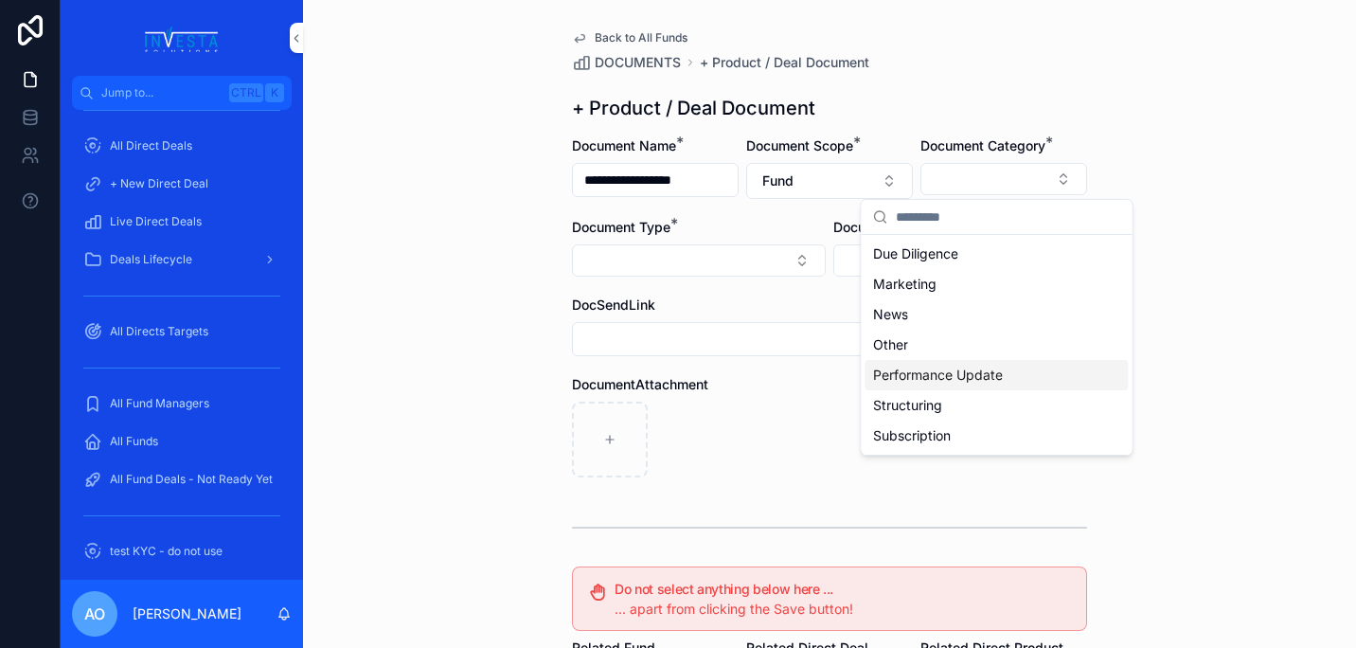
click at [982, 365] on span "Performance Update" at bounding box center [938, 374] width 130 height 19
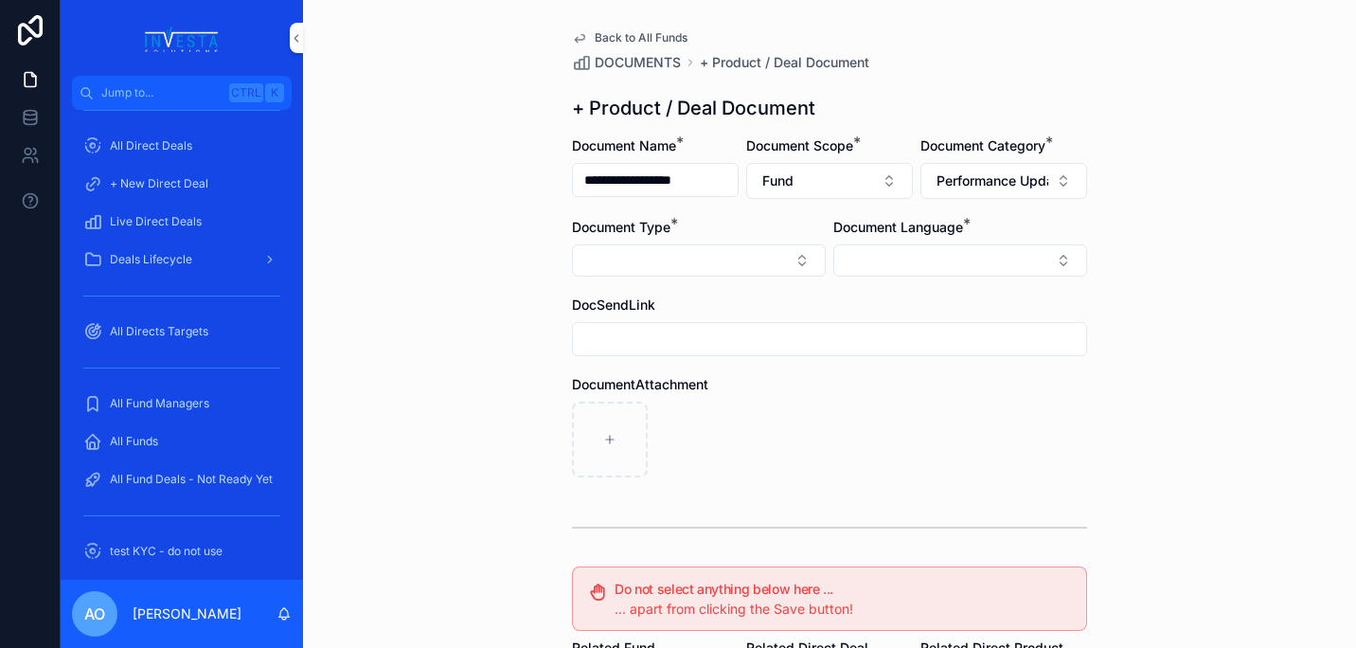
click at [791, 261] on button "Select Button" at bounding box center [699, 260] width 254 height 32
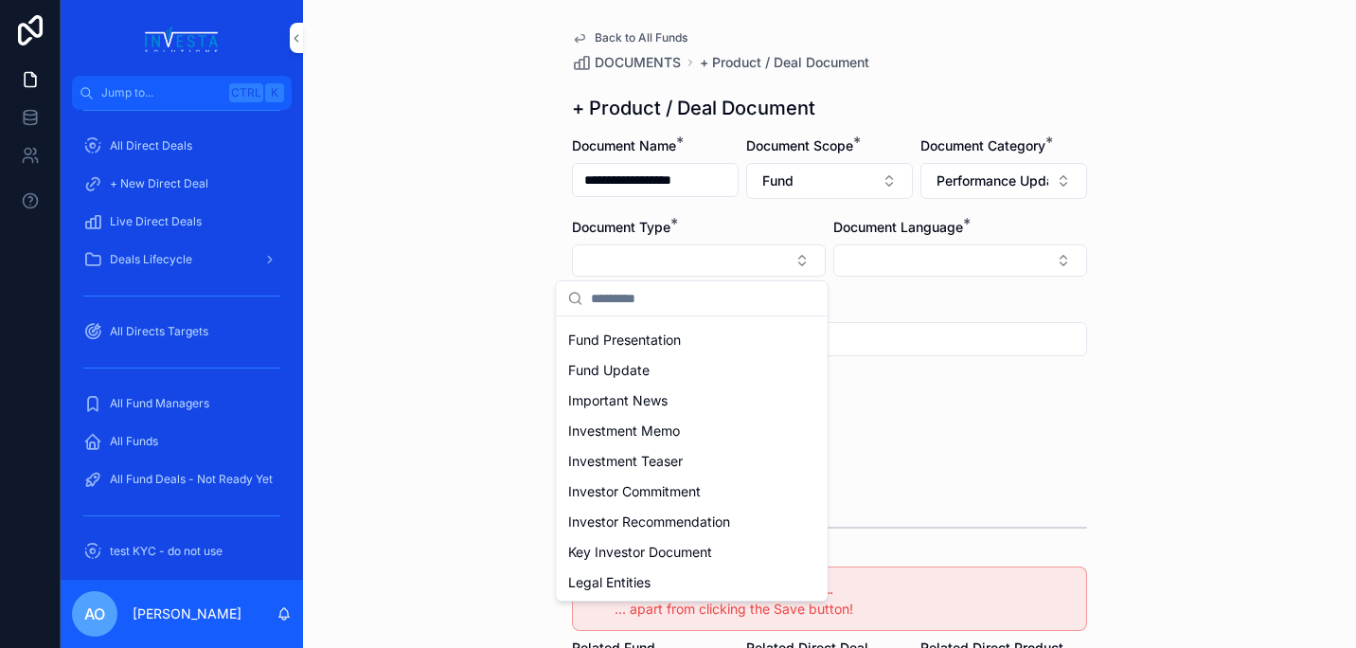
scroll to position [275, 0]
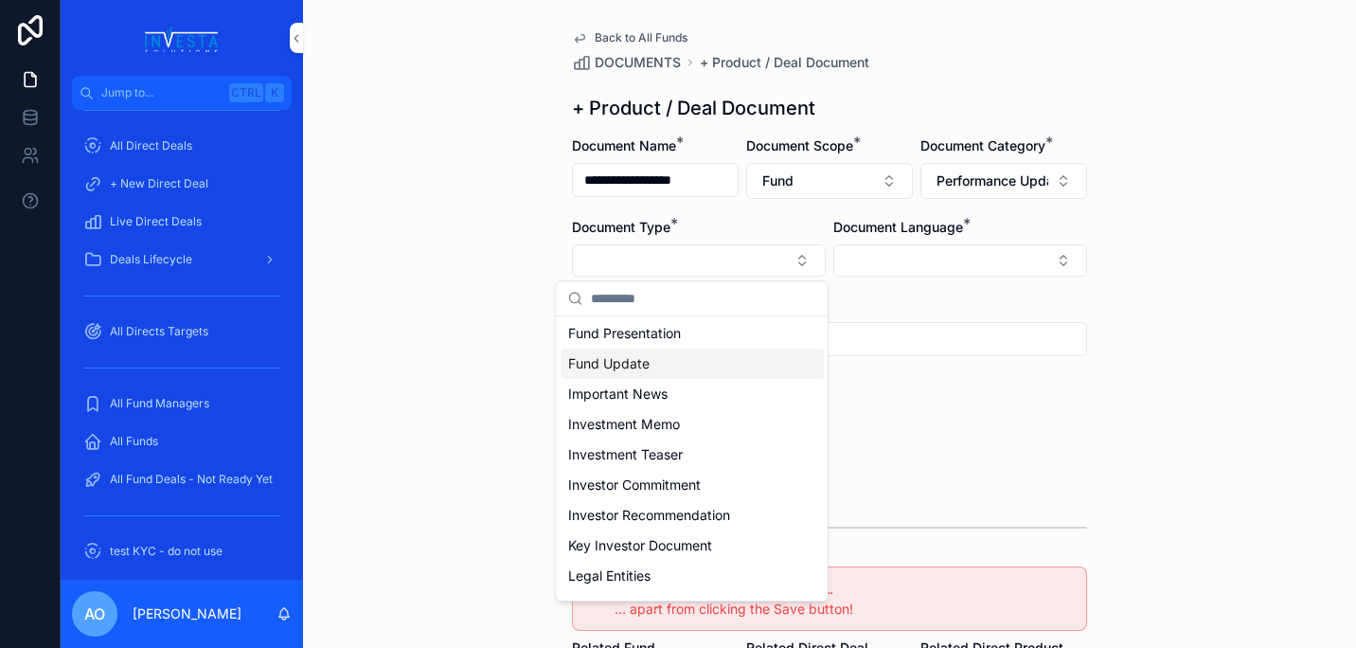
click at [678, 362] on div "Fund Update" at bounding box center [692, 363] width 263 height 30
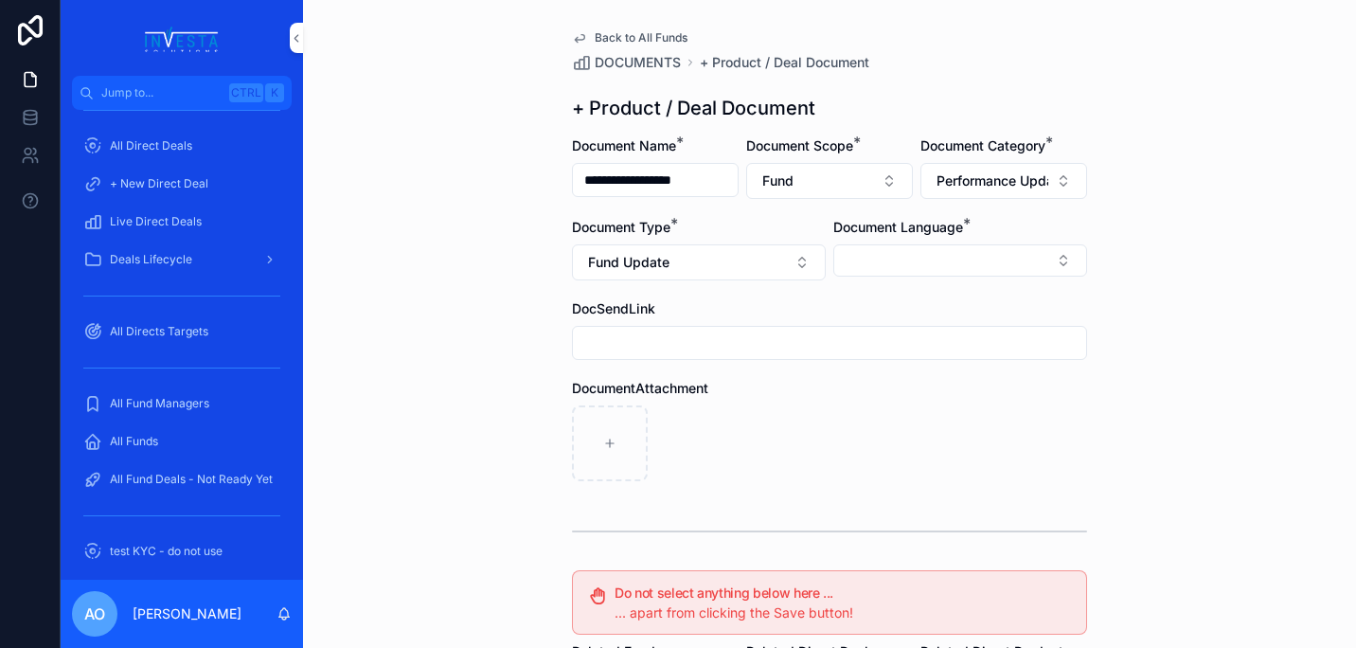
click at [1057, 256] on button "Select Button" at bounding box center [960, 260] width 254 height 32
click at [791, 265] on button "Fund Update" at bounding box center [699, 262] width 254 height 36
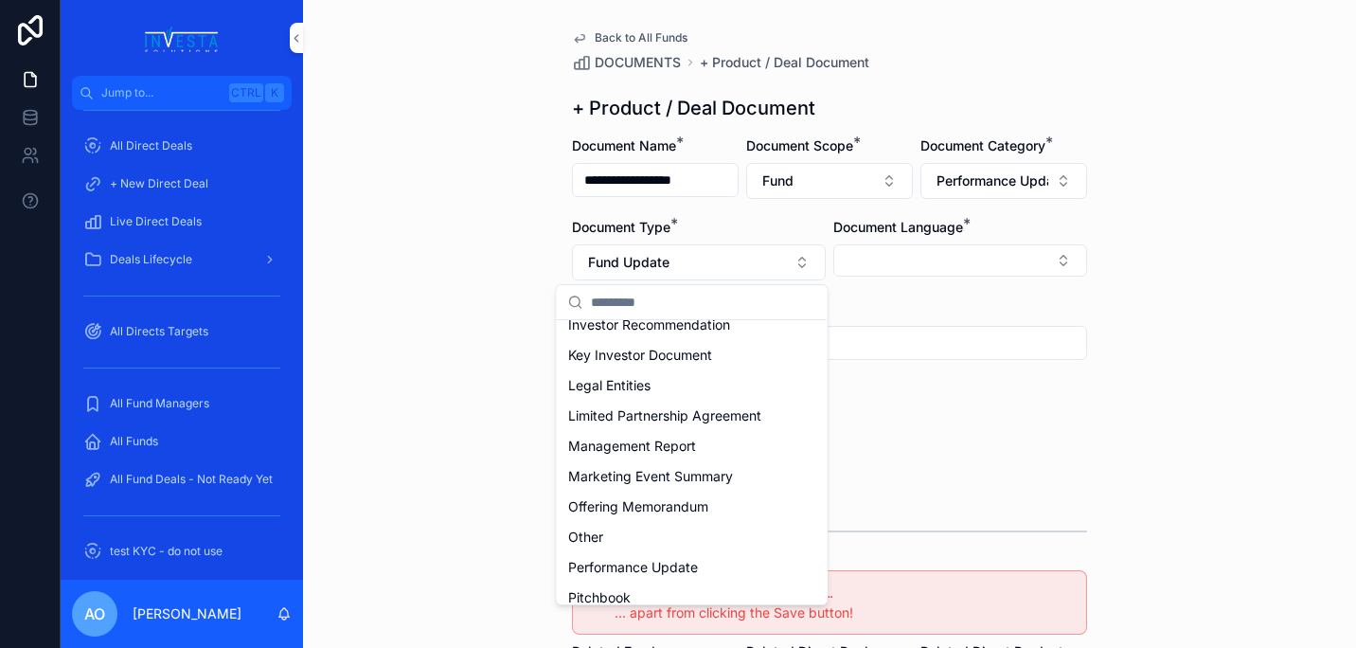
scroll to position [556, 0]
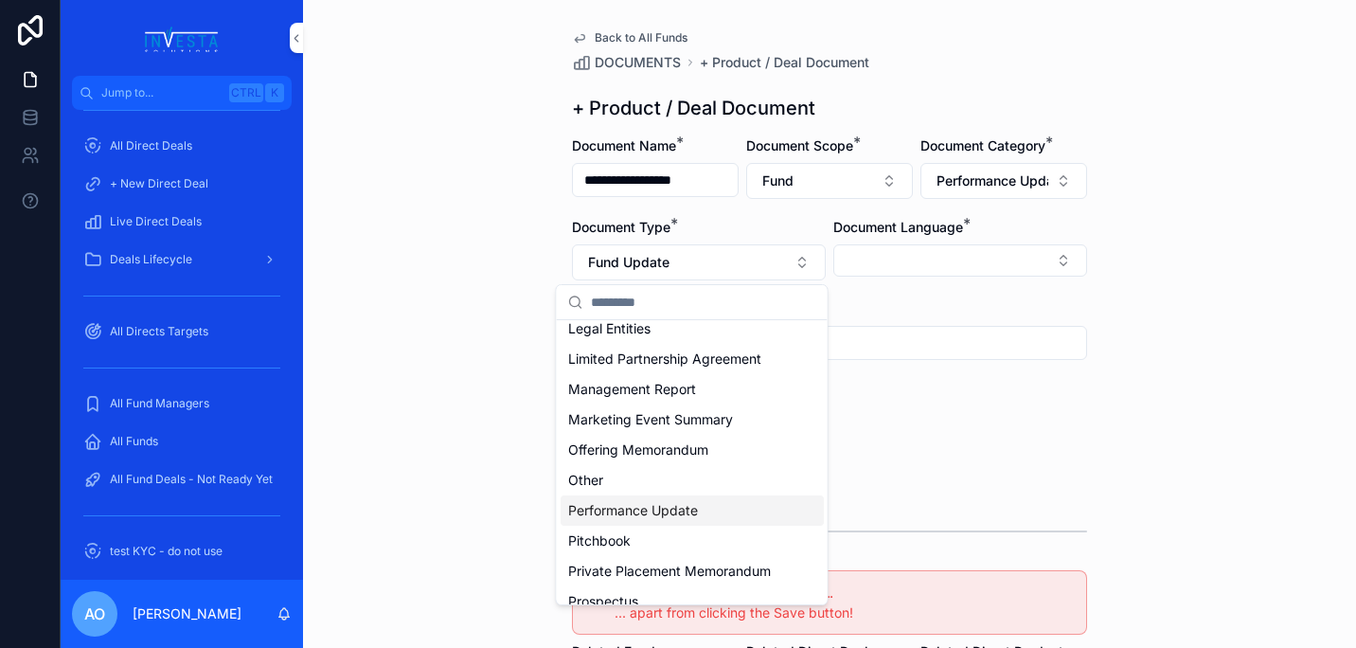
click at [732, 501] on div "Performance Update" at bounding box center [692, 510] width 263 height 30
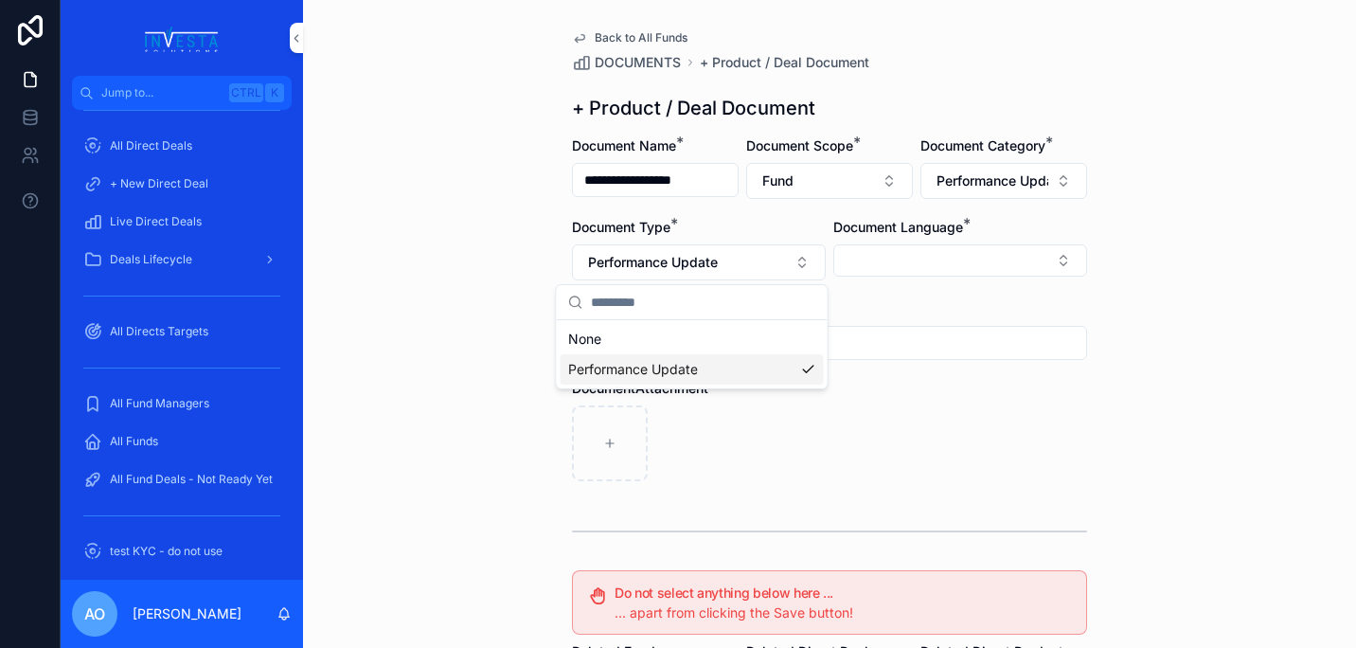
scroll to position [0, 0]
click at [791, 267] on button "Performance Update" at bounding box center [699, 262] width 254 height 36
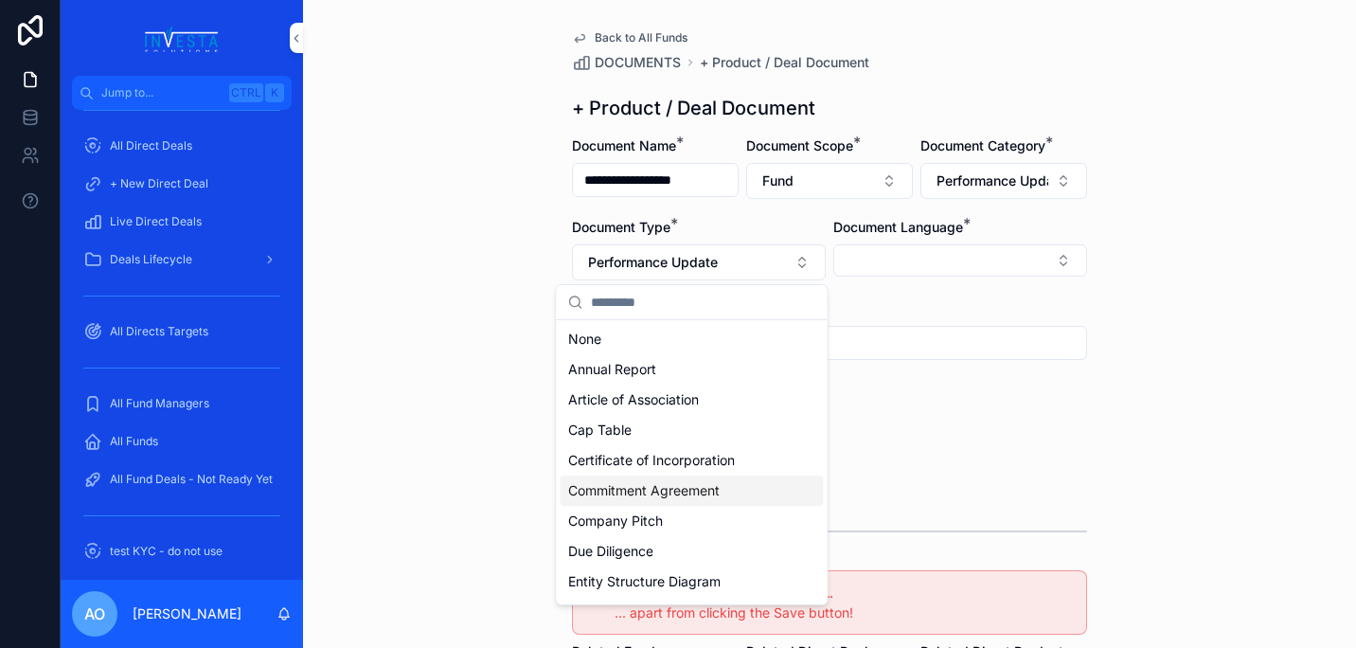
scroll to position [248, 0]
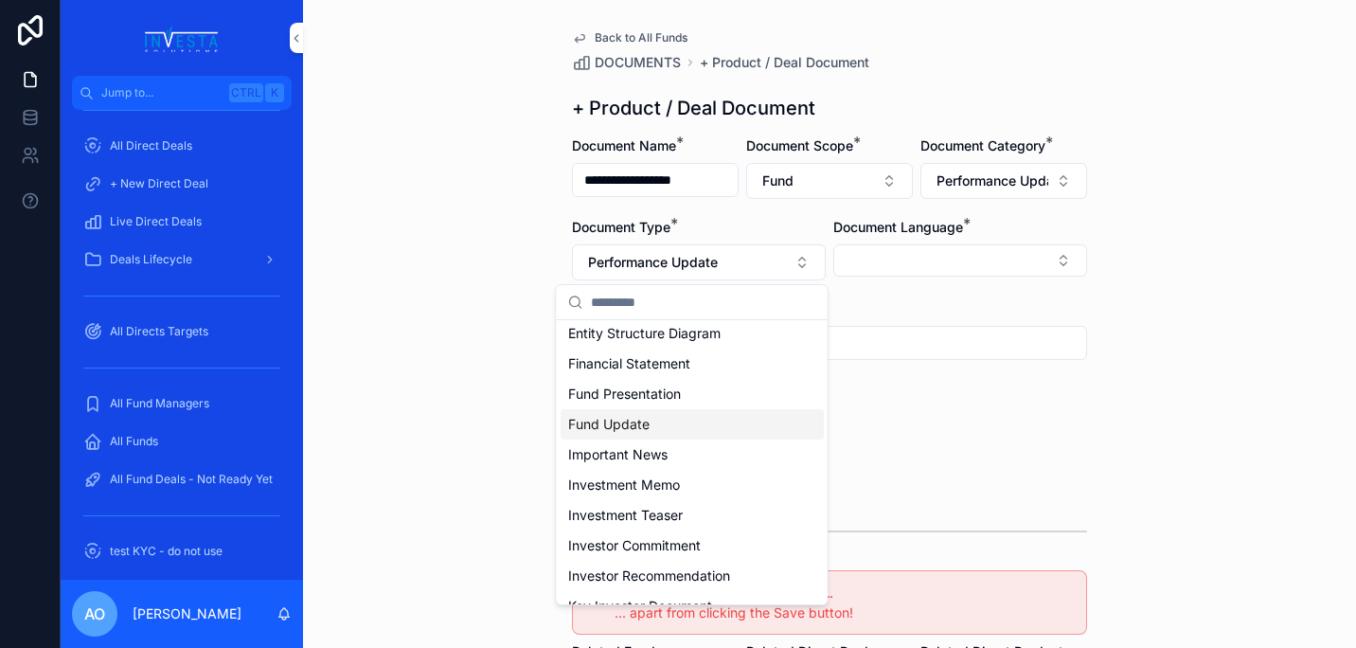
click at [625, 428] on span "Fund Update" at bounding box center [608, 424] width 81 height 19
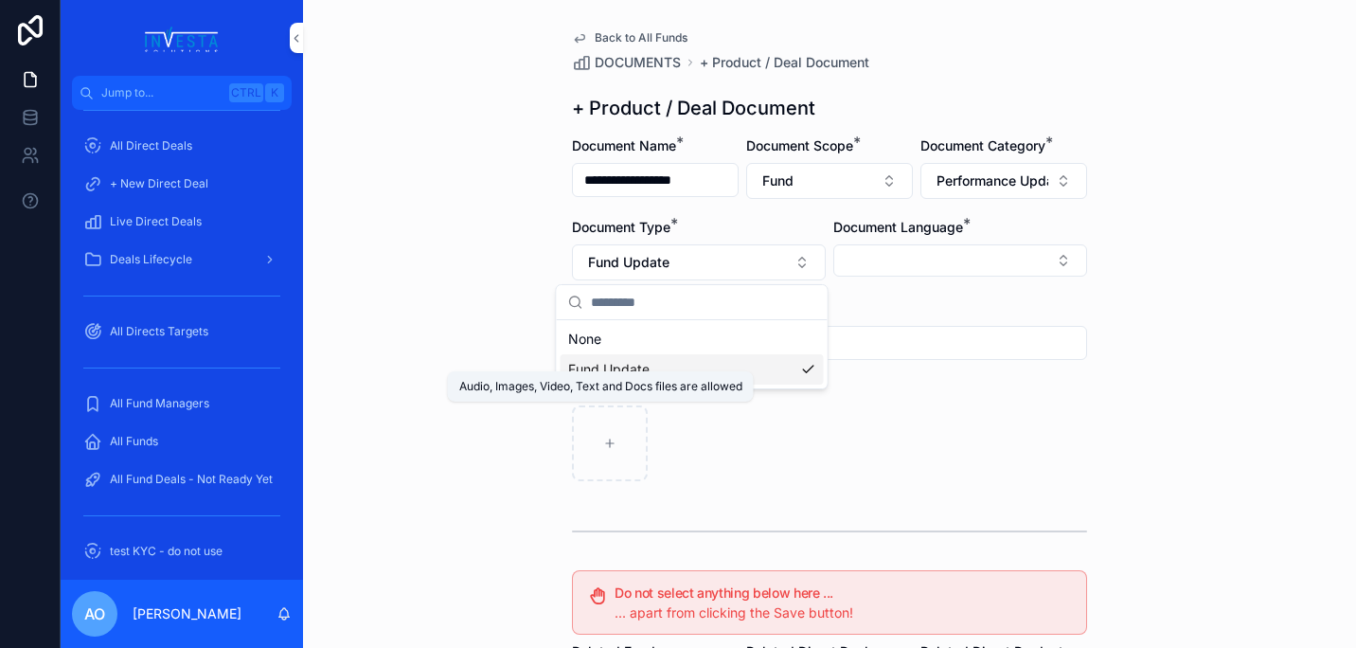
scroll to position [0, 0]
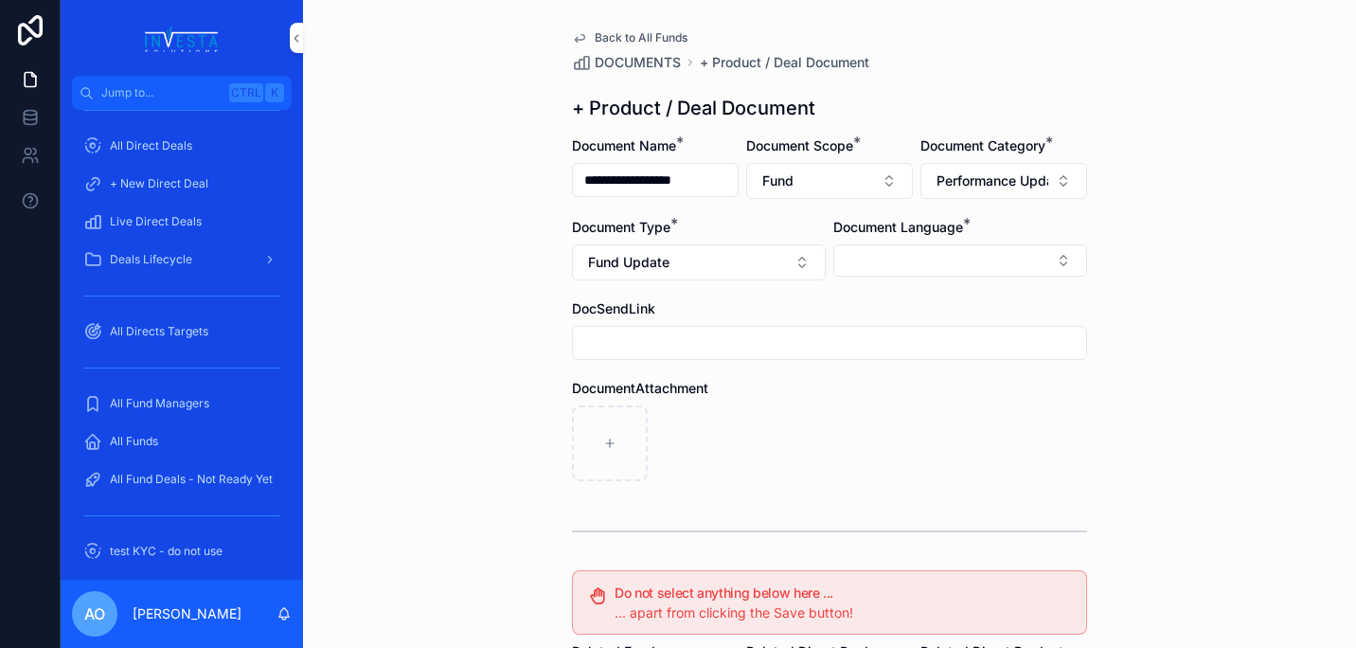
click at [1052, 252] on button "Select Button" at bounding box center [960, 260] width 254 height 32
click at [920, 388] on div "English" at bounding box center [953, 396] width 263 height 30
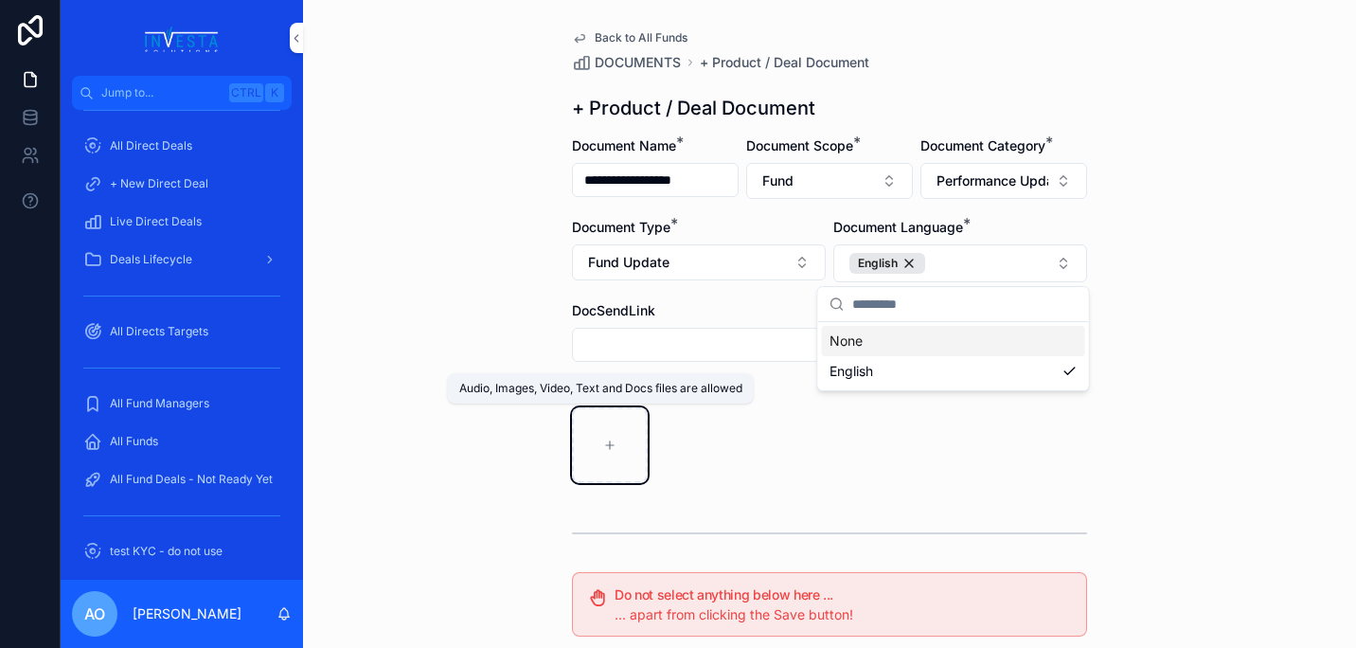
click at [604, 439] on icon "scrollable content" at bounding box center [609, 444] width 13 height 13
type input "**********"
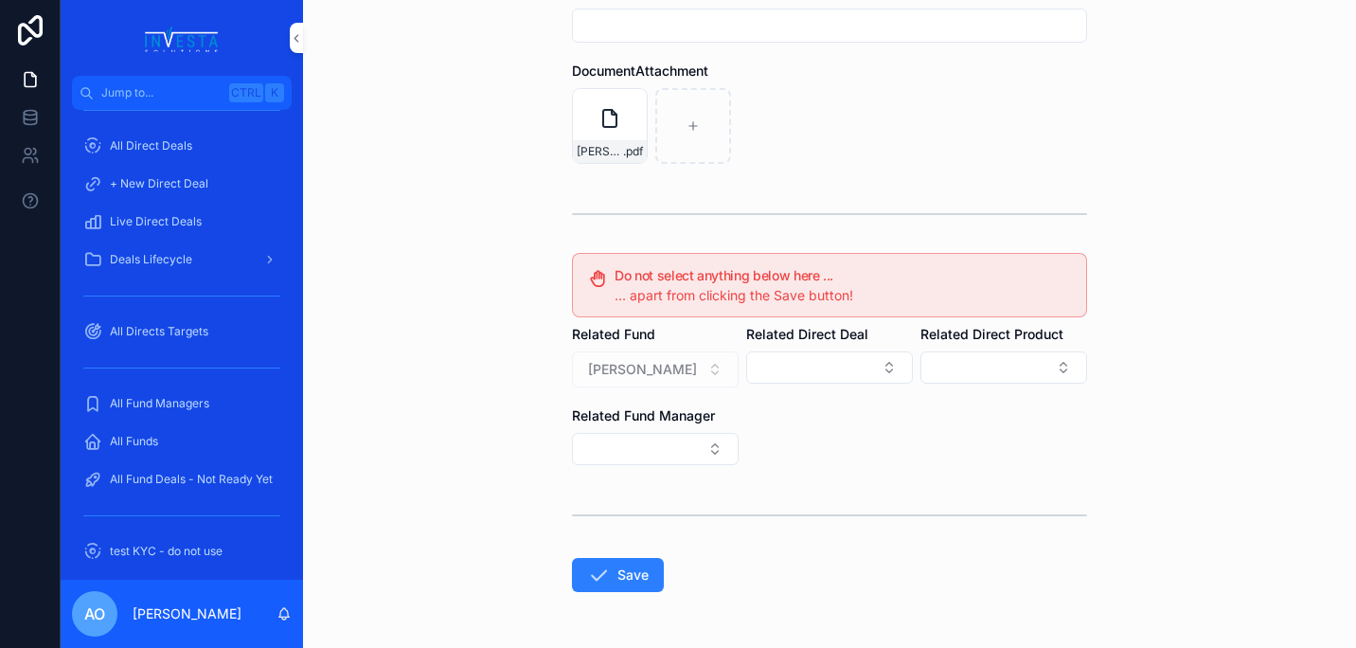
scroll to position [384, 0]
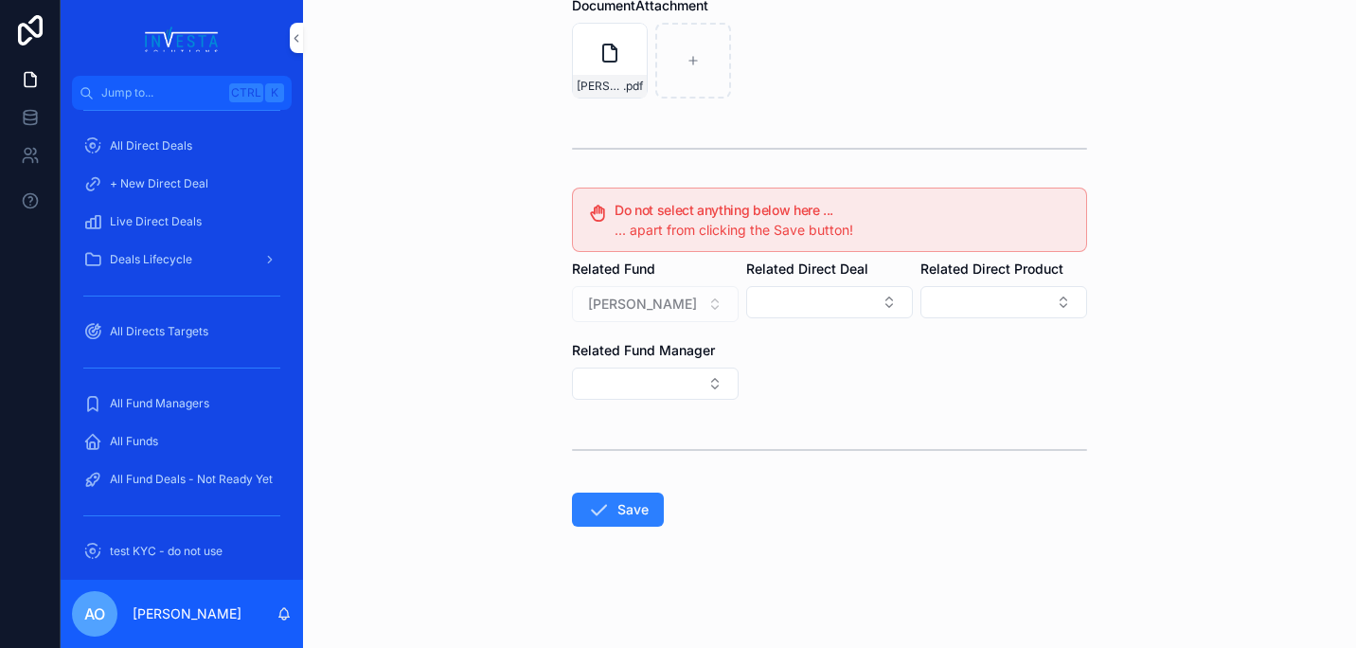
click at [618, 499] on button "Save" at bounding box center [618, 509] width 92 height 34
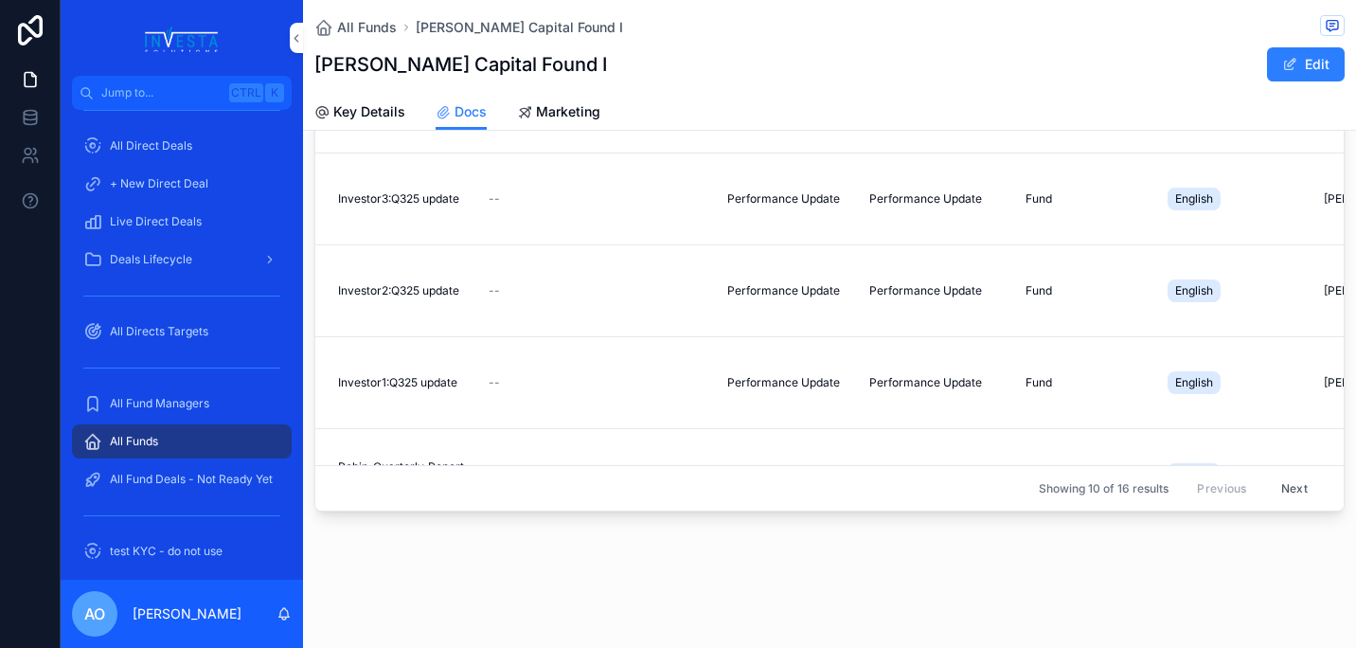
click at [1299, 68] on button "Edit" at bounding box center [1306, 64] width 78 height 34
click at [398, 202] on span "Investor3:Q325 update" at bounding box center [398, 198] width 121 height 15
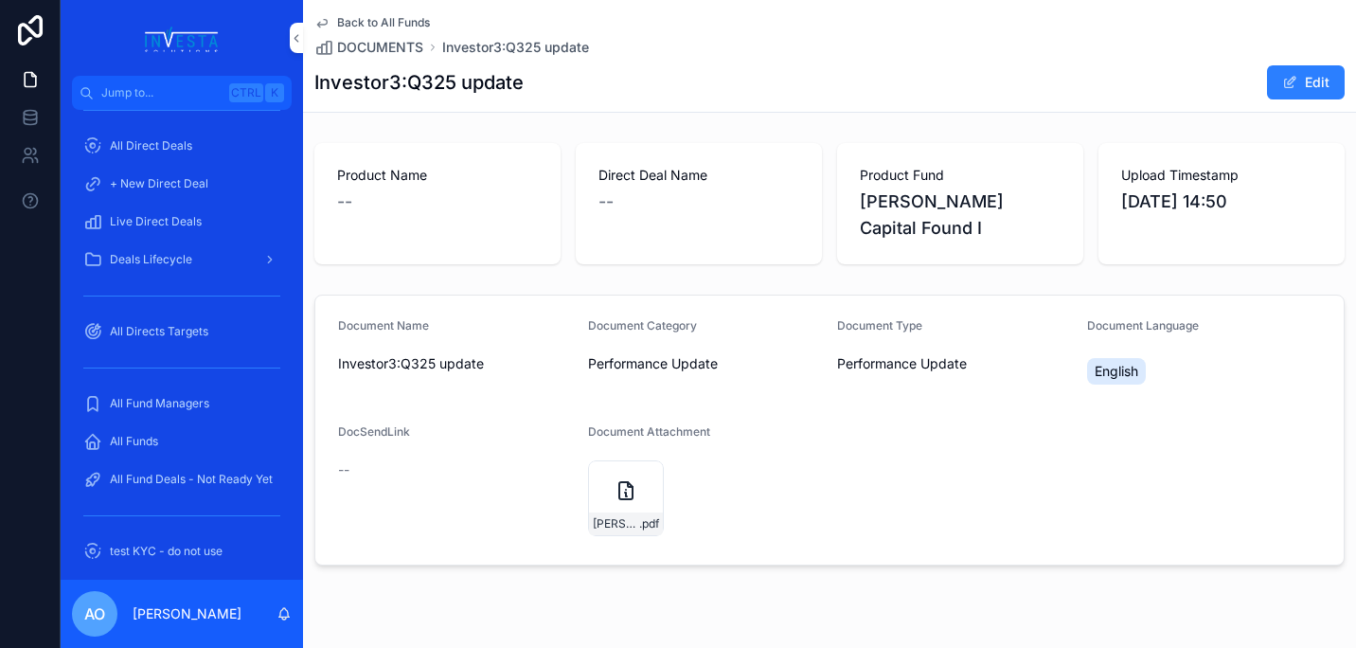
click at [1288, 85] on button "Edit" at bounding box center [1306, 82] width 78 height 34
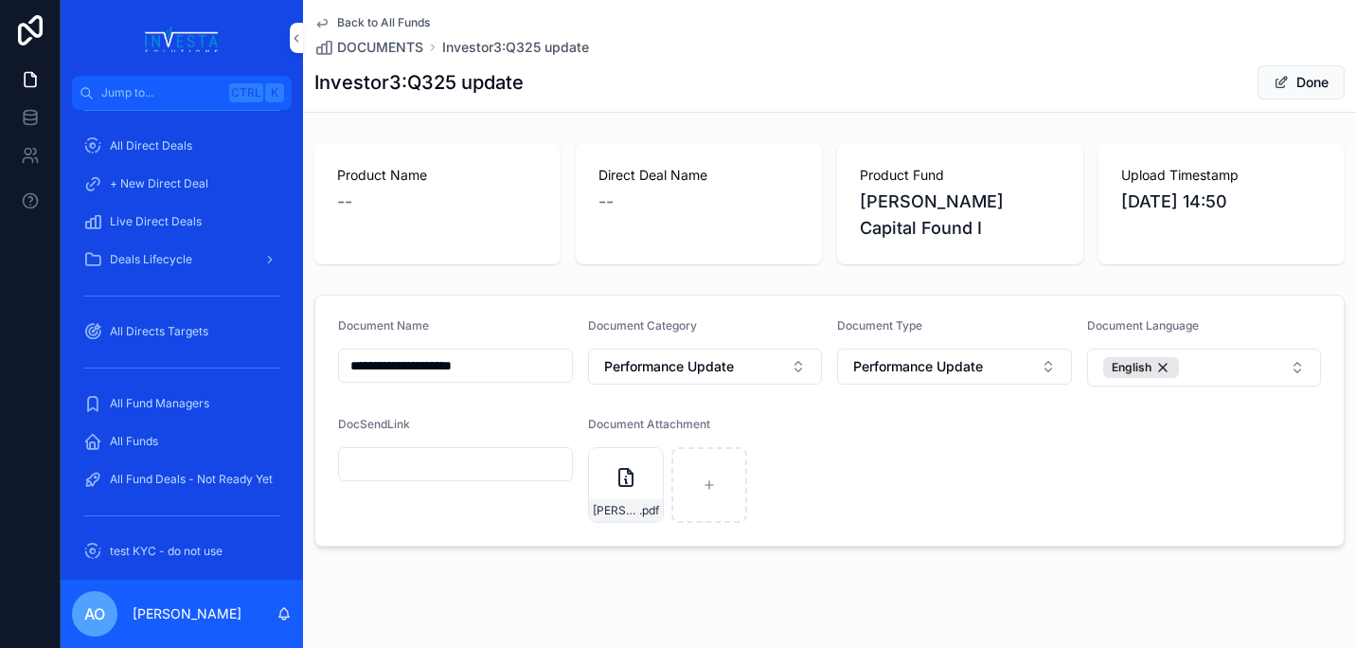
click at [408, 352] on input "**********" at bounding box center [455, 365] width 233 height 27
click at [415, 352] on input "**********" at bounding box center [455, 365] width 233 height 27
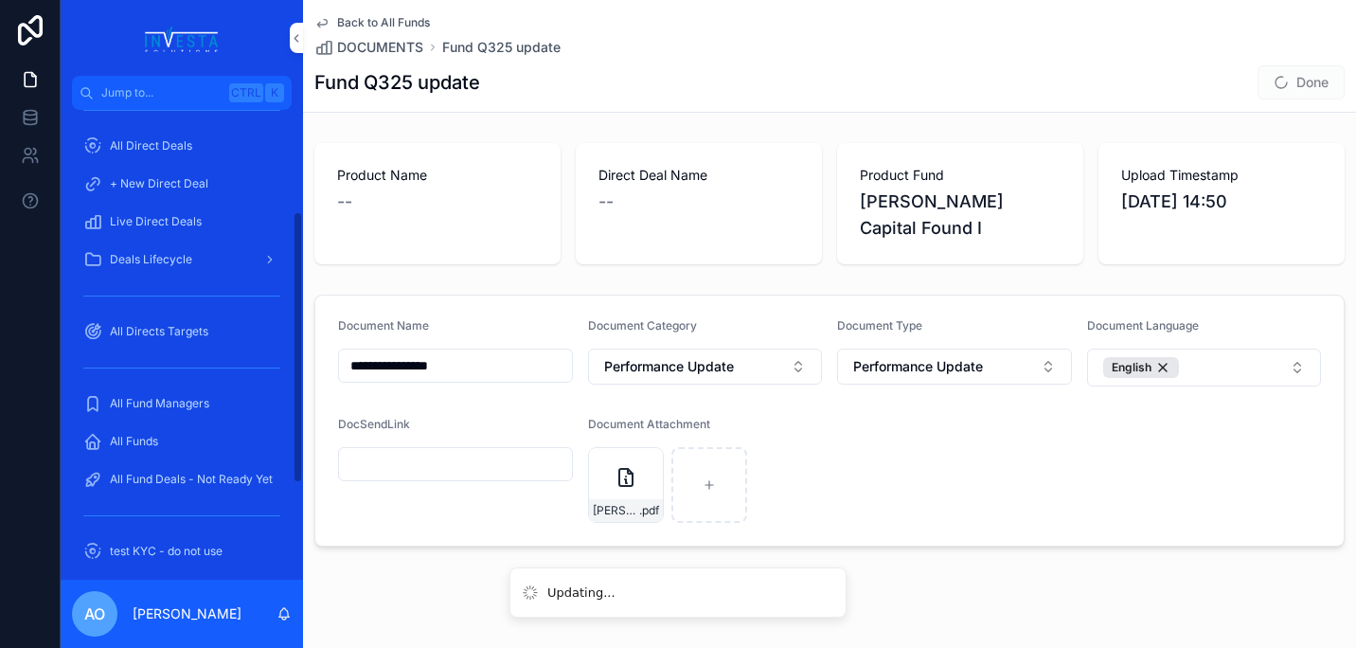
scroll to position [1, 0]
type input "**********"
click at [1301, 81] on button "Done" at bounding box center [1300, 82] width 87 height 34
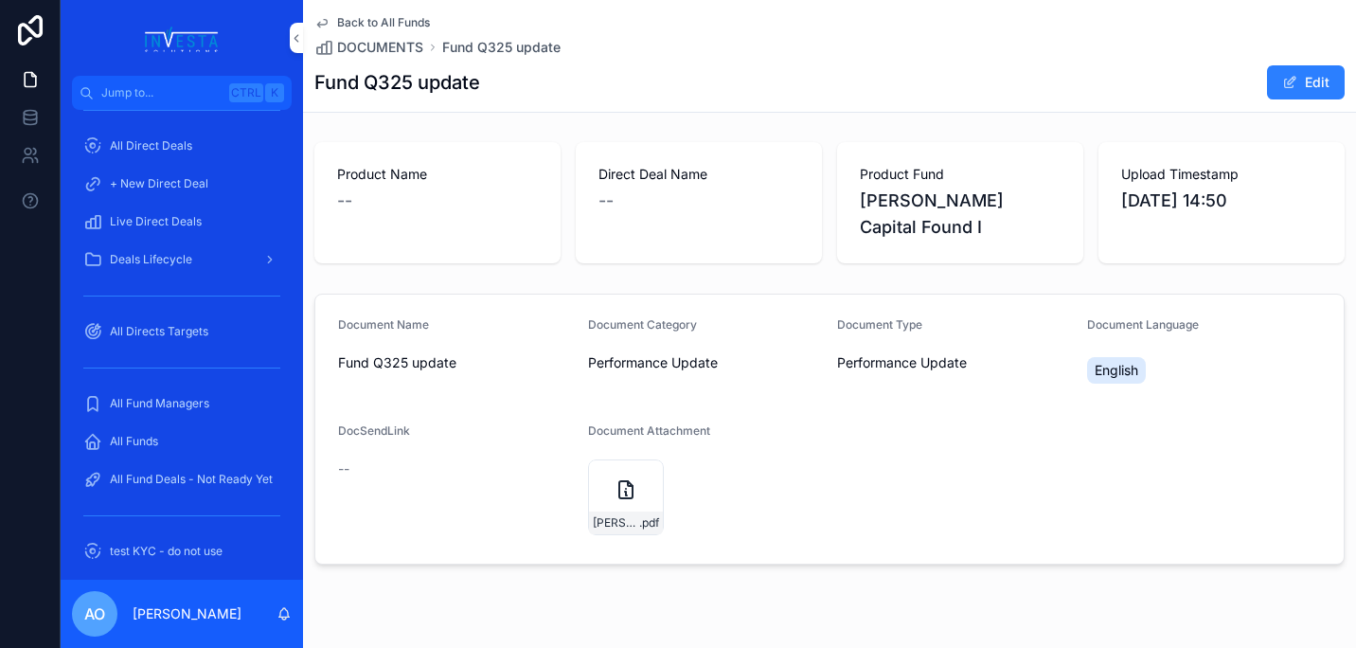
click at [396, 50] on span "DOCUMENTS" at bounding box center [380, 47] width 86 height 19
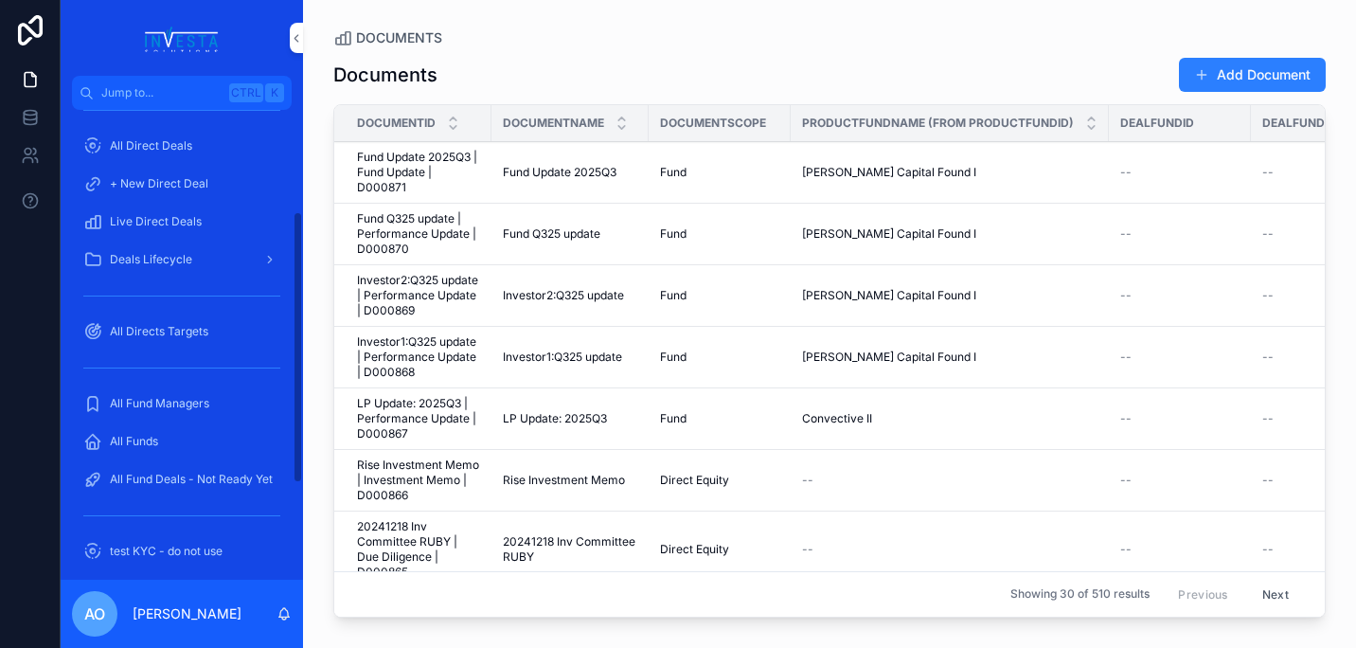
click at [163, 437] on div "All Funds" at bounding box center [181, 441] width 197 height 30
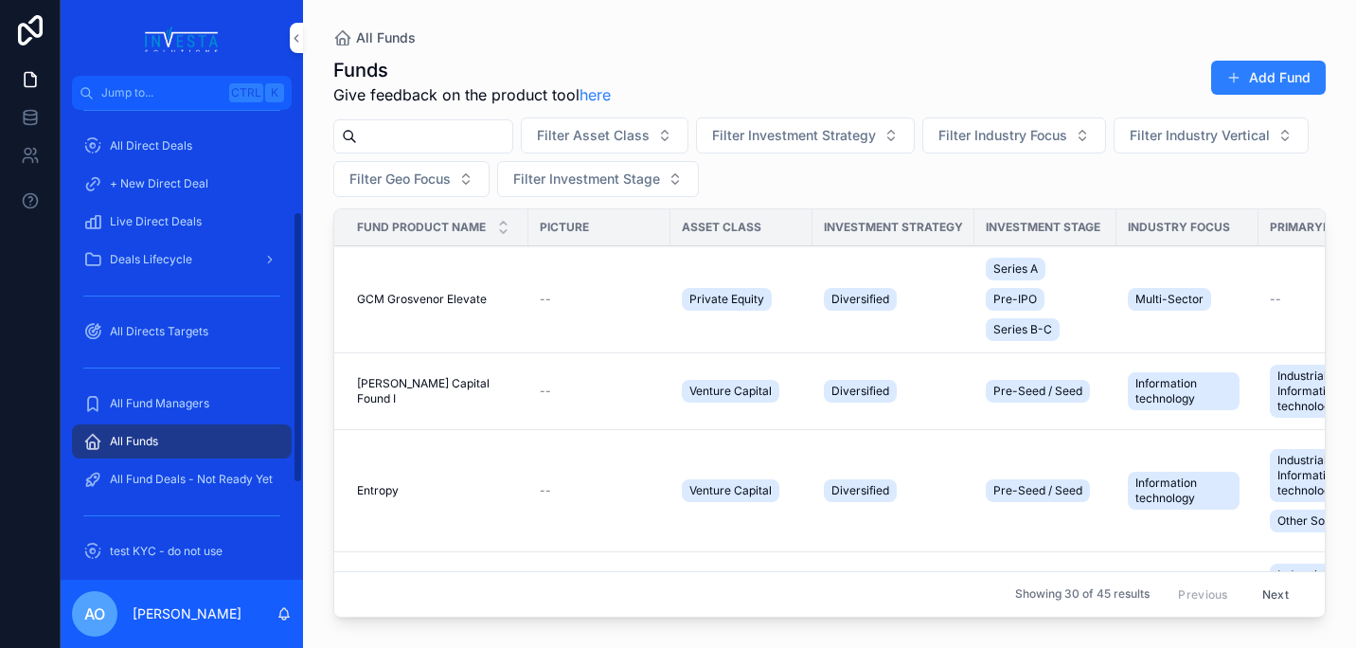
click at [158, 400] on span "All Fund Managers" at bounding box center [159, 403] width 99 height 15
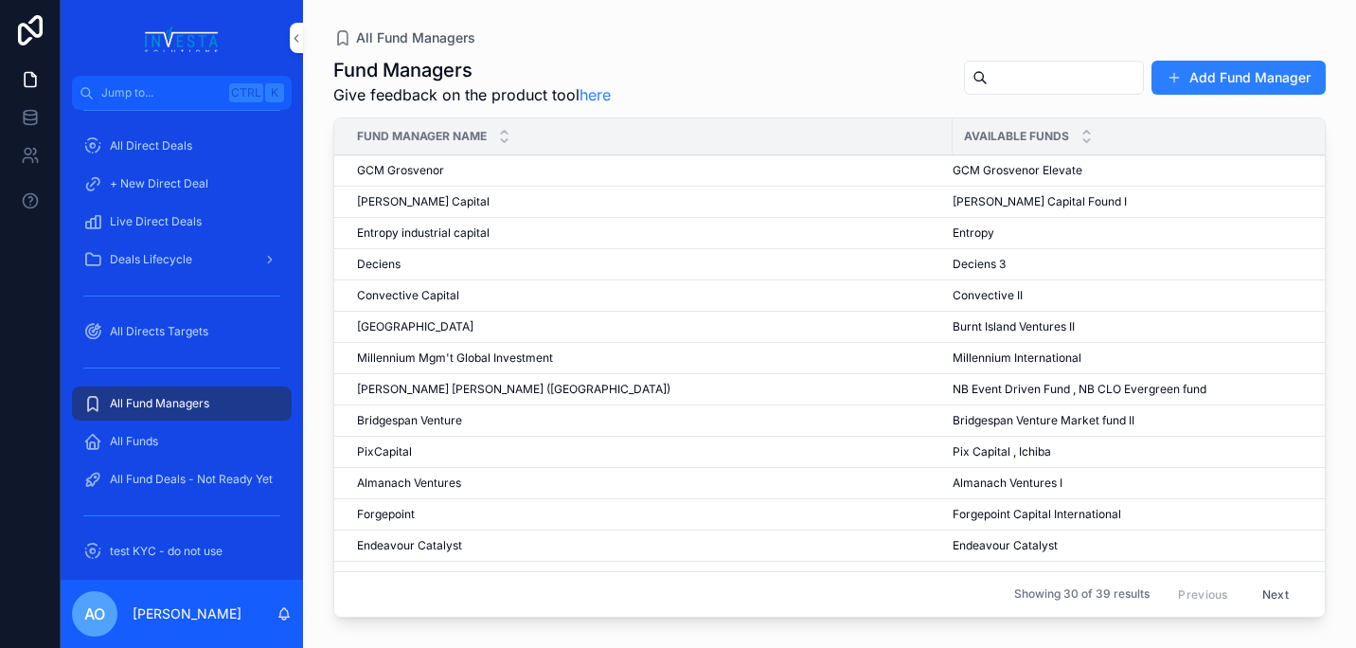
click at [404, 200] on span "[PERSON_NAME] Capital" at bounding box center [423, 201] width 133 height 15
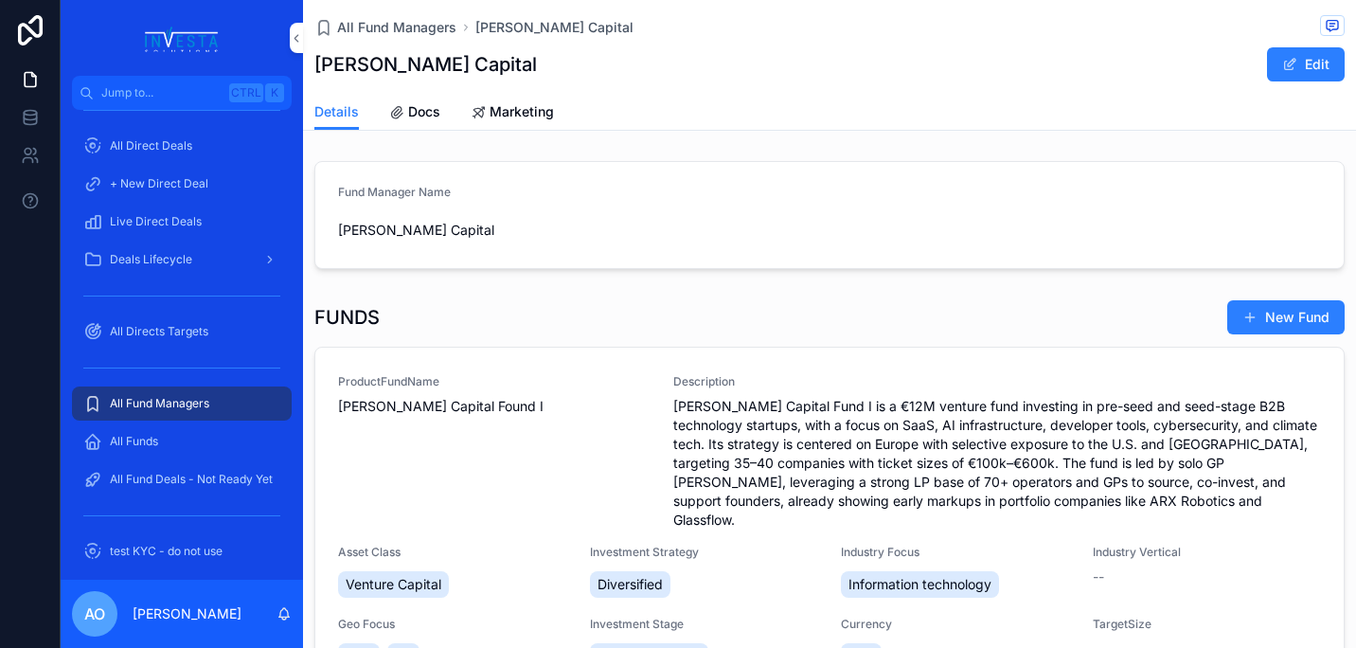
click at [417, 406] on span "[PERSON_NAME] Capital Found I" at bounding box center [494, 406] width 312 height 19
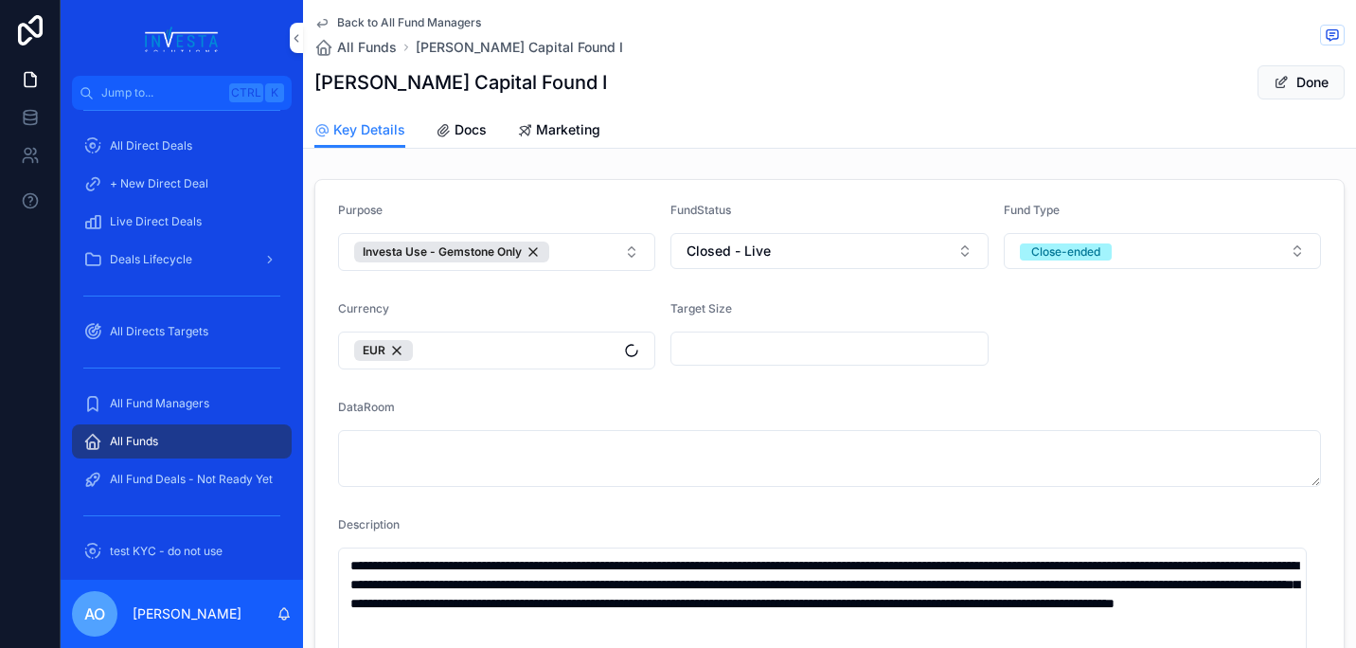
click at [469, 131] on span "Docs" at bounding box center [471, 129] width 32 height 19
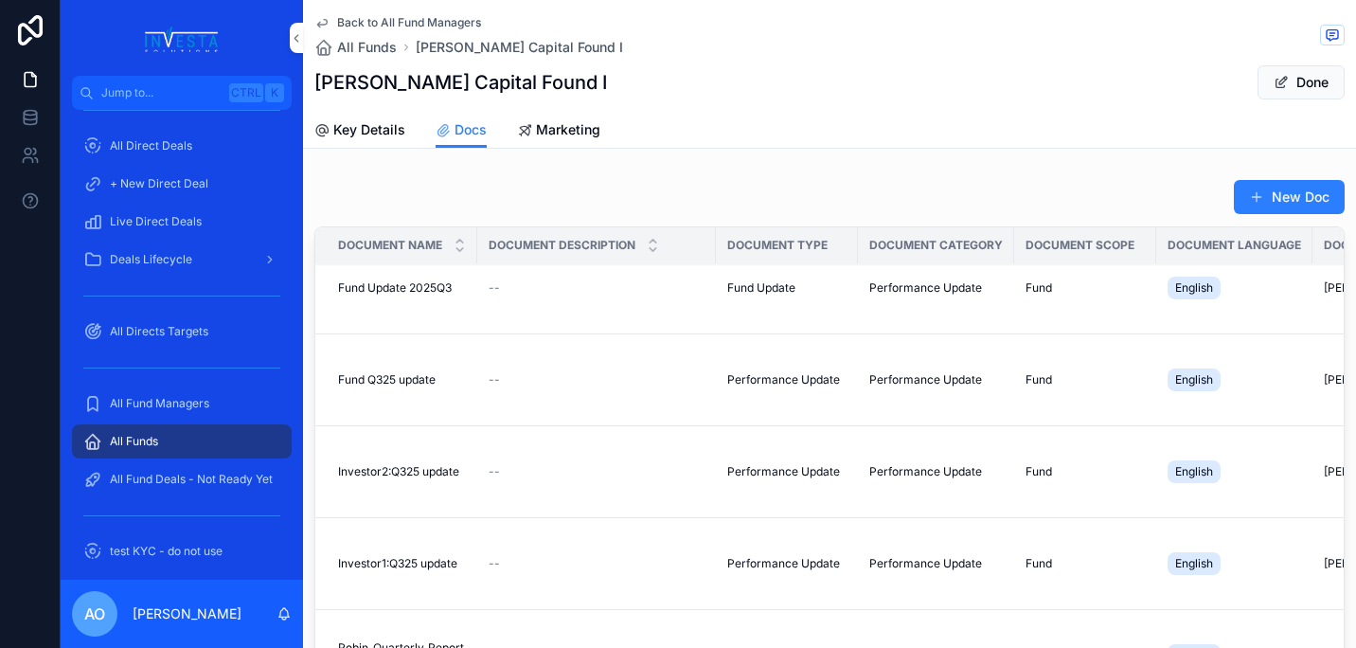
scroll to position [32, 0]
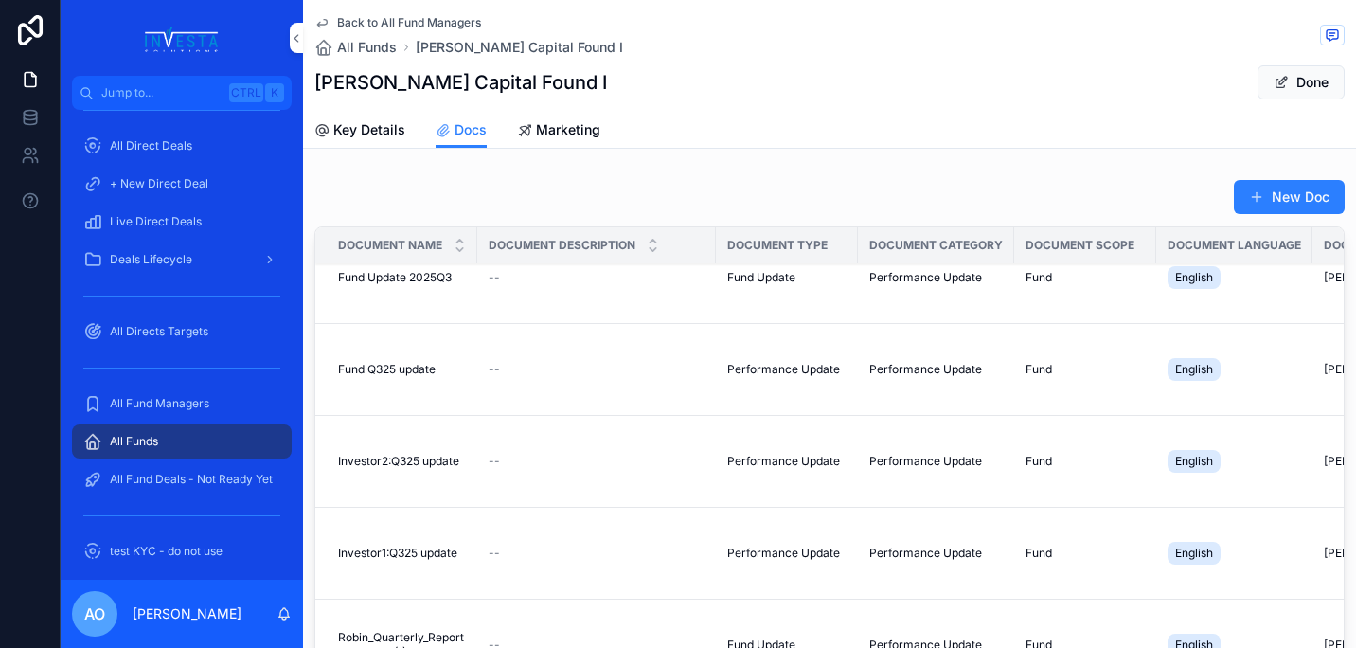
click at [400, 368] on span "Fund Q325 update" at bounding box center [387, 369] width 98 height 15
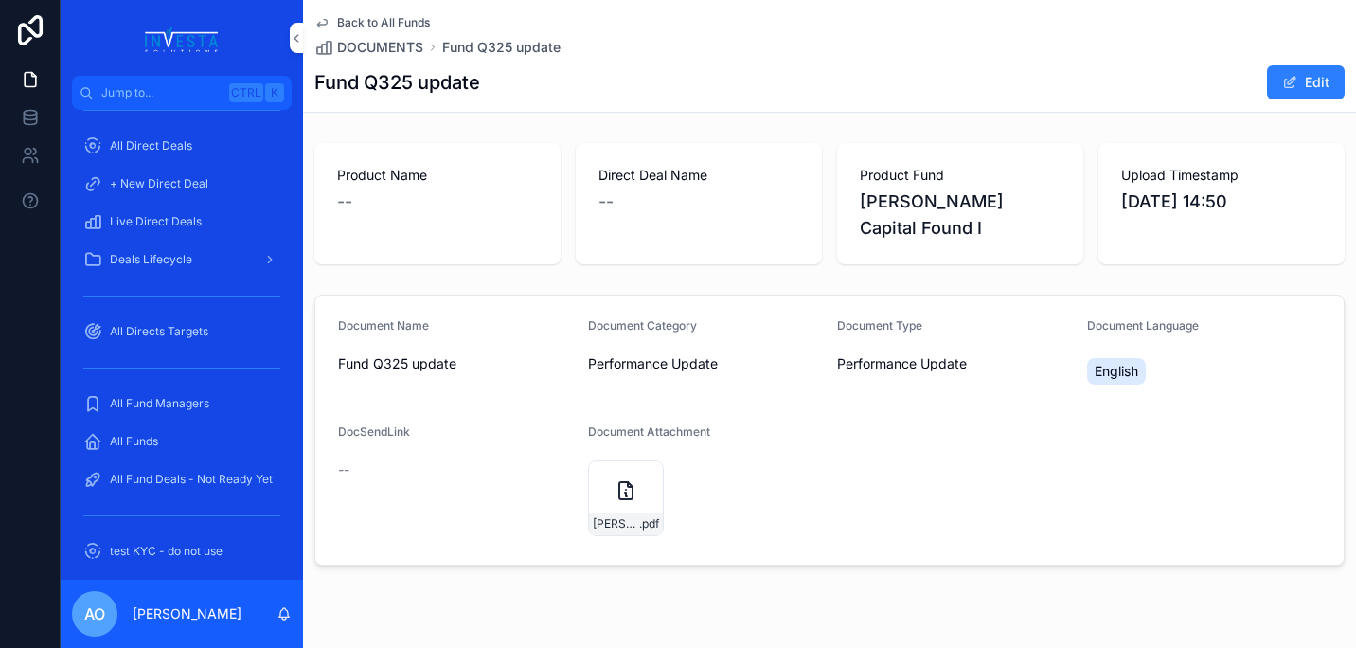
drag, startPoint x: 611, startPoint y: 442, endPoint x: 869, endPoint y: 484, distance: 261.8
click at [869, 484] on form "Document Name Fund Q325 update Document Category Performance Update Document Ty…" at bounding box center [829, 429] width 1028 height 269
click at [1310, 79] on button "Edit" at bounding box center [1306, 82] width 78 height 34
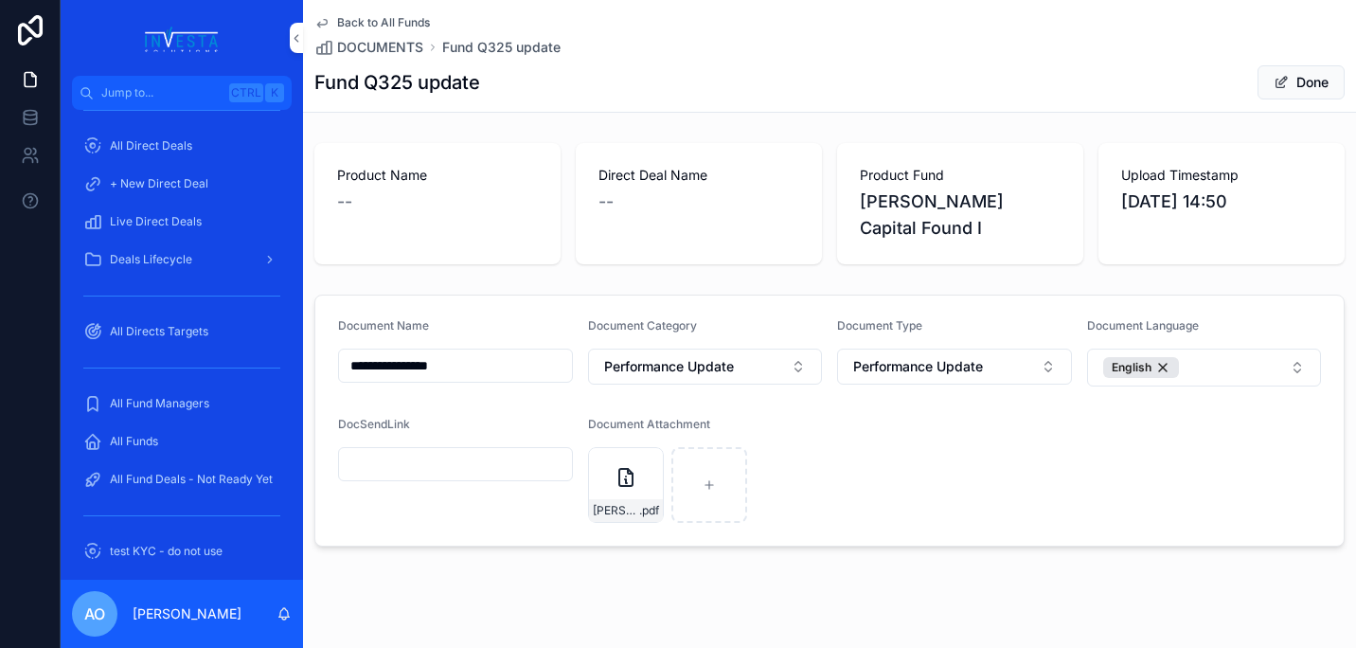
click at [0, 0] on icon "scrollable content" at bounding box center [0, 0] width 0 height 0
click at [666, 402] on icon "scrollable content" at bounding box center [666, 403] width 0 height 4
click at [405, 50] on span "DOCUMENTS" at bounding box center [380, 47] width 86 height 19
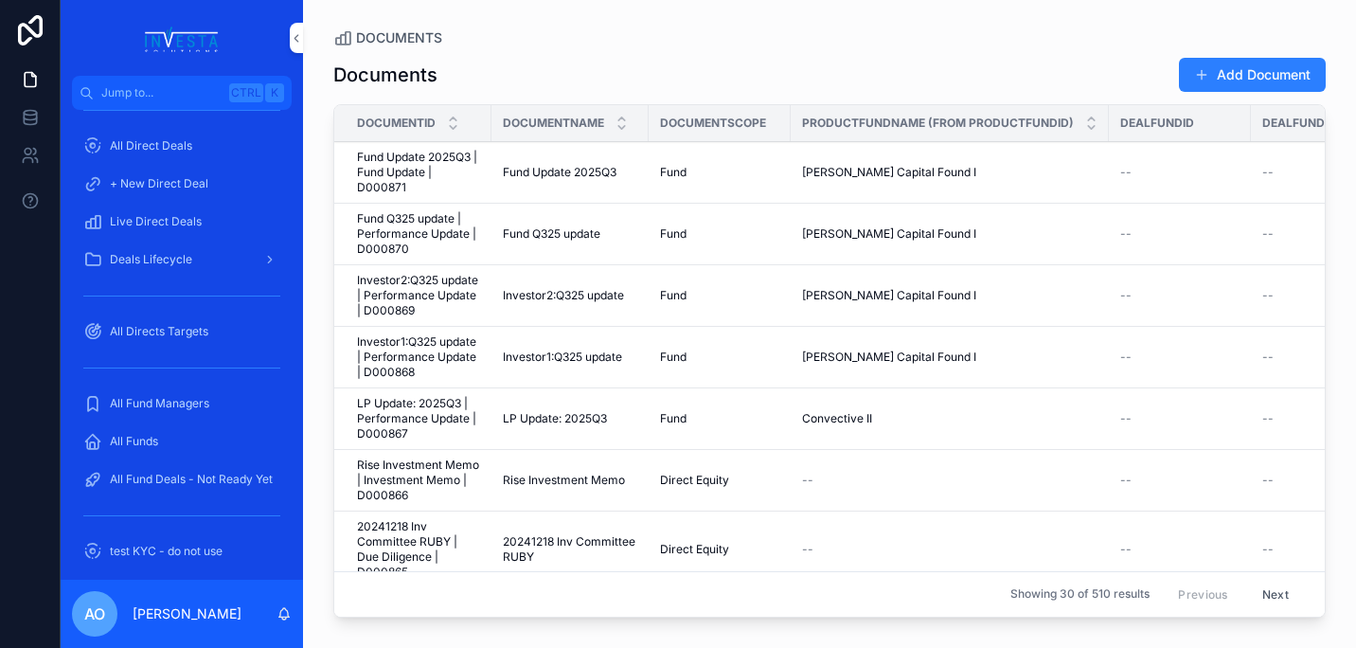
click at [403, 39] on span "DOCUMENTS" at bounding box center [399, 37] width 86 height 19
click at [161, 440] on div "All Funds" at bounding box center [181, 441] width 197 height 30
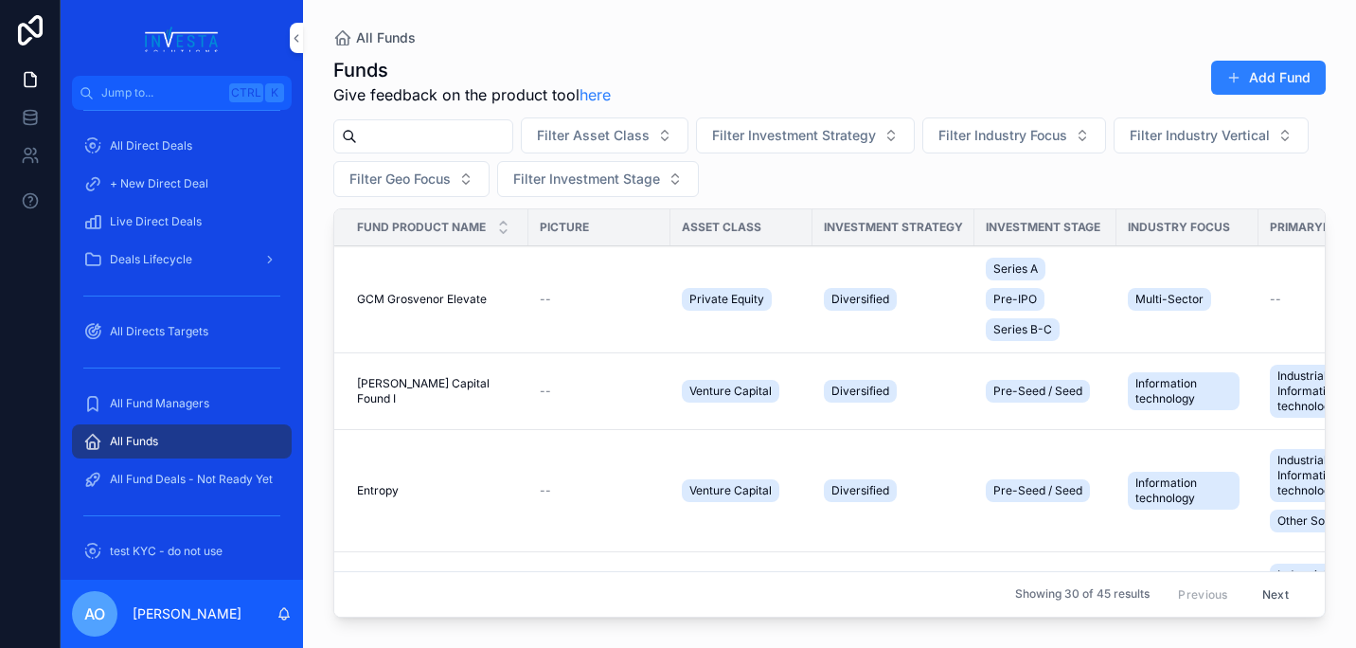
click at [403, 383] on td "Robin Capital Found I Robin Capital Found I" at bounding box center [431, 391] width 194 height 77
click at [403, 386] on span "[PERSON_NAME] Capital Found I" at bounding box center [437, 391] width 160 height 30
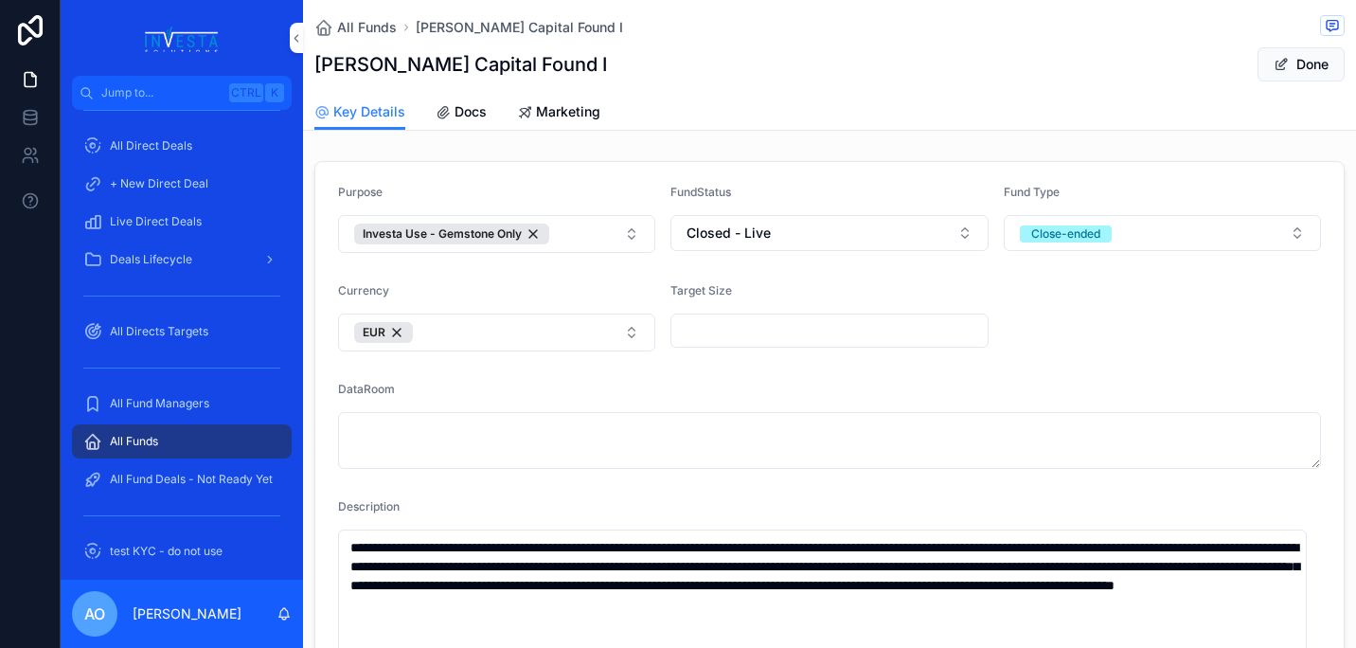
click at [472, 112] on span "Docs" at bounding box center [471, 111] width 32 height 19
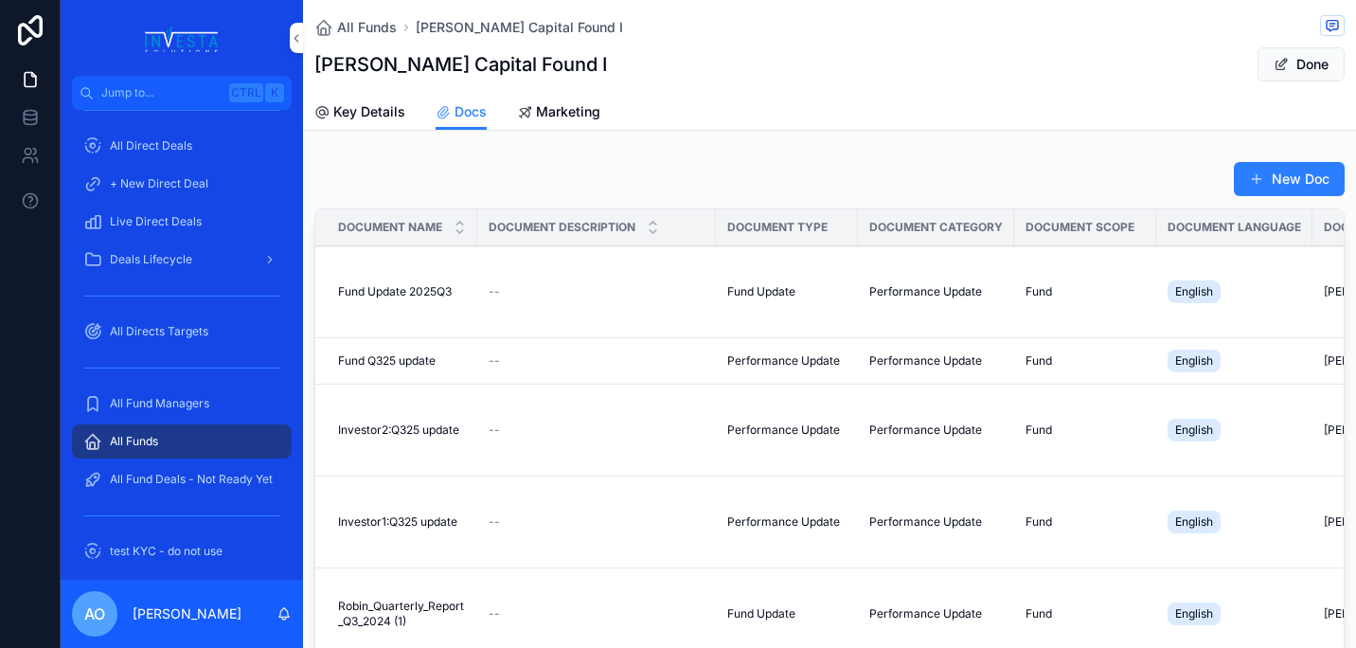
click at [419, 291] on span "Fund Update 2025Q3" at bounding box center [395, 291] width 114 height 15
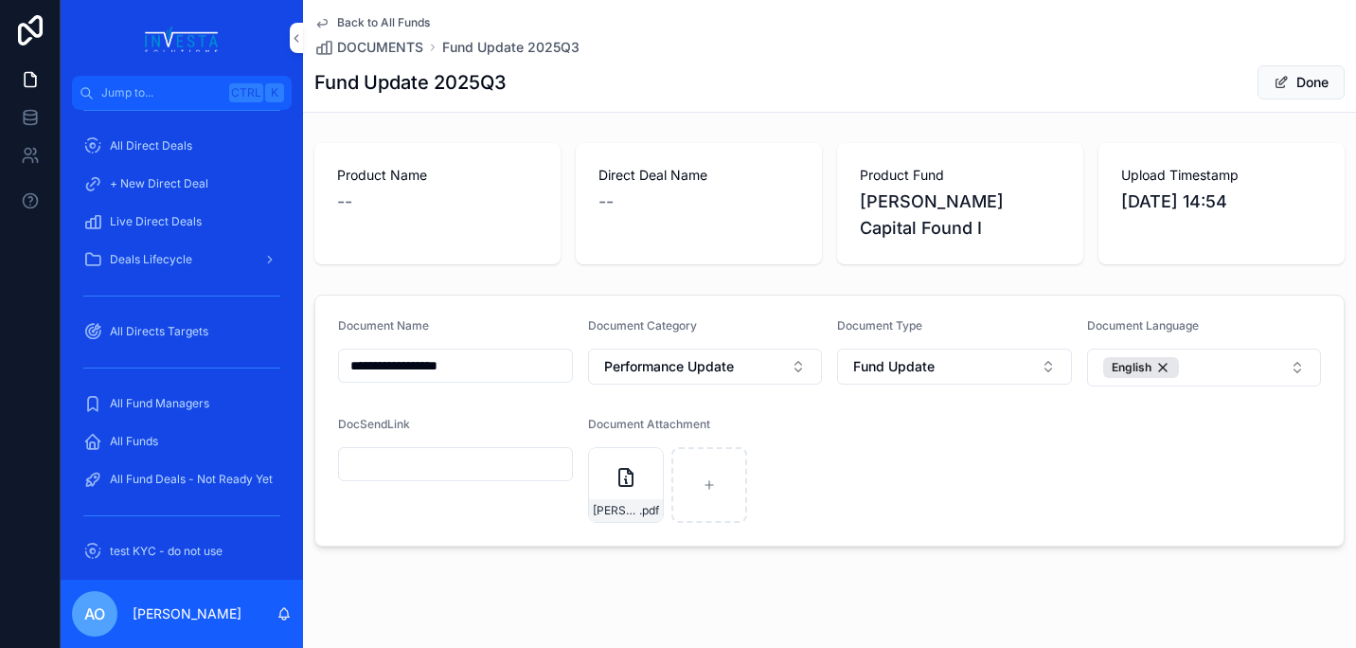
click at [0, 0] on icon "scrollable content" at bounding box center [0, 0] width 0 height 0
click at [659, 401] on icon "scrollable content" at bounding box center [664, 402] width 15 height 15
click at [628, 478] on icon "scrollable content" at bounding box center [625, 484] width 13 height 13
type input "**********"
click at [459, 76] on h1 "Fund Update 2025Q3" at bounding box center [410, 82] width 192 height 27
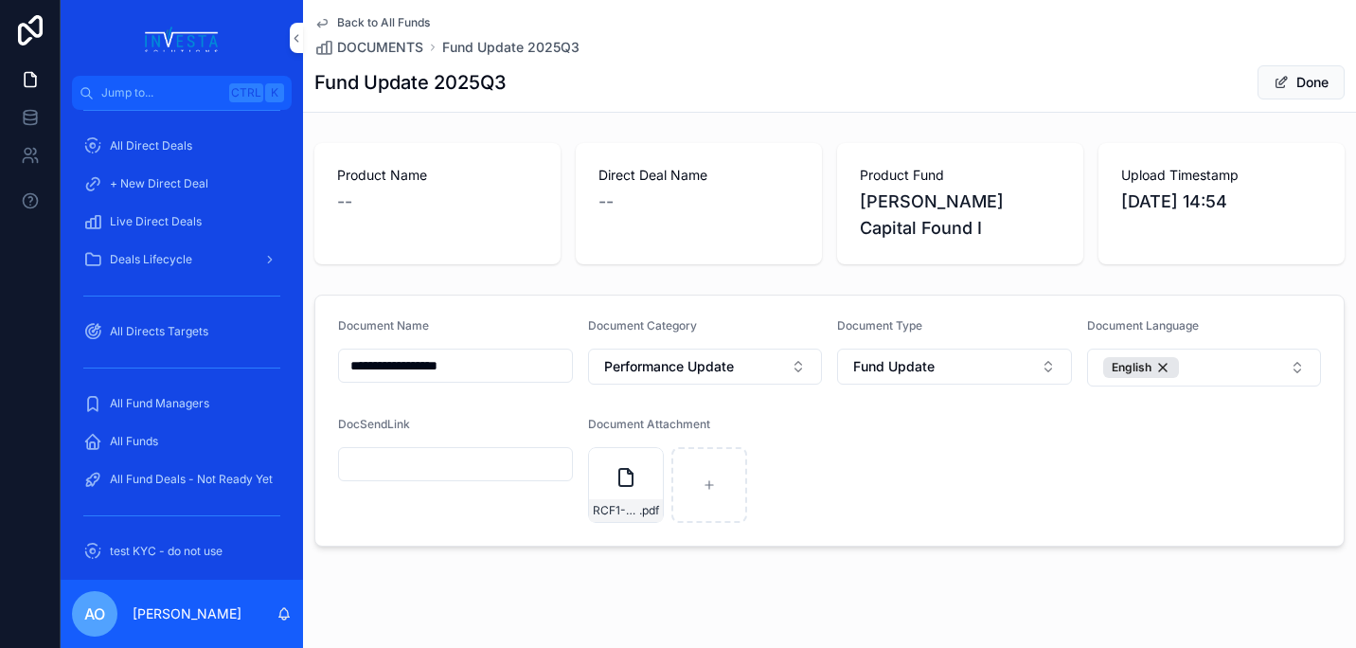
scroll to position [1, 0]
click at [1294, 85] on button "Done" at bounding box center [1300, 82] width 87 height 34
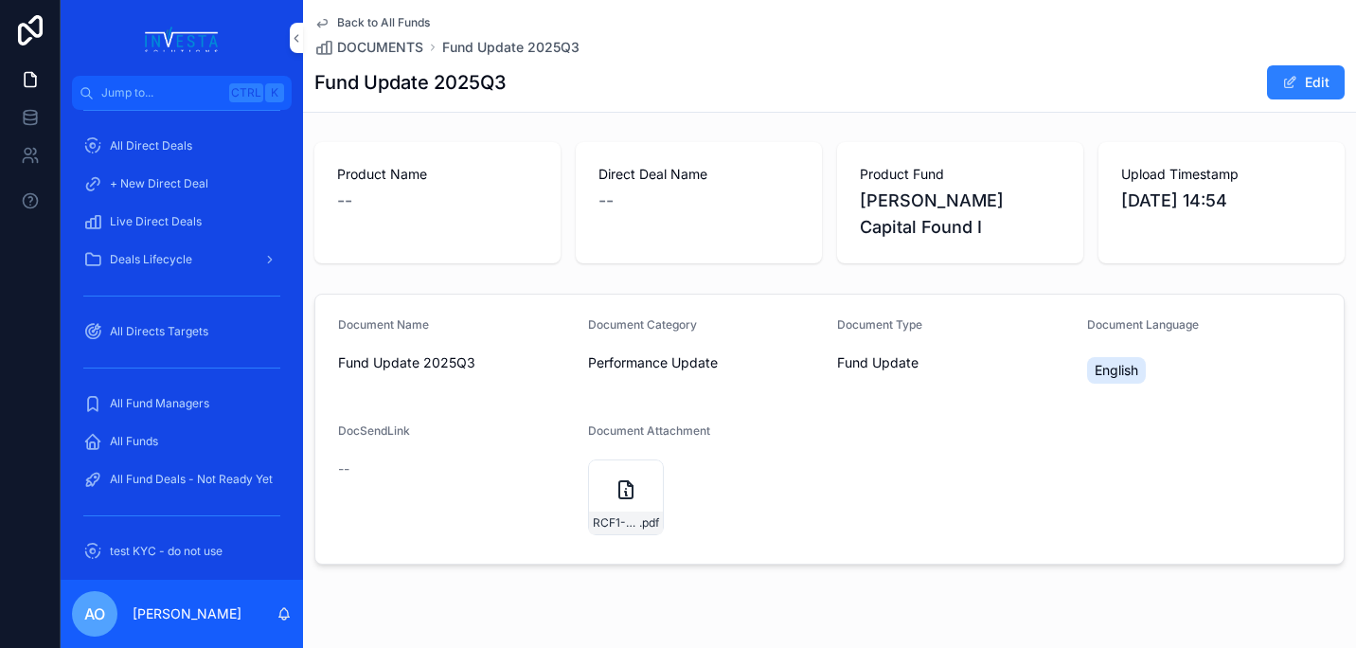
click at [1311, 84] on button "Edit" at bounding box center [1306, 82] width 78 height 34
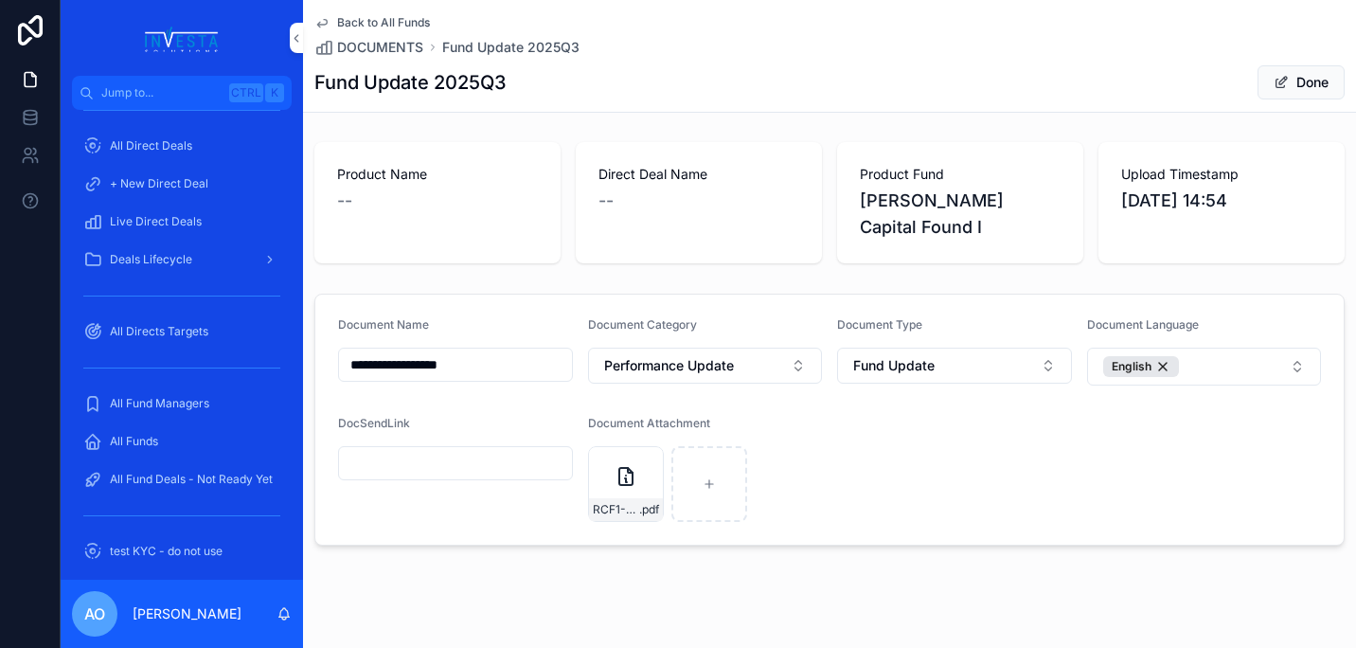
click at [141, 404] on span "All Fund Managers" at bounding box center [159, 403] width 99 height 15
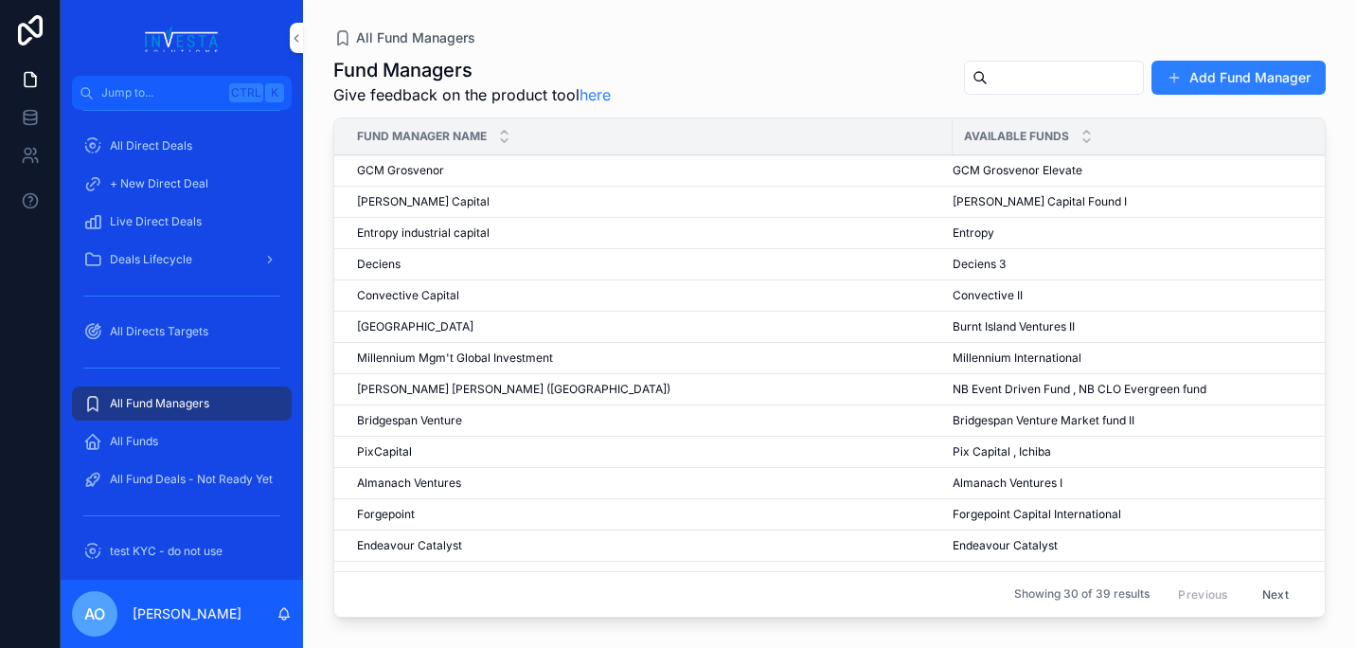
click at [150, 438] on span "All Funds" at bounding box center [134, 441] width 48 height 15
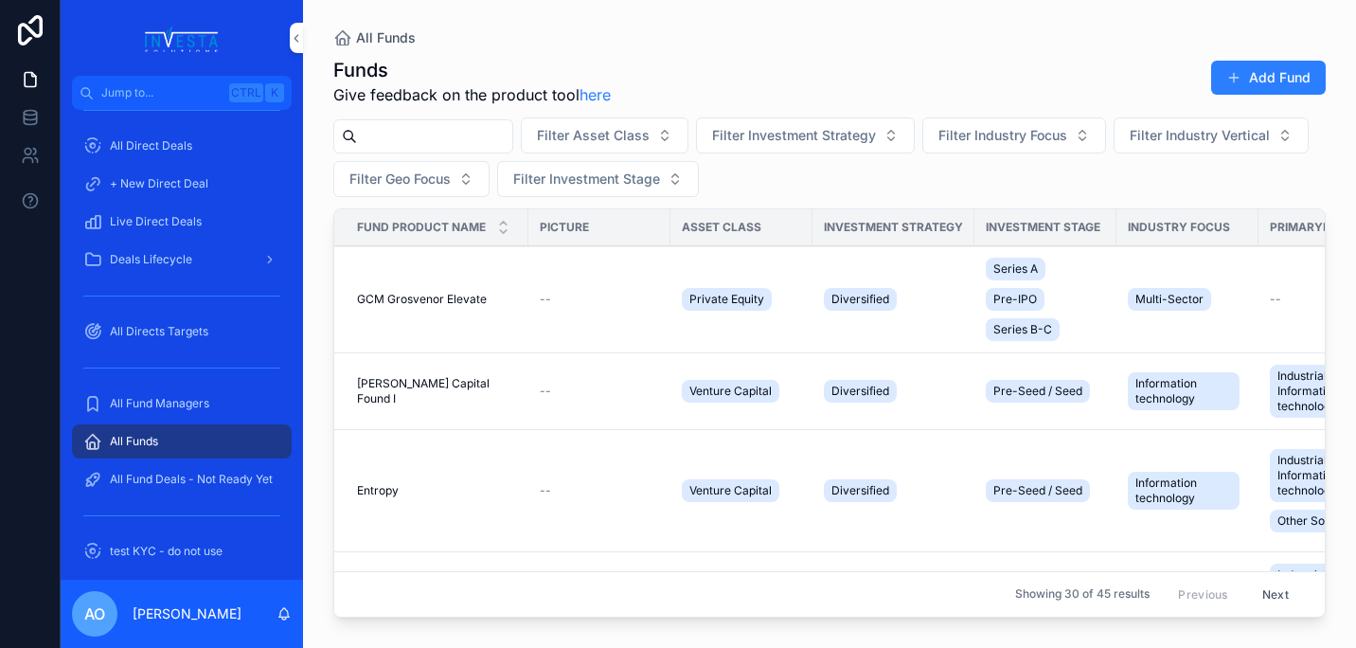
click at [437, 394] on span "[PERSON_NAME] Capital Found I" at bounding box center [437, 391] width 160 height 30
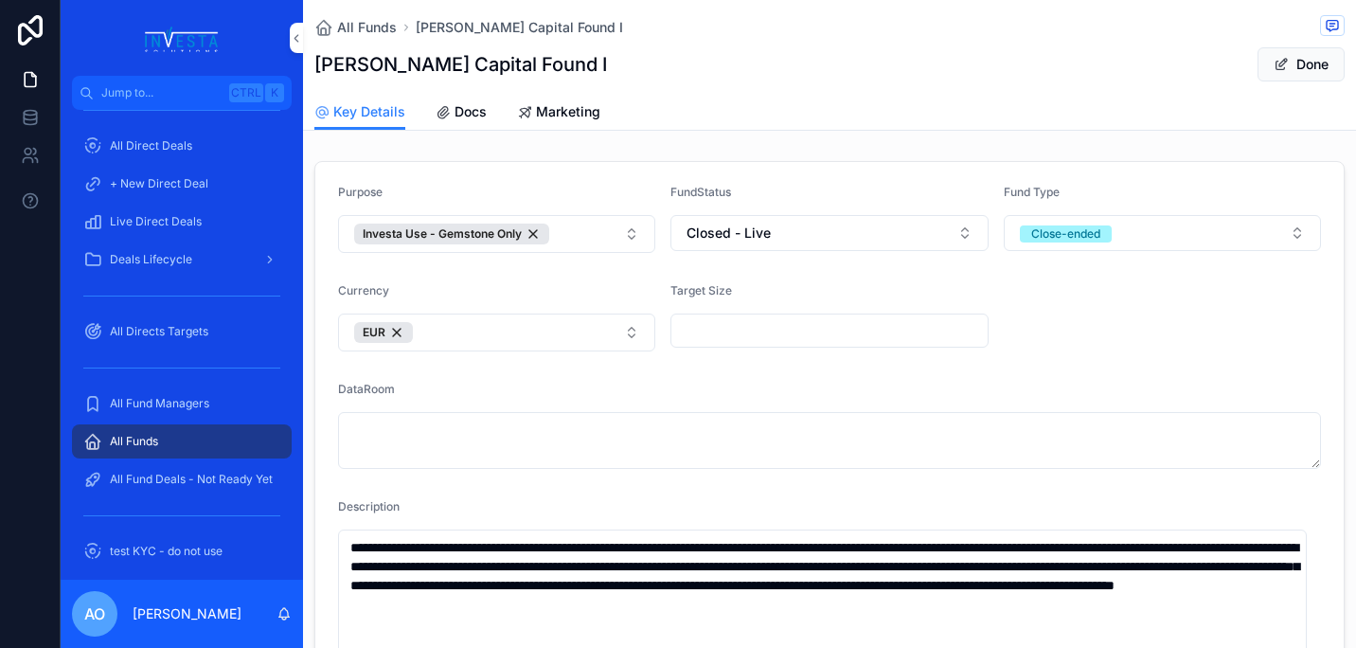
click at [480, 106] on span "Docs" at bounding box center [471, 111] width 32 height 19
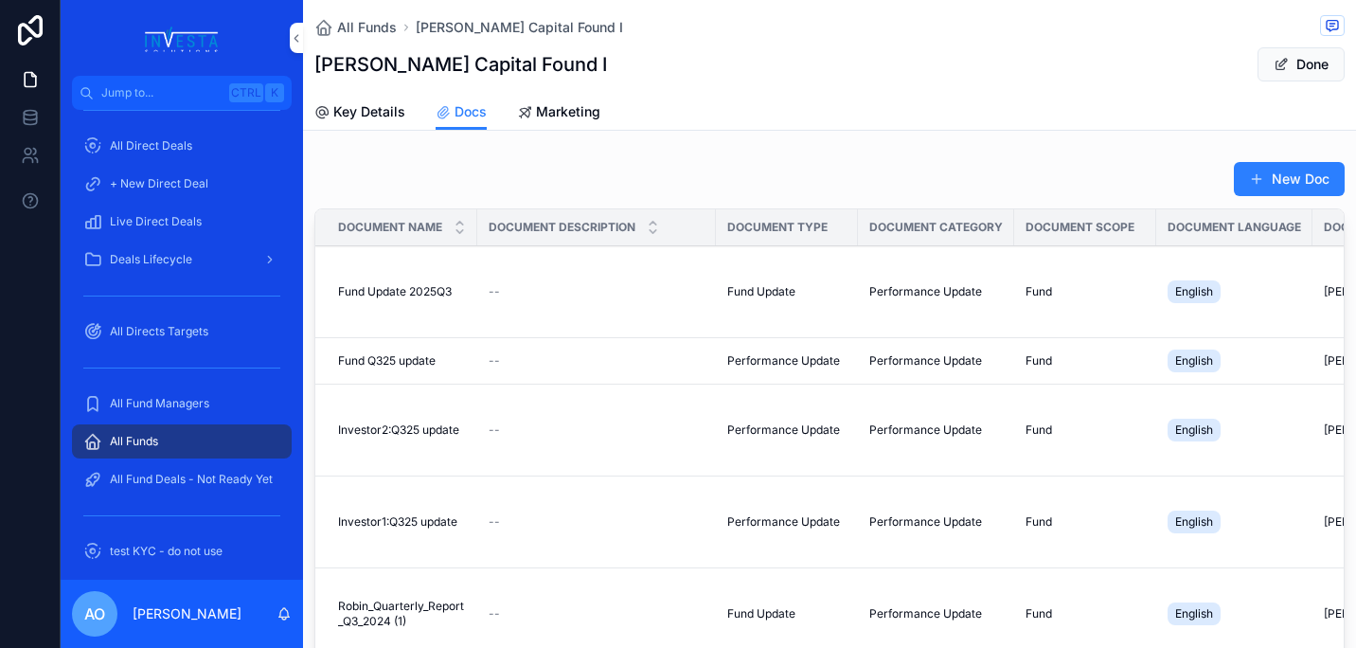
drag, startPoint x: 421, startPoint y: 291, endPoint x: 410, endPoint y: 292, distance: 11.4
click at [410, 292] on span "Fund Update 2025Q3" at bounding box center [395, 291] width 114 height 15
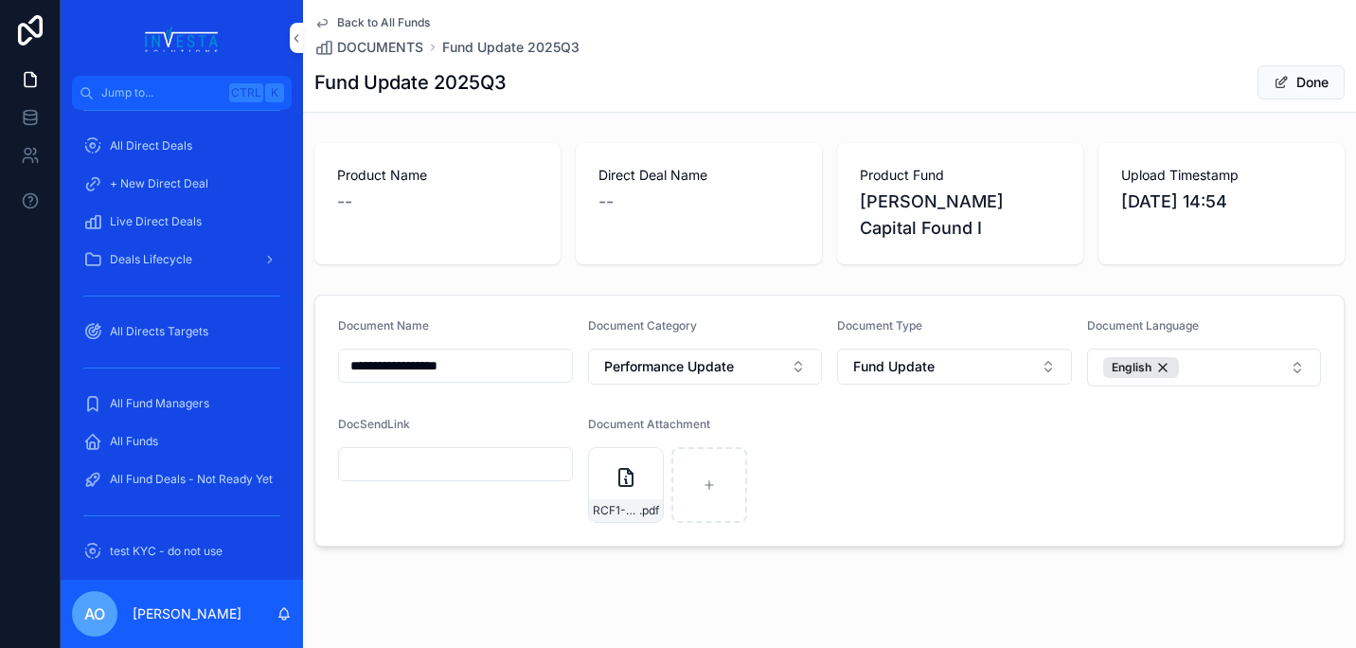
click at [417, 89] on h1 "Fund Update 2025Q3" at bounding box center [410, 82] width 192 height 27
drag, startPoint x: 438, startPoint y: 84, endPoint x: 359, endPoint y: 180, distance: 124.4
click at [359, 180] on span "Product Name" at bounding box center [437, 175] width 201 height 19
click at [1328, 90] on button "Done" at bounding box center [1300, 82] width 87 height 34
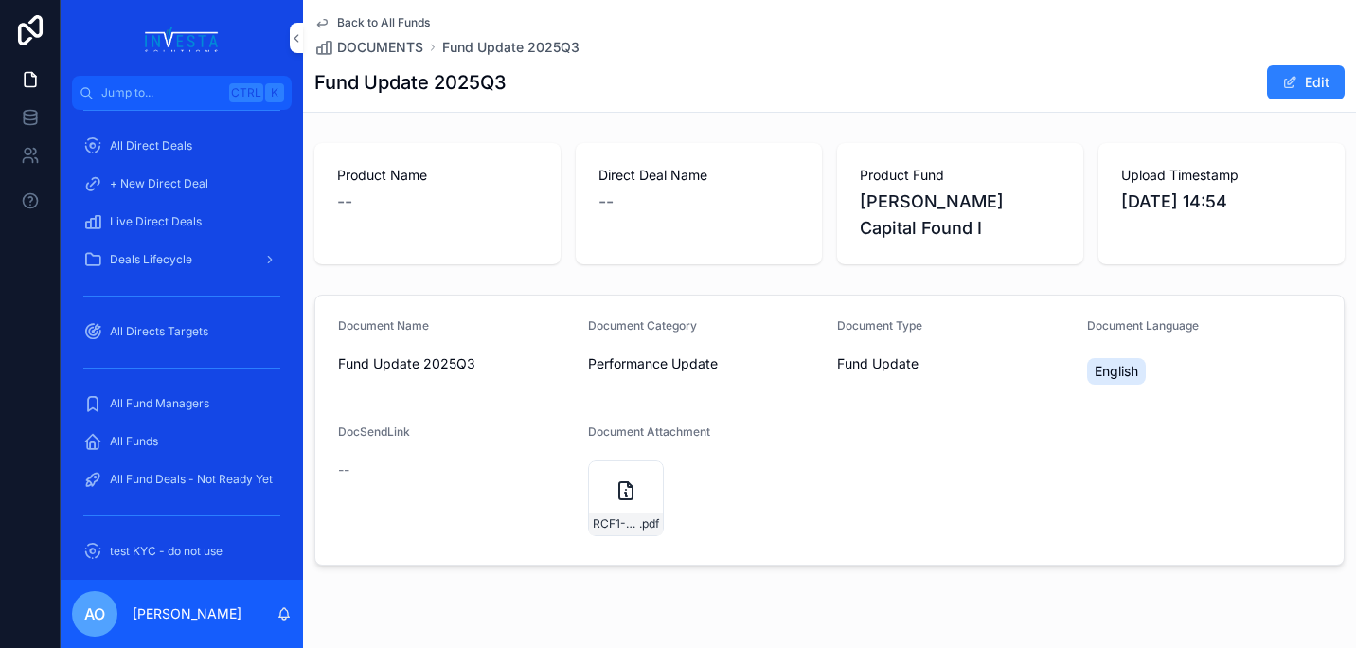
click at [376, 16] on span "Back to All Funds" at bounding box center [383, 22] width 93 height 15
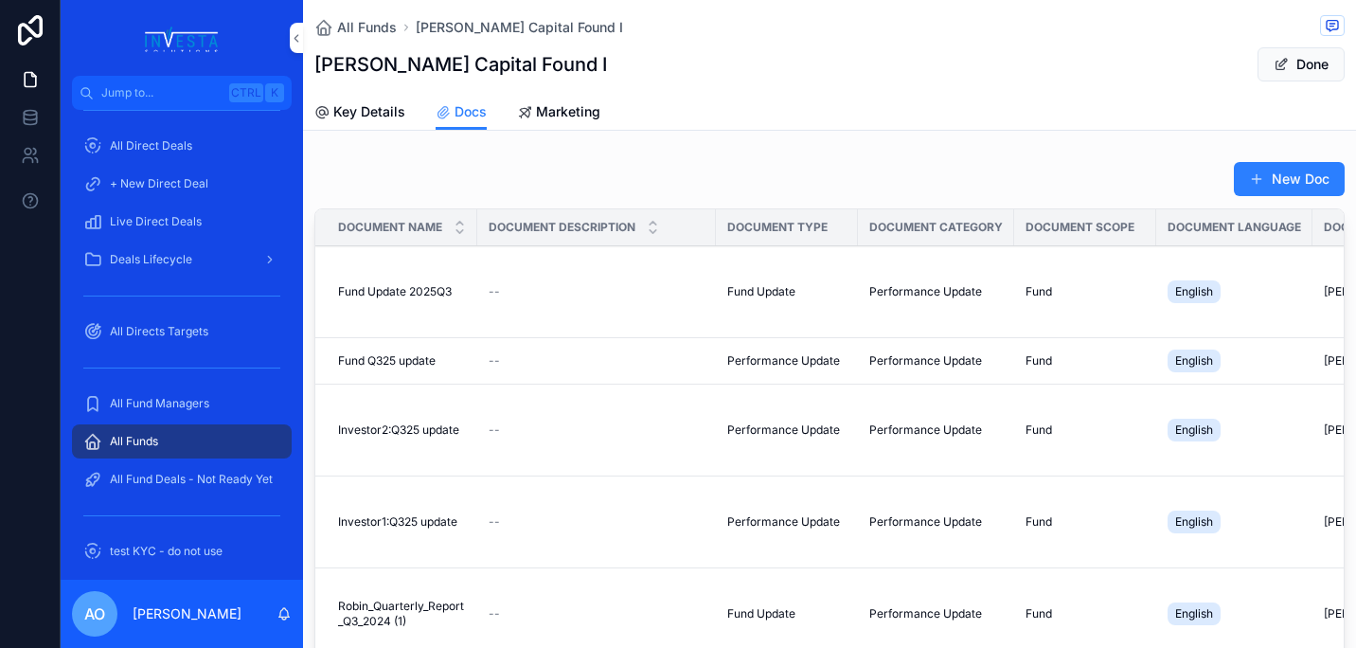
click at [385, 427] on span "Investor2:Q325 update" at bounding box center [398, 429] width 121 height 15
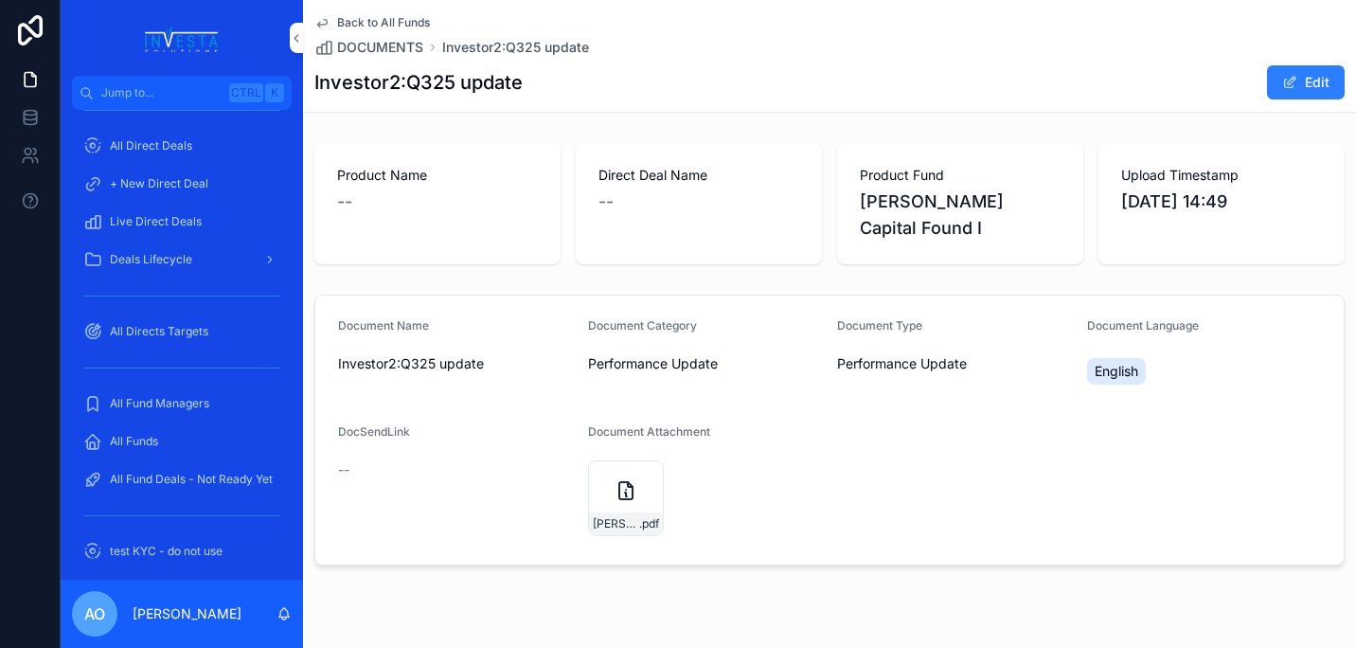
click at [1299, 86] on button "Edit" at bounding box center [1306, 82] width 78 height 34
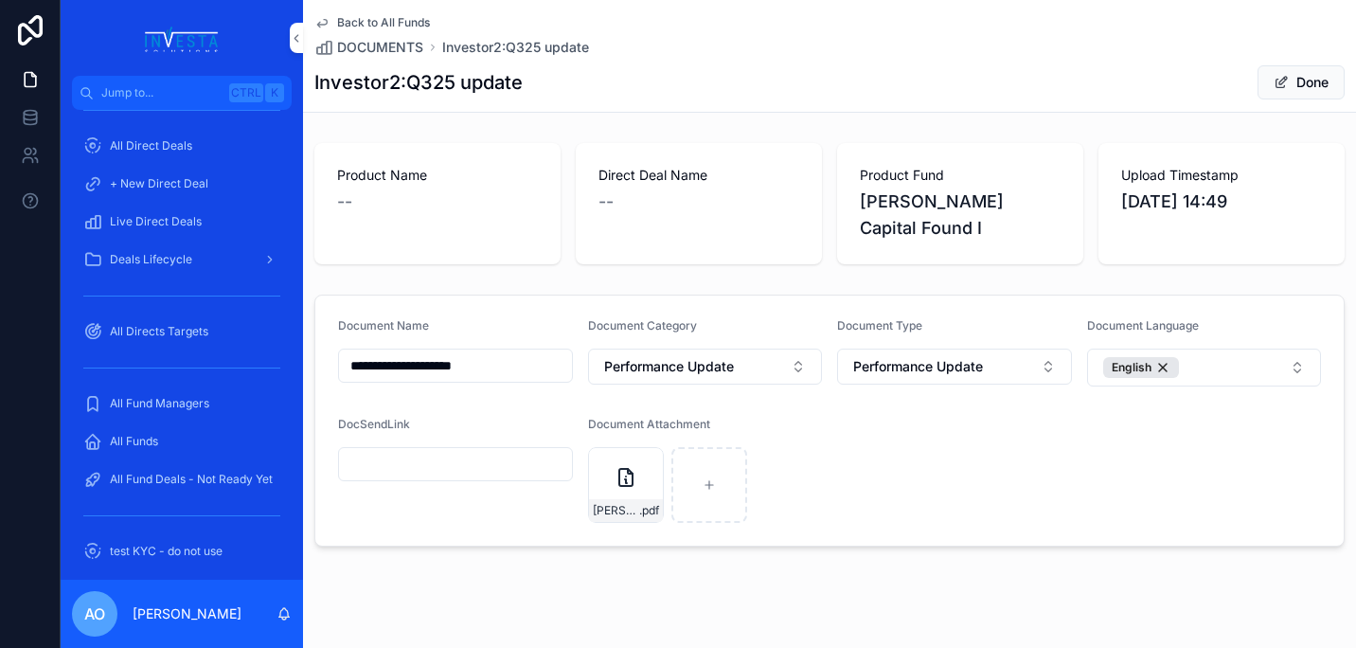
click at [0, 0] on icon "scrollable content" at bounding box center [0, 0] width 0 height 0
click at [665, 403] on icon "scrollable content" at bounding box center [664, 402] width 15 height 15
click at [619, 478] on icon "scrollable content" at bounding box center [625, 484] width 13 height 13
type input "**********"
click at [1301, 82] on span "Done" at bounding box center [1300, 82] width 87 height 34
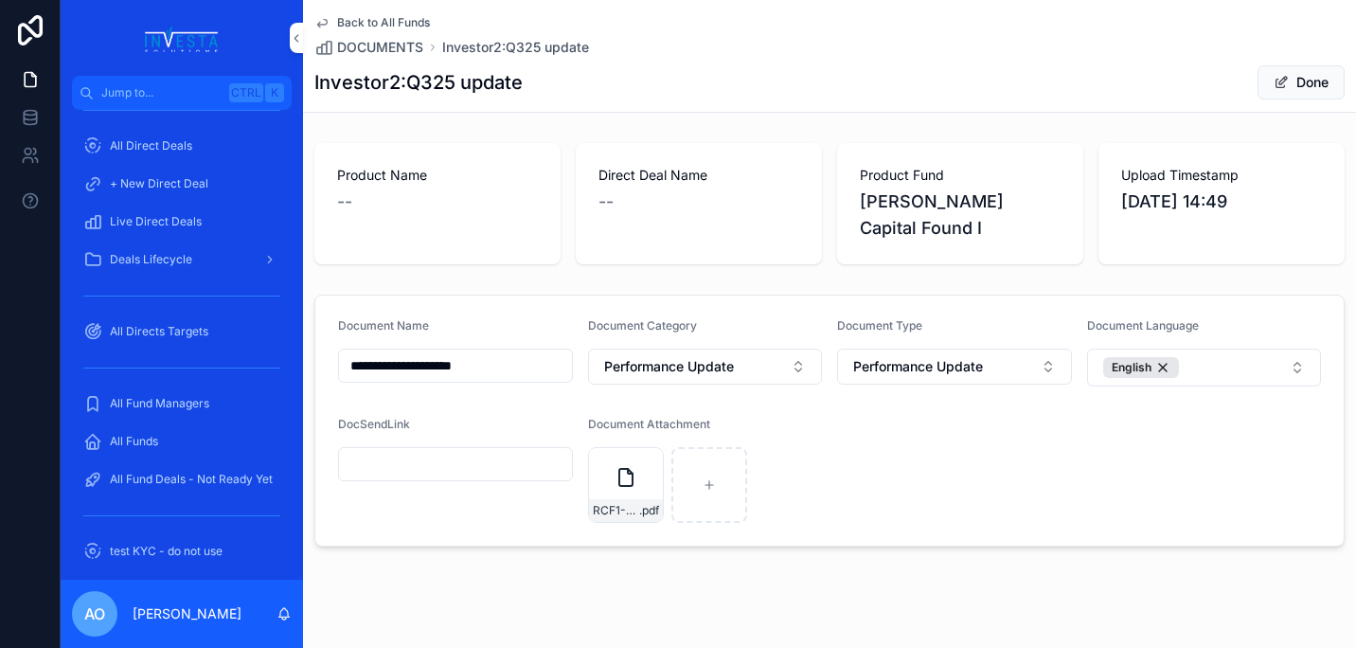
click at [1298, 80] on button "Done" at bounding box center [1300, 82] width 87 height 34
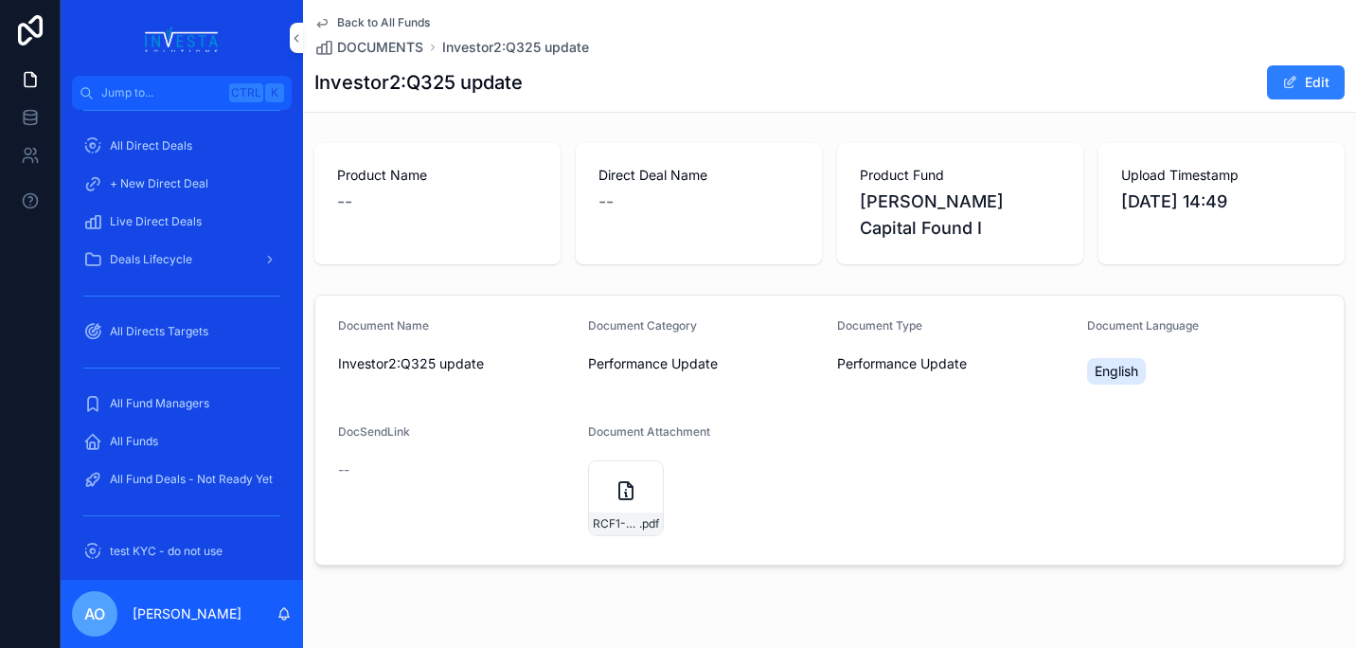
click at [383, 21] on span "Back to All Funds" at bounding box center [383, 22] width 93 height 15
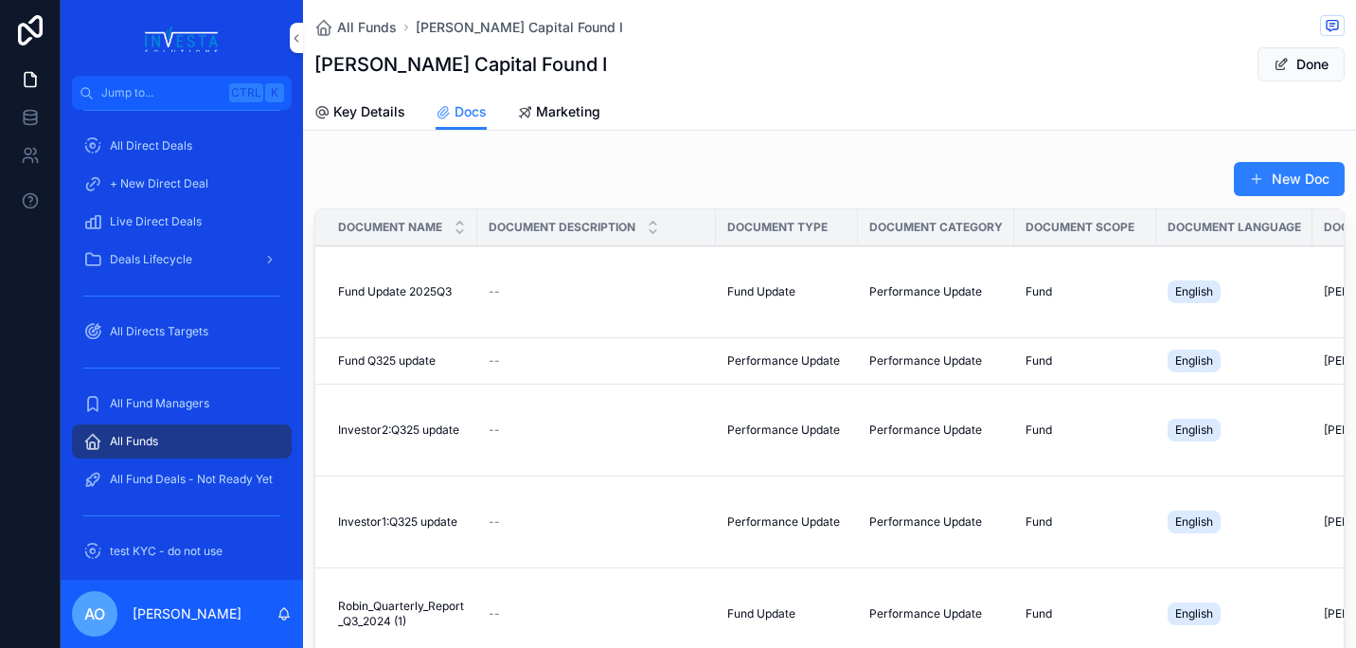
click at [427, 522] on span "Investor1:Q325 update" at bounding box center [397, 521] width 119 height 15
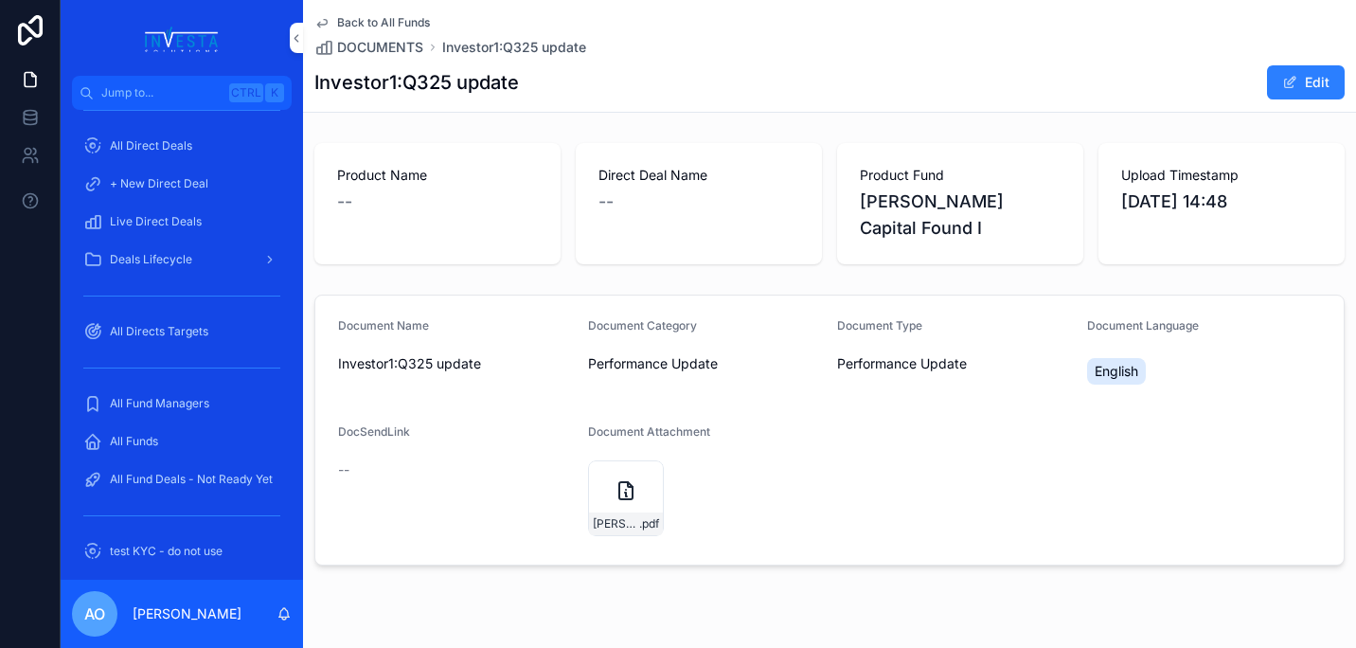
click at [1307, 80] on button "Edit" at bounding box center [1306, 82] width 78 height 34
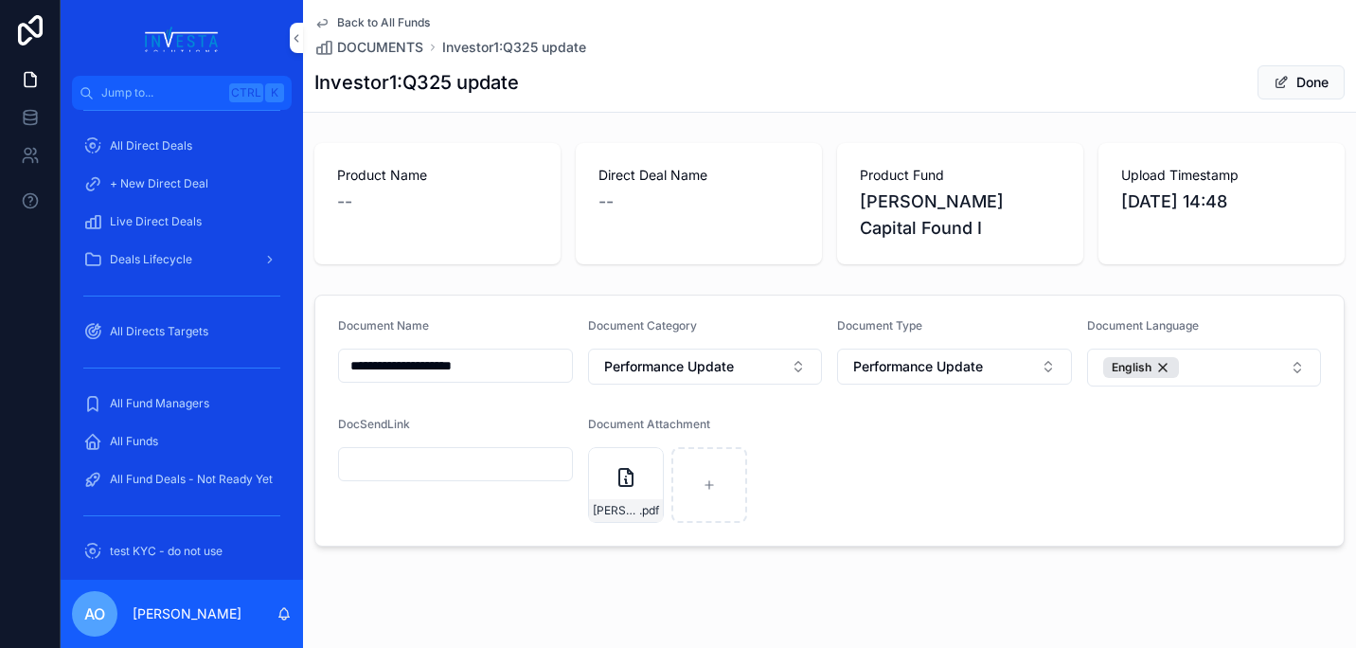
click at [0, 0] on icon "scrollable content" at bounding box center [0, 0] width 0 height 0
click at [666, 405] on icon "scrollable content" at bounding box center [666, 403] width 0 height 4
click at [619, 478] on icon "scrollable content" at bounding box center [625, 484] width 13 height 13
type input "**********"
click at [1295, 80] on span "Done" at bounding box center [1300, 82] width 87 height 34
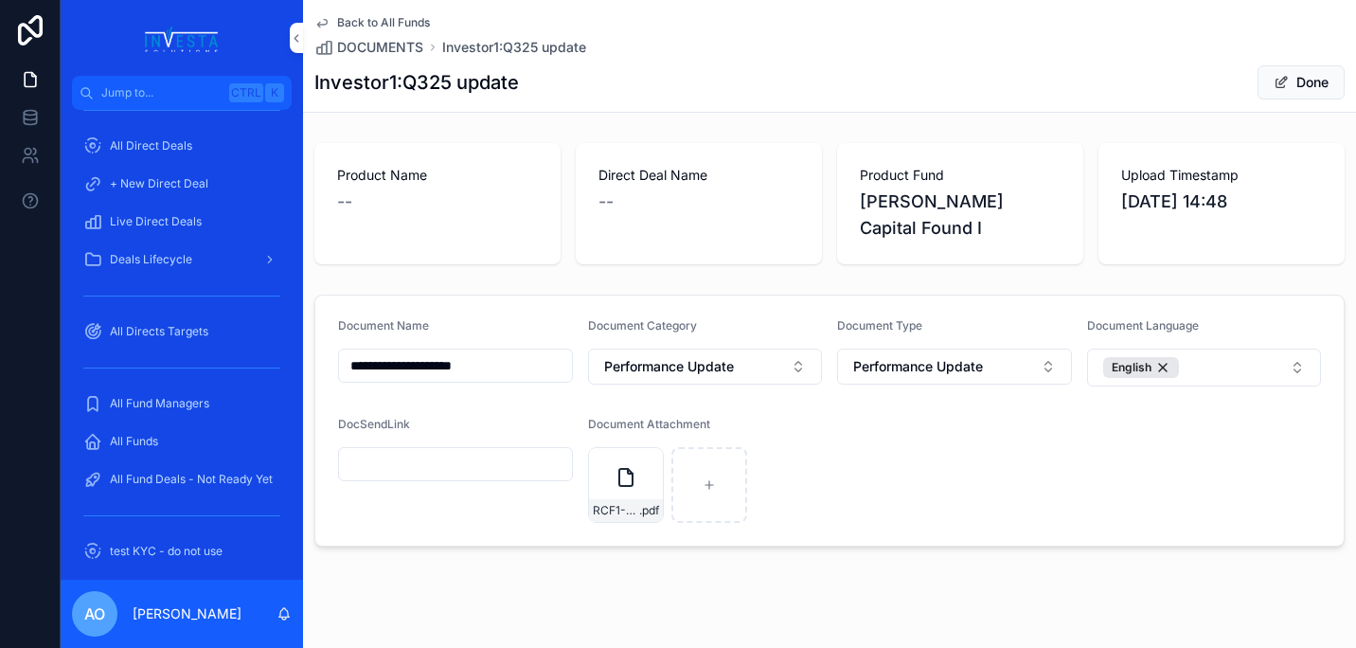
click at [353, 19] on span "Back to All Funds" at bounding box center [383, 22] width 93 height 15
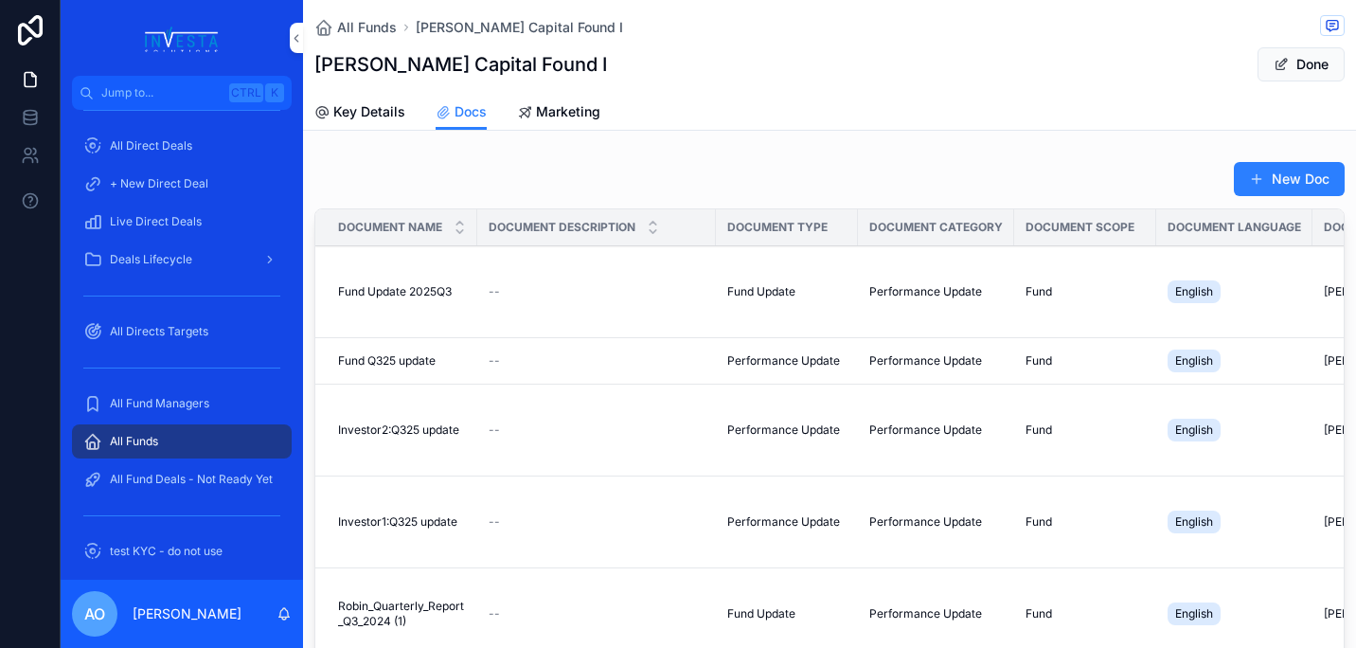
click at [405, 359] on span "Fund Q325 update" at bounding box center [387, 360] width 98 height 15
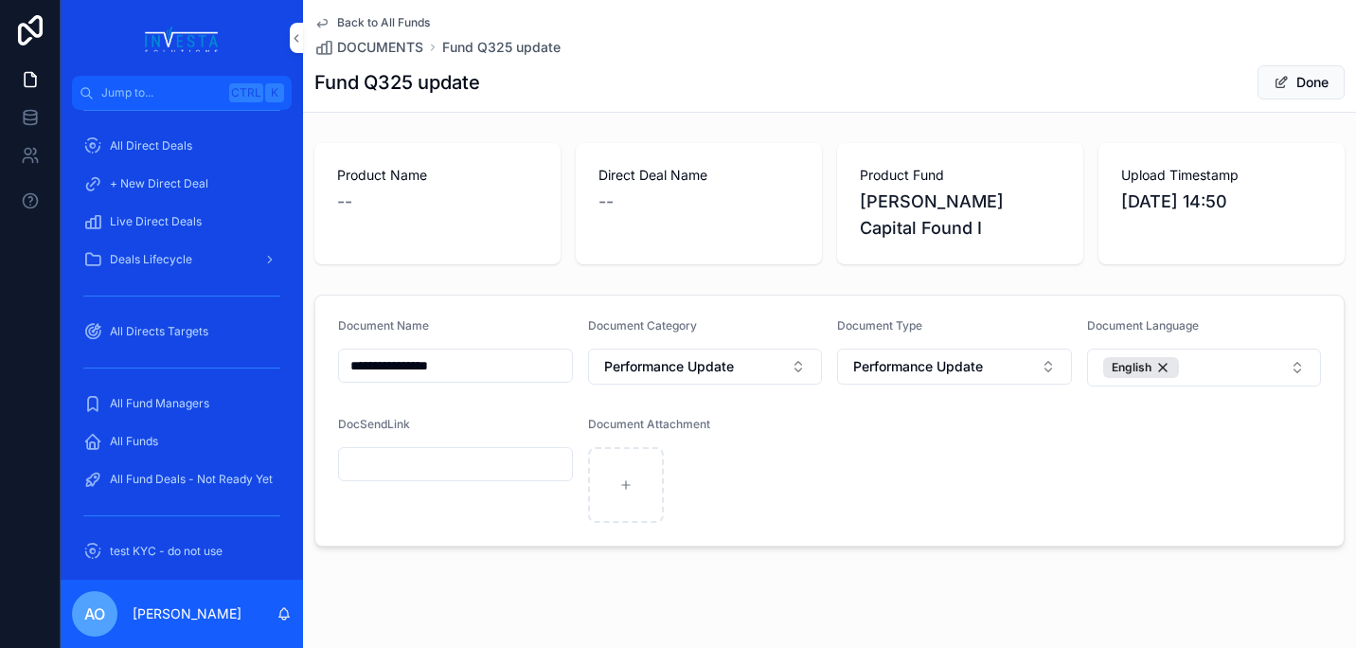
click at [1200, 447] on form "**********" at bounding box center [829, 420] width 1028 height 250
click at [619, 451] on div "scrollable content" at bounding box center [626, 485] width 76 height 76
type input "**********"
click at [1303, 78] on span "Done" at bounding box center [1300, 82] width 87 height 34
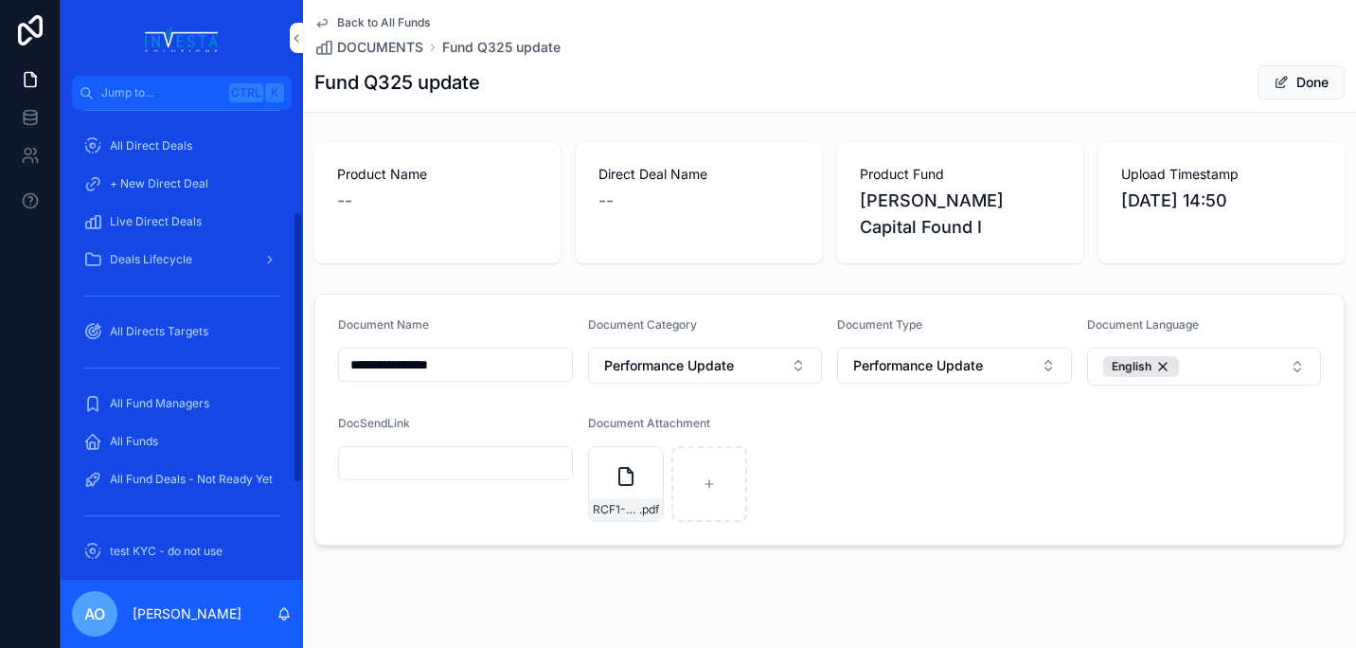
click at [173, 150] on span "All Direct Deals" at bounding box center [151, 145] width 82 height 15
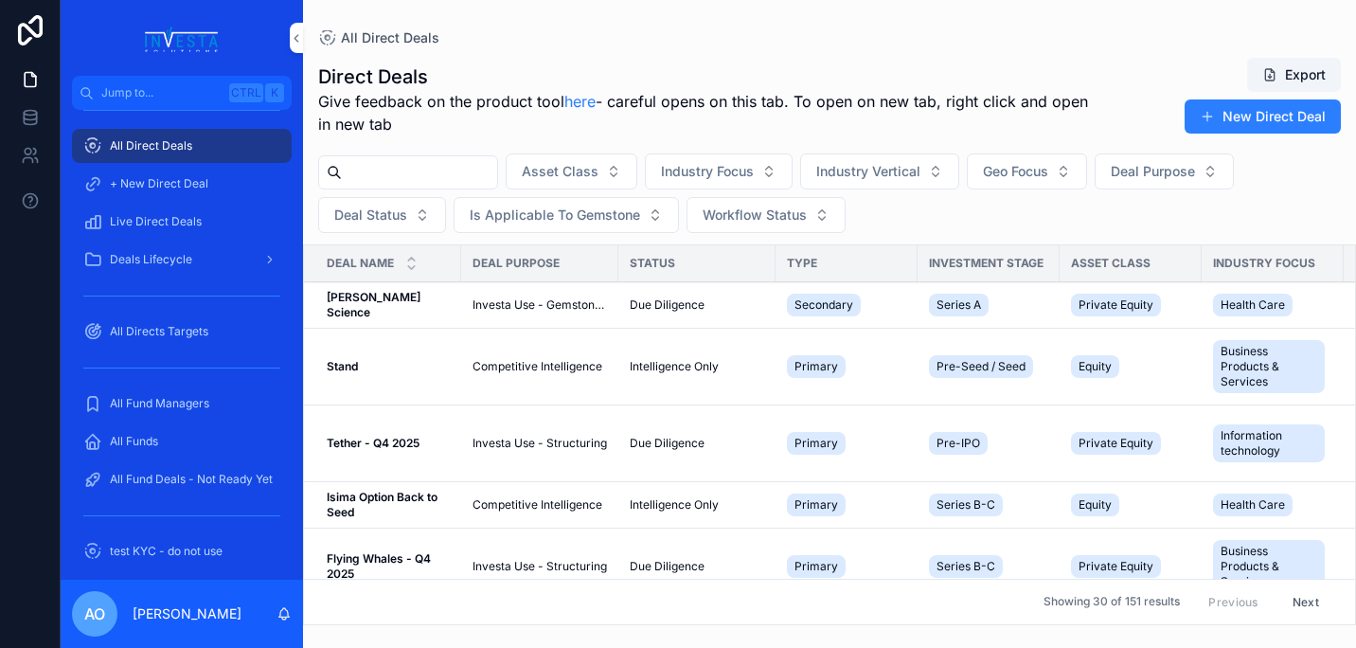
click at [181, 401] on span "All Fund Managers" at bounding box center [159, 403] width 99 height 15
